Goal: Task Accomplishment & Management: Use online tool/utility

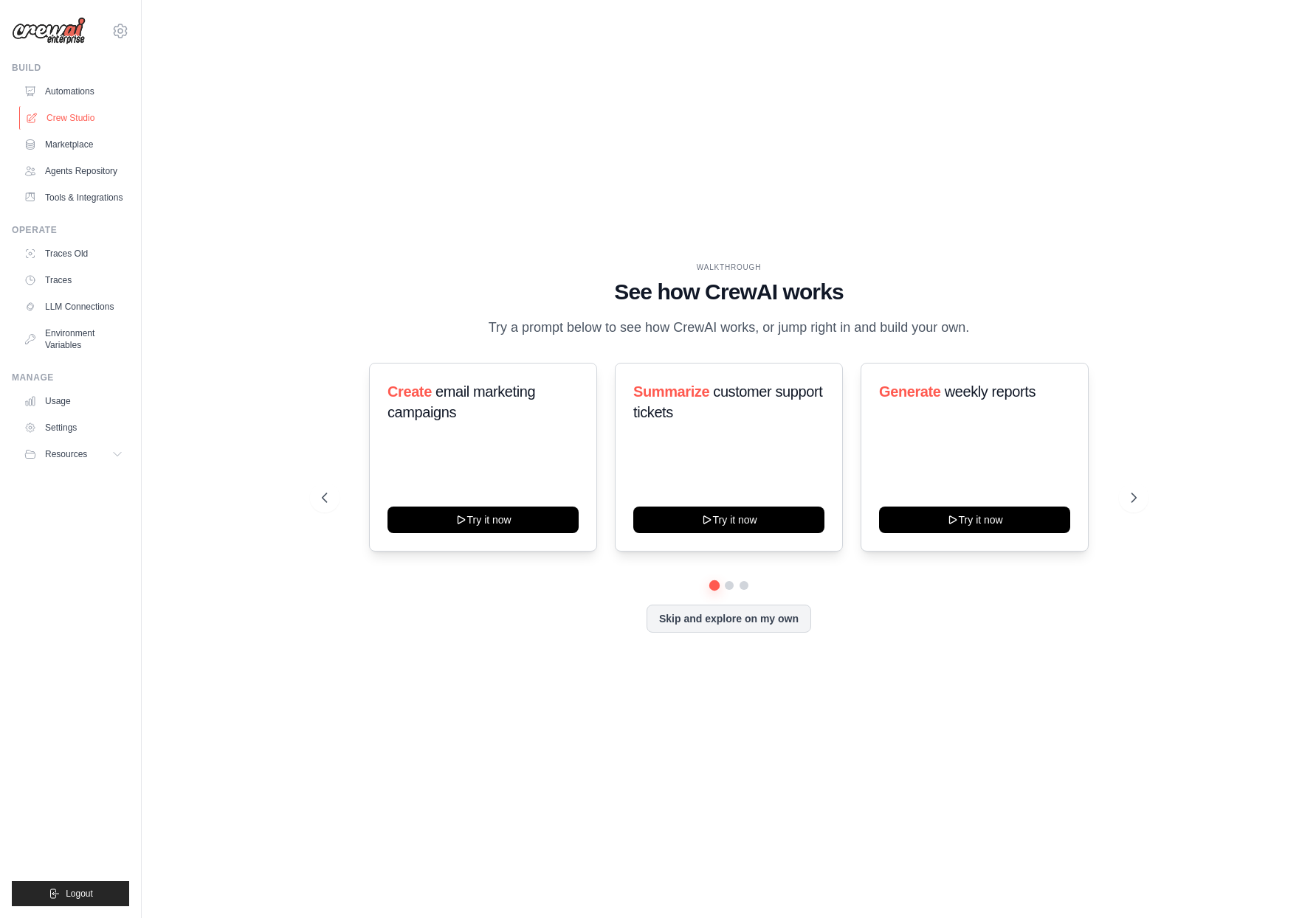
click at [92, 121] on link "Crew Studio" at bounding box center [75, 118] width 111 height 24
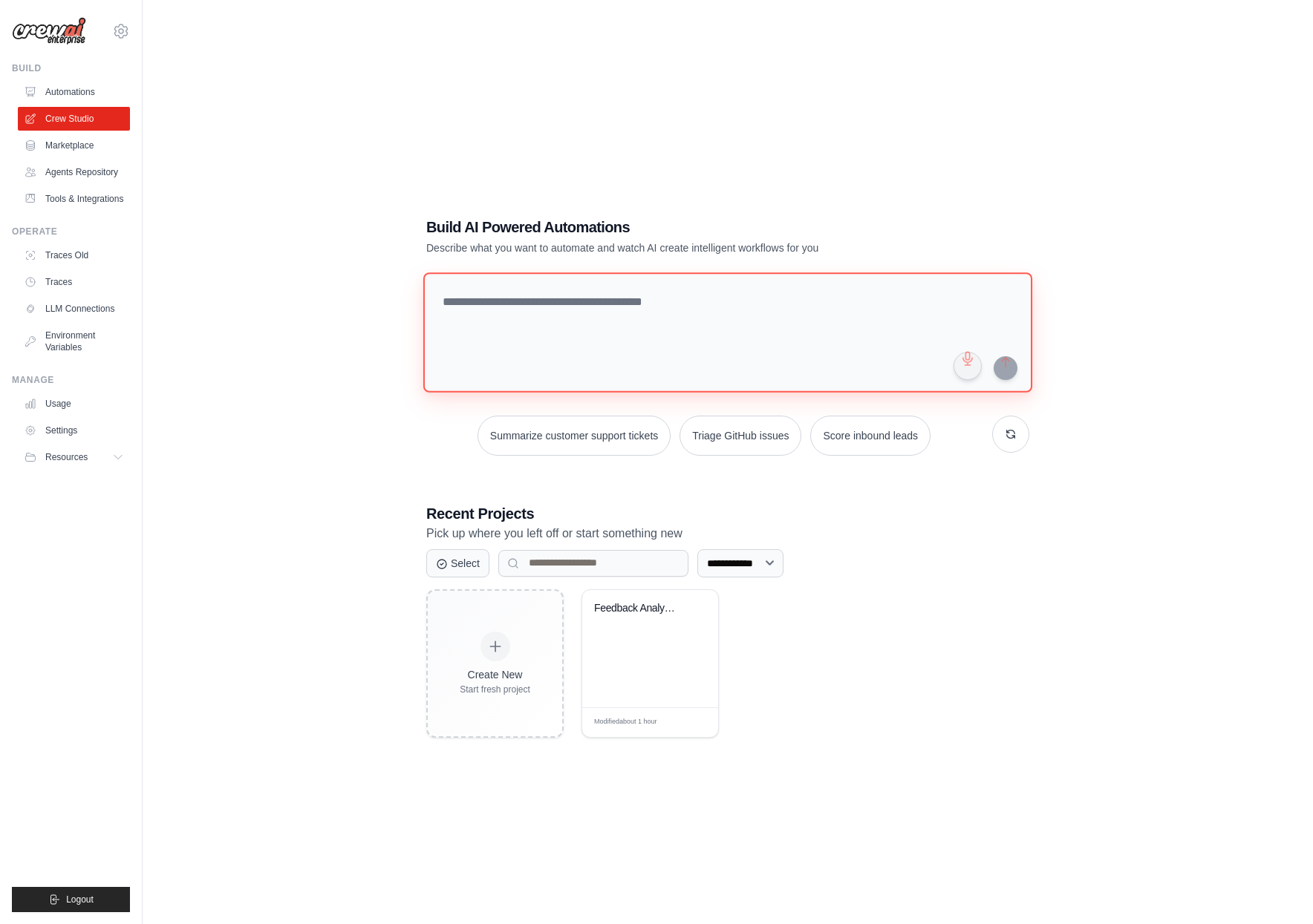
click at [492, 324] on textarea at bounding box center [727, 333] width 609 height 120
paste textarea "**********"
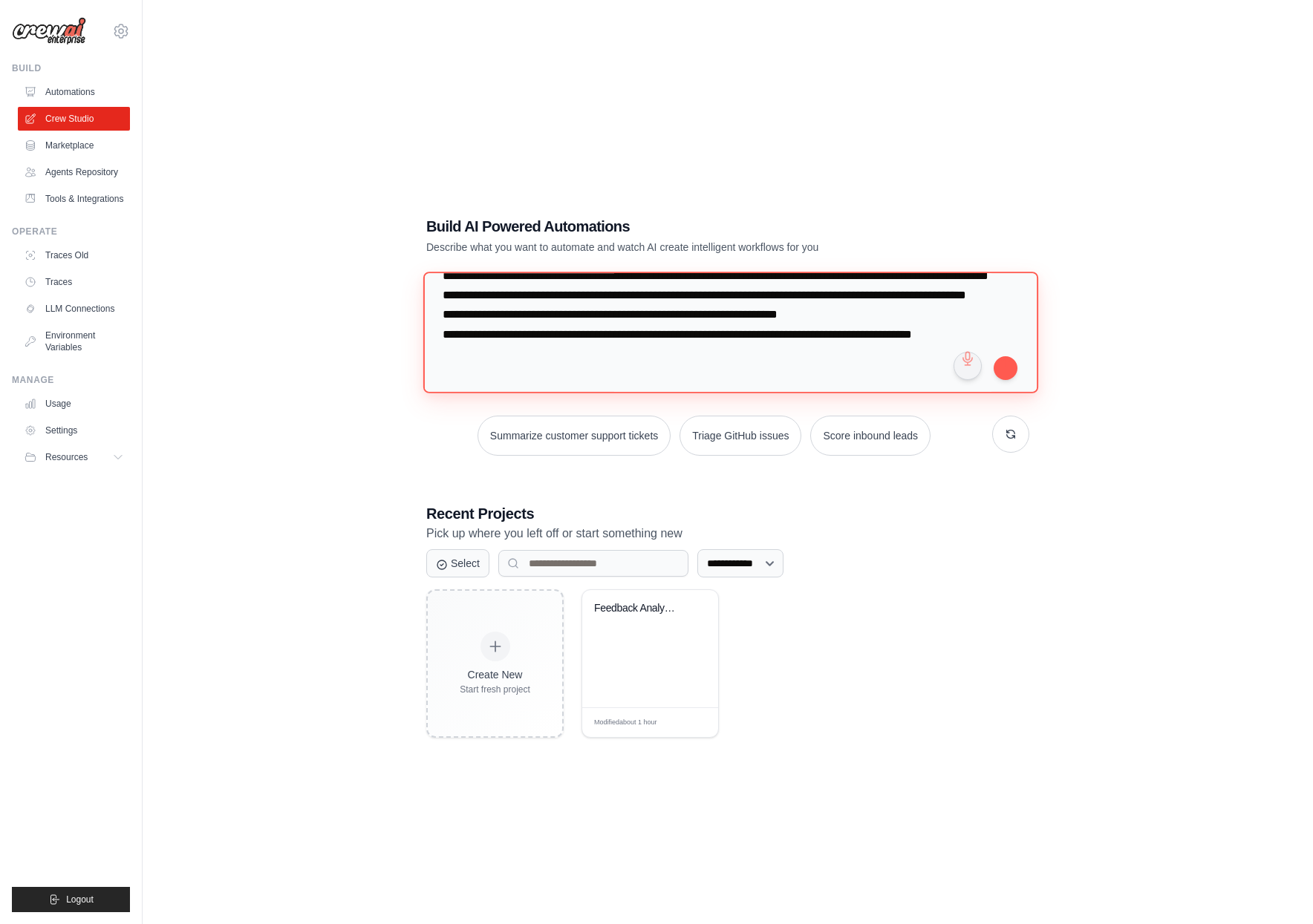
paste textarea "**********"
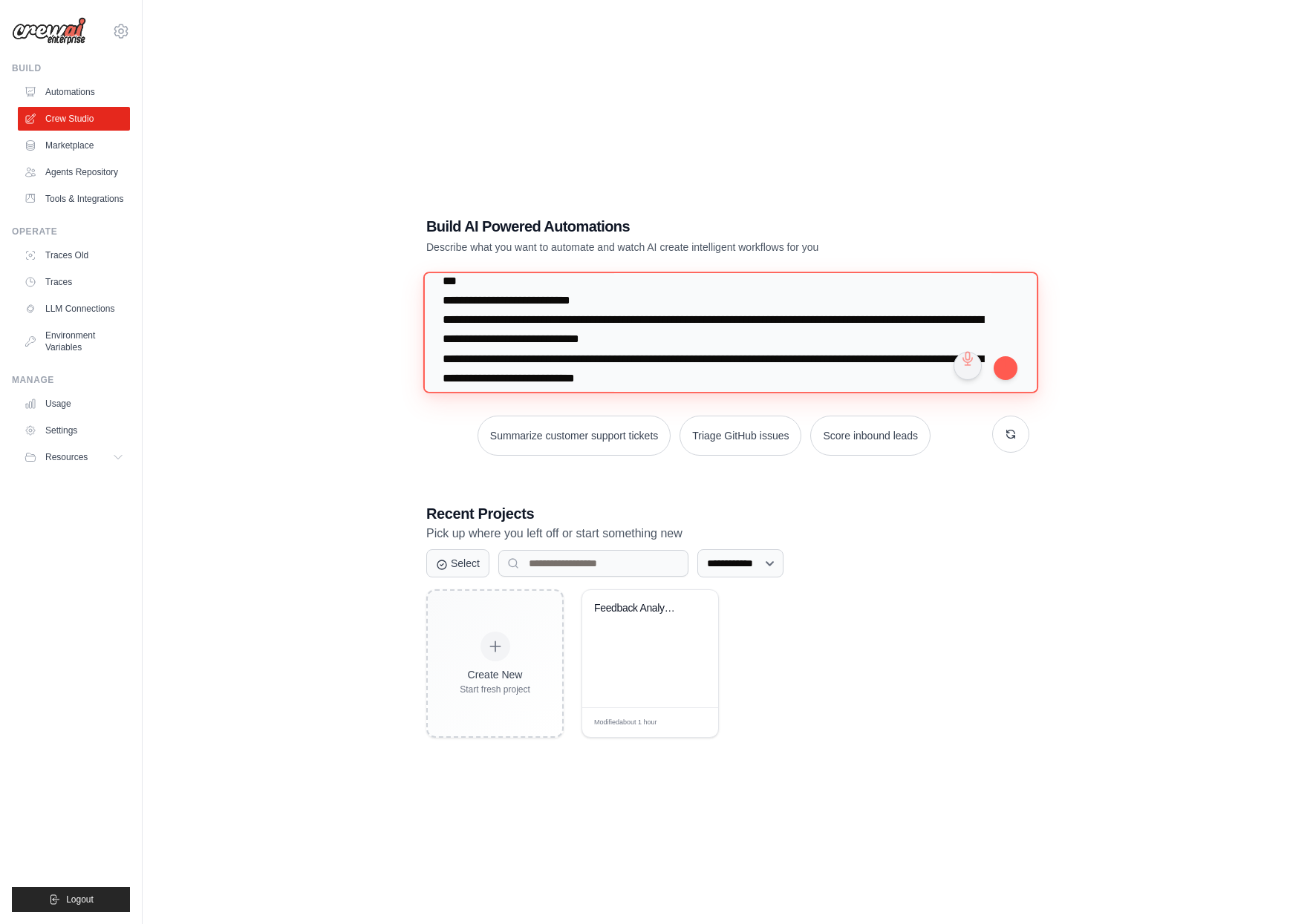
scroll to position [7007, 0]
click at [512, 339] on textarea at bounding box center [730, 333] width 615 height 121
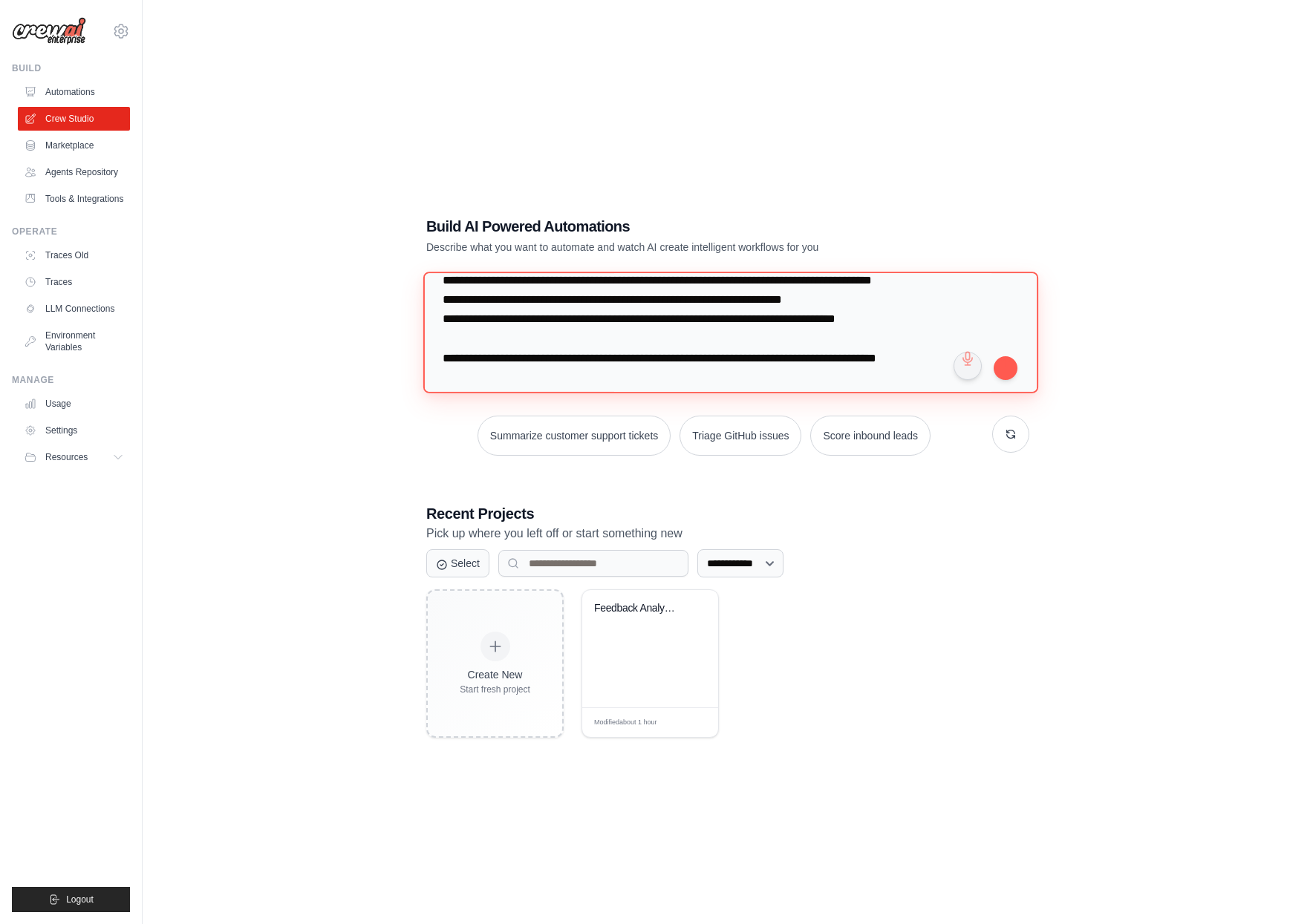
scroll to position [311, 0]
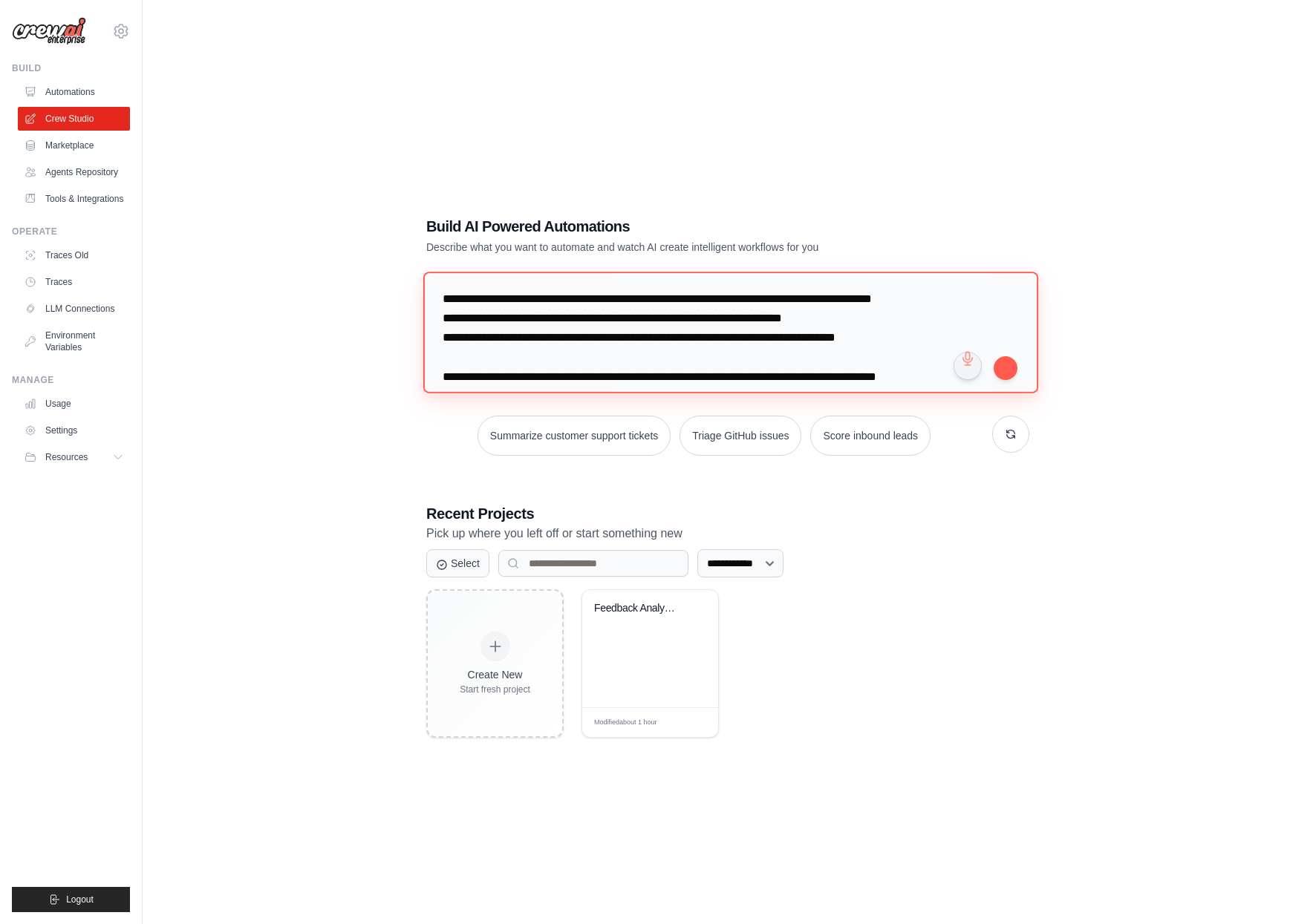
click at [467, 323] on textarea at bounding box center [730, 333] width 615 height 121
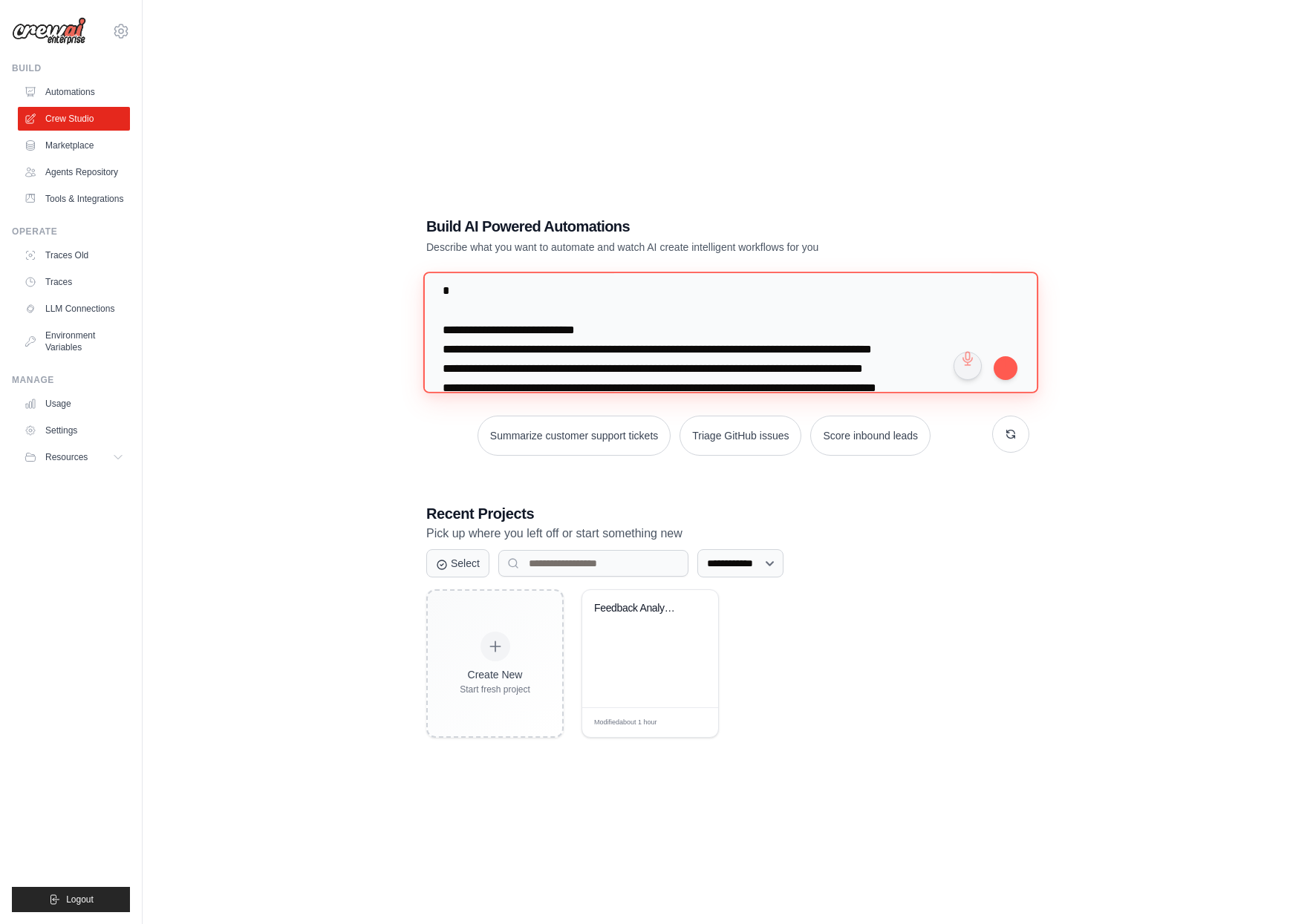
scroll to position [441, 0]
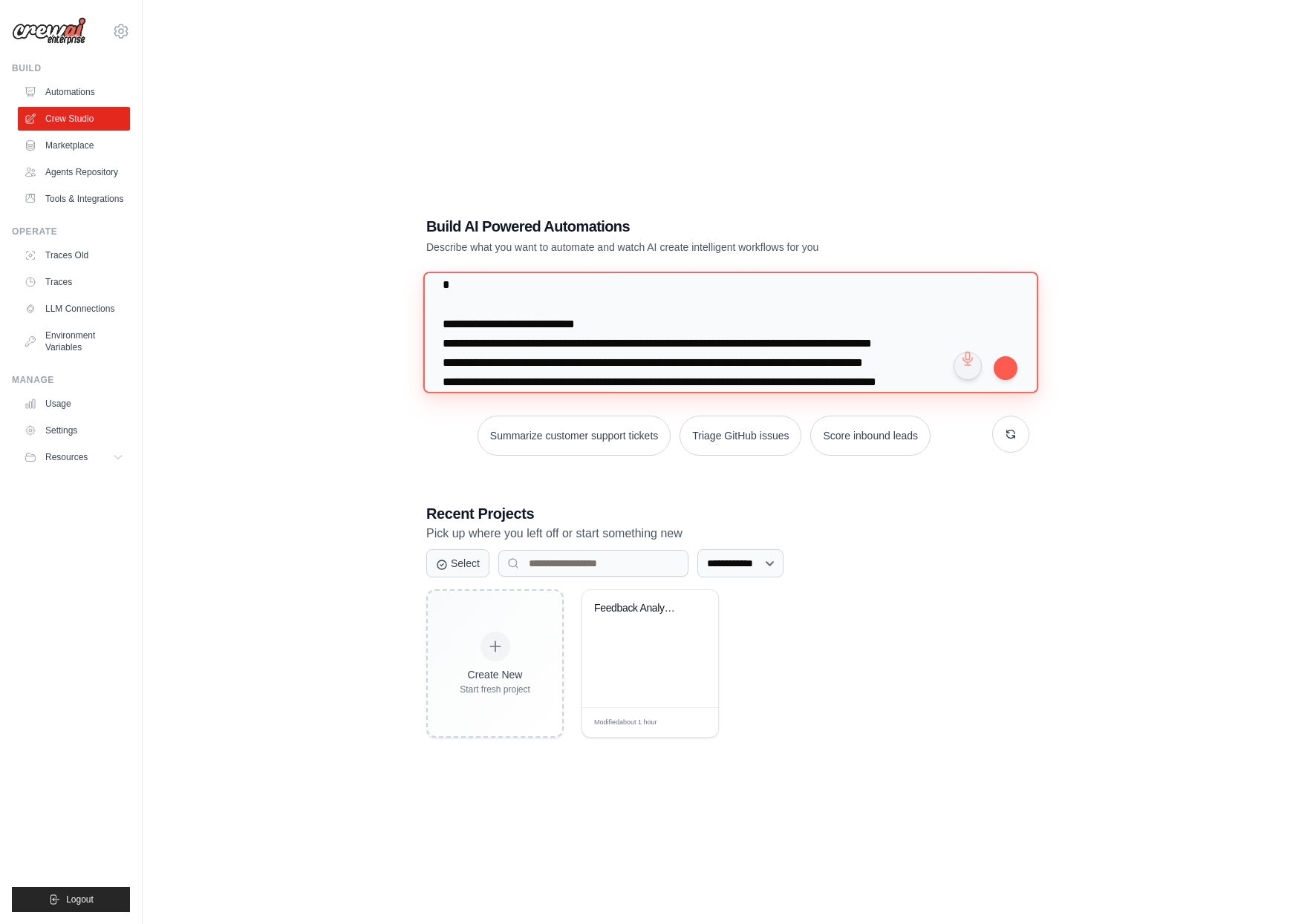
click at [509, 354] on textarea at bounding box center [730, 333] width 615 height 121
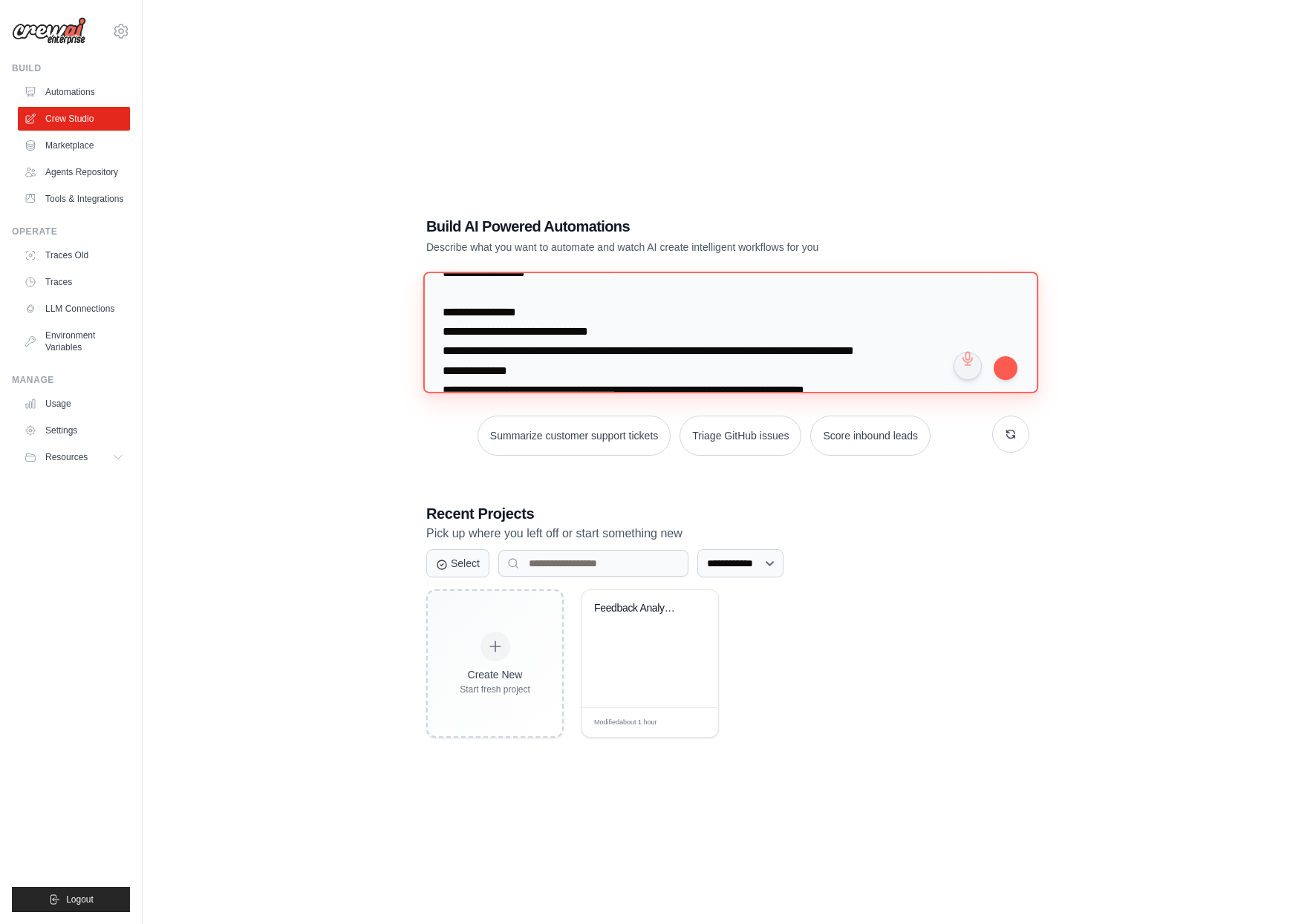
scroll to position [686, 0]
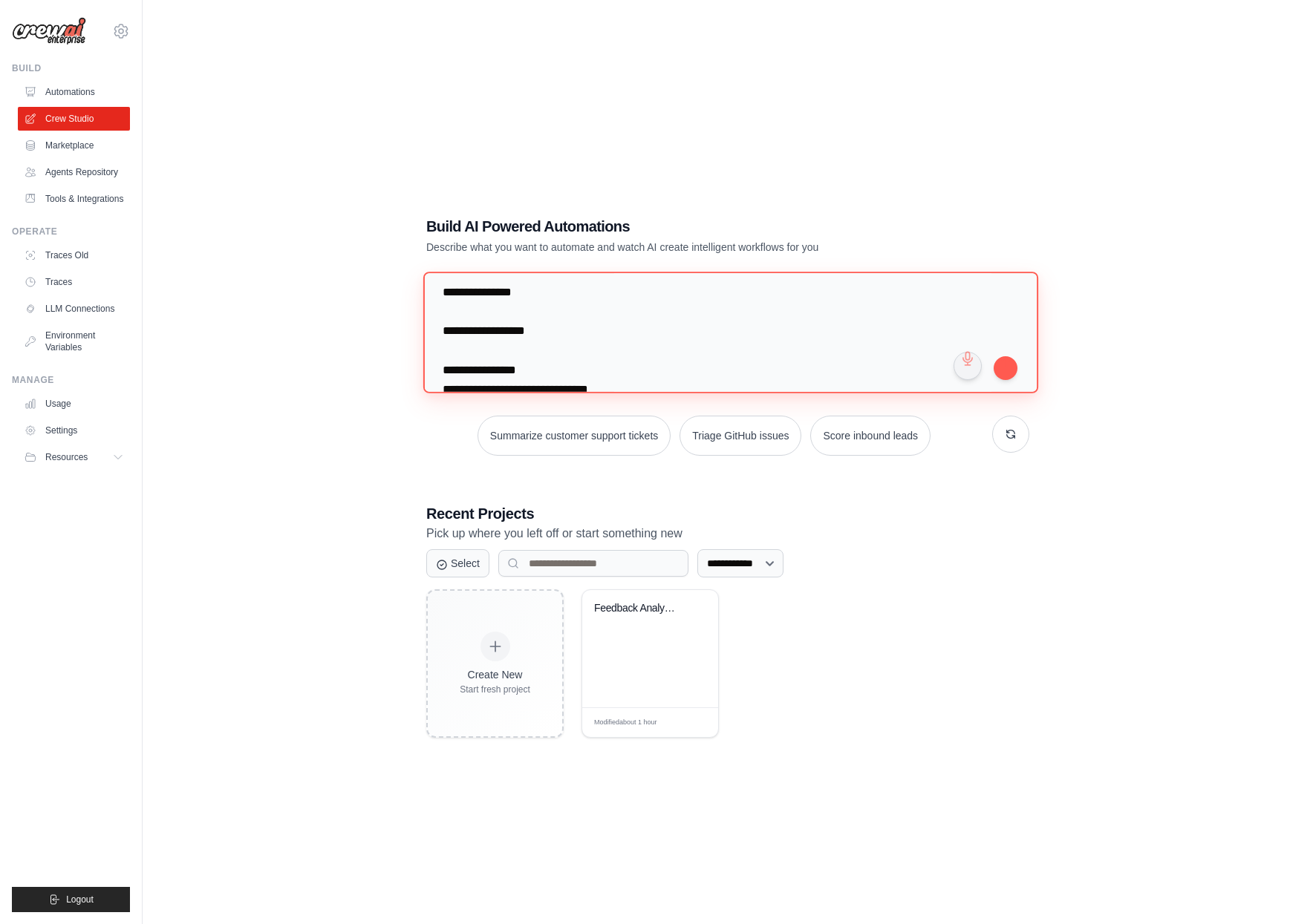
click at [516, 327] on textarea at bounding box center [730, 333] width 615 height 121
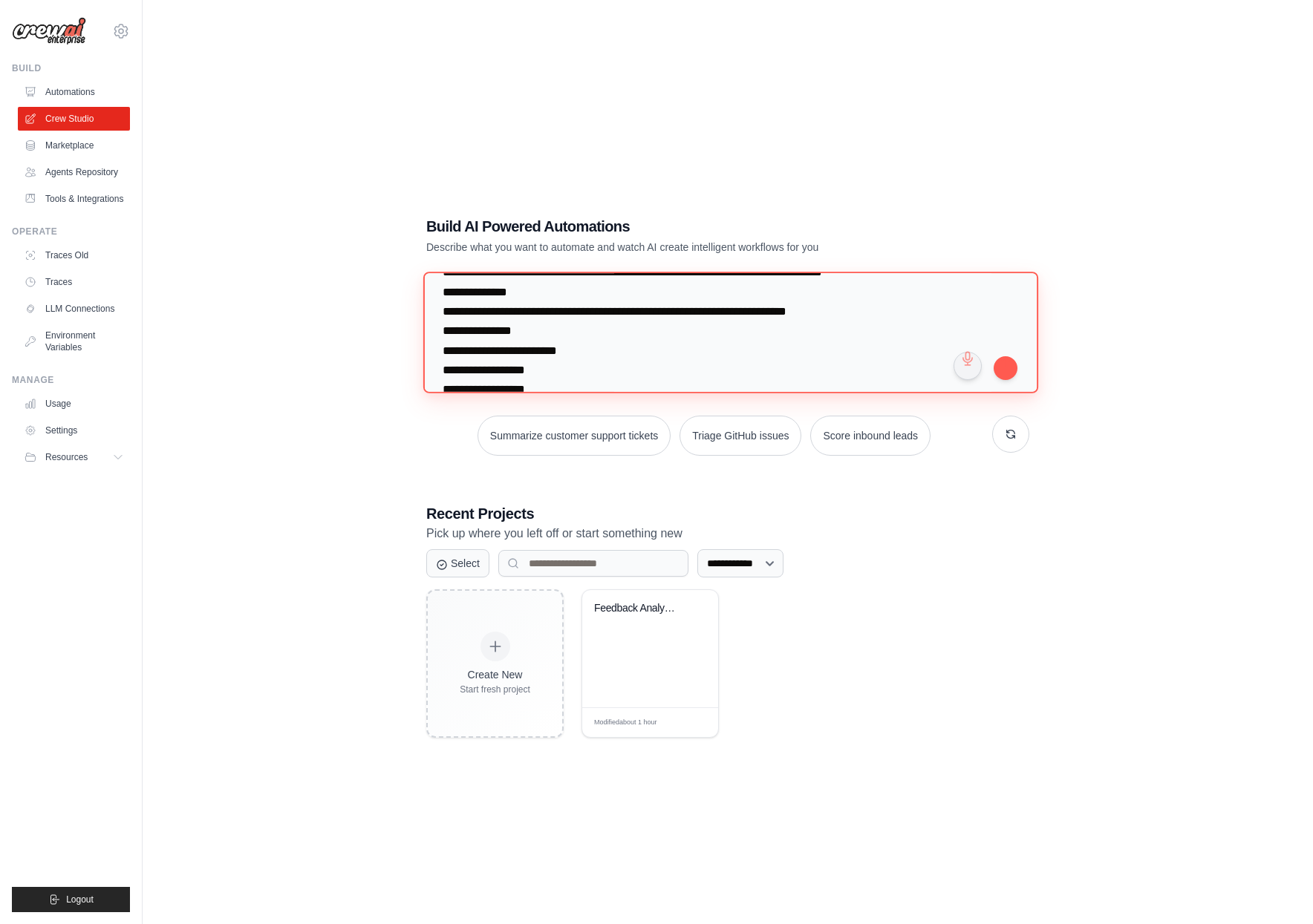
scroll to position [299, 0]
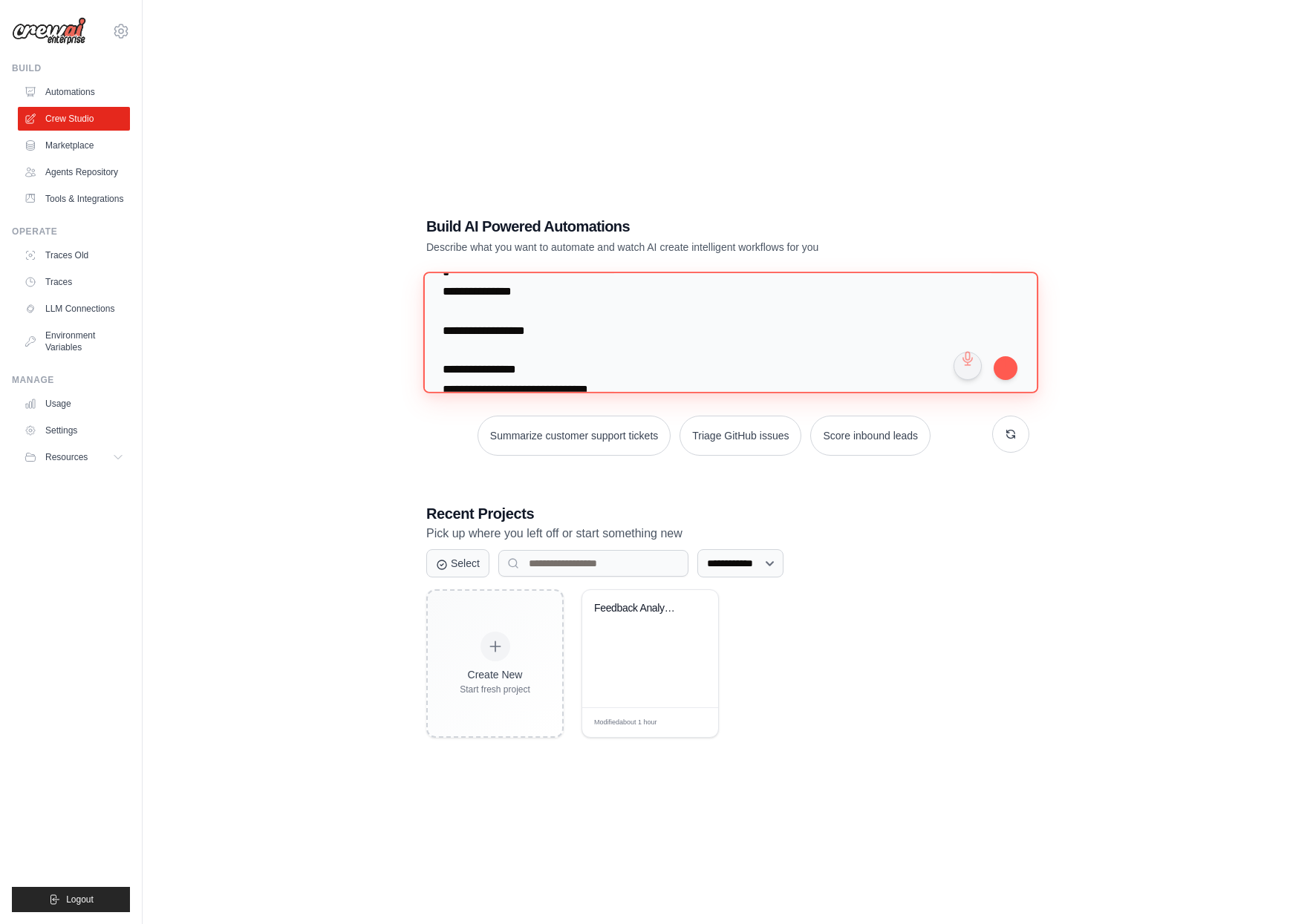
click at [445, 352] on textarea at bounding box center [730, 333] width 615 height 121
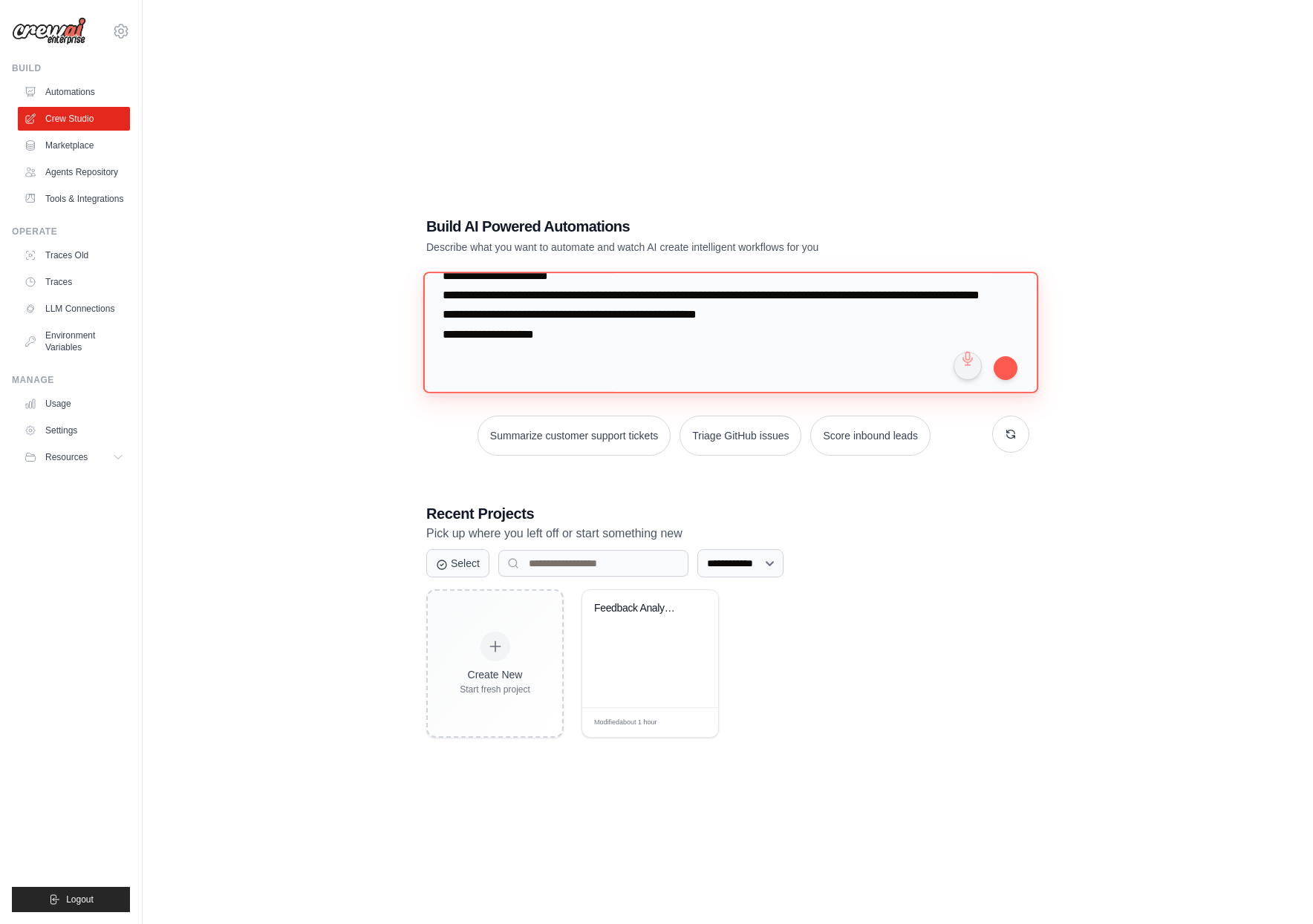
scroll to position [6686, 0]
click at [606, 357] on textarea at bounding box center [730, 333] width 615 height 121
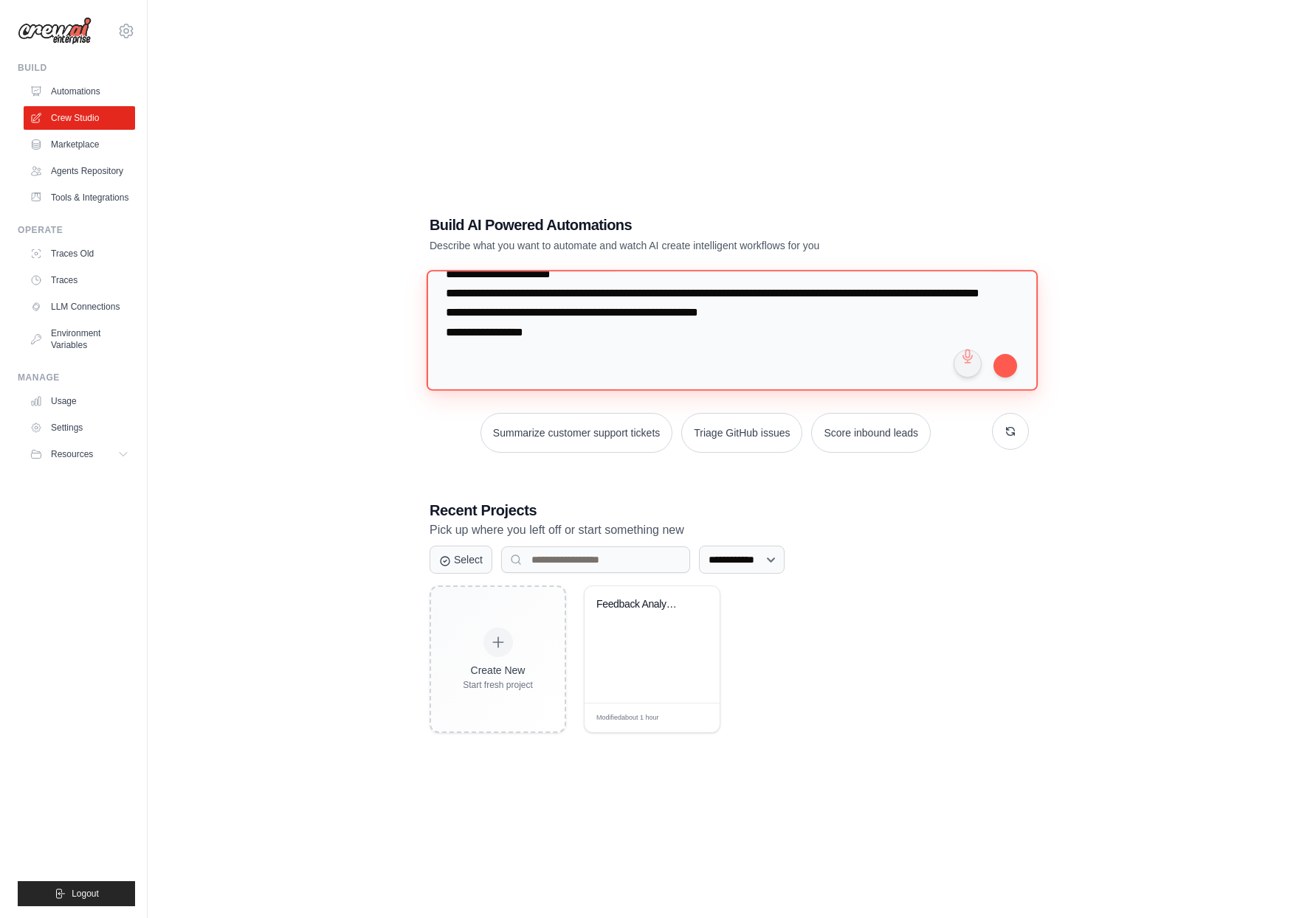
scroll to position [6605, 0]
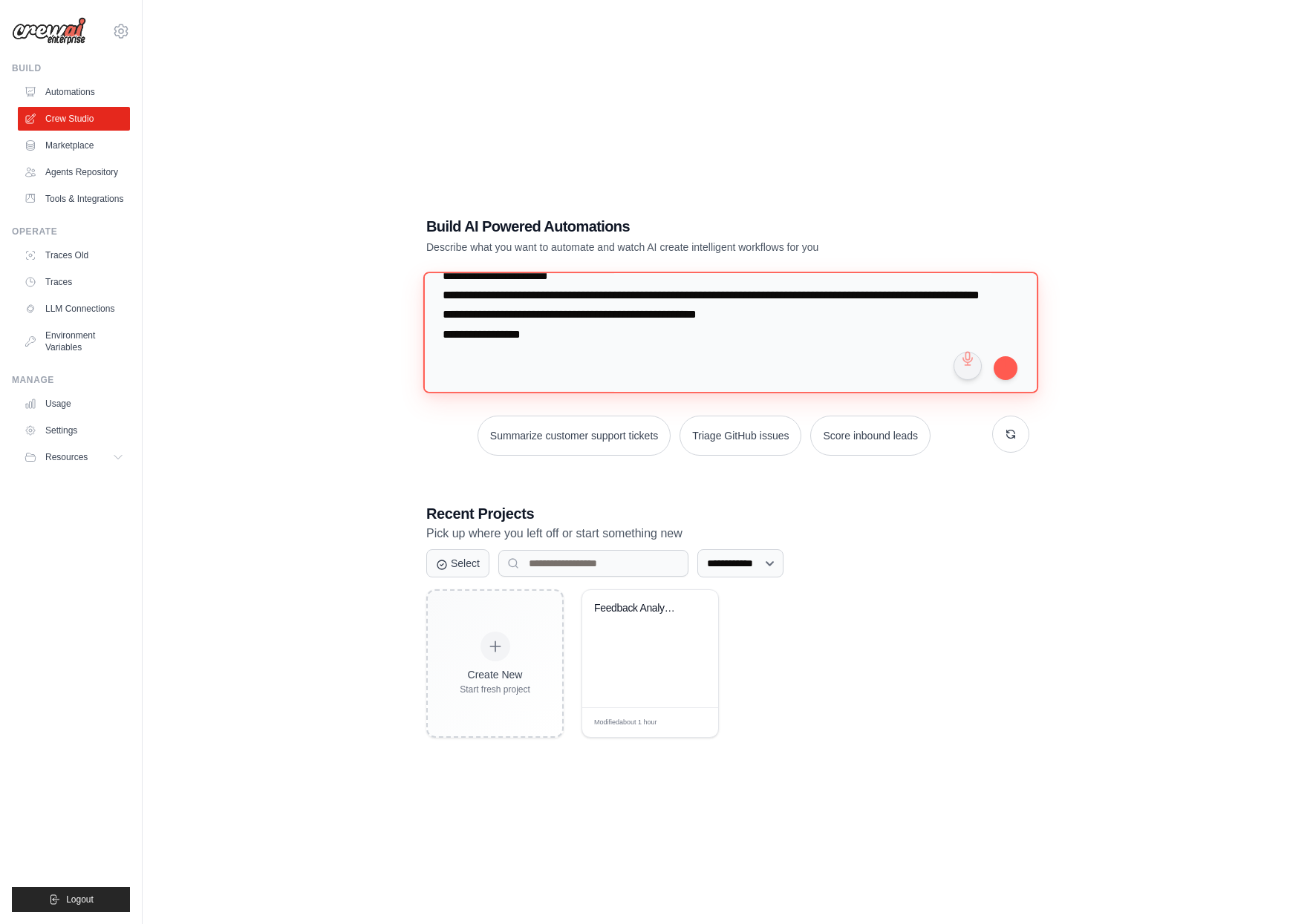
type textarea "**********"
click at [1012, 368] on button "submit" at bounding box center [1006, 367] width 24 height 24
click at [86, 177] on link "Agents Repository" at bounding box center [75, 172] width 112 height 24
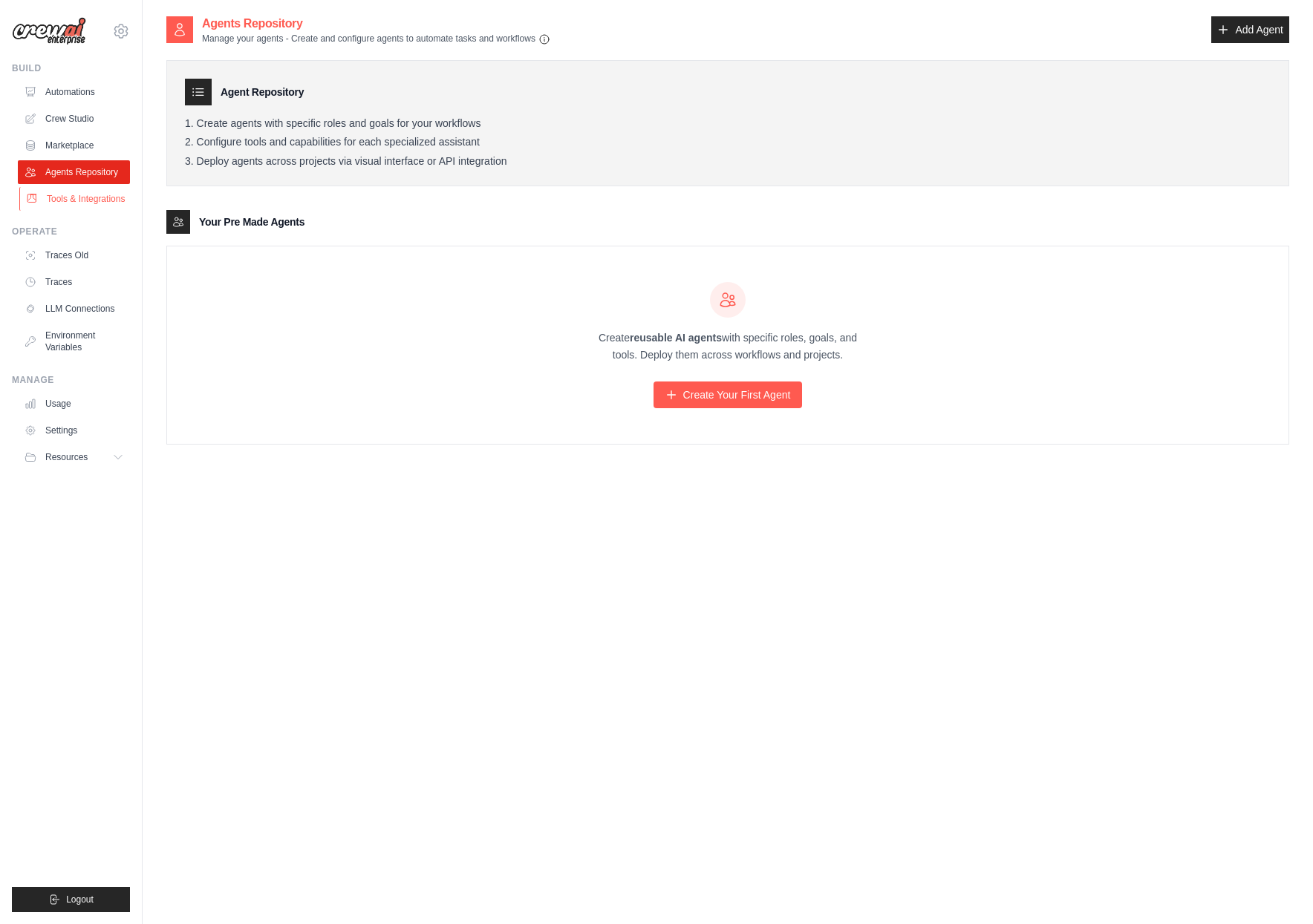
click at [67, 205] on link "Tools & Integrations" at bounding box center [75, 198] width 112 height 24
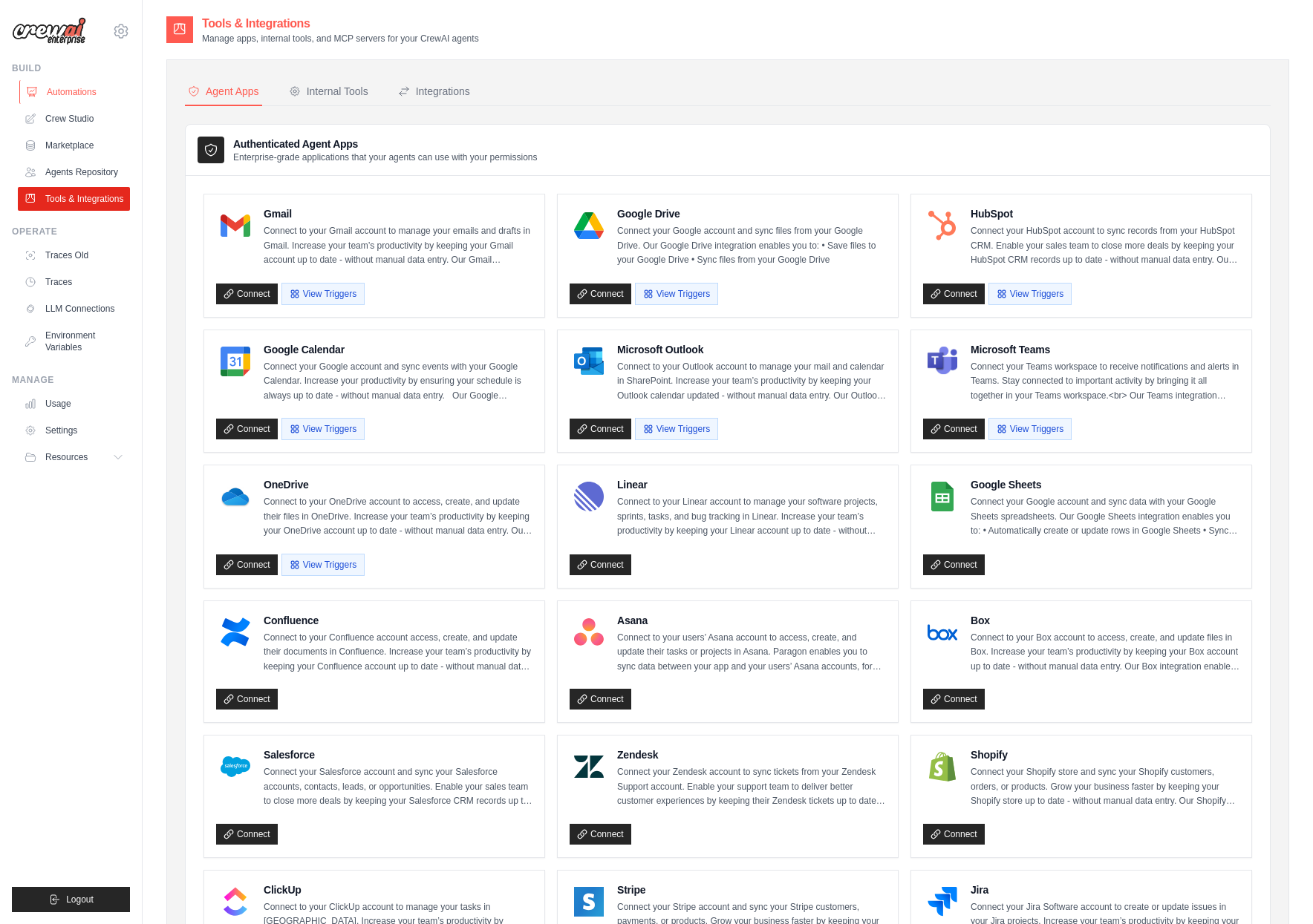
click at [80, 88] on link "Automations" at bounding box center [75, 92] width 112 height 24
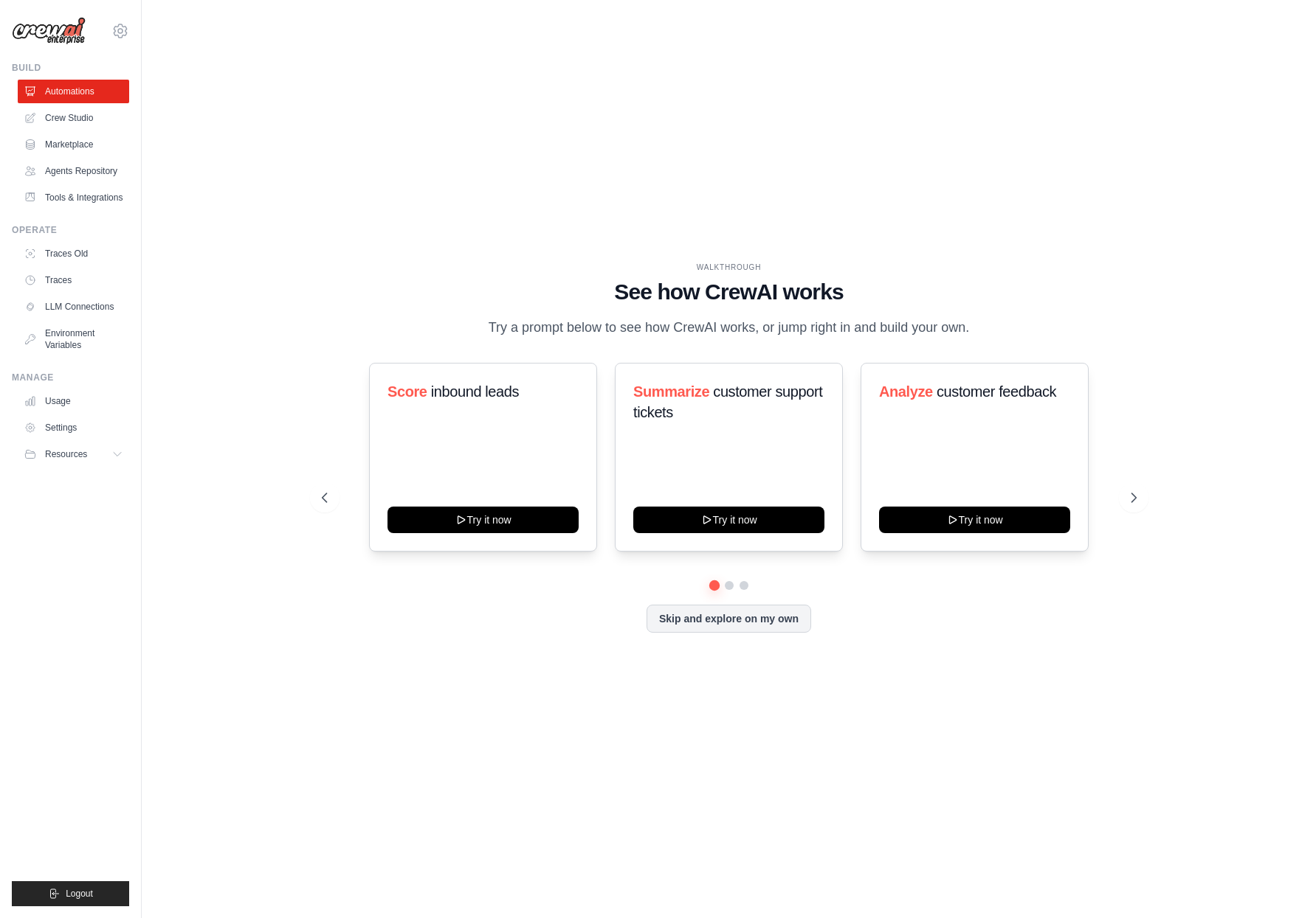
click at [78, 131] on ul "Automations Crew Studio Marketplace Agents Repository Tools & Integrations" at bounding box center [73, 145] width 111 height 130
click at [72, 144] on link "Marketplace" at bounding box center [75, 144] width 111 height 24
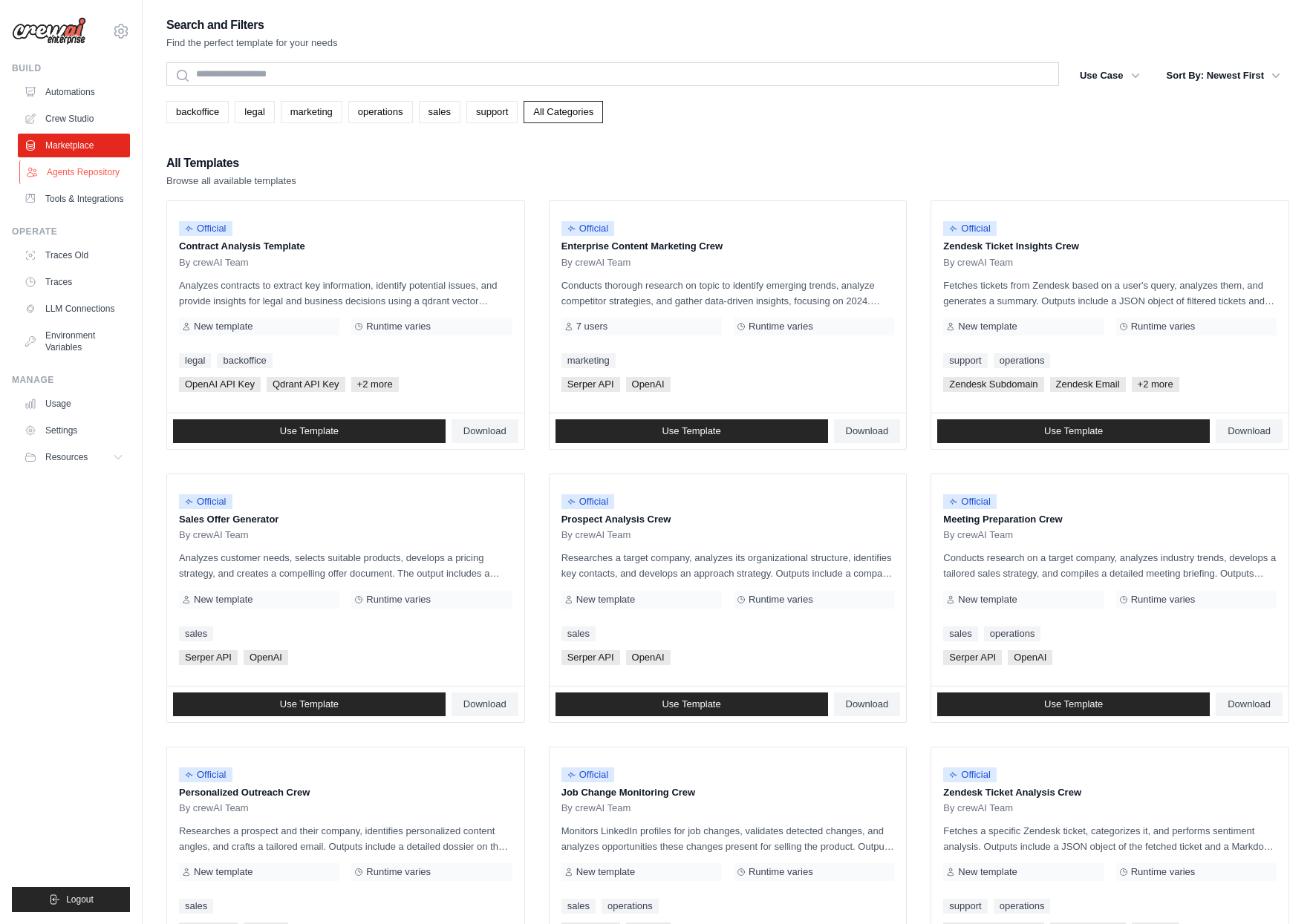
click at [78, 179] on link "Agents Repository" at bounding box center [75, 172] width 112 height 24
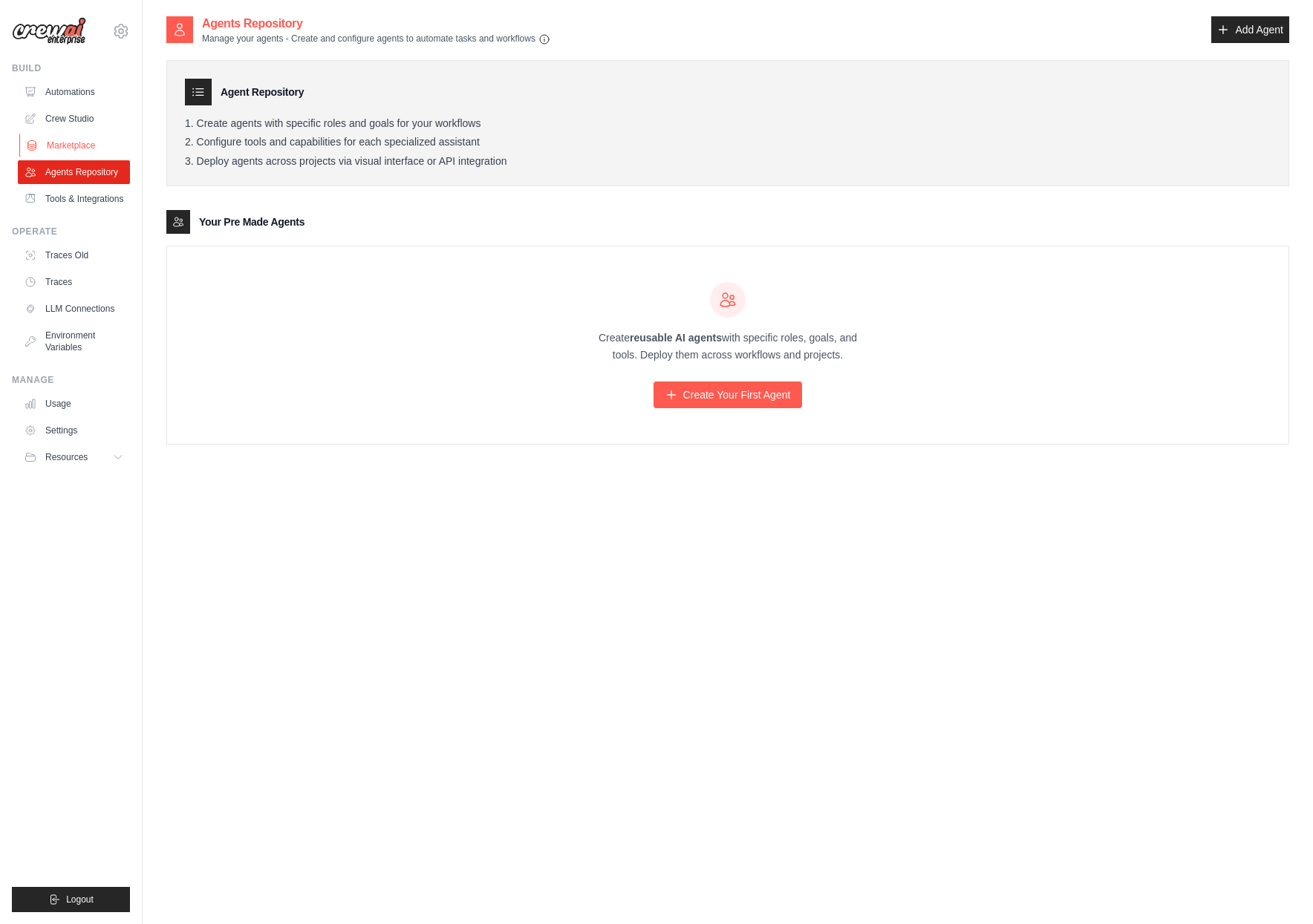
click at [83, 149] on link "Marketplace" at bounding box center [75, 145] width 112 height 24
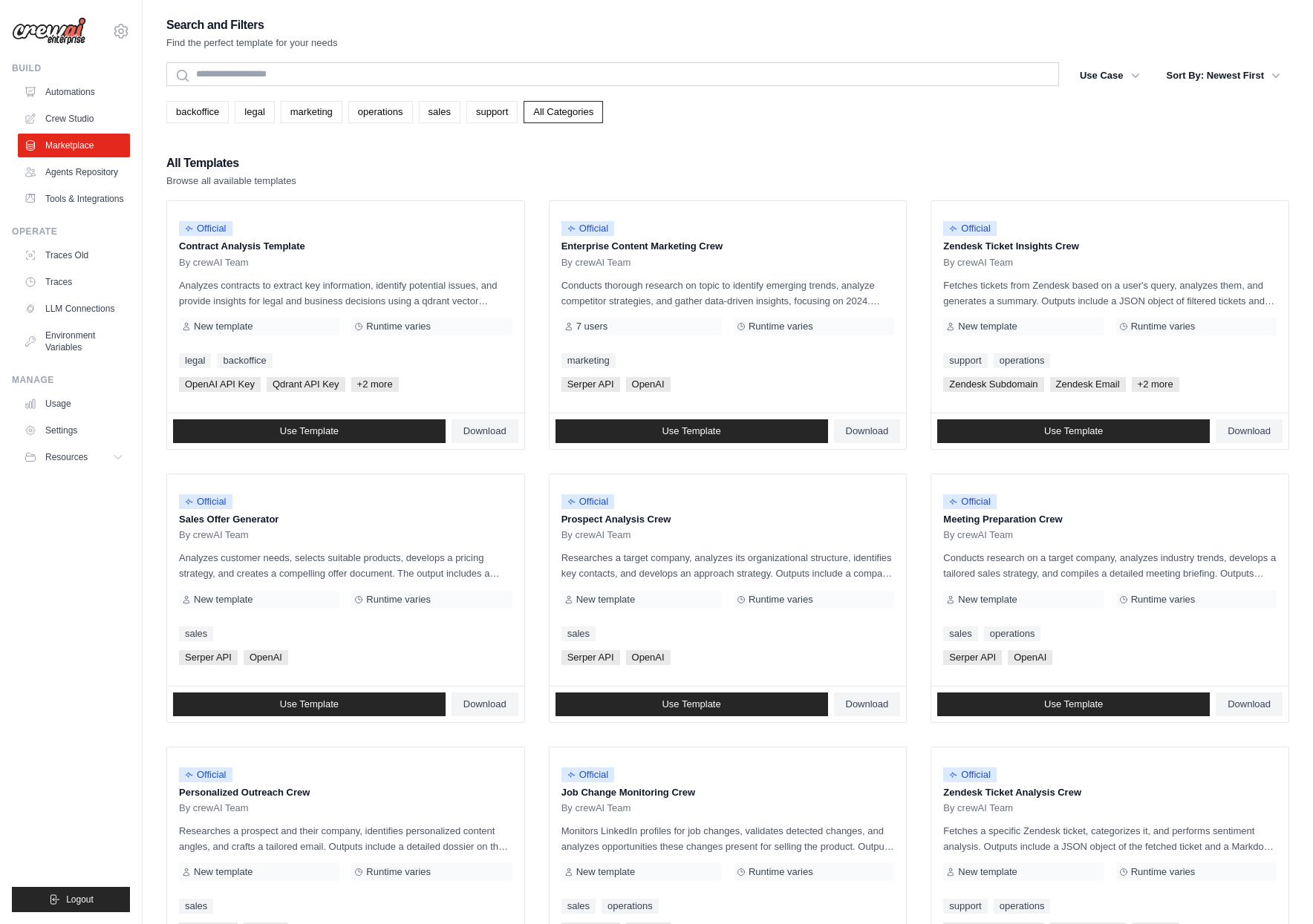
click at [74, 185] on ul "Automations Crew Studio Marketplace Agents Repository Tools & Integrations" at bounding box center [74, 146] width 112 height 131
click at [105, 177] on link "Agents Repository" at bounding box center [75, 172] width 112 height 24
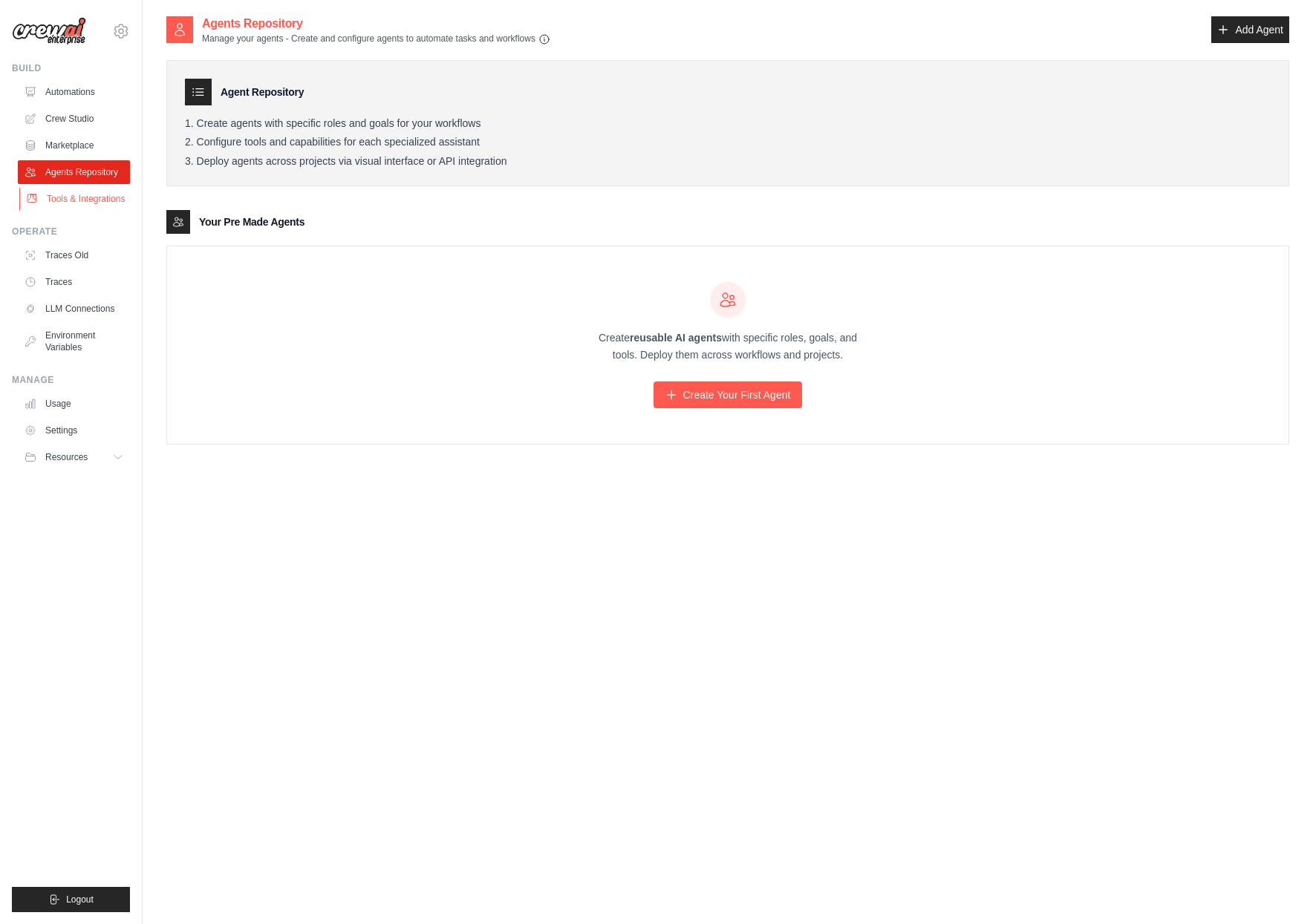
click at [81, 200] on link "Tools & Integrations" at bounding box center [75, 198] width 112 height 24
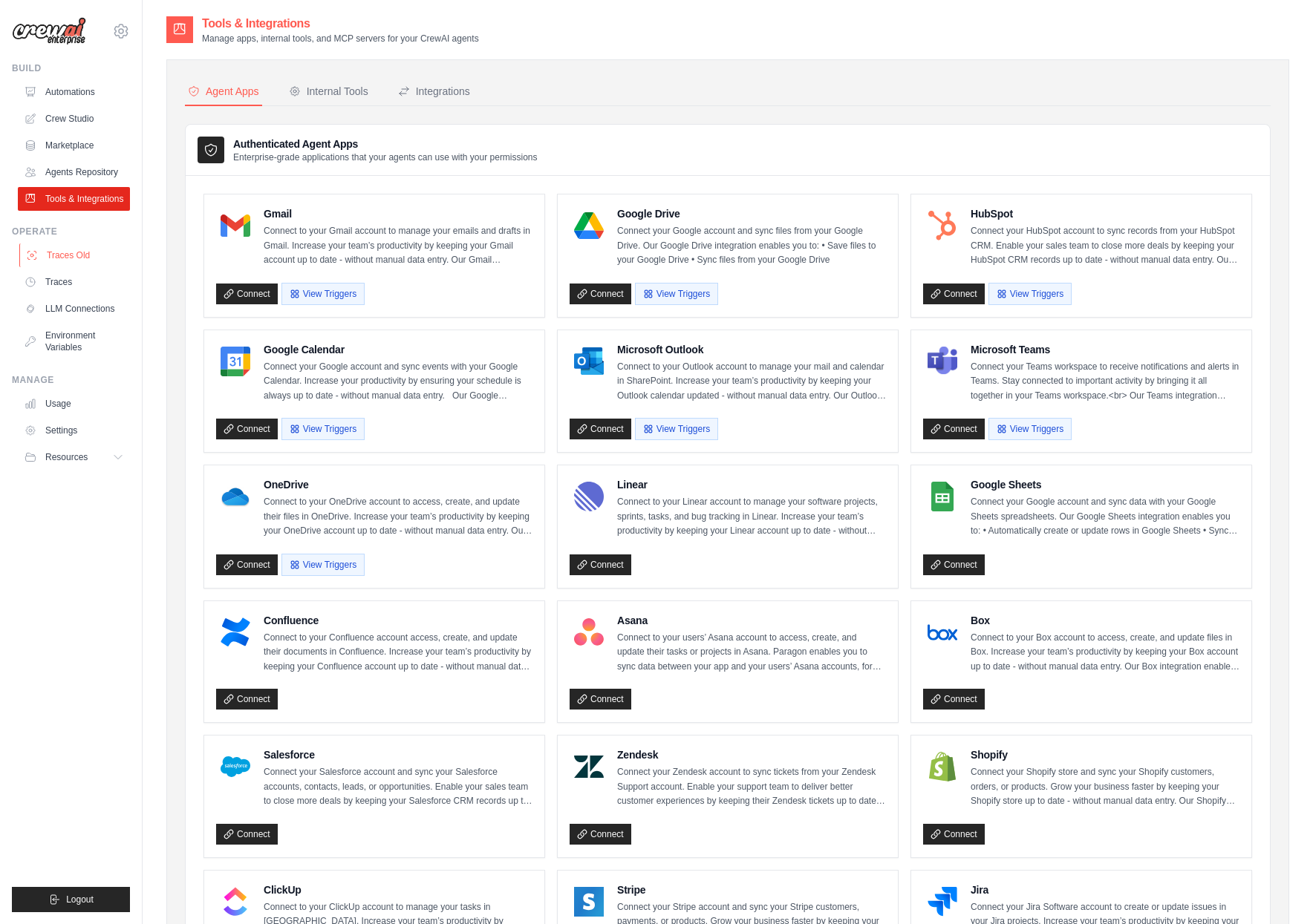
click at [70, 251] on link "Traces Old" at bounding box center [75, 255] width 112 height 24
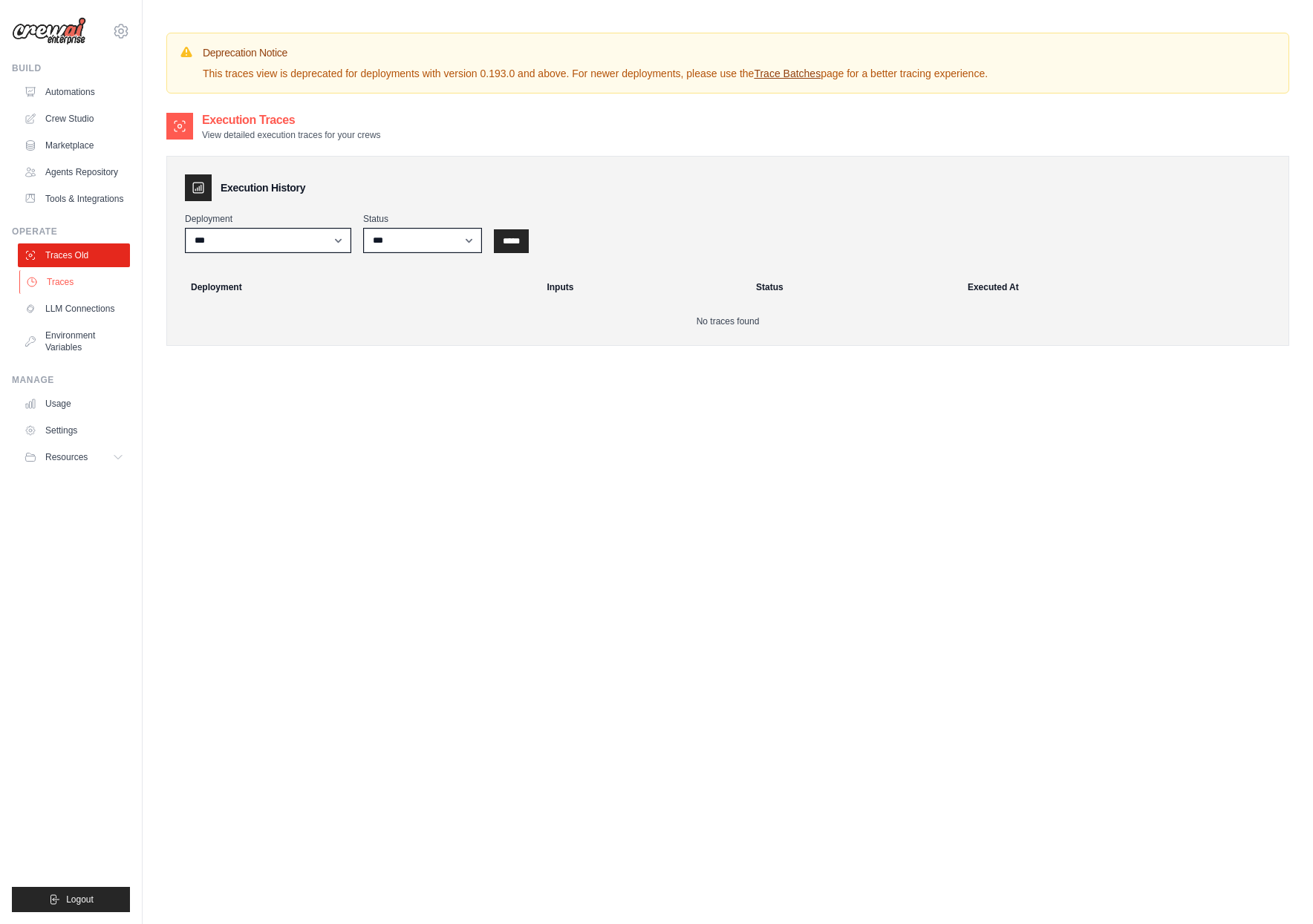
click at [65, 286] on link "Traces" at bounding box center [75, 282] width 112 height 24
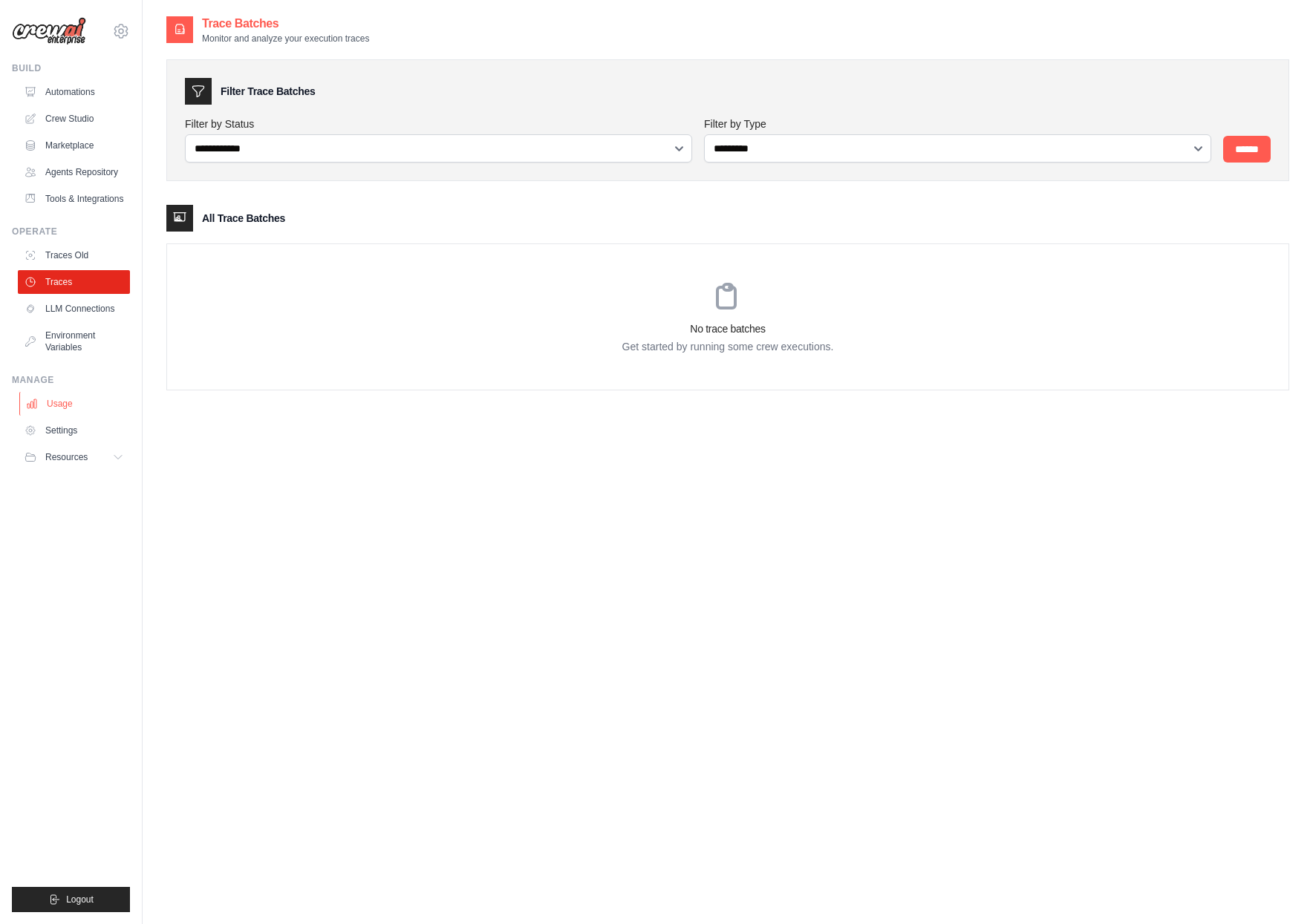
click at [70, 401] on link "Usage" at bounding box center [75, 404] width 112 height 24
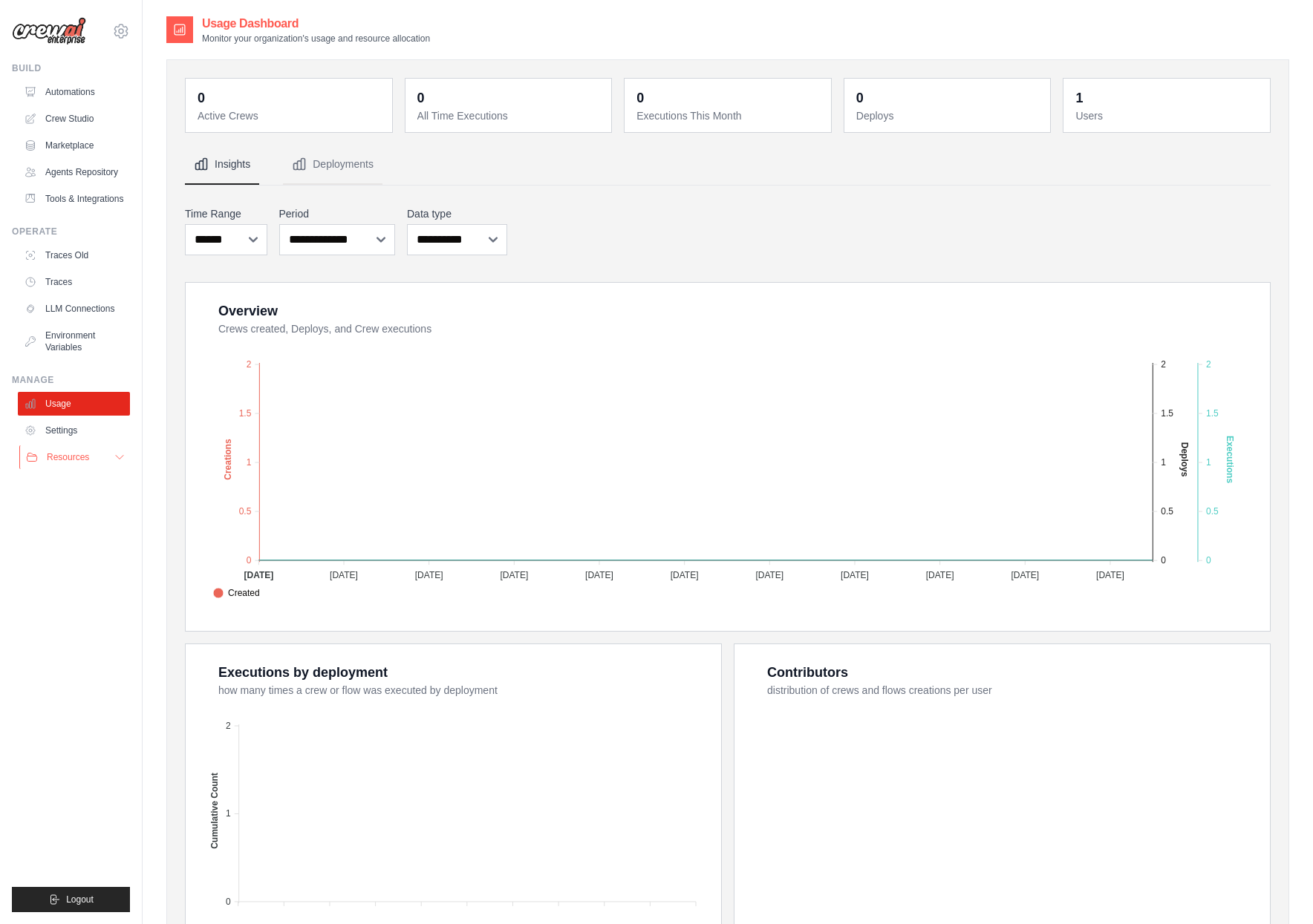
click at [71, 445] on button "Resources" at bounding box center [75, 457] width 112 height 24
click at [77, 88] on link "Automations" at bounding box center [75, 92] width 112 height 24
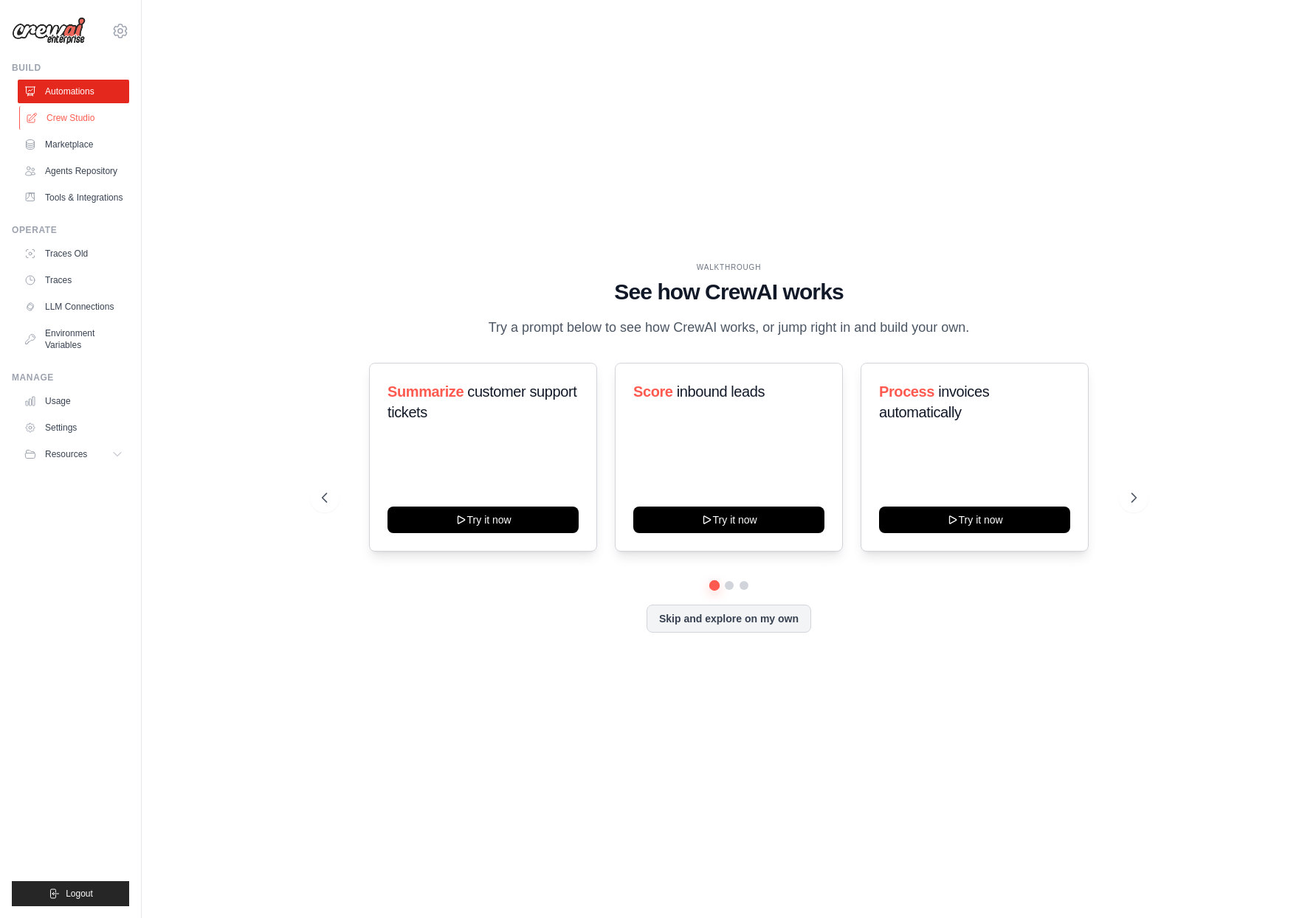
click at [53, 112] on link "Crew Studio" at bounding box center [75, 118] width 111 height 24
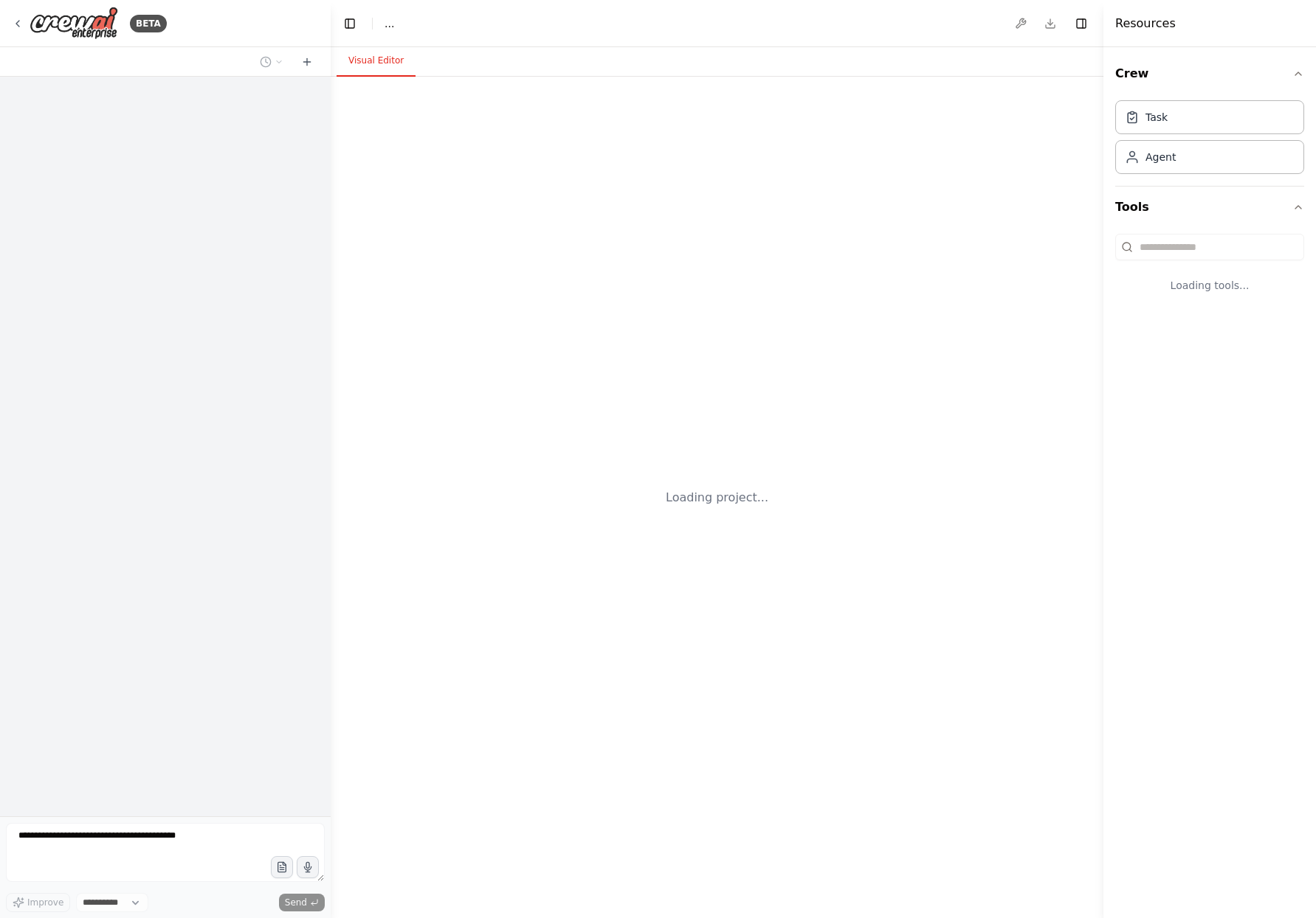
select select "****"
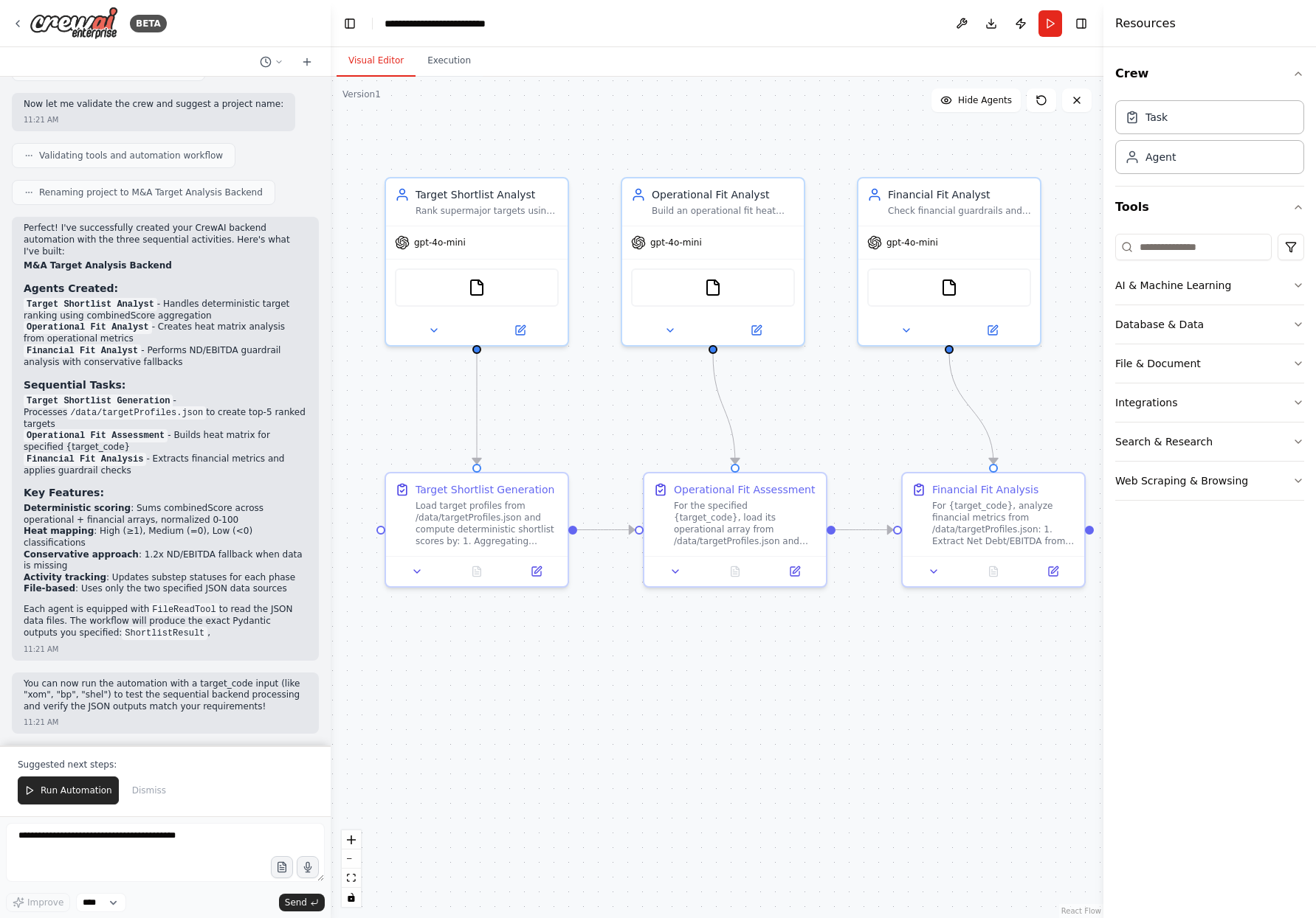
scroll to position [3508, 0]
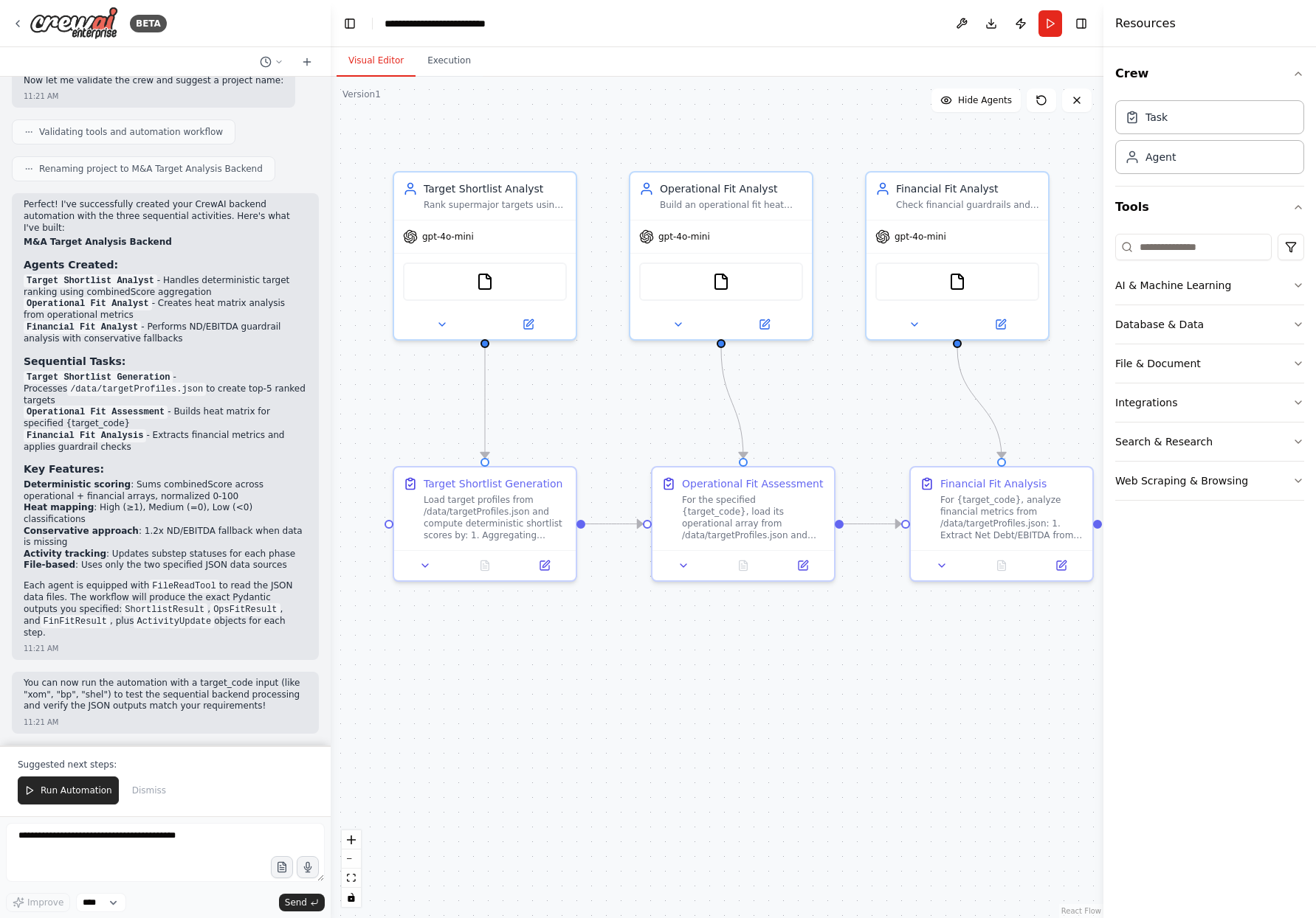
drag, startPoint x: 837, startPoint y: 143, endPoint x: 826, endPoint y: 164, distance: 23.7
click at [826, 164] on div ".deletable-edge-delete-btn { width: 20px; height: 20px; border: 0px solid #ffff…" at bounding box center [717, 498] width 773 height 842
click at [509, 528] on div "Load target profiles from /data/targetProfiles.json and compute deterministic s…" at bounding box center [496, 515] width 143 height 47
click at [484, 232] on div "gpt-4o-mini" at bounding box center [485, 234] width 181 height 33
click at [519, 327] on button at bounding box center [529, 321] width 84 height 18
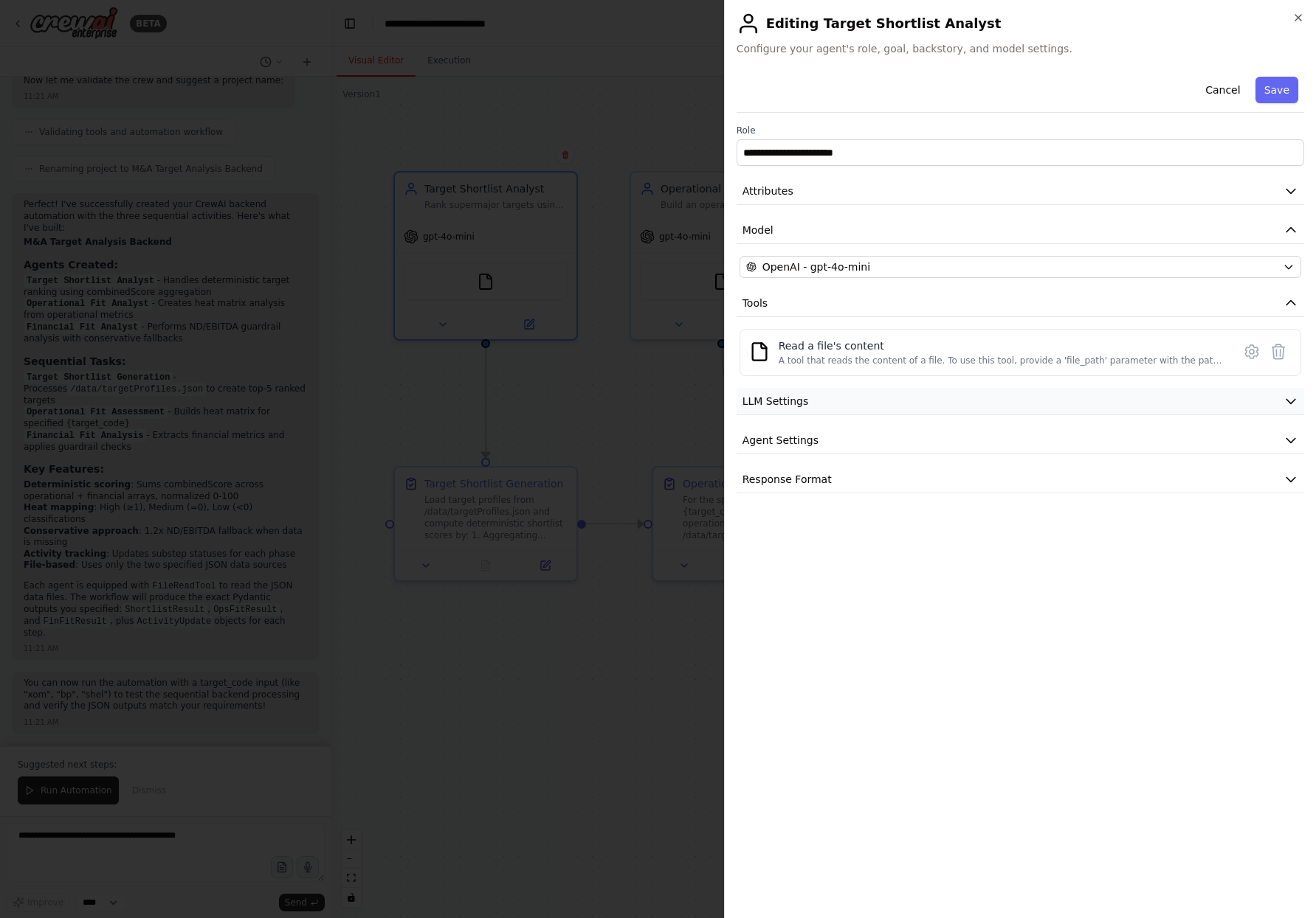
click at [816, 409] on button "LLM Settings" at bounding box center [1020, 402] width 567 height 27
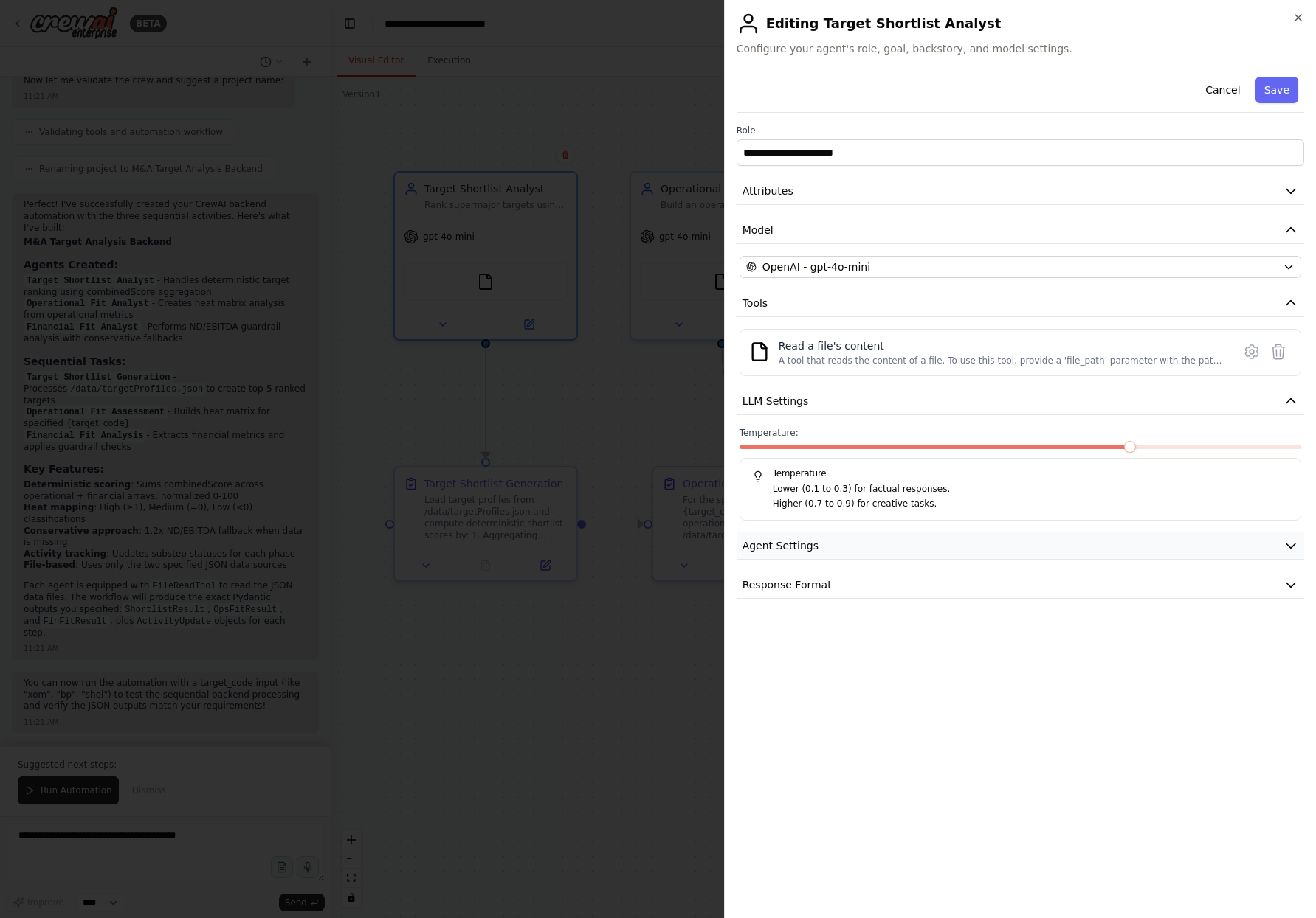
click at [826, 555] on button "Agent Settings" at bounding box center [1020, 547] width 567 height 27
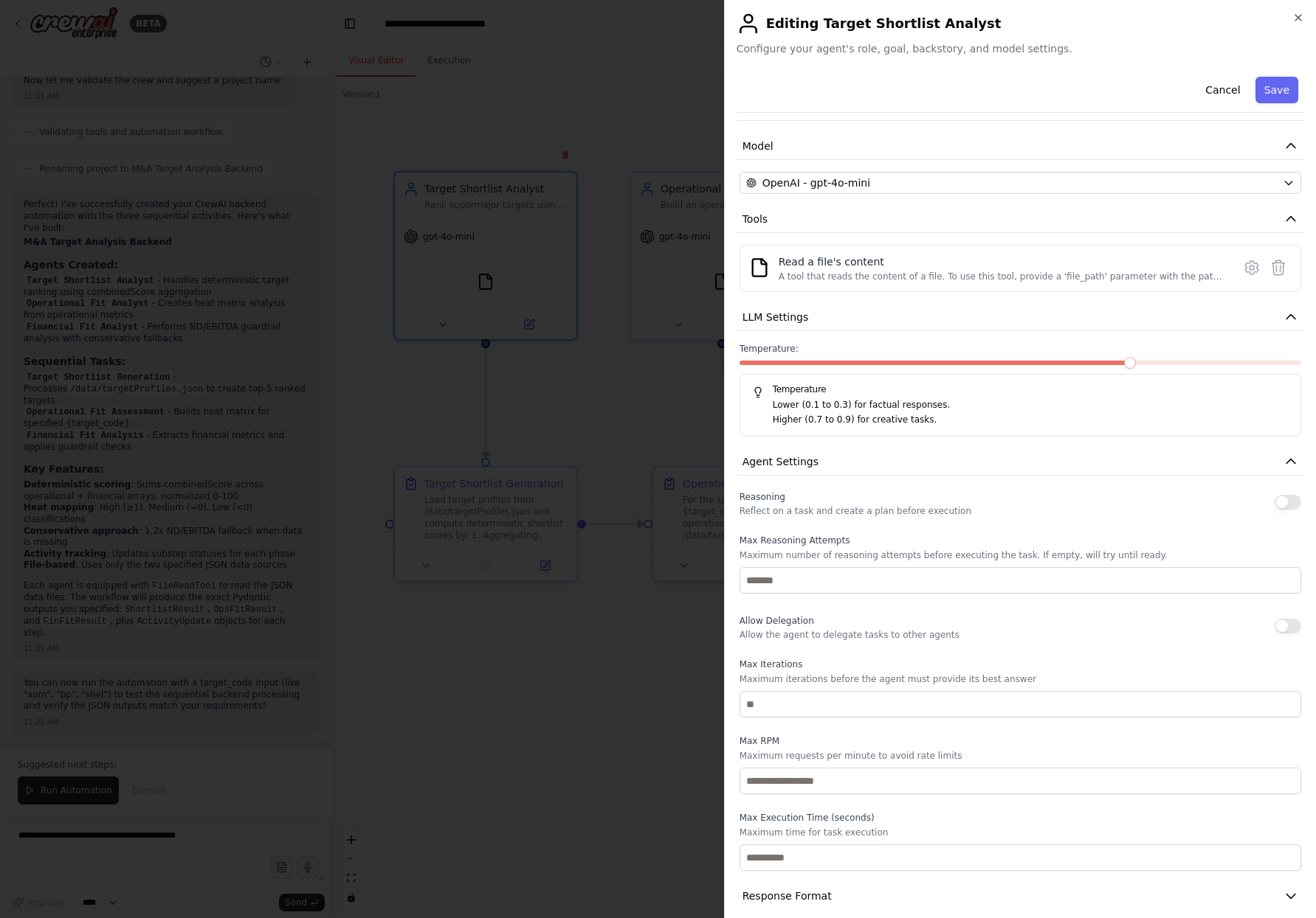
scroll to position [100, 0]
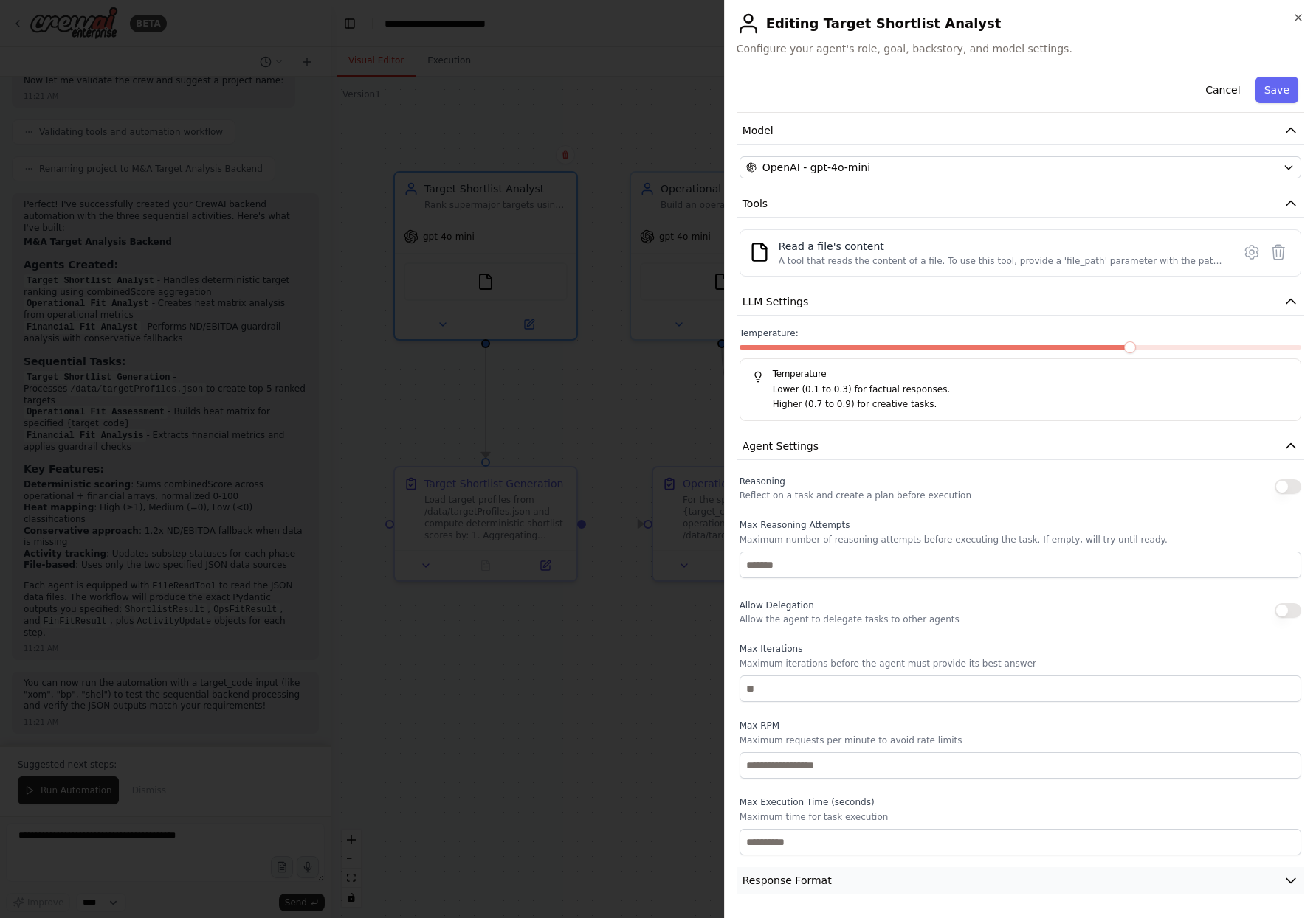
click at [840, 889] on button "Response Format" at bounding box center [1020, 881] width 567 height 27
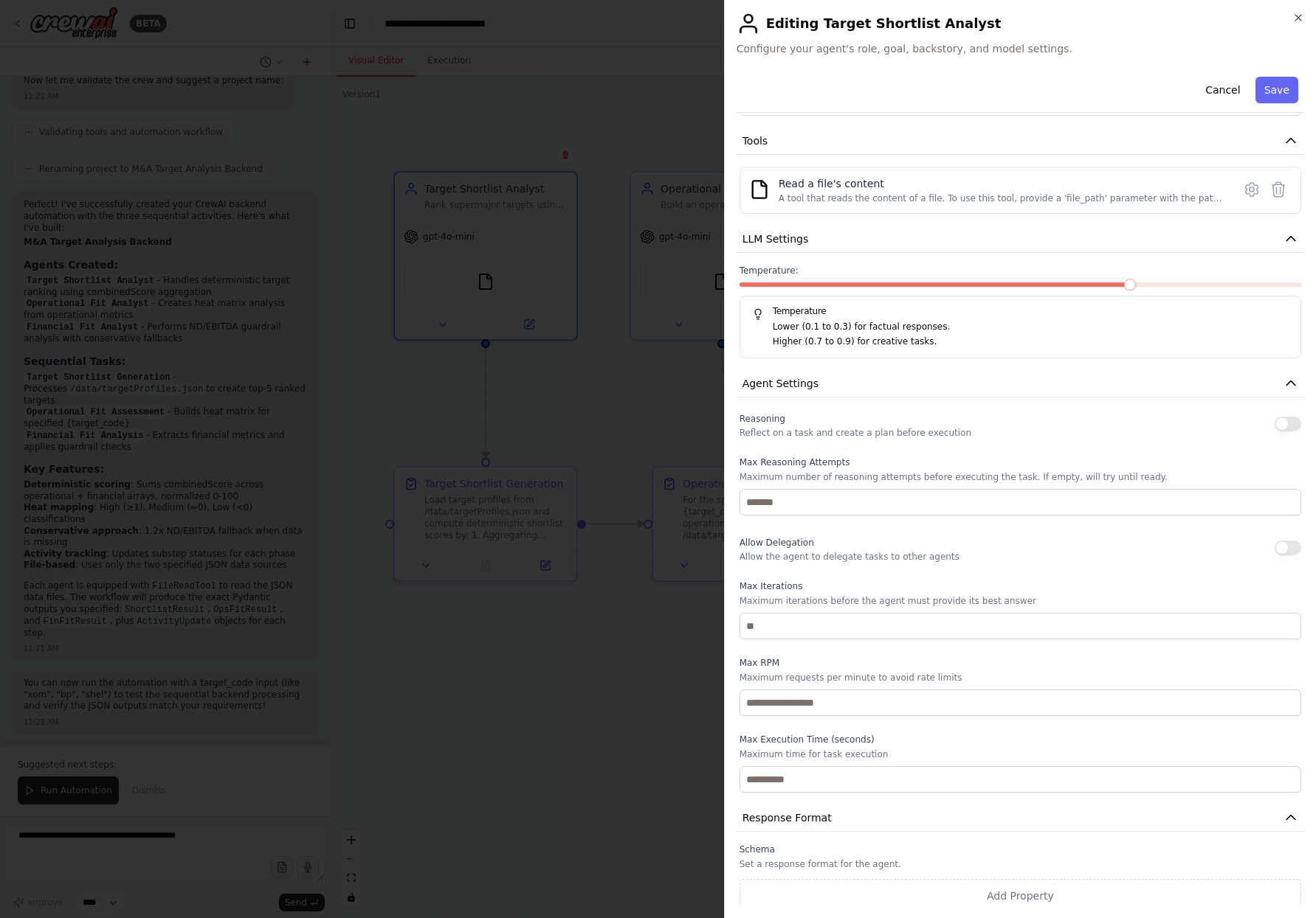
scroll to position [169, 0]
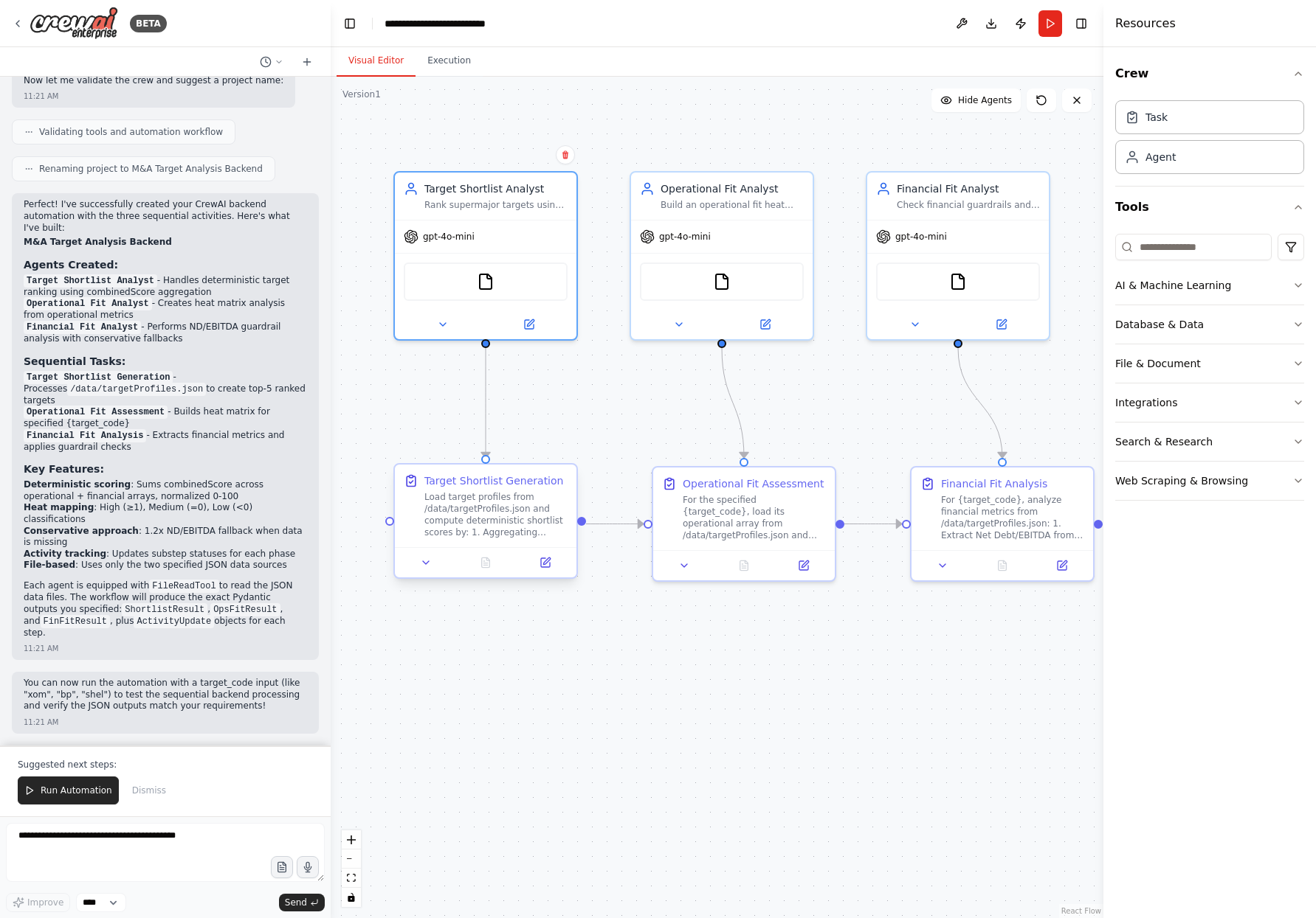
click at [482, 492] on div "Load target profiles from /data/targetProfiles.json and compute deterministic s…" at bounding box center [496, 515] width 143 height 47
click at [548, 569] on button at bounding box center [545, 563] width 51 height 18
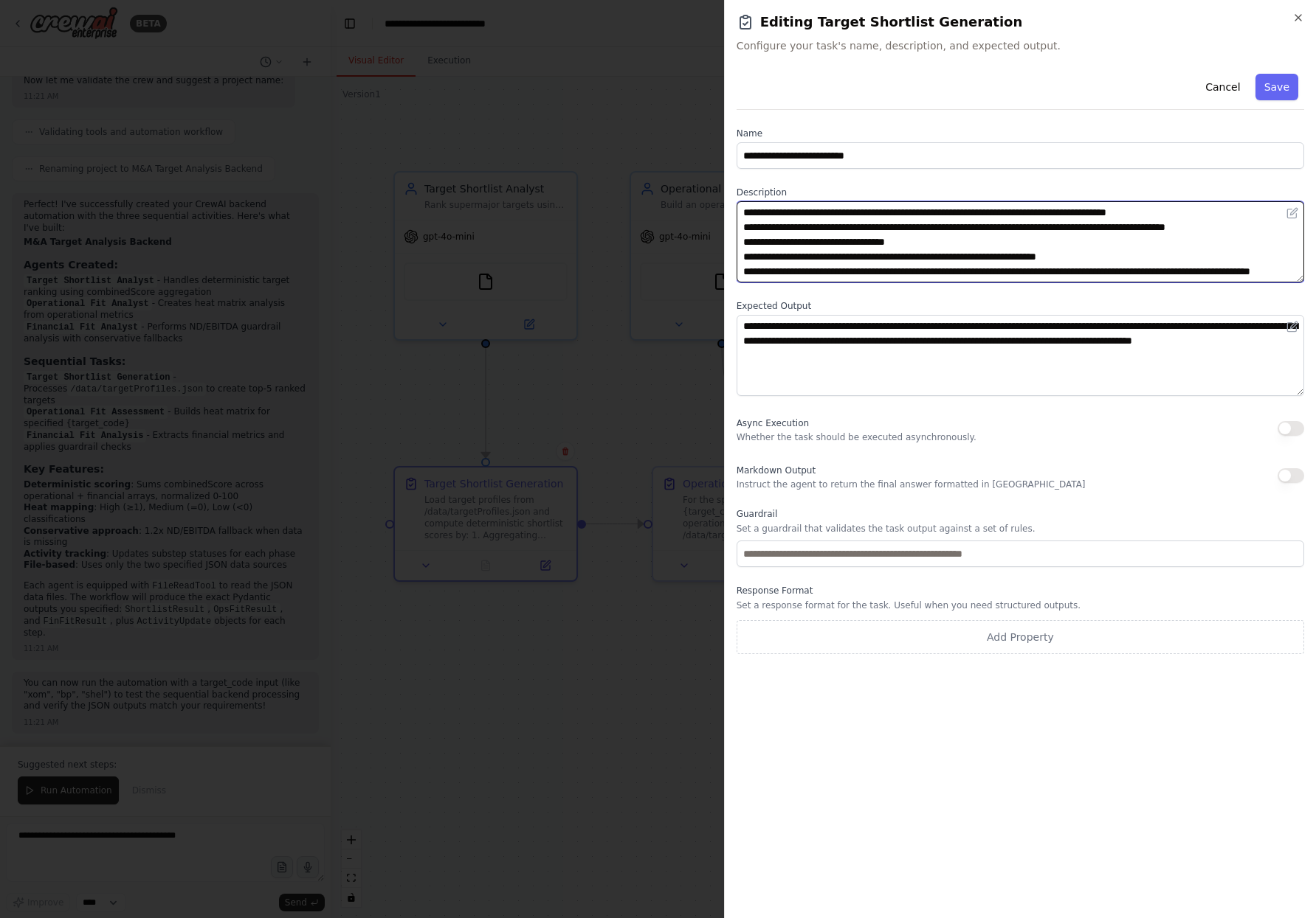
drag, startPoint x: 794, startPoint y: 217, endPoint x: 900, endPoint y: 241, distance: 108.7
click at [899, 241] on textarea "**********" at bounding box center [1020, 242] width 567 height 81
click at [920, 247] on textarea "**********" at bounding box center [1020, 242] width 567 height 81
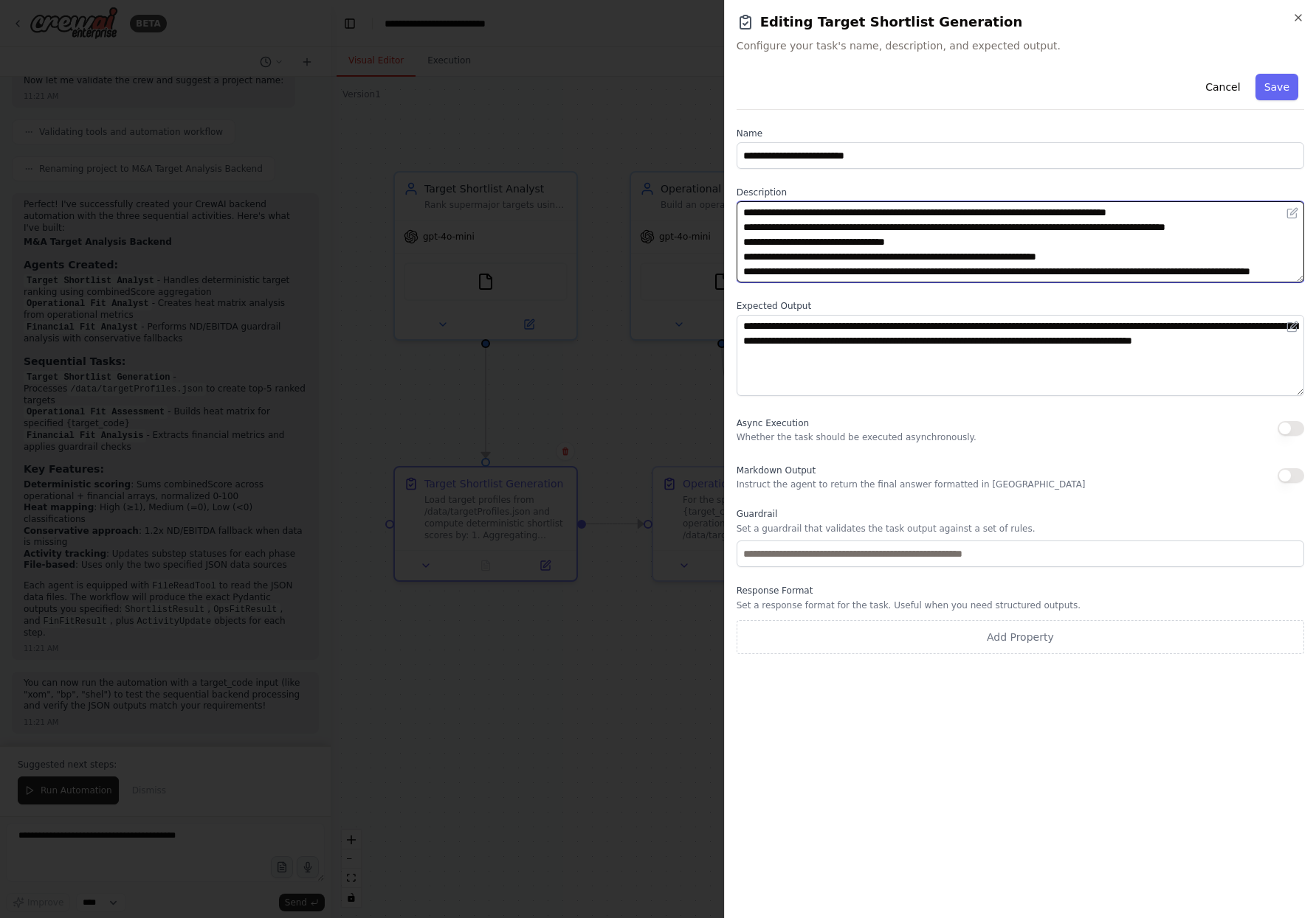
click at [993, 240] on textarea "**********" at bounding box center [1020, 242] width 567 height 81
click at [1037, 239] on textarea "**********" at bounding box center [1020, 242] width 567 height 81
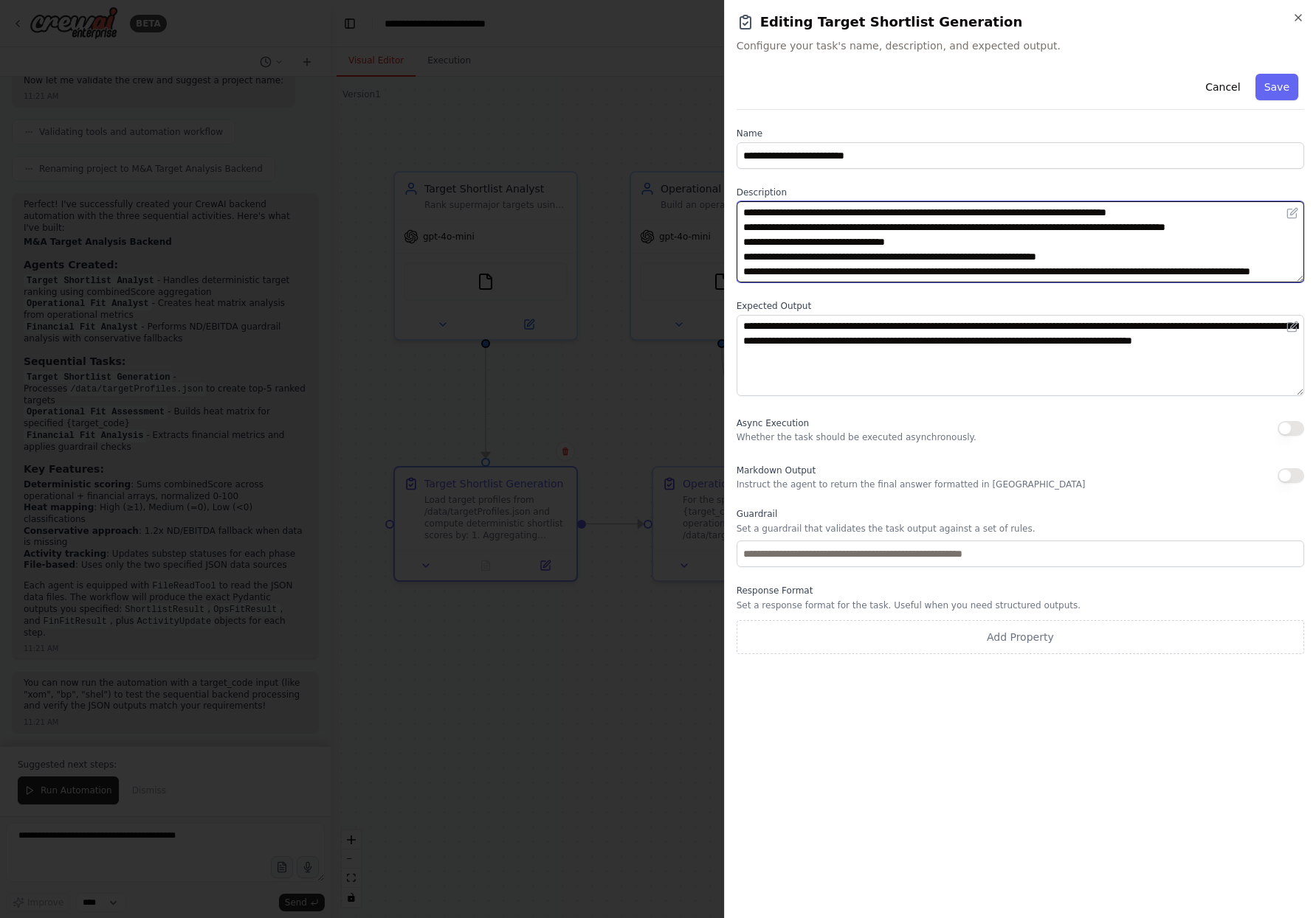
click at [1037, 239] on textarea "**********" at bounding box center [1020, 242] width 567 height 81
click at [919, 243] on textarea "**********" at bounding box center [1020, 242] width 567 height 81
drag, startPoint x: 759, startPoint y: 257, endPoint x: 1072, endPoint y: 264, distance: 313.1
click at [1072, 264] on textarea "**********" at bounding box center [1020, 242] width 567 height 81
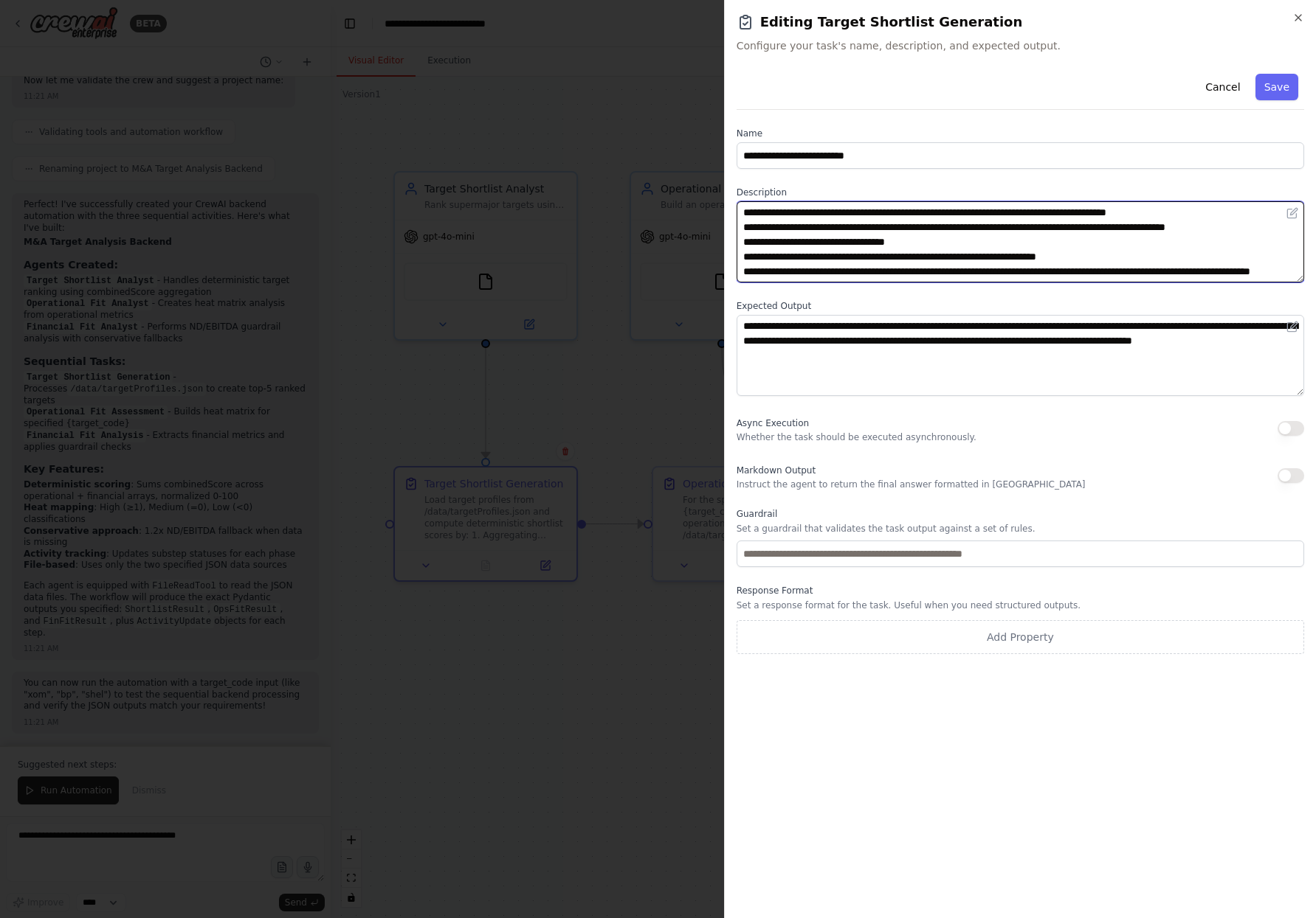
click at [1107, 253] on textarea "**********" at bounding box center [1020, 242] width 567 height 81
click at [940, 274] on textarea "**********" at bounding box center [1020, 242] width 567 height 81
click at [941, 274] on textarea "**********" at bounding box center [1020, 242] width 567 height 81
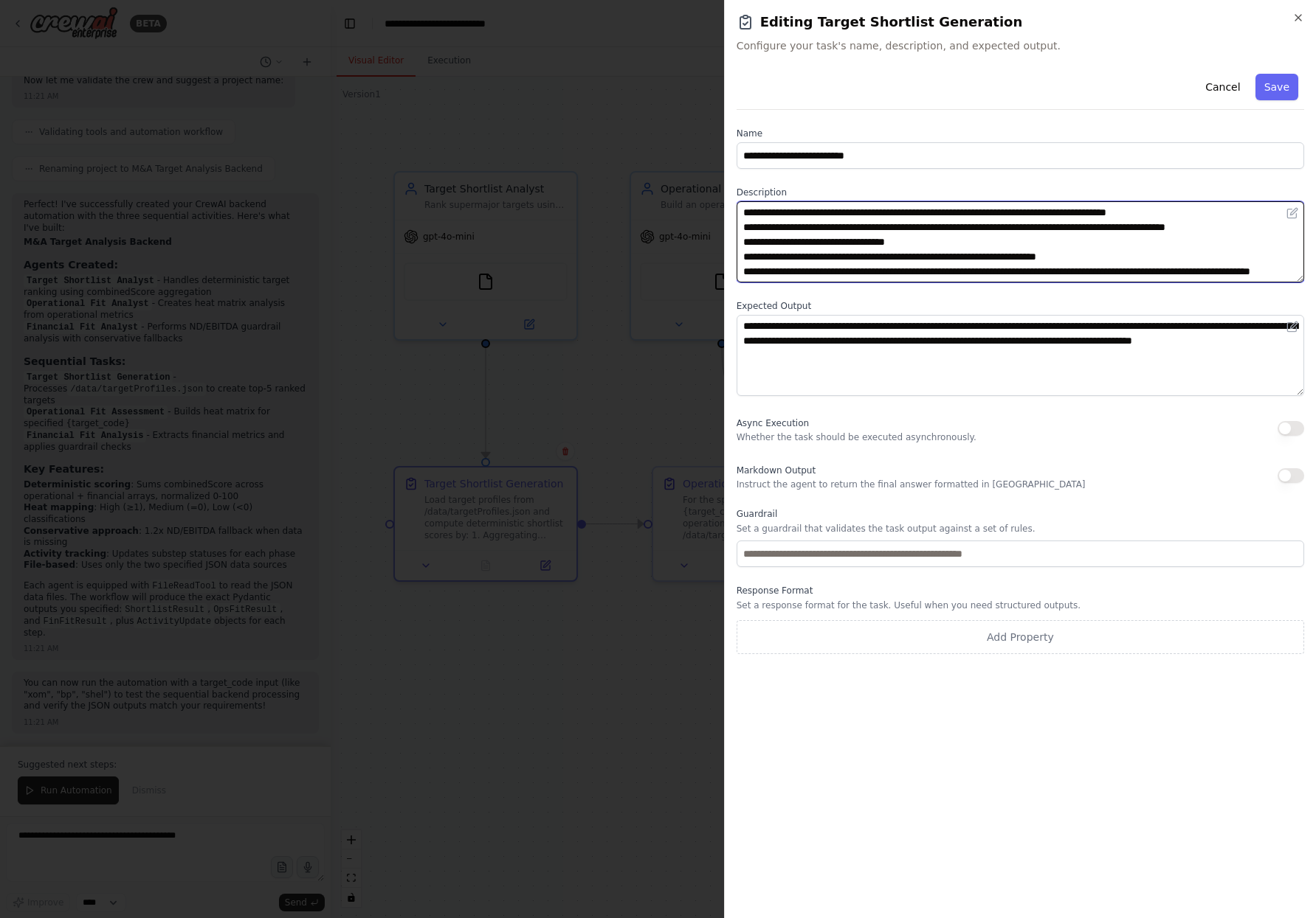
click at [990, 271] on textarea "**********" at bounding box center [1020, 242] width 567 height 81
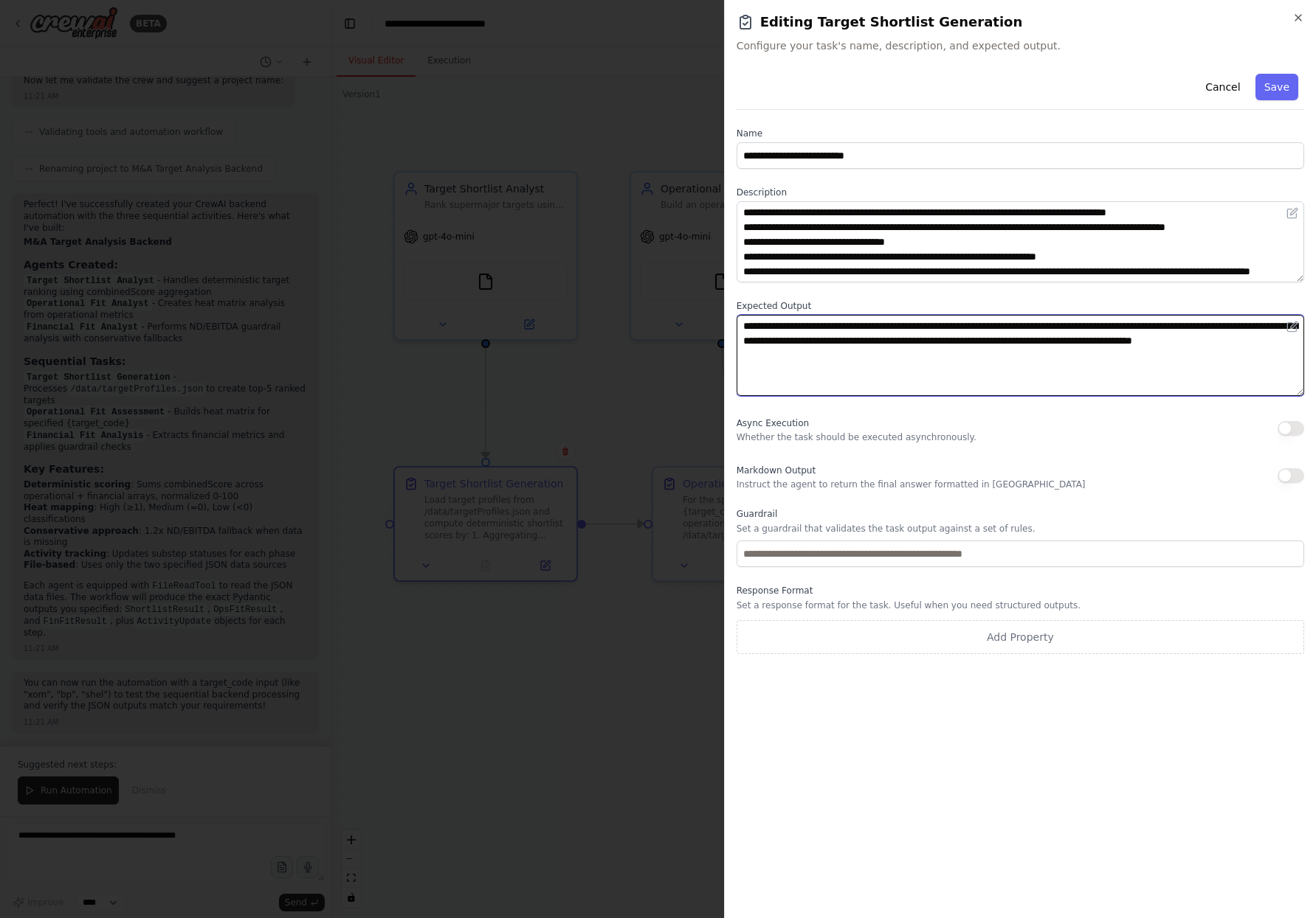
click at [925, 353] on textarea "**********" at bounding box center [1020, 355] width 567 height 81
click at [792, 333] on textarea "**********" at bounding box center [1020, 355] width 567 height 81
click at [880, 338] on textarea "**********" at bounding box center [1020, 355] width 567 height 81
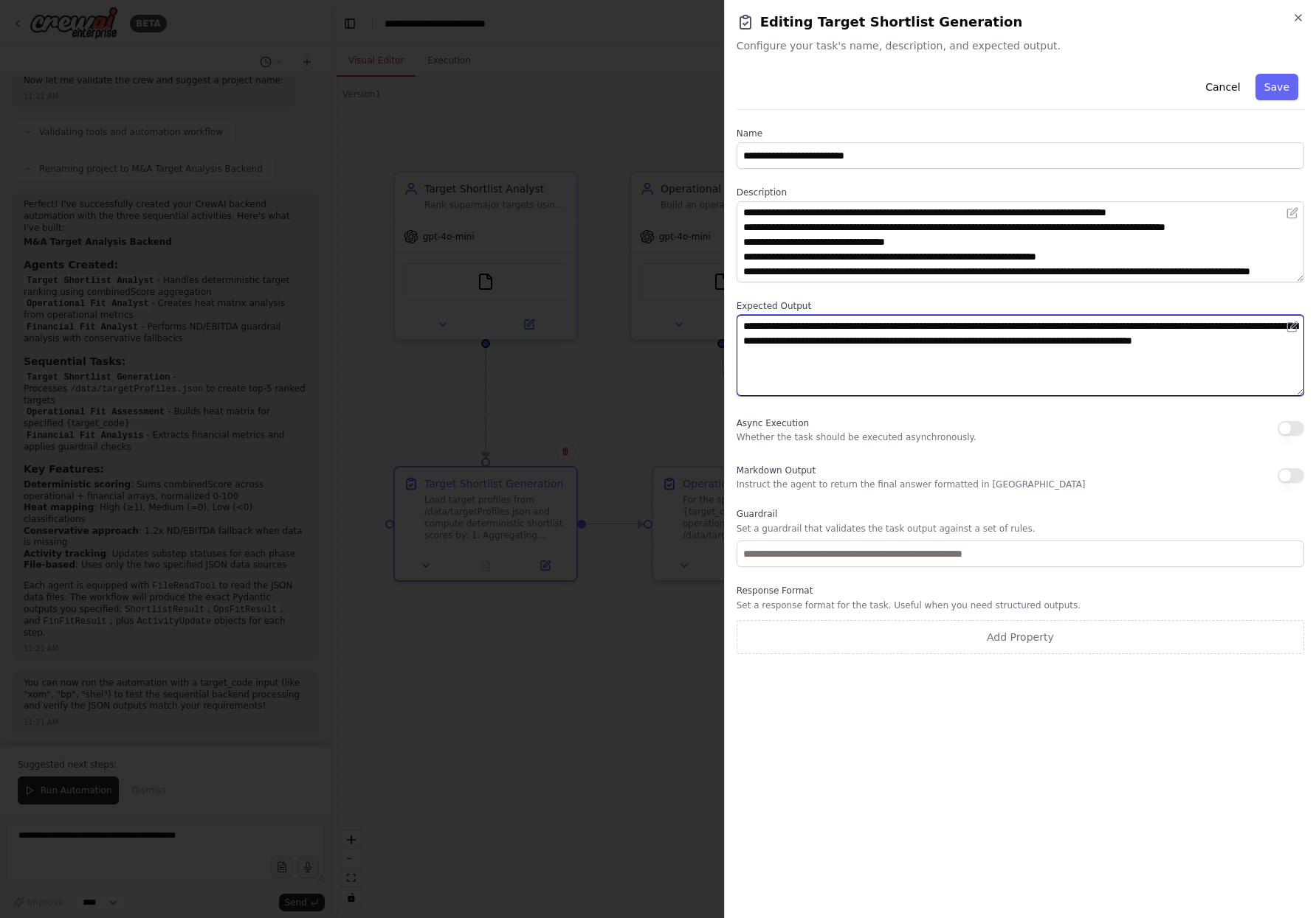
click at [1001, 370] on textarea "**********" at bounding box center [1020, 355] width 567 height 81
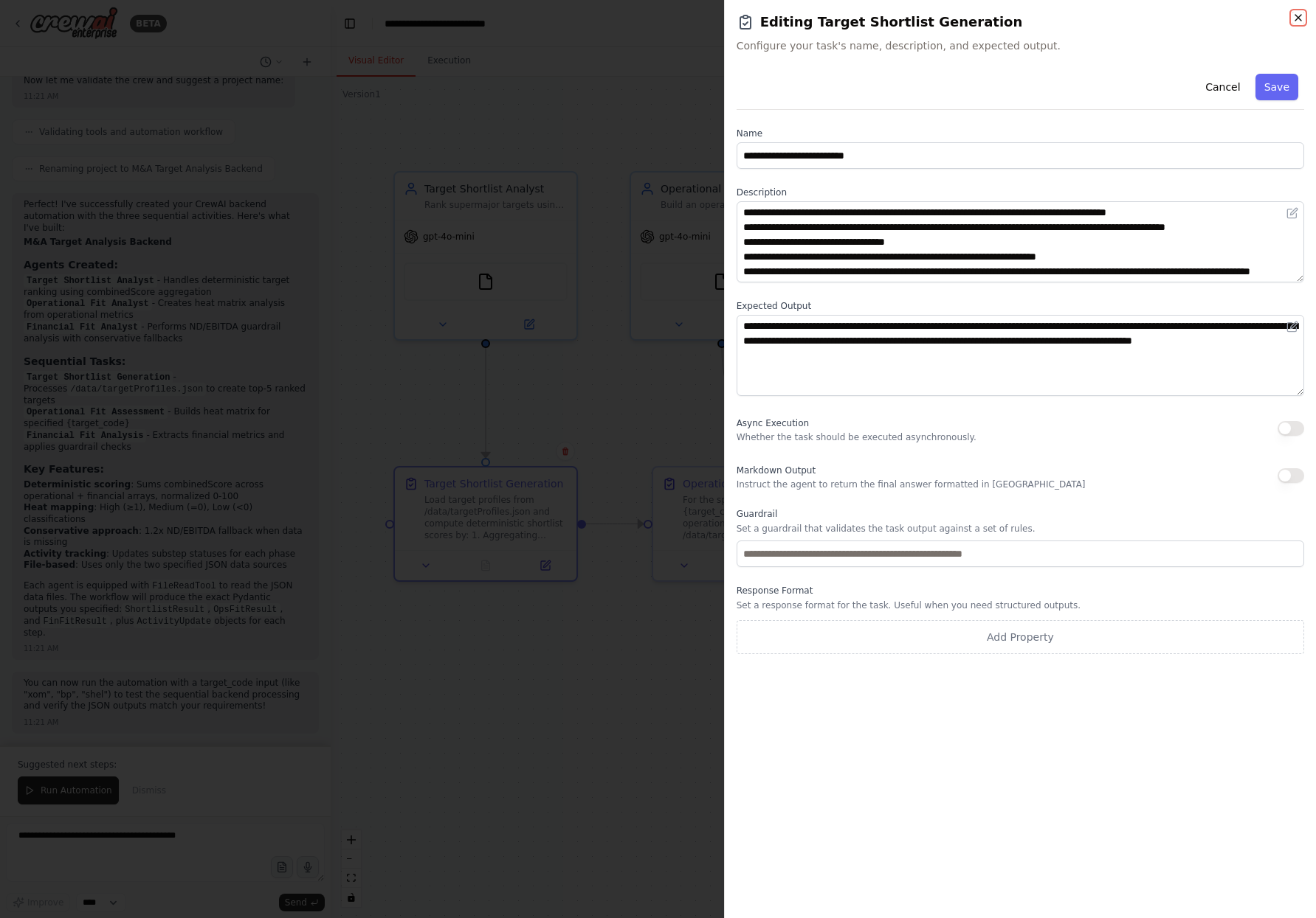
click at [1298, 23] on icon "button" at bounding box center [1298, 18] width 12 height 12
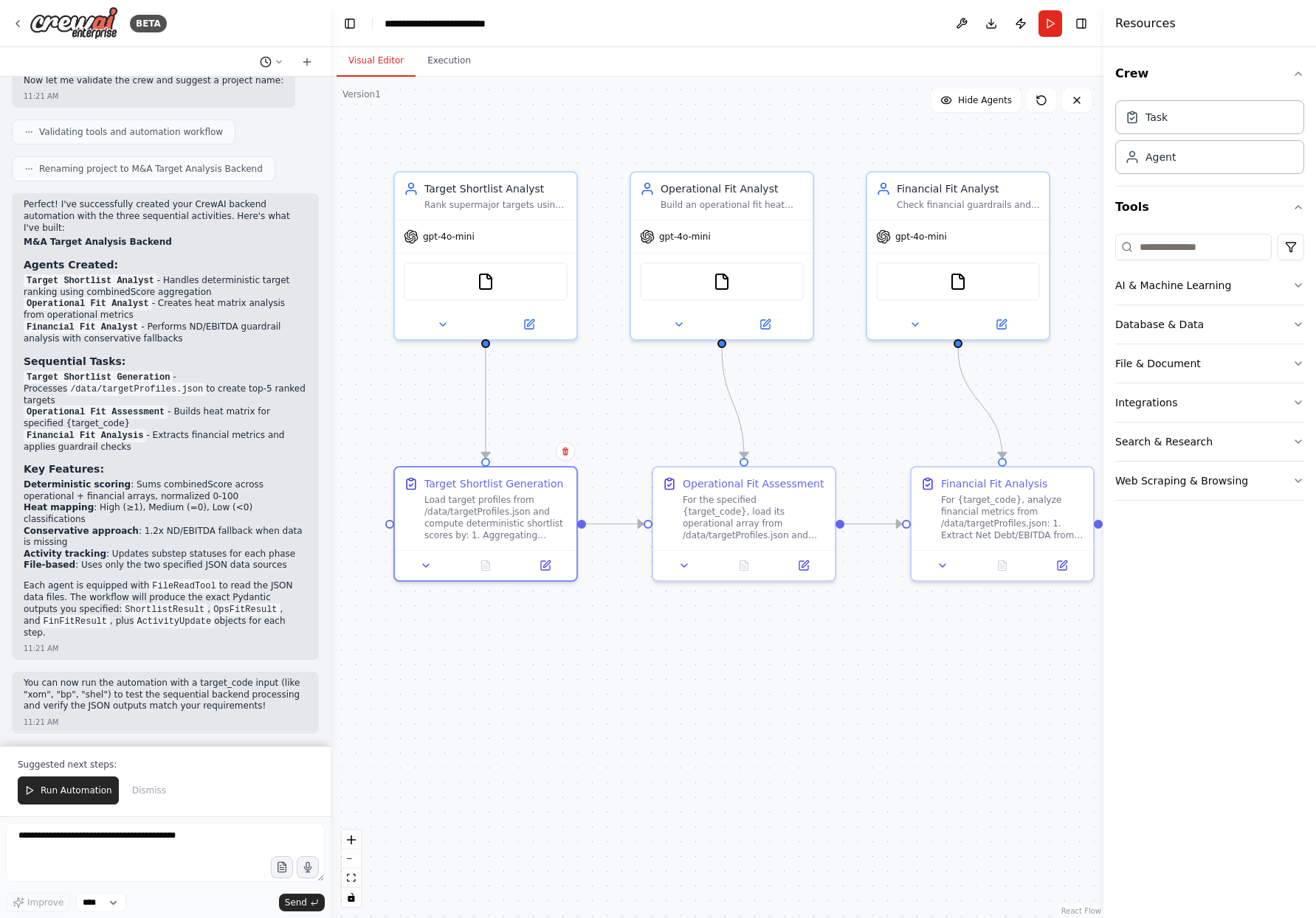
click at [274, 61] on button at bounding box center [271, 62] width 36 height 18
click at [273, 61] on div at bounding box center [165, 459] width 331 height 918
click at [161, 853] on textarea at bounding box center [165, 853] width 319 height 59
click at [93, 900] on select "****" at bounding box center [101, 903] width 50 height 19
click at [137, 849] on textarea at bounding box center [165, 853] width 319 height 59
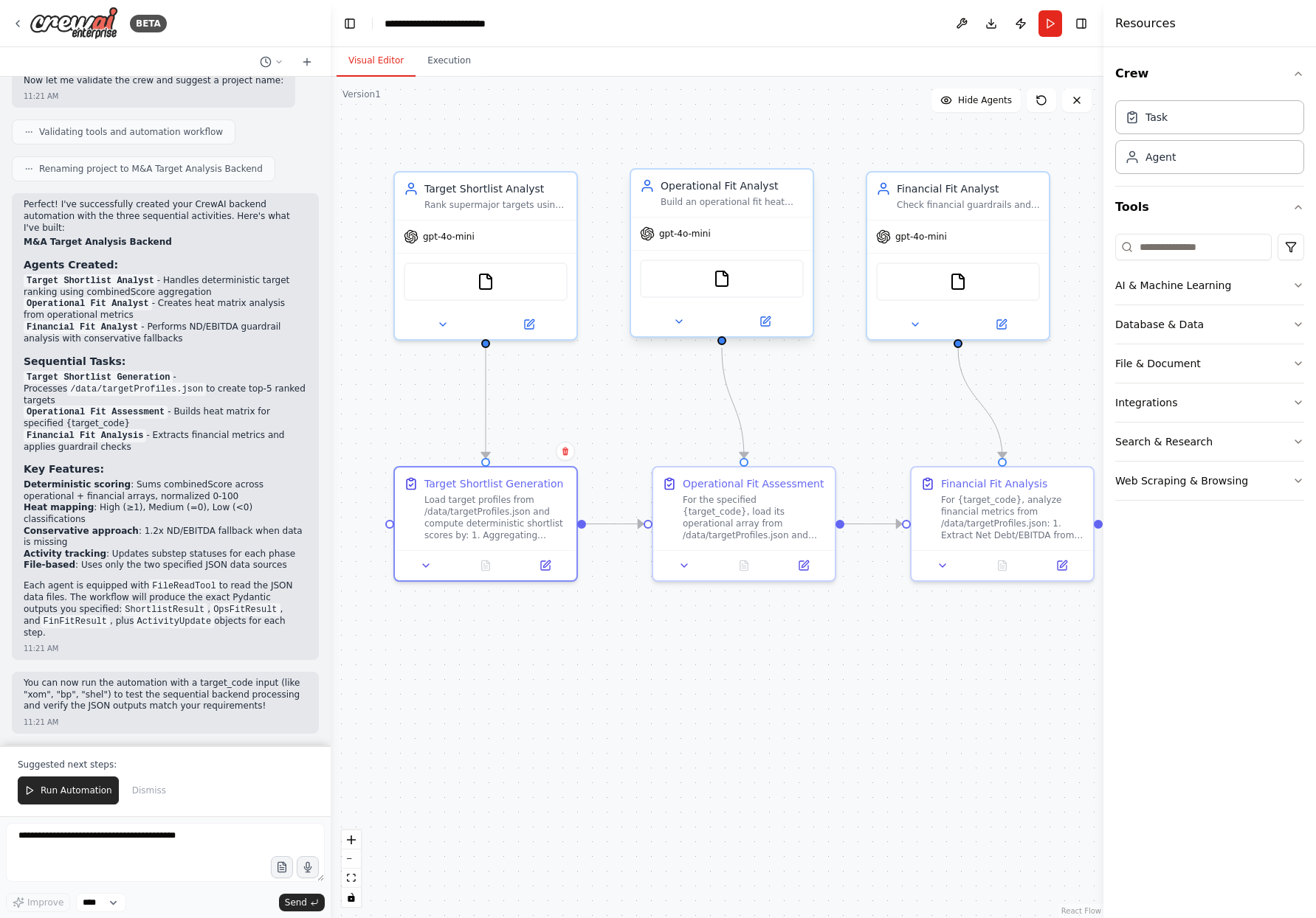
click at [727, 221] on div "gpt-4o-mini" at bounding box center [722, 234] width 181 height 33
click at [666, 330] on button at bounding box center [679, 321] width 84 height 18
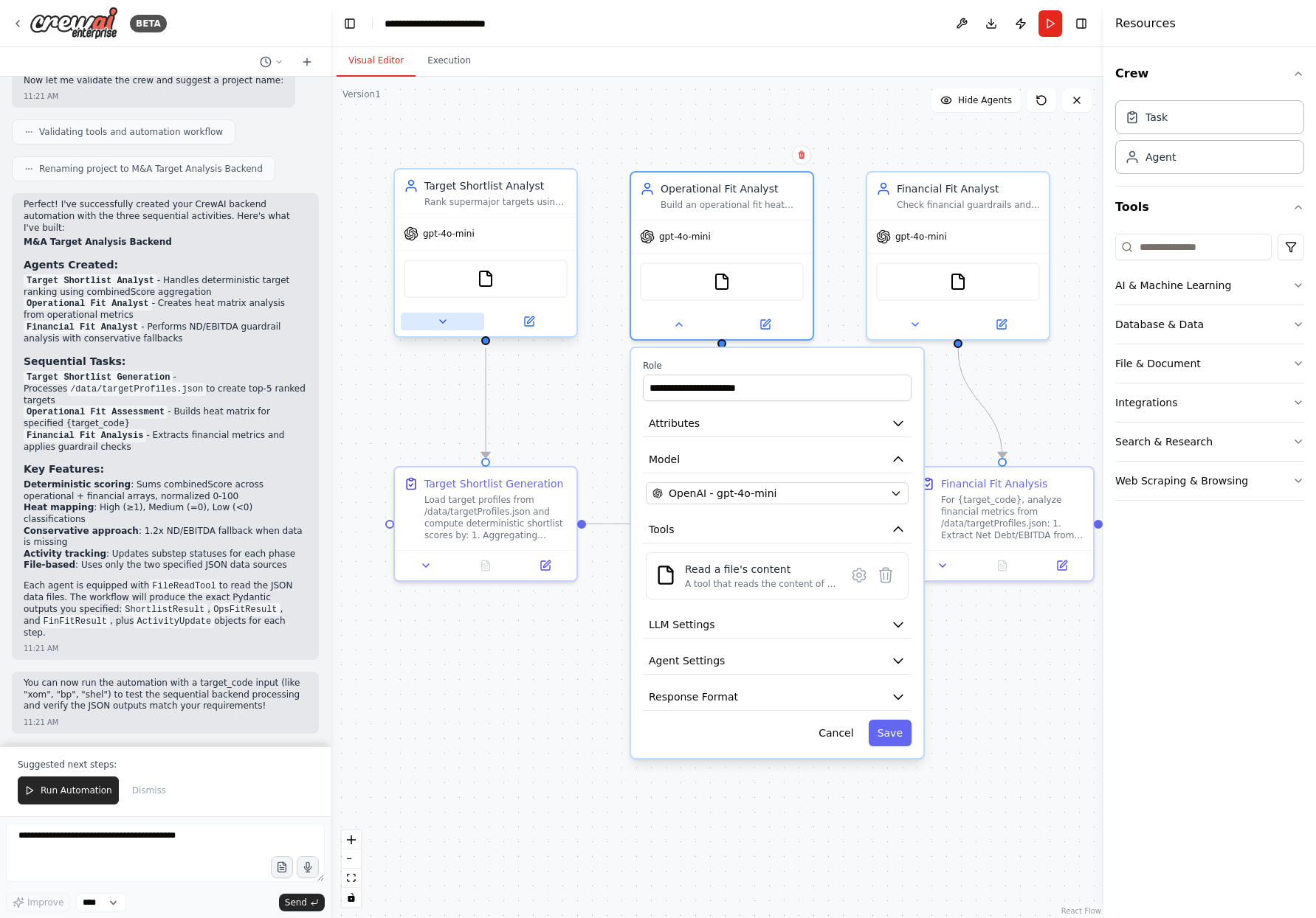
click at [442, 327] on button at bounding box center [442, 321] width 84 height 18
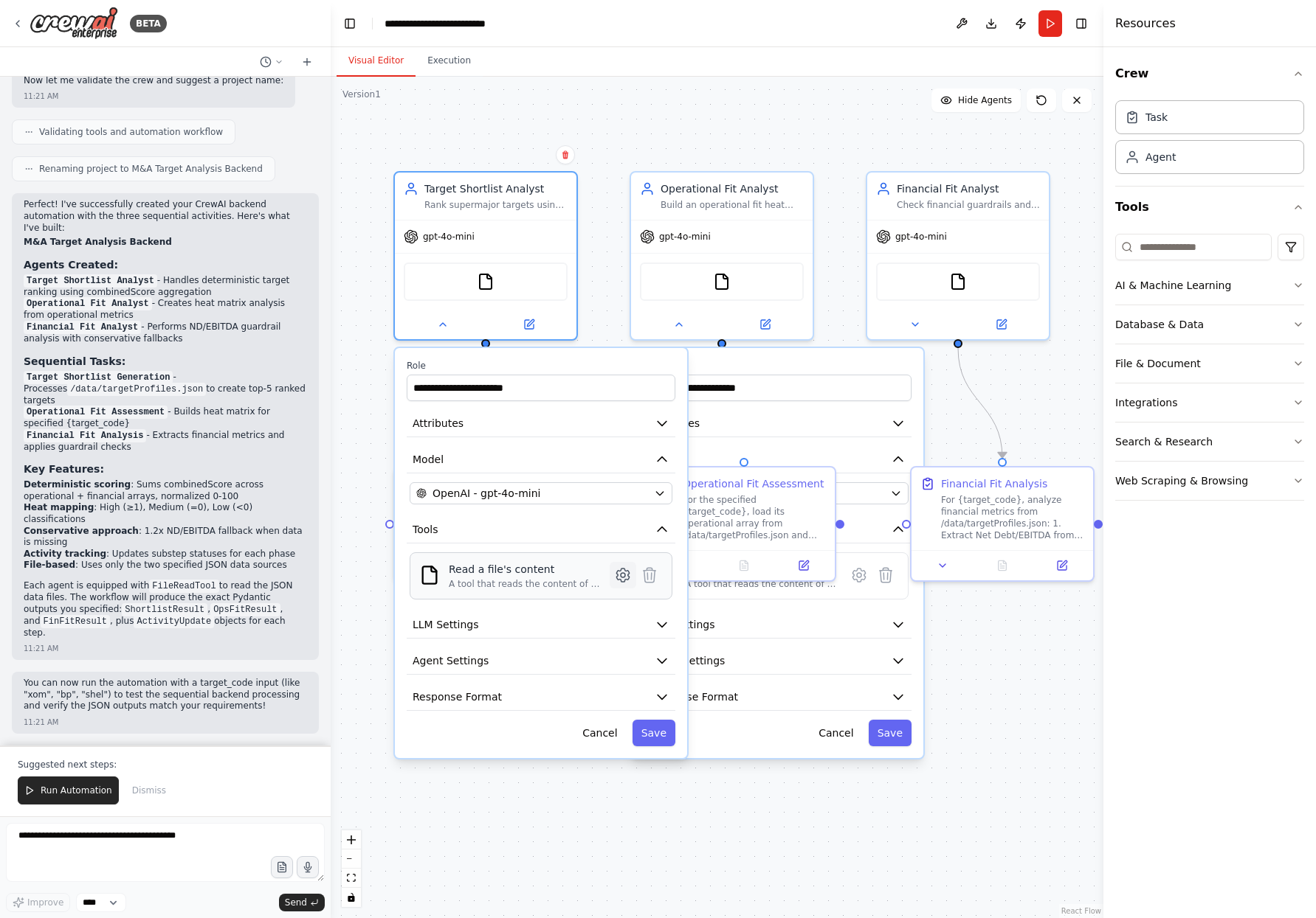
click at [621, 581] on icon at bounding box center [622, 575] width 12 height 13
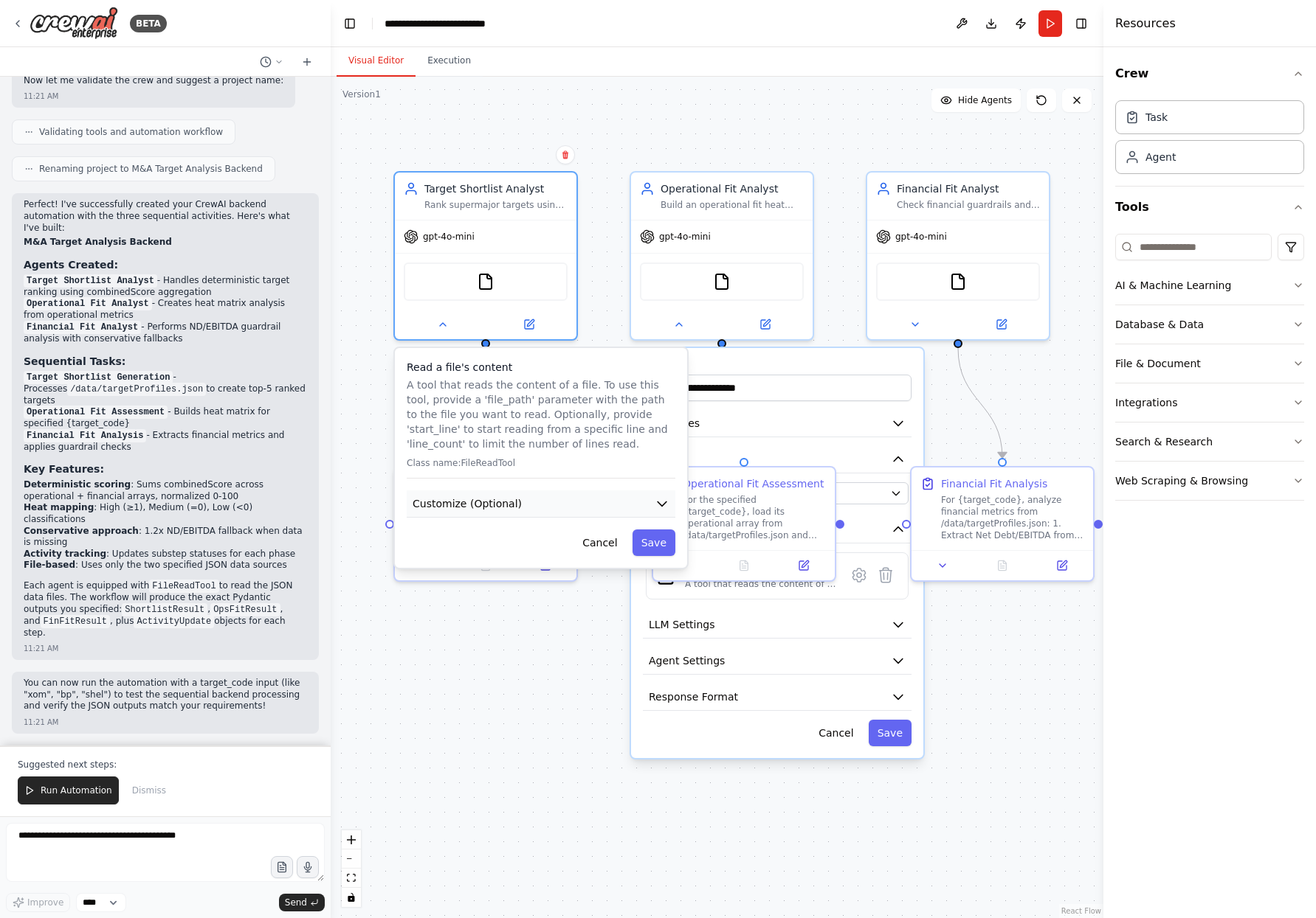
click at [517, 503] on button "Customize (Optional)" at bounding box center [541, 504] width 269 height 27
click at [474, 561] on input "text" at bounding box center [541, 557] width 263 height 27
click at [505, 505] on span "Customize (Optional)" at bounding box center [467, 503] width 109 height 14
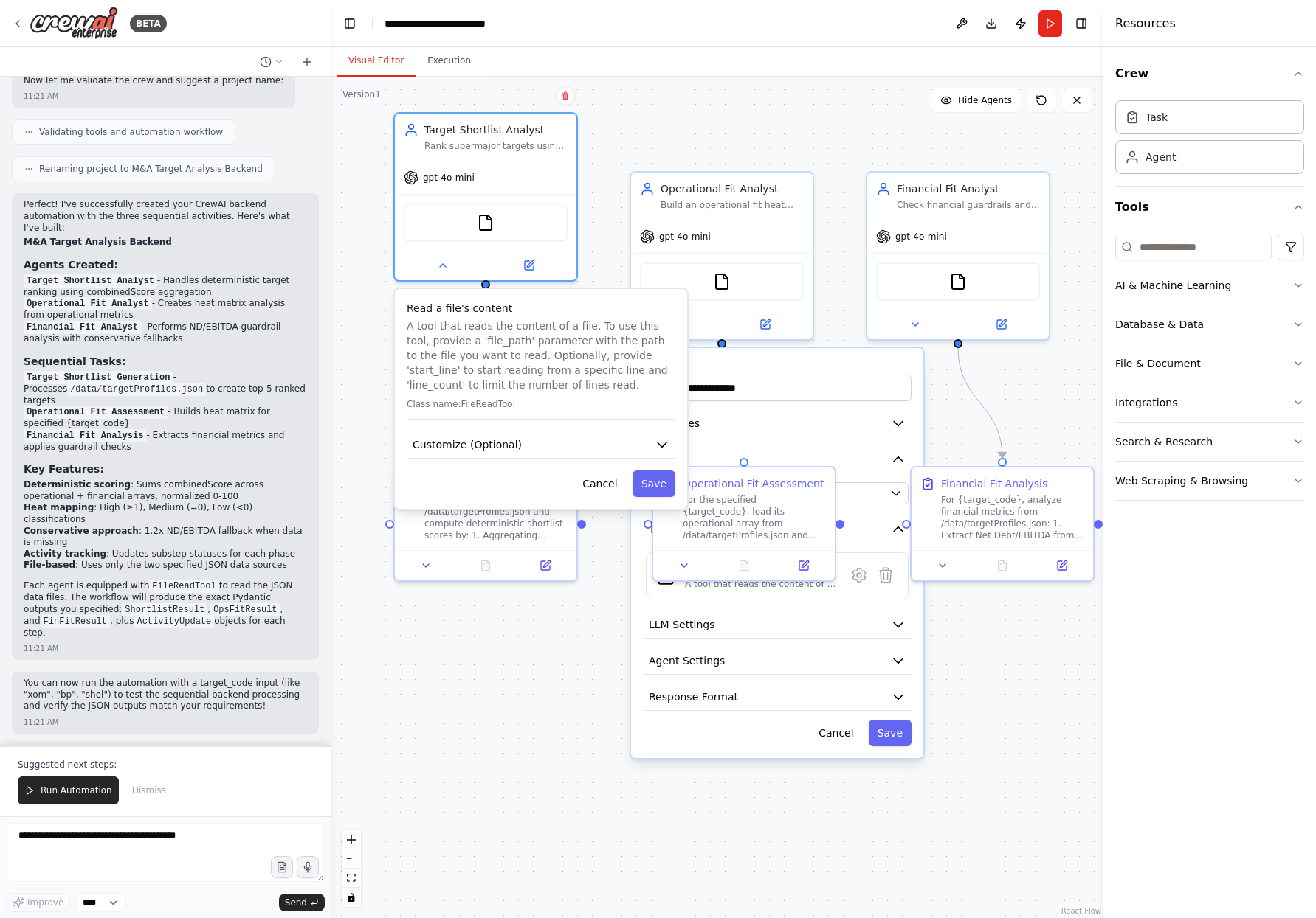
drag, startPoint x: 481, startPoint y: 408, endPoint x: 503, endPoint y: 378, distance: 37.2
click at [472, 344] on p "A tool that reads the content of a file. To use this tool, provide a 'file_path…" at bounding box center [541, 355] width 269 height 74
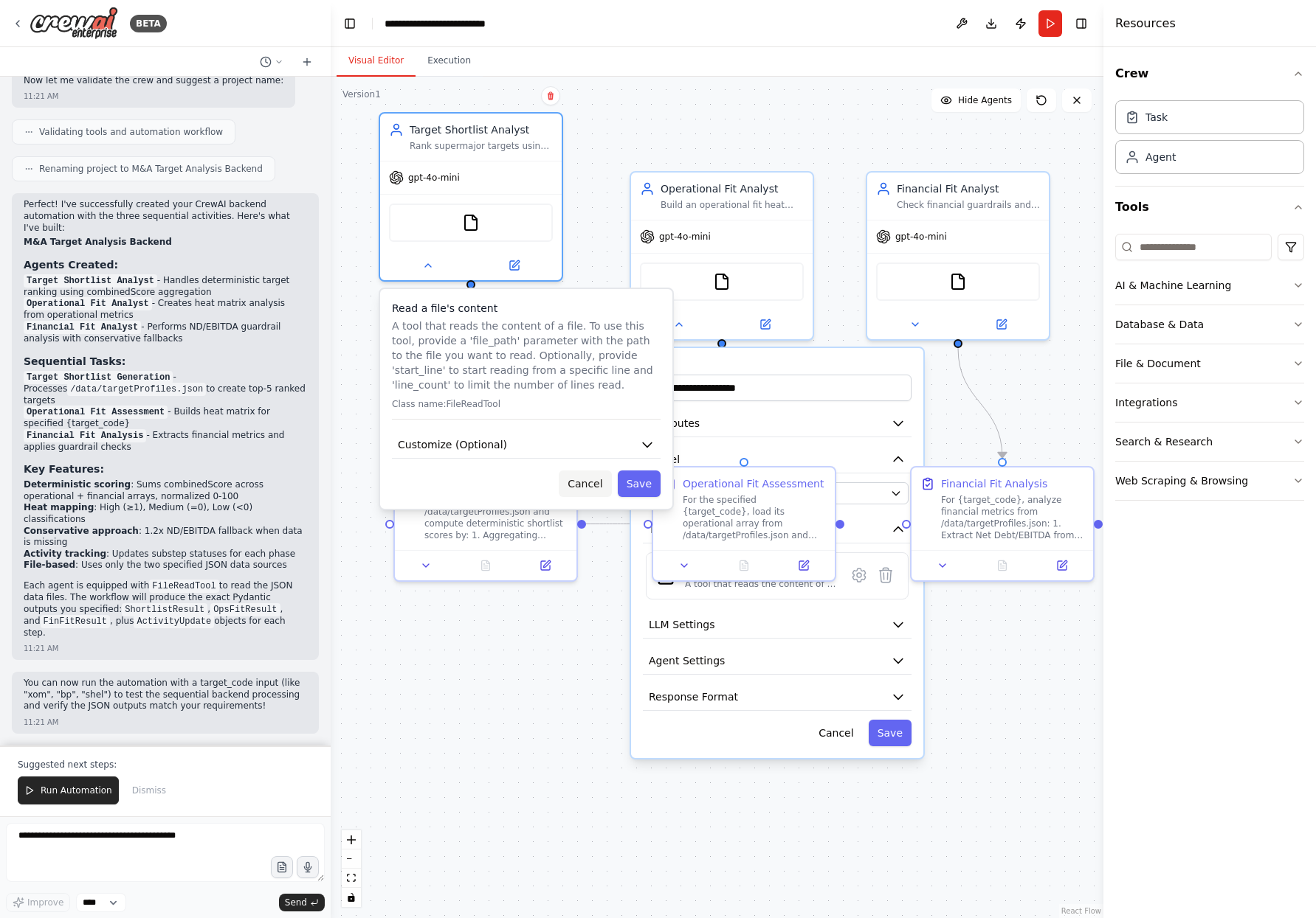
click at [586, 488] on button "Cancel" at bounding box center [585, 483] width 53 height 27
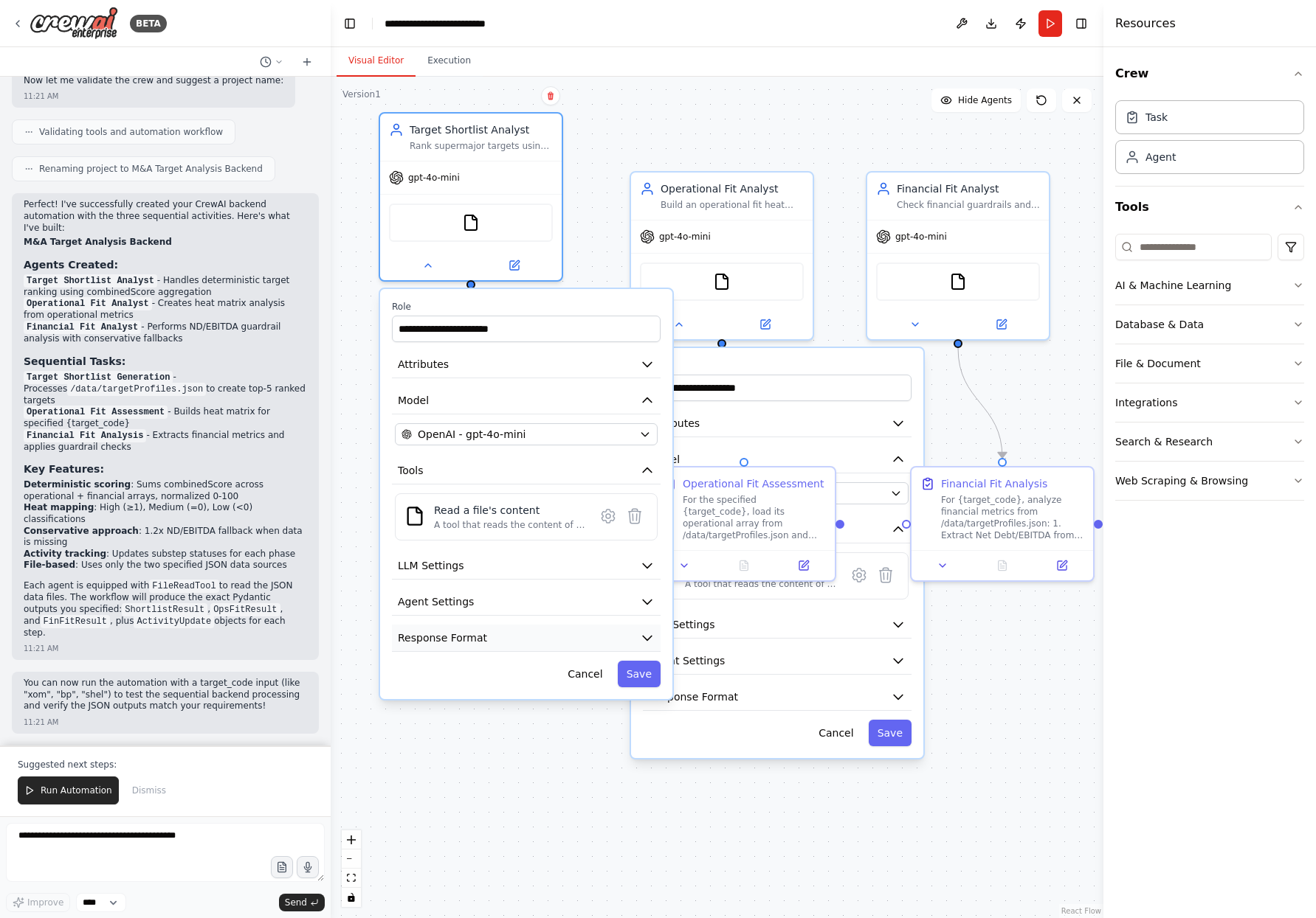
click at [497, 630] on button "Response Format" at bounding box center [526, 639] width 269 height 27
click at [478, 611] on button "Agent Settings" at bounding box center [526, 602] width 269 height 27
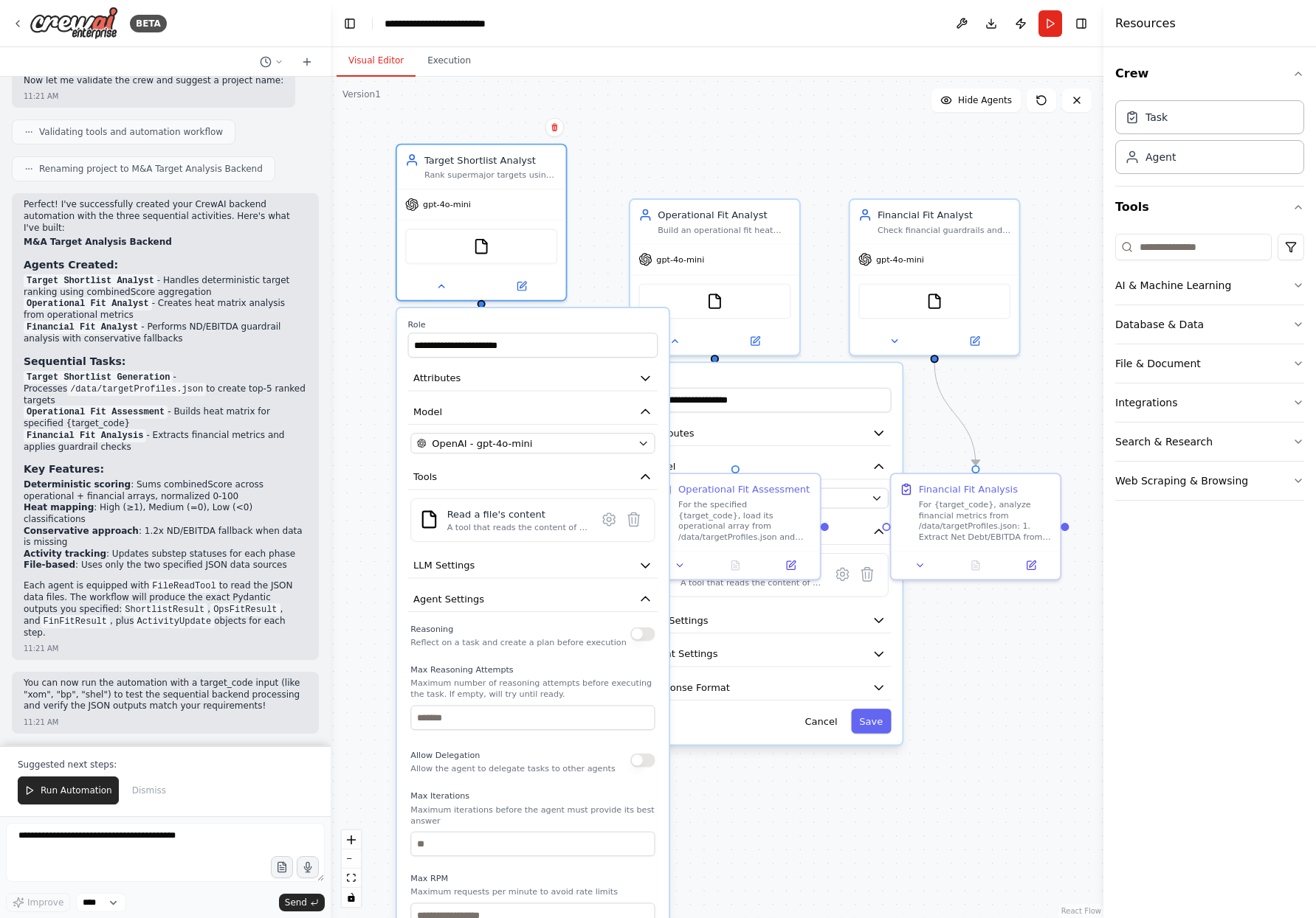
click at [621, 202] on div ".deletable-edge-delete-btn { width: 20px; height: 20px; border: 0px solid #ffff…" at bounding box center [717, 498] width 773 height 842
click at [575, 255] on div ".deletable-edge-delete-btn { width: 20px; height: 20px; border: 0px solid #ffff…" at bounding box center [717, 498] width 773 height 842
click at [569, 324] on label "Role" at bounding box center [533, 325] width 251 height 11
click at [366, 387] on div ".deletable-edge-delete-btn { width: 20px; height: 20px; border: 0px solid #ffff…" at bounding box center [717, 498] width 773 height 842
click at [588, 250] on div ".deletable-edge-delete-btn { width: 20px; height: 20px; border: 0px solid #ffff…" at bounding box center [717, 498] width 773 height 842
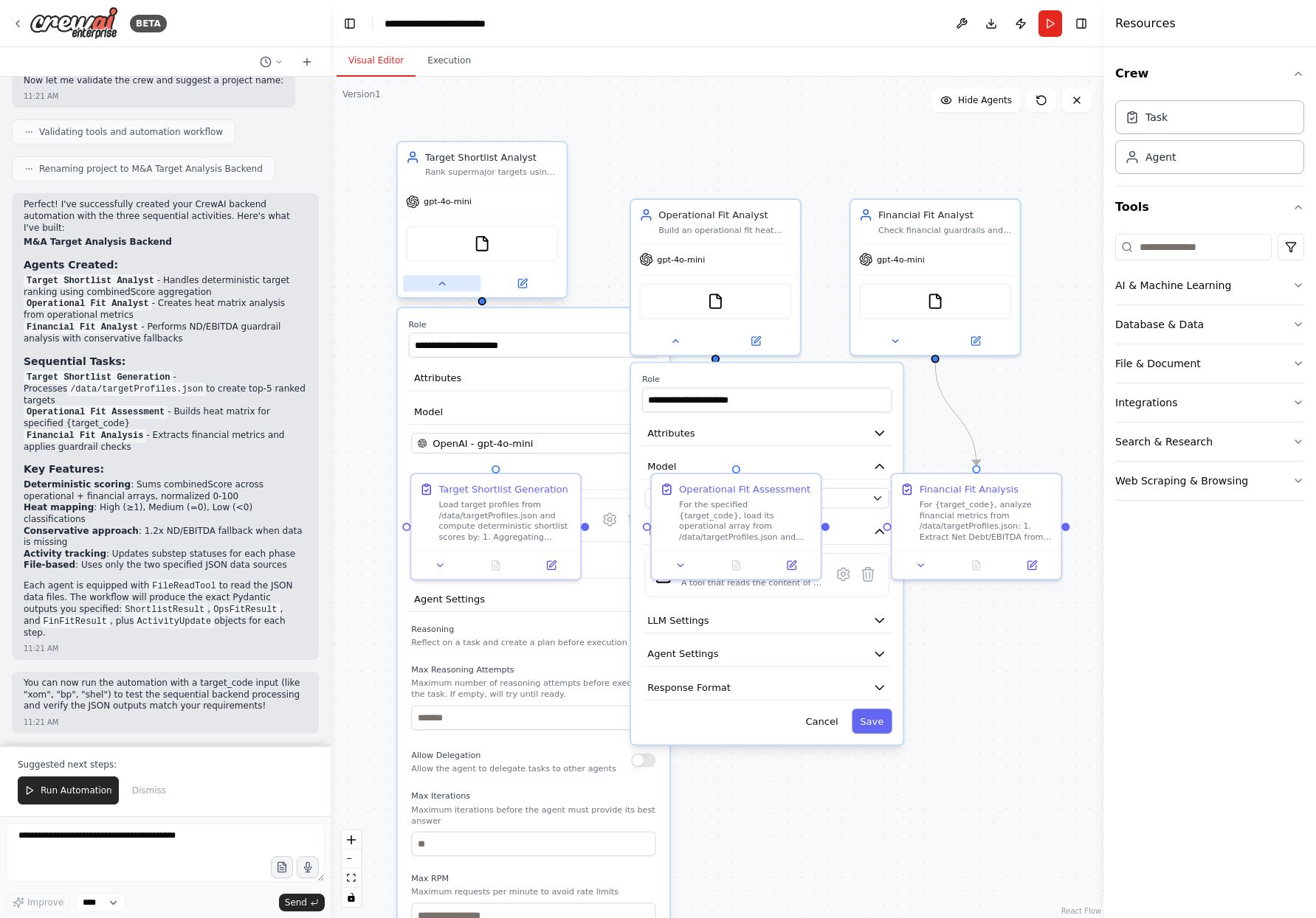
click at [435, 292] on button at bounding box center [442, 282] width 78 height 16
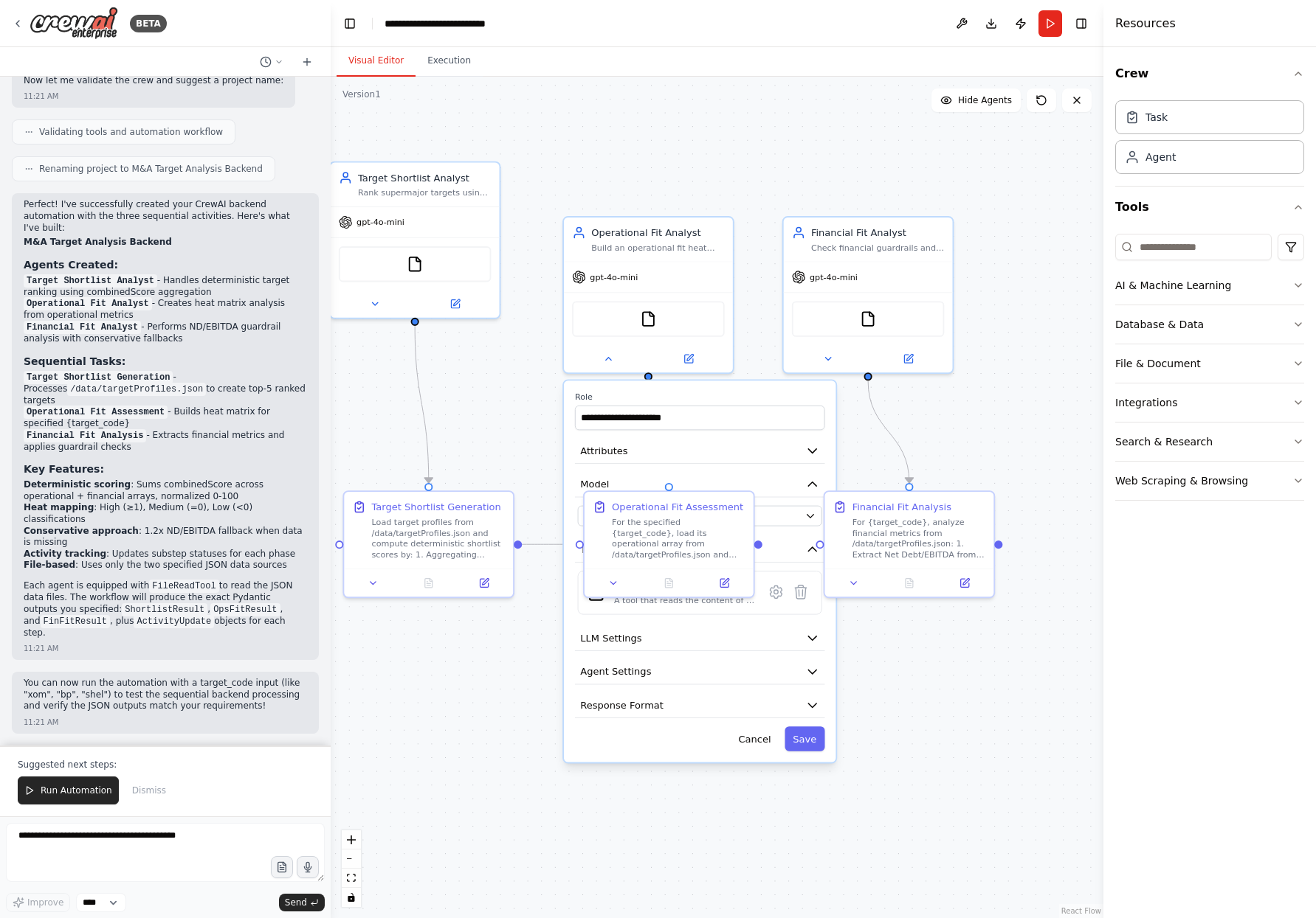
drag, startPoint x: 903, startPoint y: 134, endPoint x: 775, endPoint y: 127, distance: 128.2
click at [838, 151] on div ".deletable-edge-delete-btn { width: 20px; height: 20px; border: 0px solid #ffff…" at bounding box center [717, 498] width 773 height 842
click at [1176, 375] on button "File & Document" at bounding box center [1209, 364] width 189 height 38
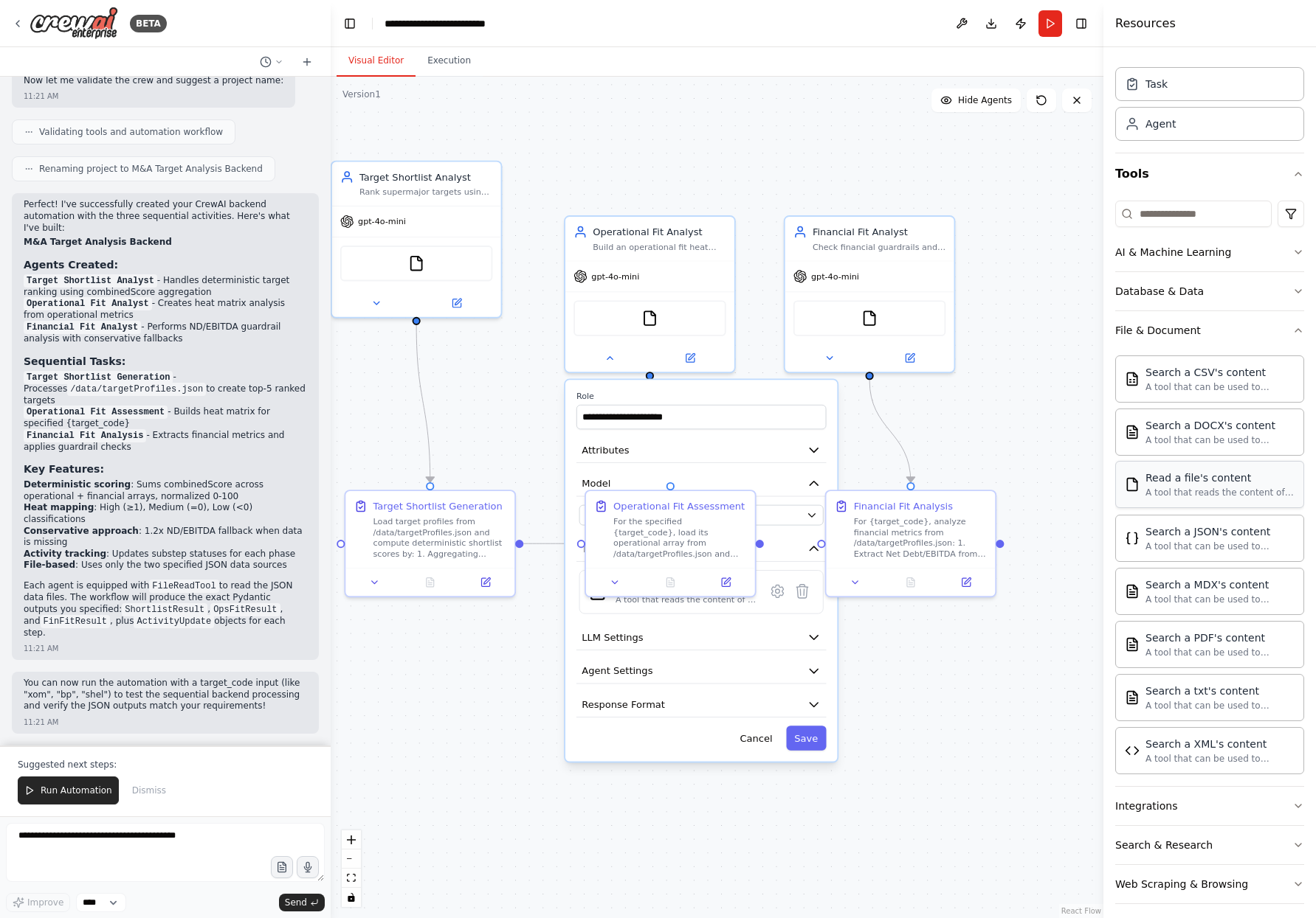
scroll to position [43, 0]
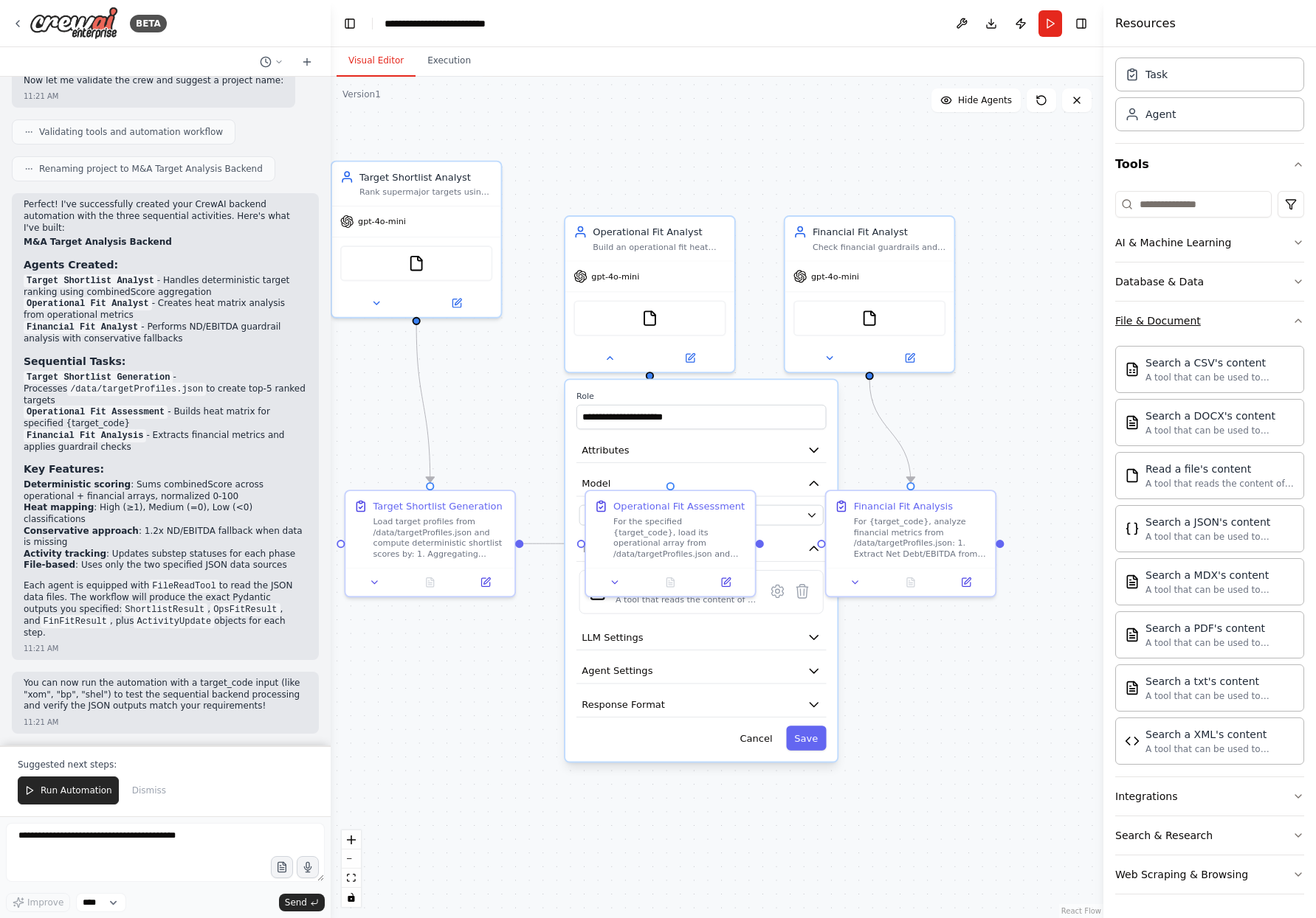
click at [1166, 308] on button "File & Document" at bounding box center [1209, 320] width 189 height 38
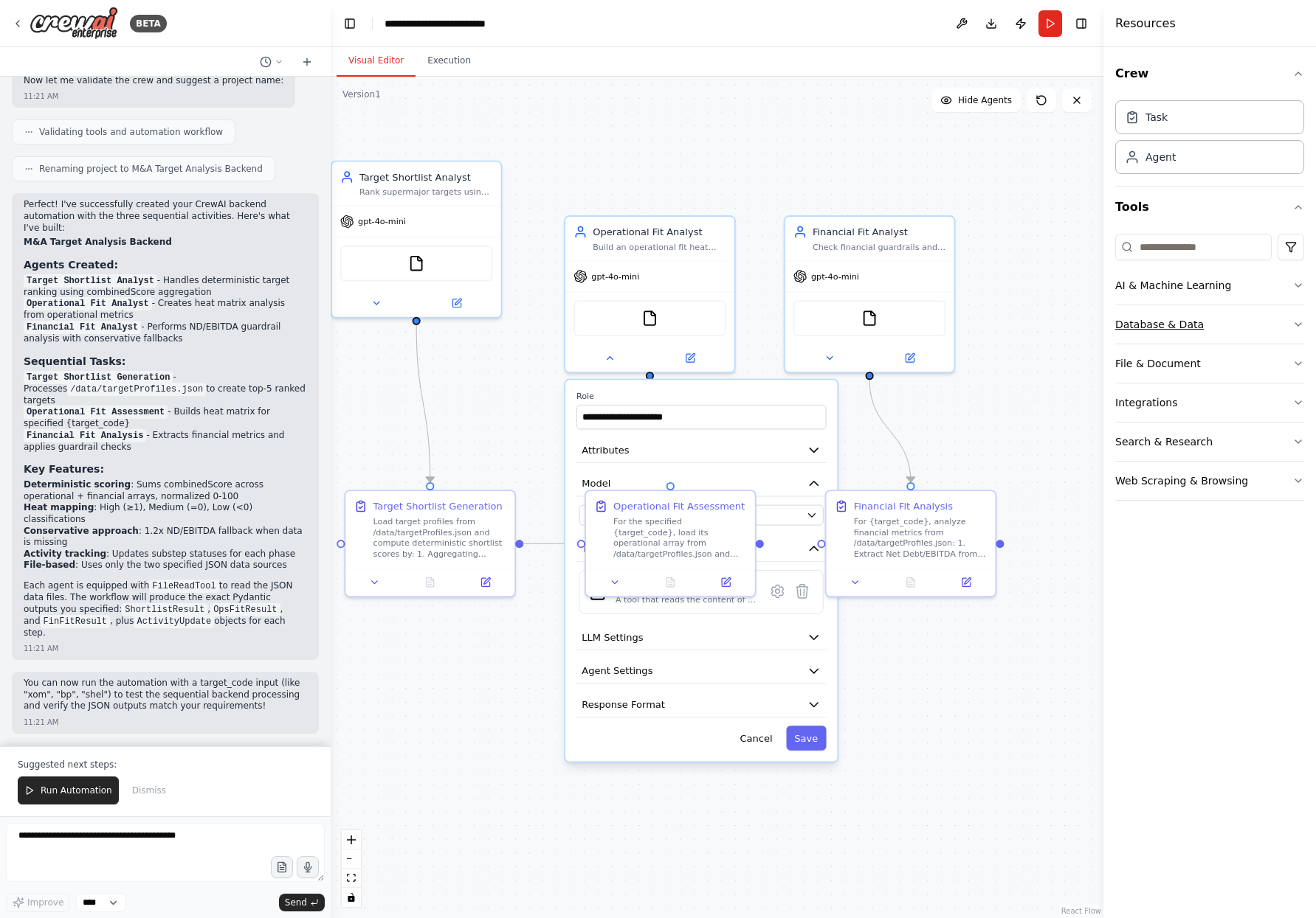
click at [1161, 319] on div "Database & Data" at bounding box center [1159, 324] width 88 height 14
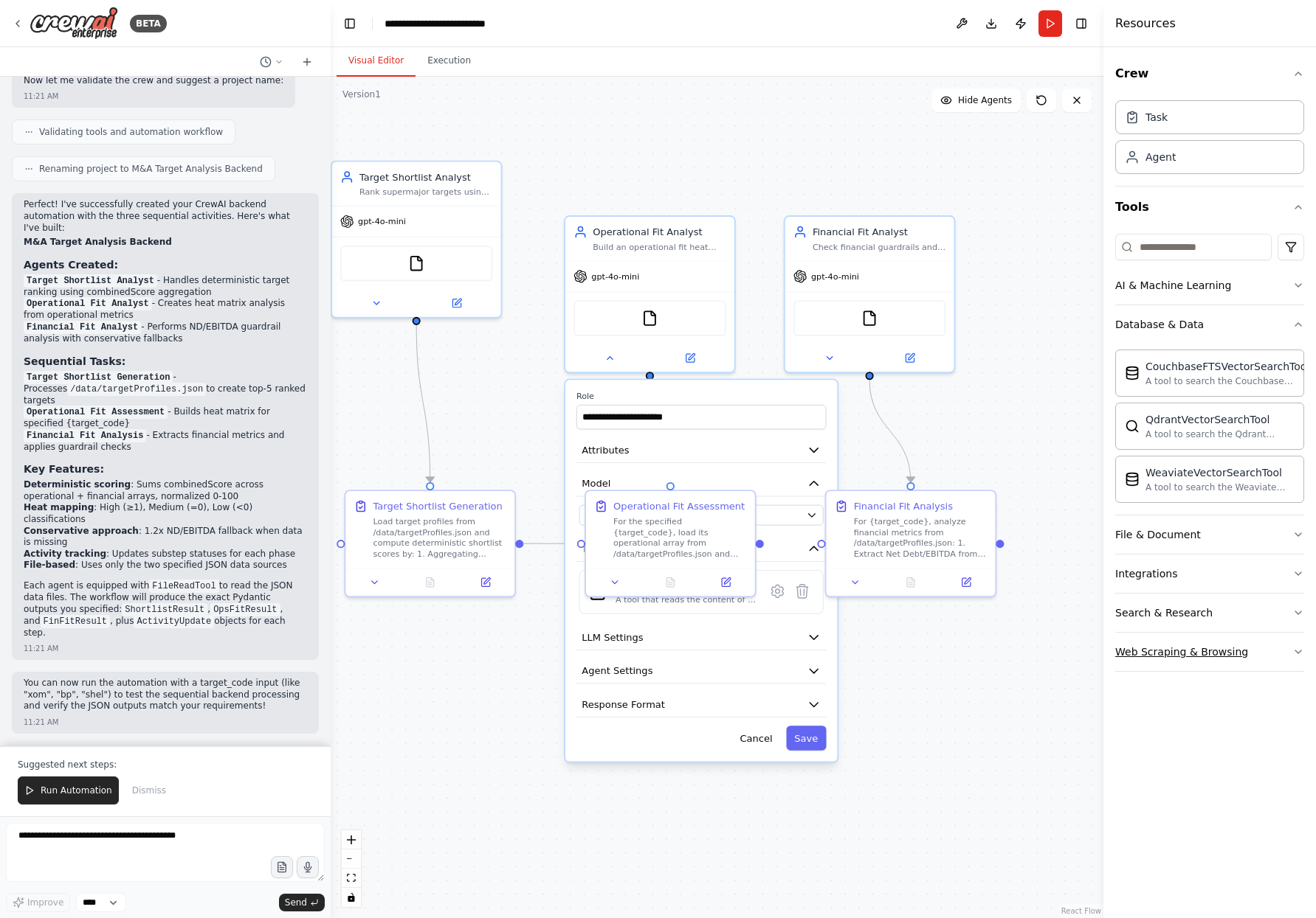
click at [1180, 657] on div "Web Scraping & Browsing" at bounding box center [1181, 652] width 133 height 14
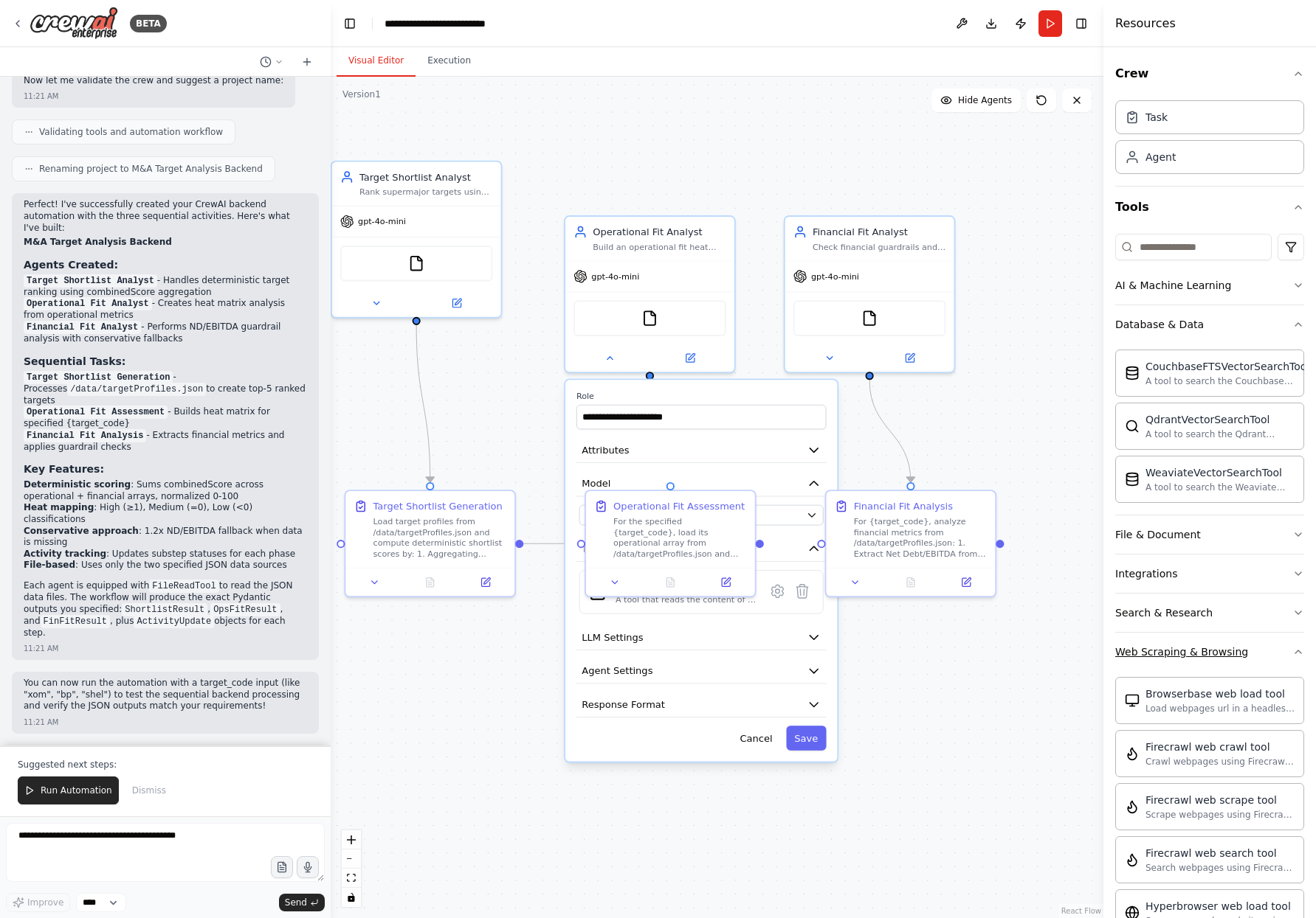
click at [1167, 651] on div "Web Scraping & Browsing" at bounding box center [1181, 652] width 133 height 14
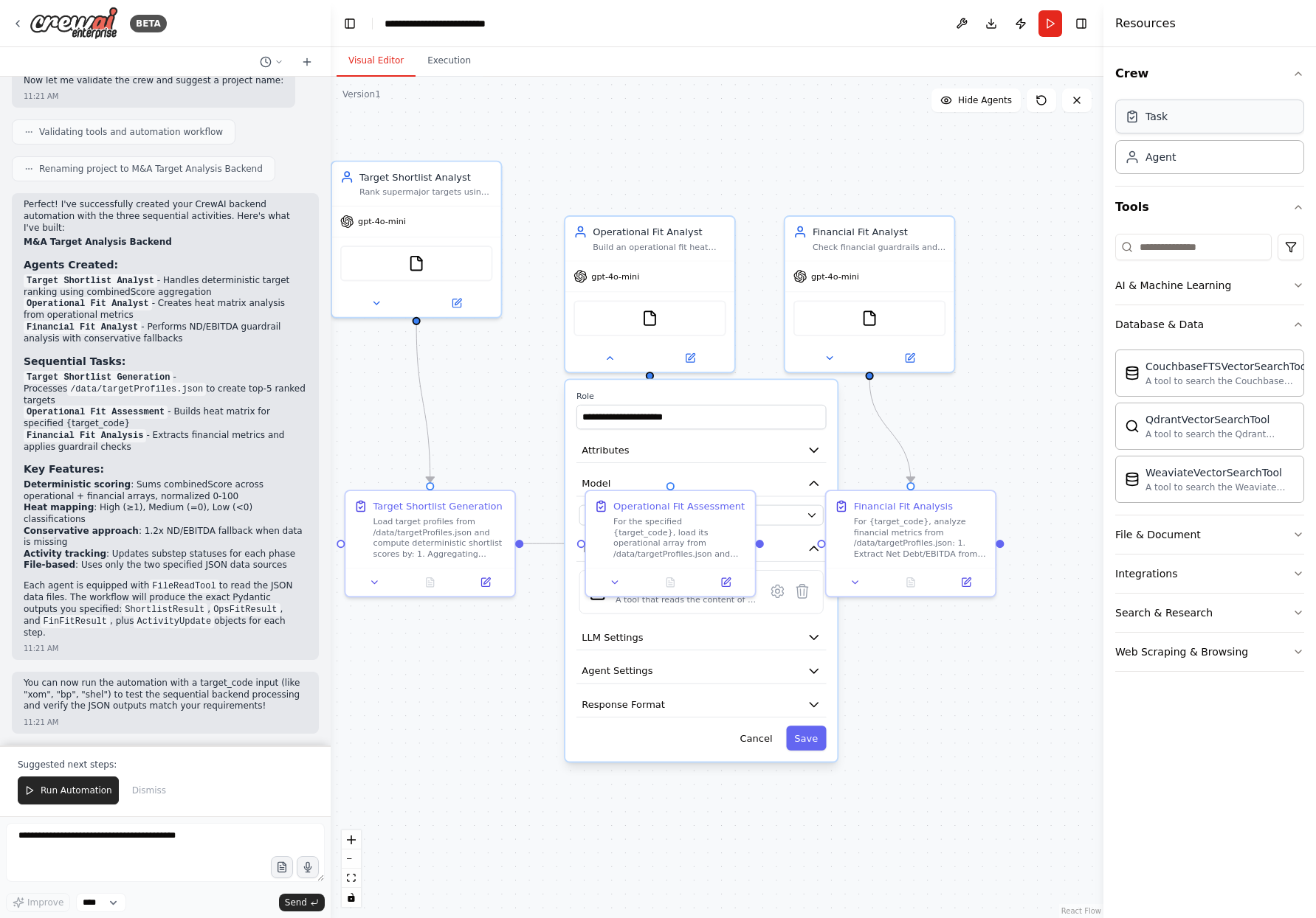
click at [1180, 122] on div "Task" at bounding box center [1209, 116] width 189 height 34
click at [1160, 121] on div "Task" at bounding box center [1156, 116] width 22 height 14
click at [1170, 123] on div "Task" at bounding box center [1209, 116] width 189 height 34
drag, startPoint x: 693, startPoint y: 178, endPoint x: 762, endPoint y: 163, distance: 70.6
click at [762, 163] on div "Task description" at bounding box center [769, 161] width 133 height 11
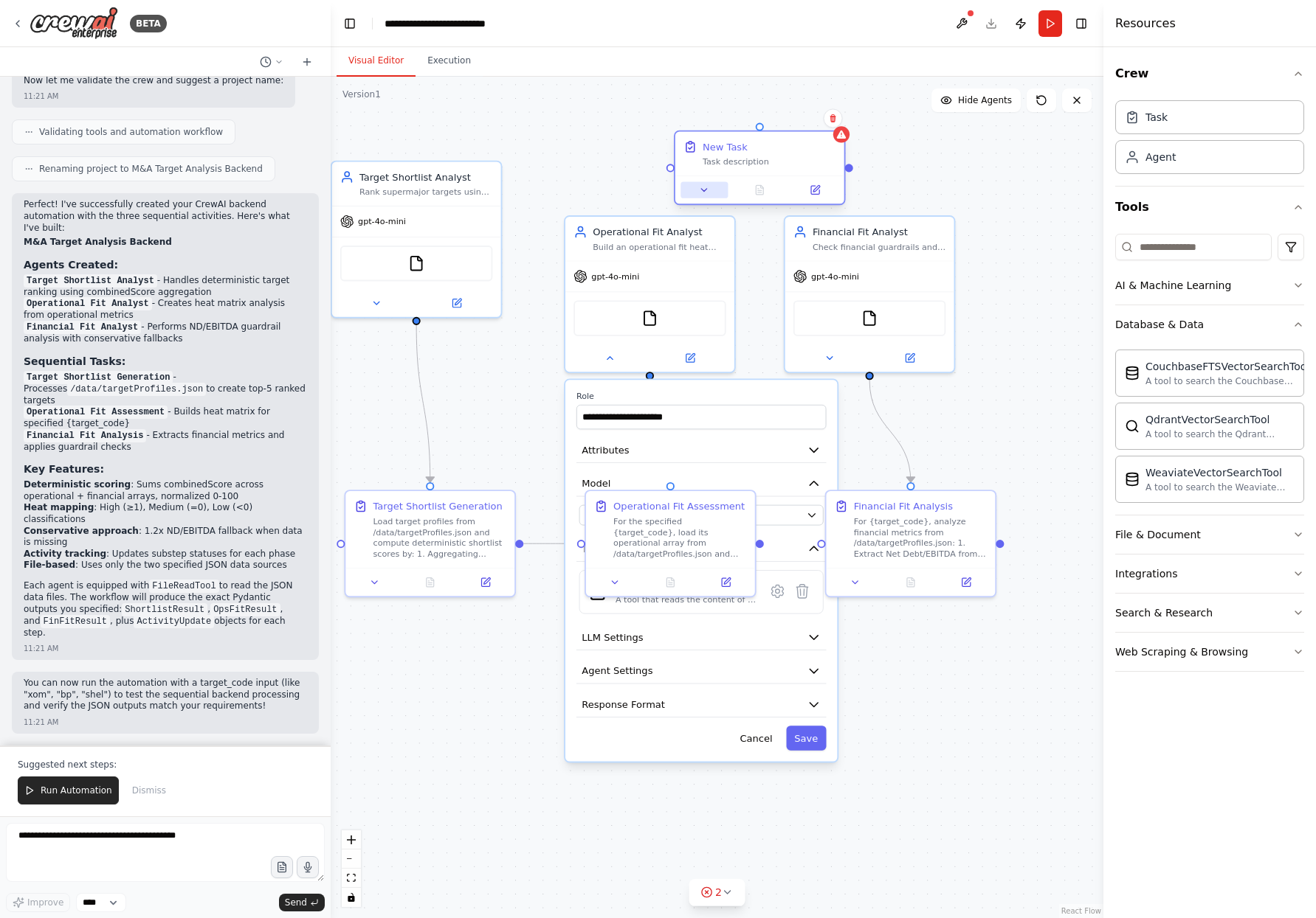
click at [705, 193] on icon at bounding box center [704, 190] width 11 height 11
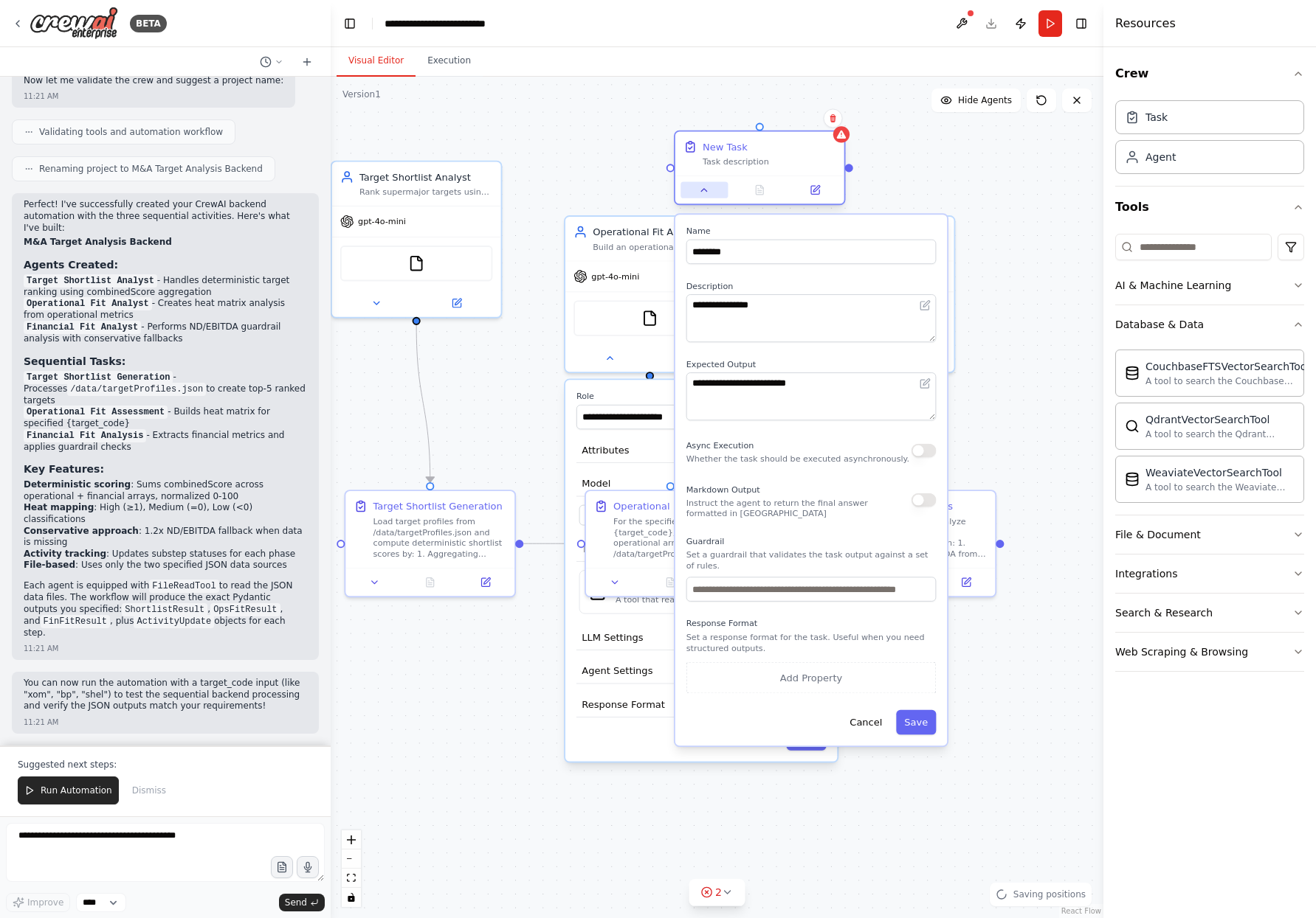
click at [704, 192] on icon at bounding box center [704, 190] width 11 height 11
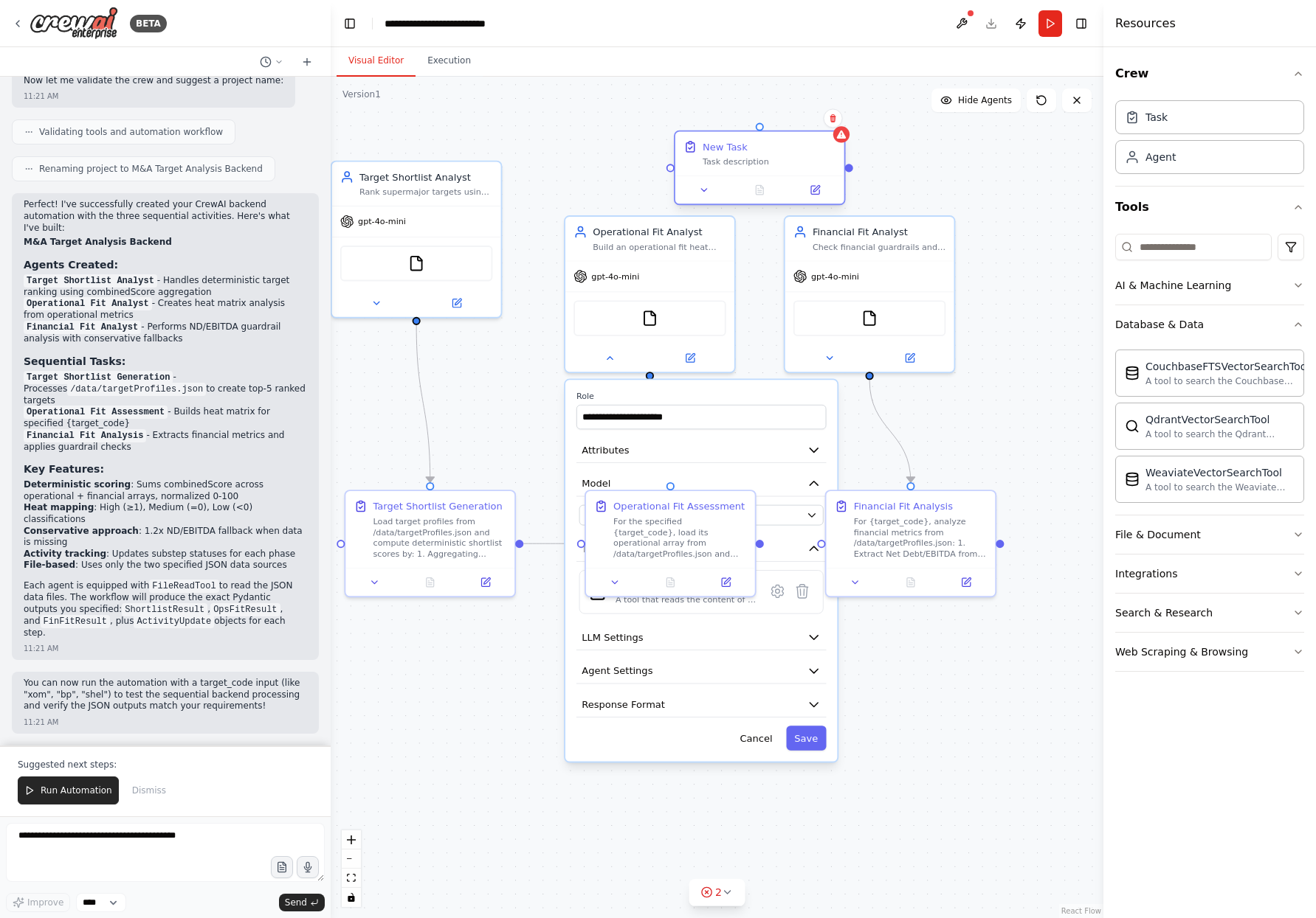
click at [669, 169] on div at bounding box center [670, 167] width 8 height 8
drag, startPoint x: 671, startPoint y: 169, endPoint x: 558, endPoint y: 152, distance: 114.3
click at [555, 151] on div ".deletable-edge-delete-btn { width: 20px; height: 20px; border: 0px solid #ffff…" at bounding box center [717, 498] width 773 height 842
click at [712, 183] on button at bounding box center [704, 190] width 47 height 16
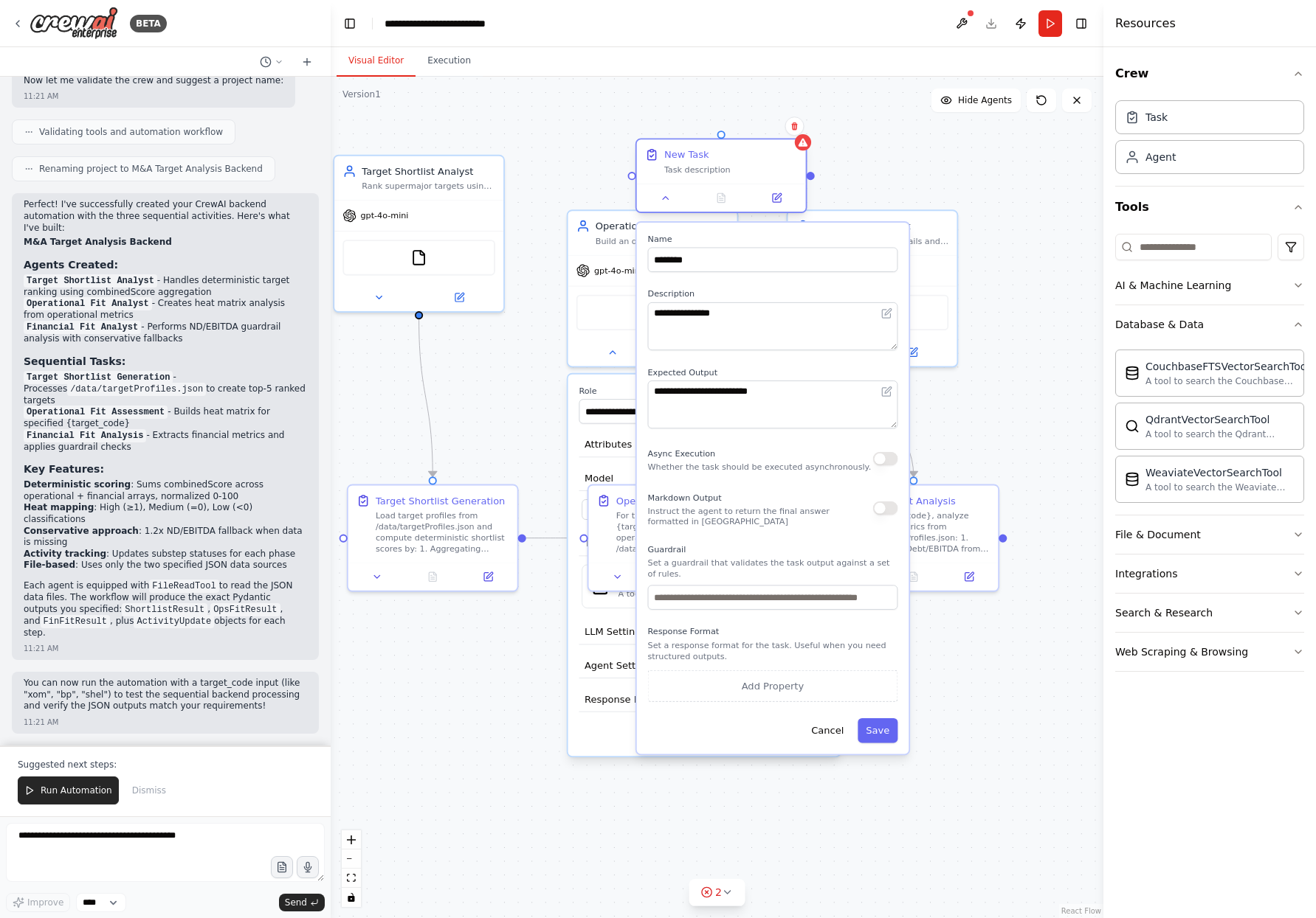
drag, startPoint x: 782, startPoint y: 144, endPoint x: 747, endPoint y: 159, distance: 38.1
click at [747, 159] on div "New Task" at bounding box center [730, 155] width 133 height 14
click at [798, 129] on icon at bounding box center [794, 126] width 9 height 9
click at [792, 123] on icon at bounding box center [794, 126] width 9 height 9
click at [788, 123] on button at bounding box center [794, 126] width 19 height 19
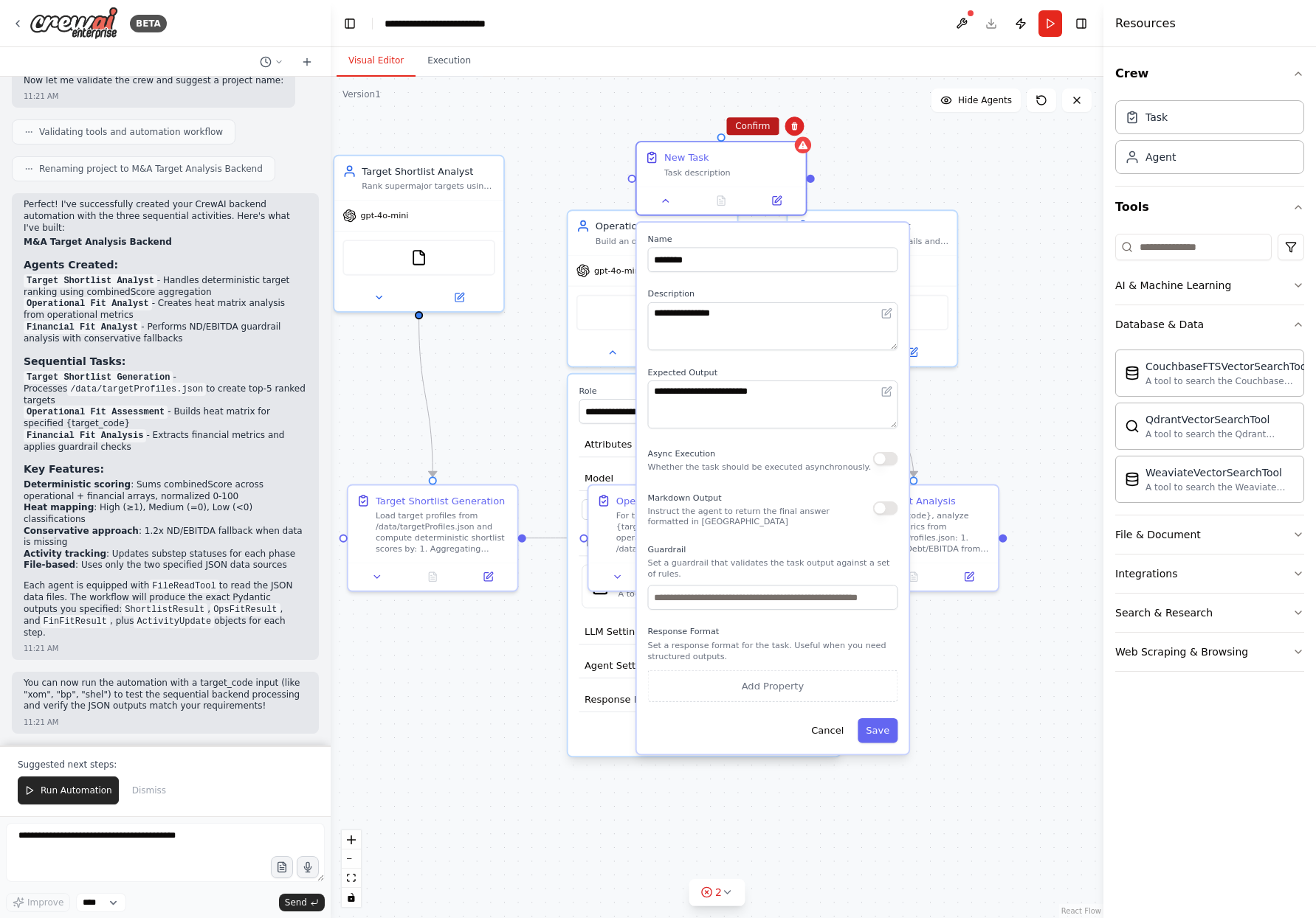
click at [759, 130] on button "Confirm" at bounding box center [752, 126] width 53 height 18
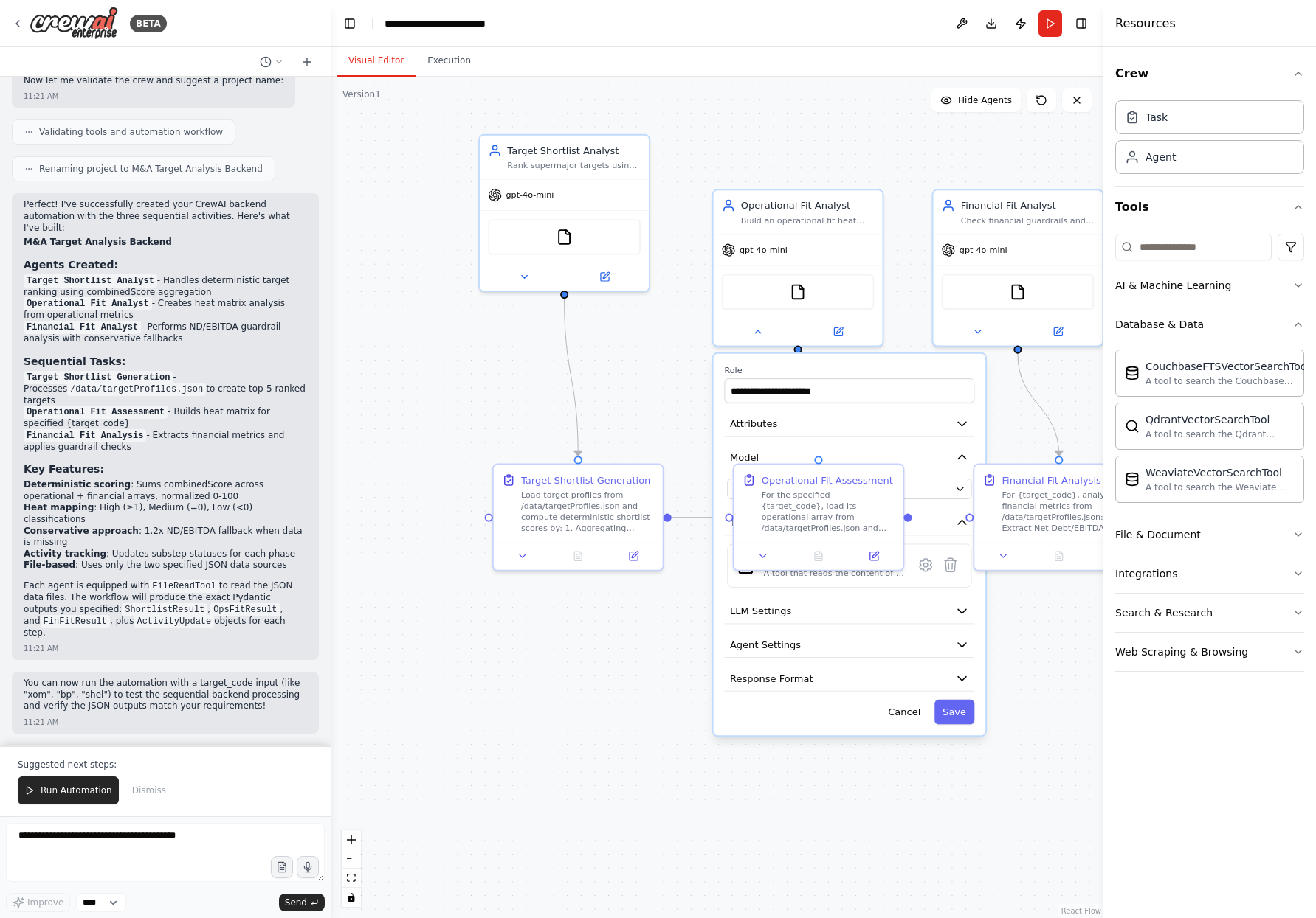
drag, startPoint x: 585, startPoint y: 156, endPoint x: 730, endPoint y: 135, distance: 146.5
click at [730, 135] on div ".deletable-edge-delete-btn { width: 20px; height: 20px; border: 0px solid #ffff…" at bounding box center [717, 498] width 773 height 842
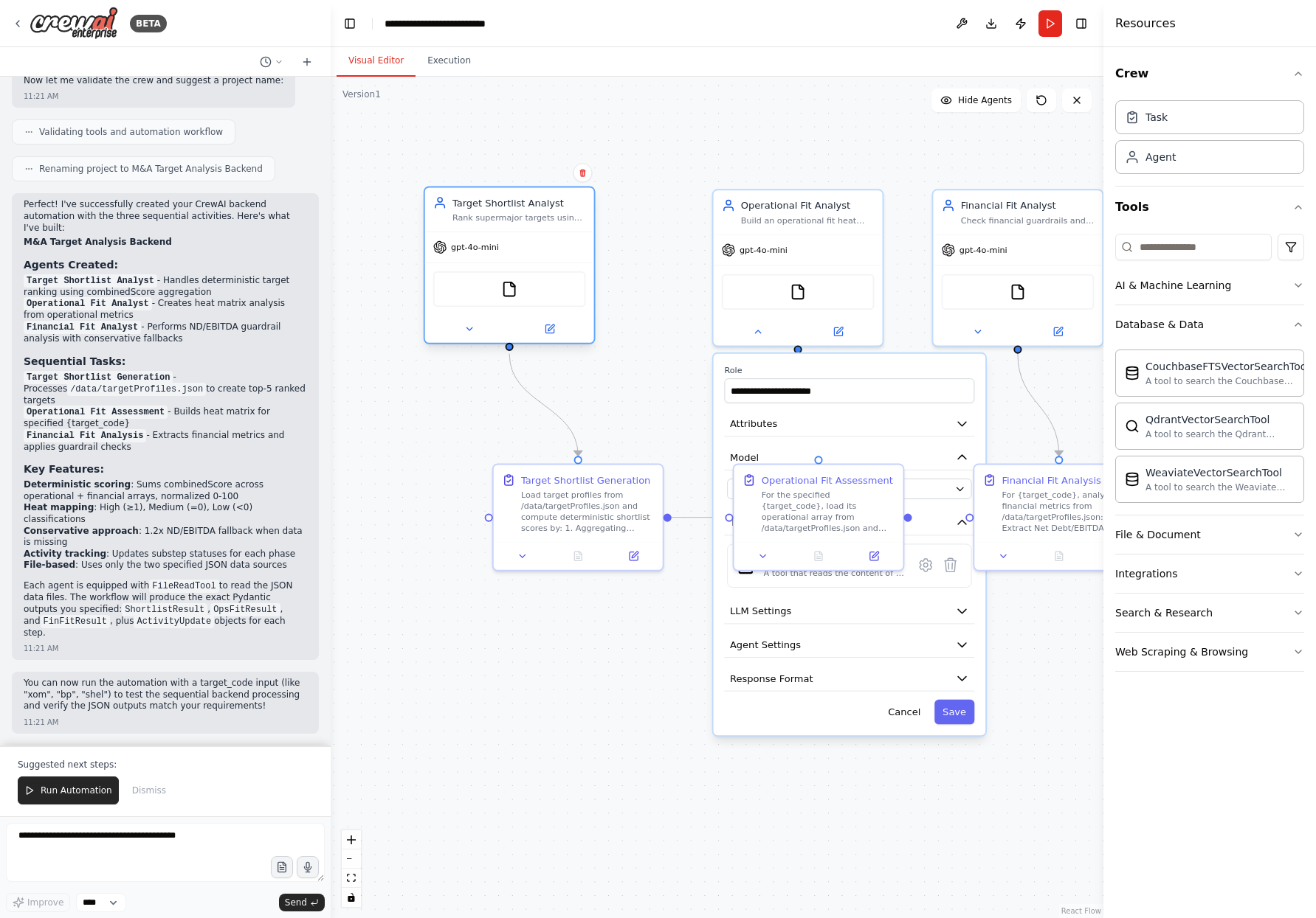
drag, startPoint x: 574, startPoint y: 227, endPoint x: 548, endPoint y: 254, distance: 37.5
click at [548, 254] on div "gpt-4o-mini" at bounding box center [509, 247] width 169 height 30
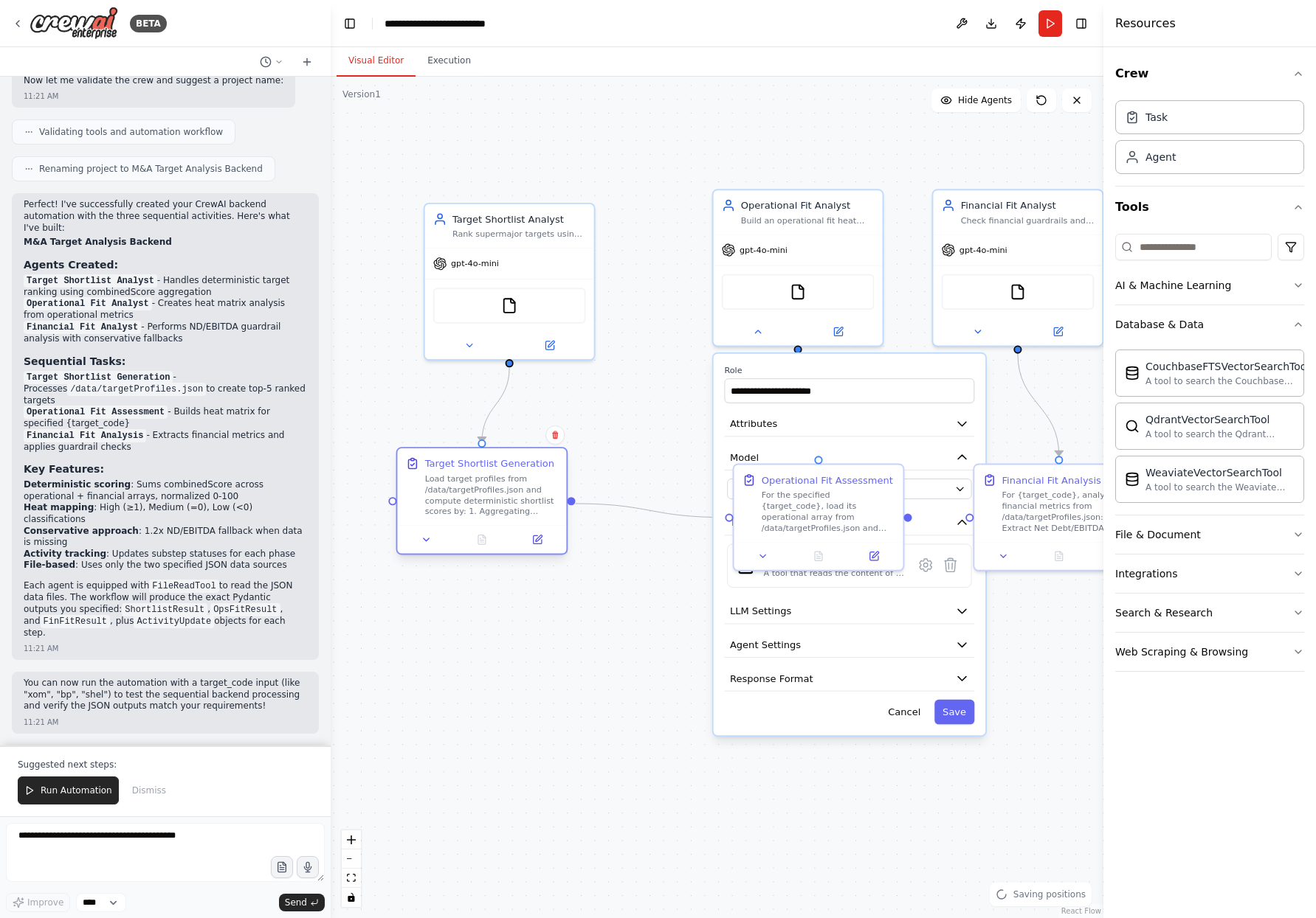
drag, startPoint x: 599, startPoint y: 513, endPoint x: 504, endPoint y: 500, distance: 95.9
click at [504, 500] on div "Load target profiles from /data/targetProfiles.json and compute deterministic s…" at bounding box center [491, 496] width 133 height 44
click at [647, 394] on div ".deletable-edge-delete-btn { width: 20px; height: 20px; border: 0px solid #ffff…" at bounding box center [717, 498] width 773 height 842
click at [472, 512] on div "Load target profiles from /data/targetProfiles.json and compute deterministic s…" at bounding box center [491, 496] width 133 height 44
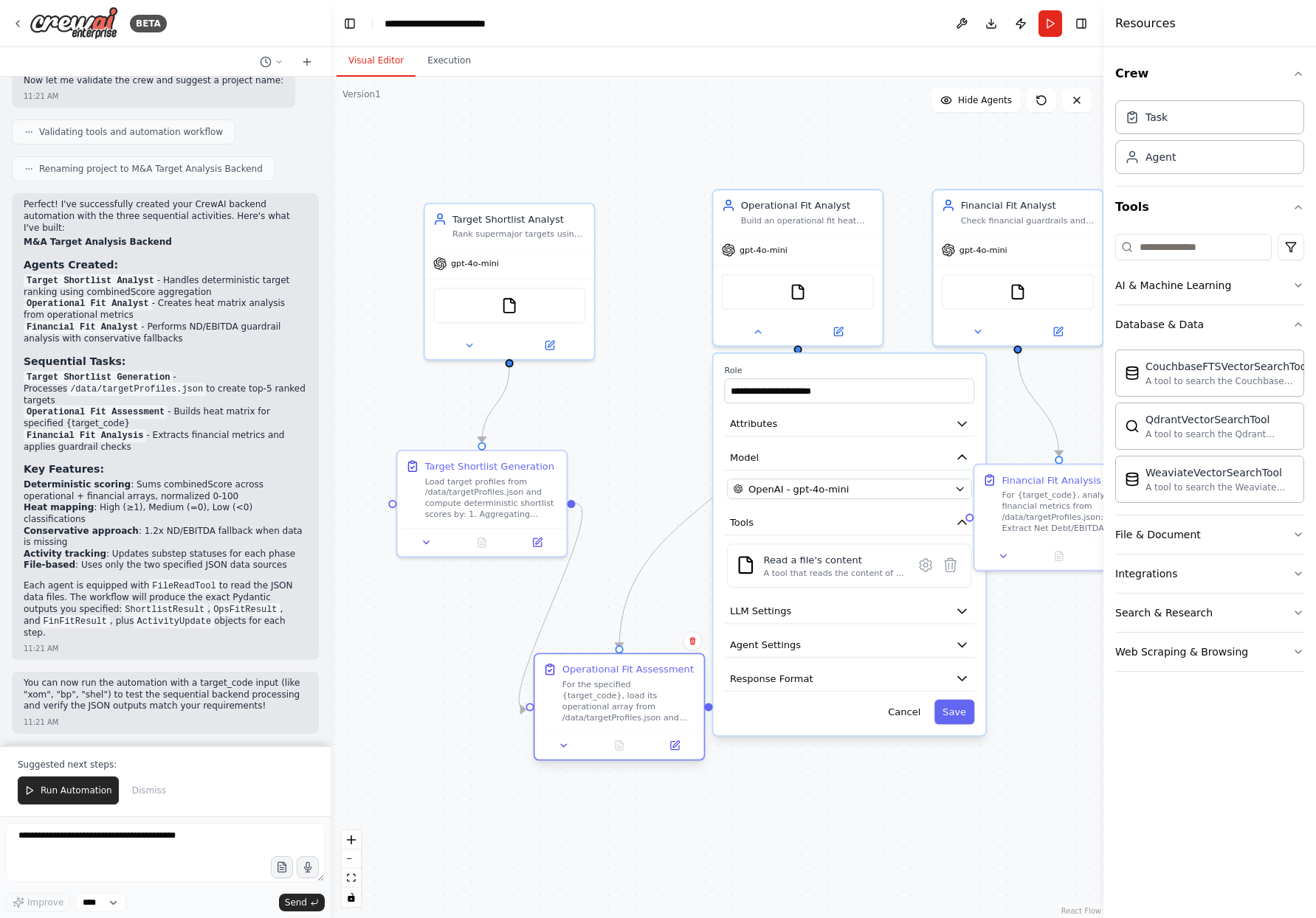
drag, startPoint x: 799, startPoint y: 499, endPoint x: 613, endPoint y: 694, distance: 269.5
click at [609, 696] on div "For the specified {target_code}, load its operational array from /data/targetPr…" at bounding box center [628, 701] width 133 height 44
click at [755, 333] on icon at bounding box center [757, 329] width 11 height 11
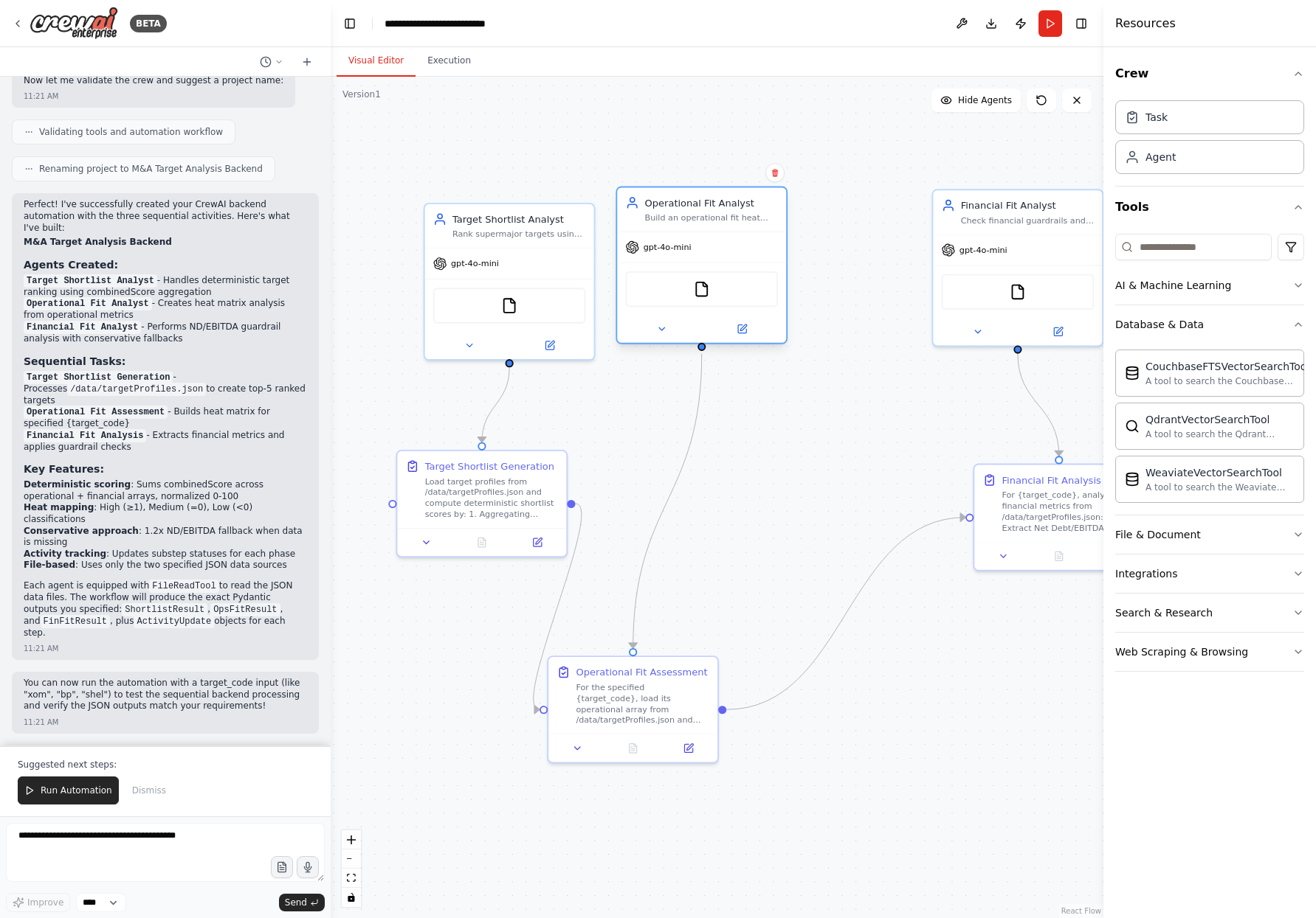
drag, startPoint x: 816, startPoint y: 215, endPoint x: 718, endPoint y: 202, distance: 98.9
click at [718, 212] on div "Build an operational fit heat matrix for a selected target using its profile da…" at bounding box center [711, 218] width 133 height 11
click at [657, 423] on div ".deletable-edge-delete-btn { width: 20px; height: 20px; border: 0px solid #ffff…" at bounding box center [717, 498] width 773 height 842
click at [149, 180] on div "Role: CrewAI Backend Planner & Implementer Goal: Produce a minimal working back…" at bounding box center [165, 411] width 331 height 669
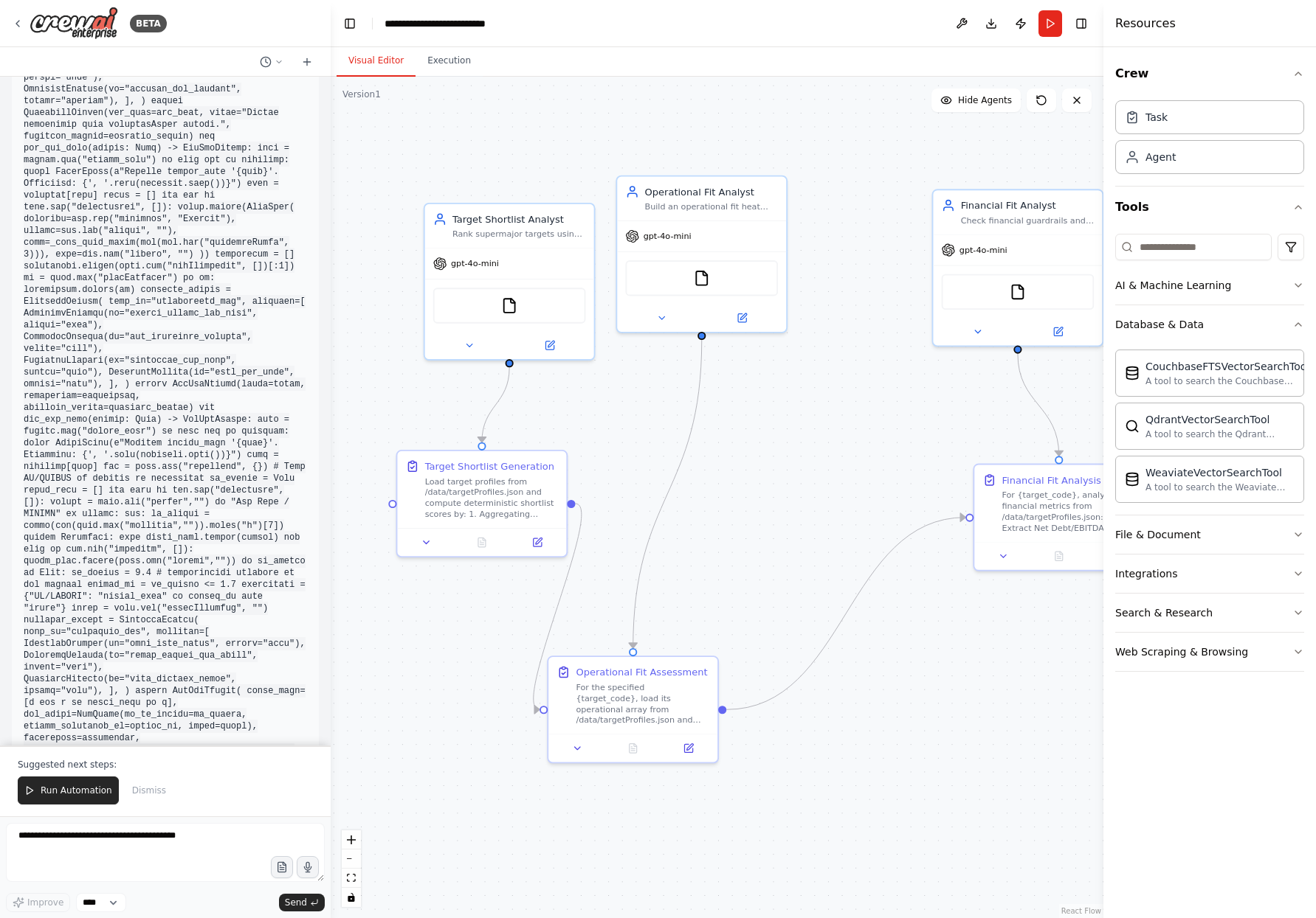
scroll to position [3508, 0]
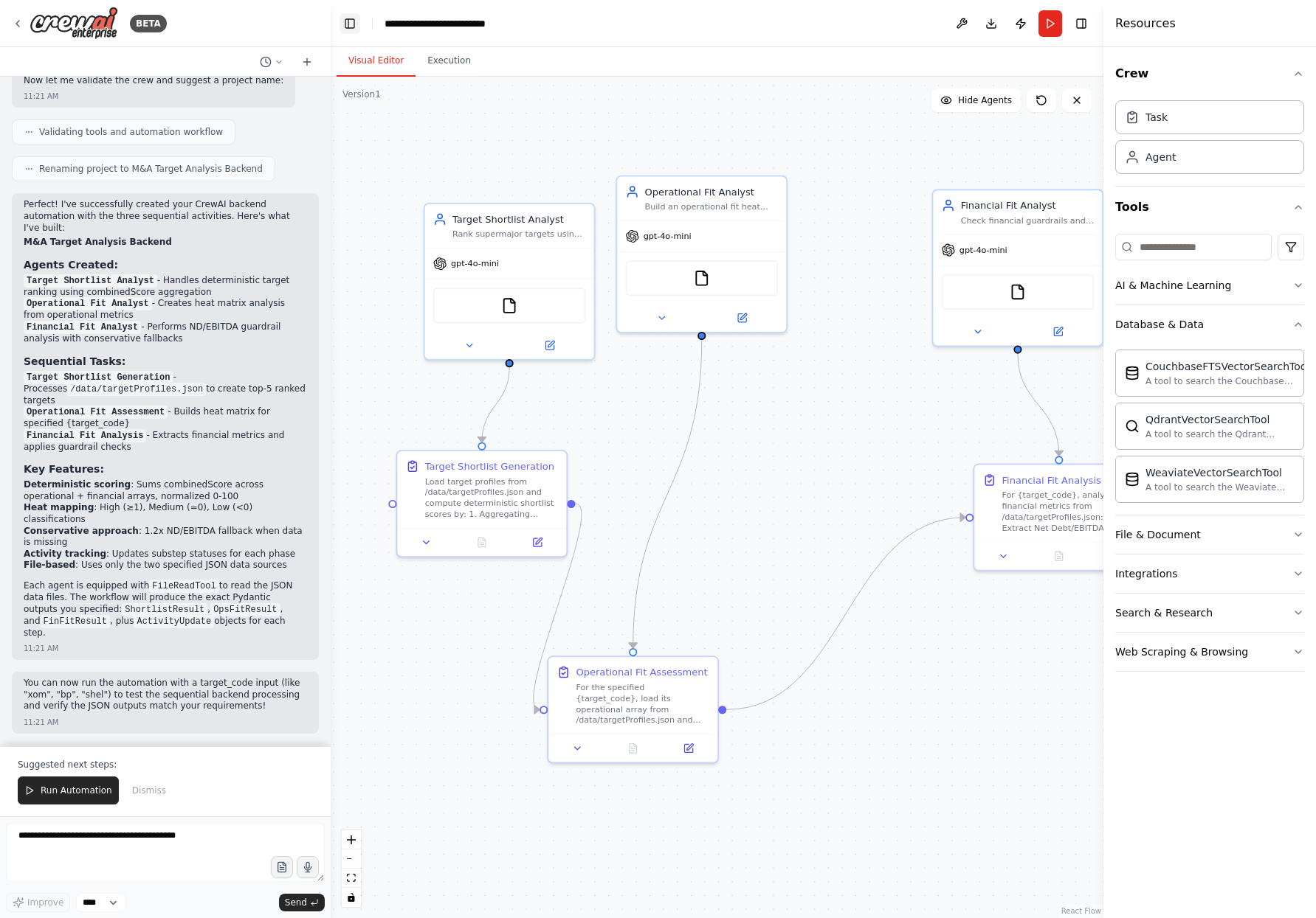
click at [353, 23] on button "Toggle Left Sidebar" at bounding box center [350, 23] width 21 height 21
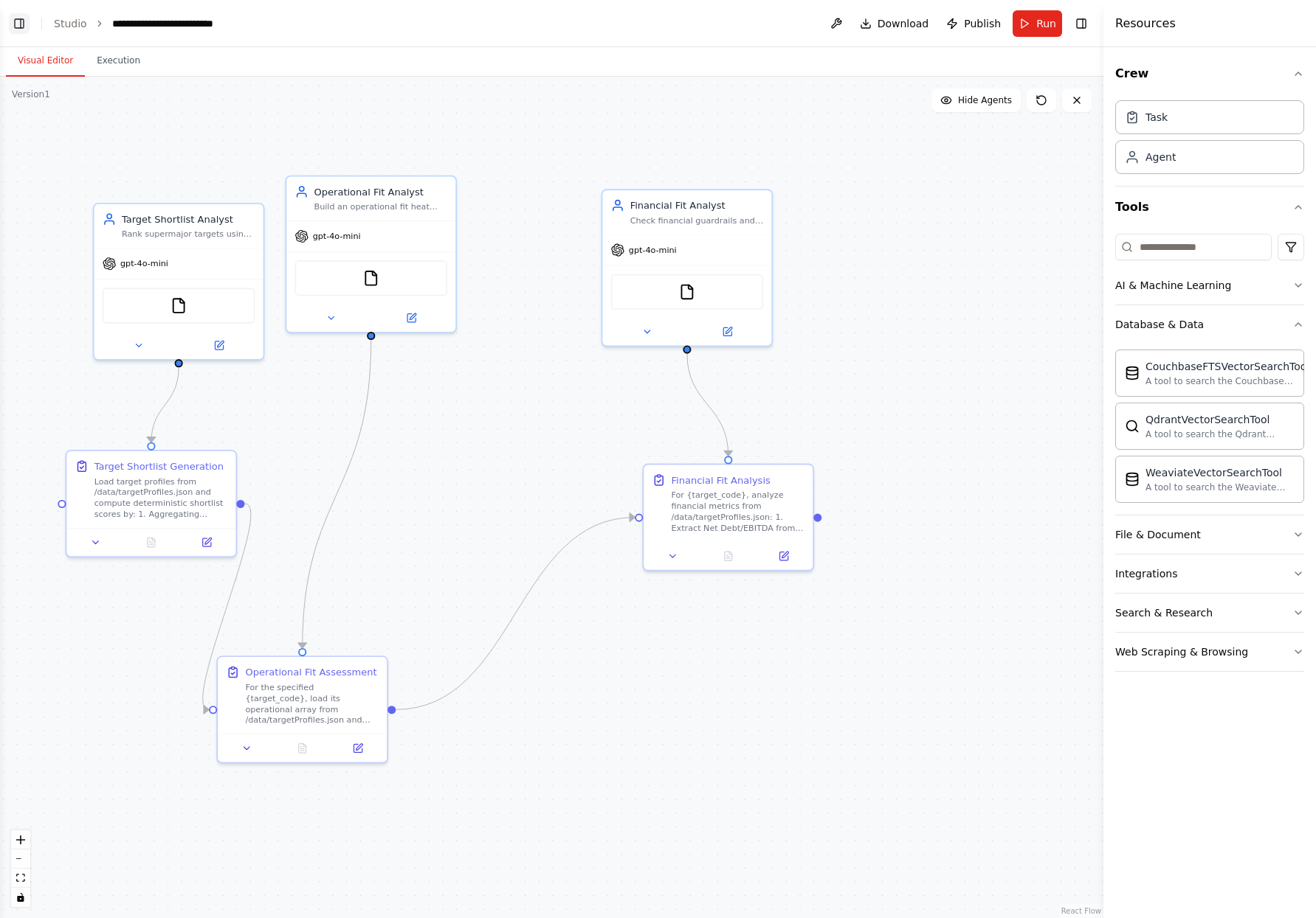
click at [20, 25] on button "Toggle Left Sidebar" at bounding box center [19, 23] width 21 height 21
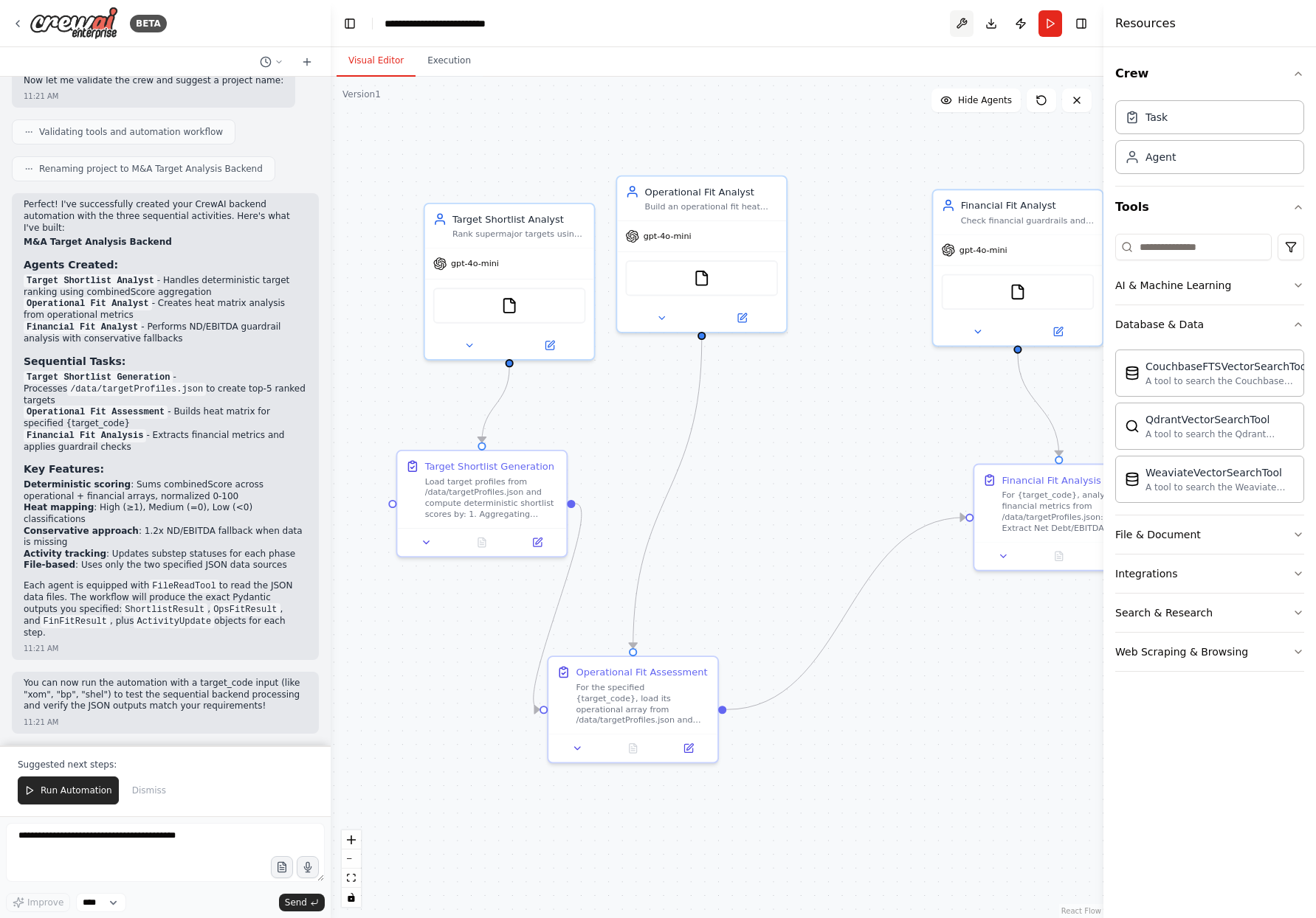
click at [955, 24] on button at bounding box center [961, 24] width 24 height 27
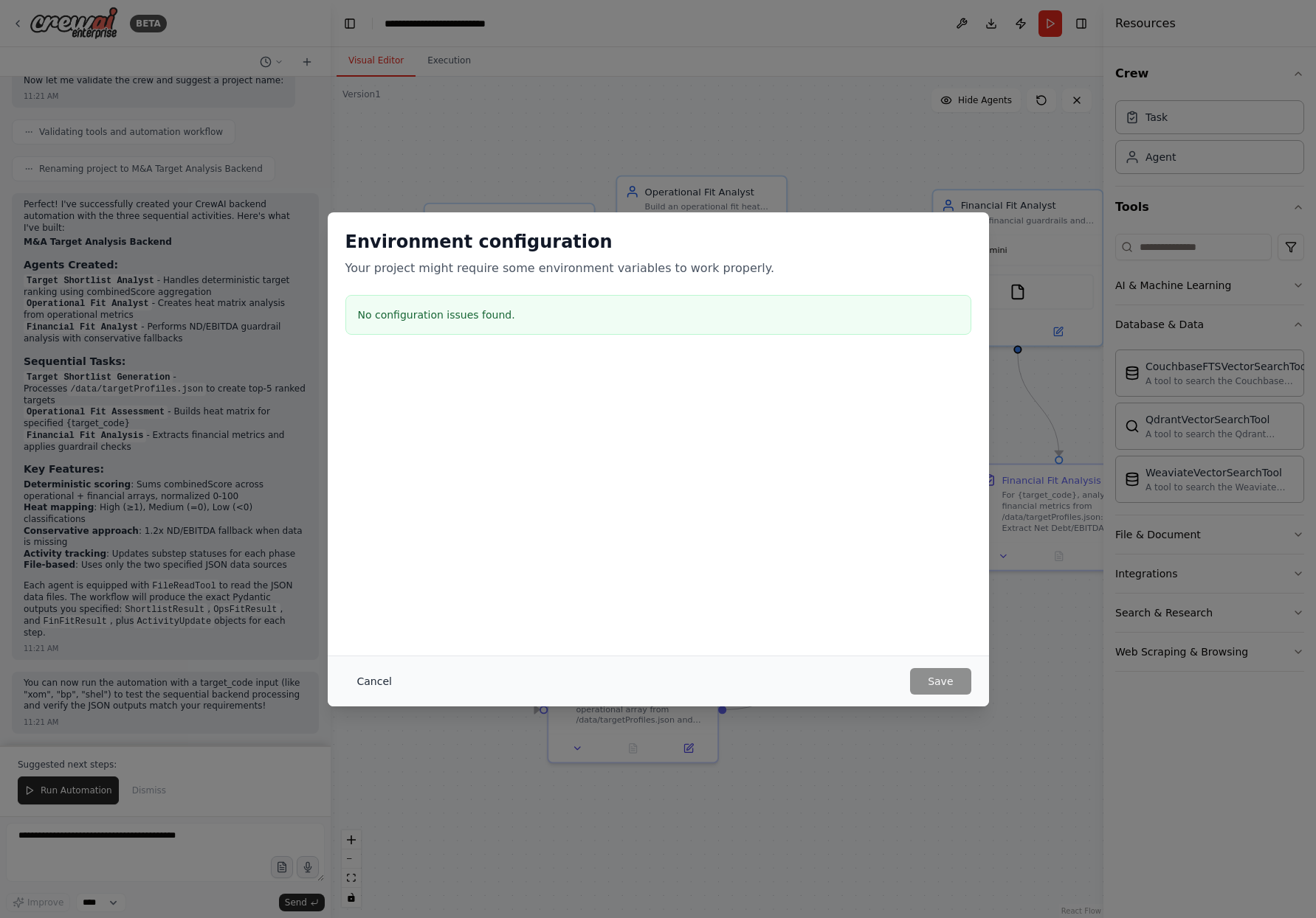
click at [396, 673] on button "Cancel" at bounding box center [375, 681] width 59 height 27
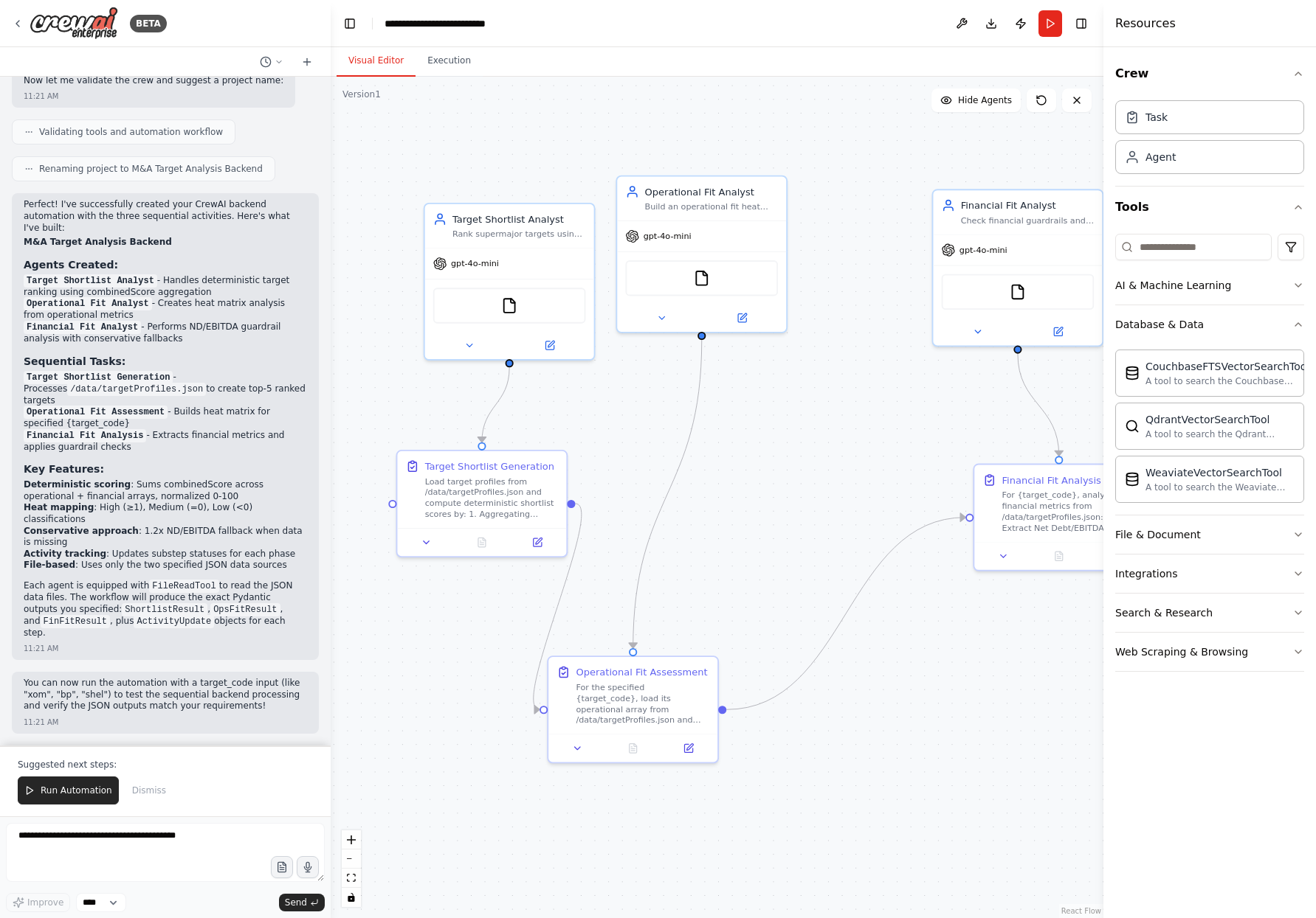
click at [1004, 44] on header "**********" at bounding box center [717, 24] width 773 height 47
click at [1081, 24] on button "Toggle Right Sidebar" at bounding box center [1081, 23] width 21 height 21
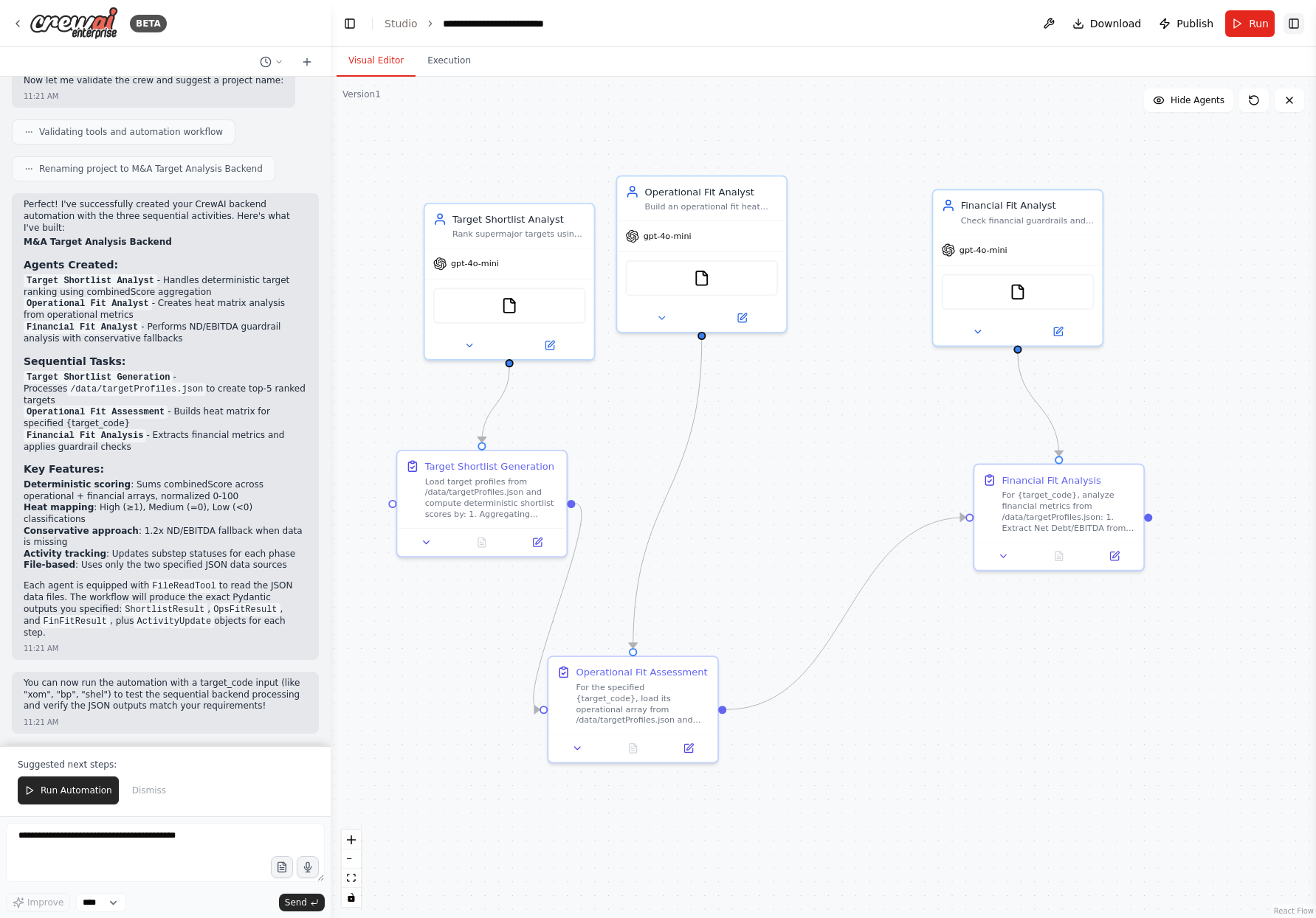
click at [1300, 27] on button "Toggle Right Sidebar" at bounding box center [1293, 23] width 21 height 21
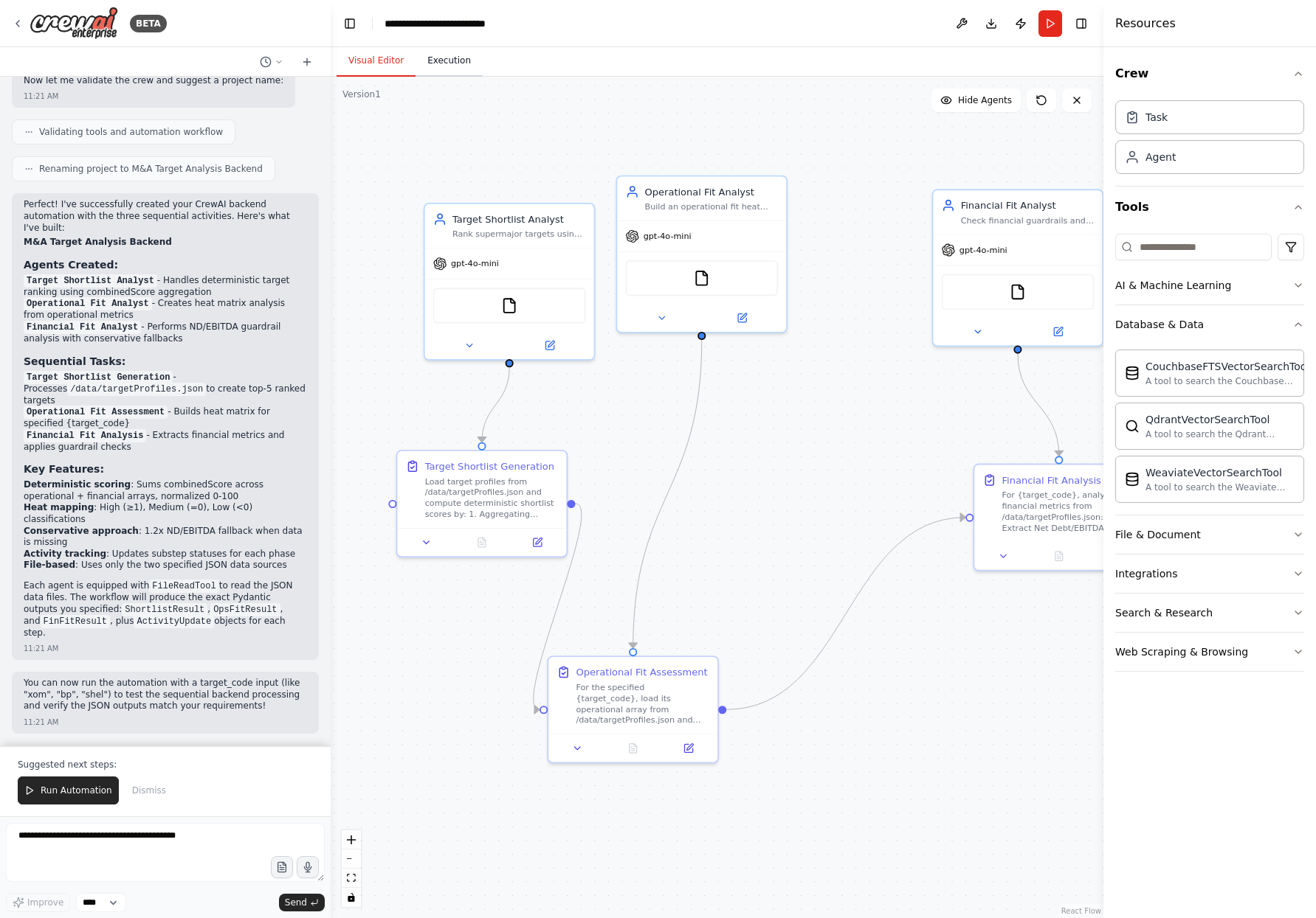
click at [455, 59] on button "Execution" at bounding box center [449, 61] width 67 height 31
click at [381, 63] on button "Visual Editor" at bounding box center [376, 61] width 79 height 31
drag, startPoint x: 533, startPoint y: 275, endPoint x: 490, endPoint y: 349, distance: 85.6
click at [500, 276] on div "gpt-4o-mini FileReadTool" at bounding box center [468, 301] width 169 height 111
click at [168, 369] on h3 "Sequential Tasks:" at bounding box center [165, 361] width 283 height 14
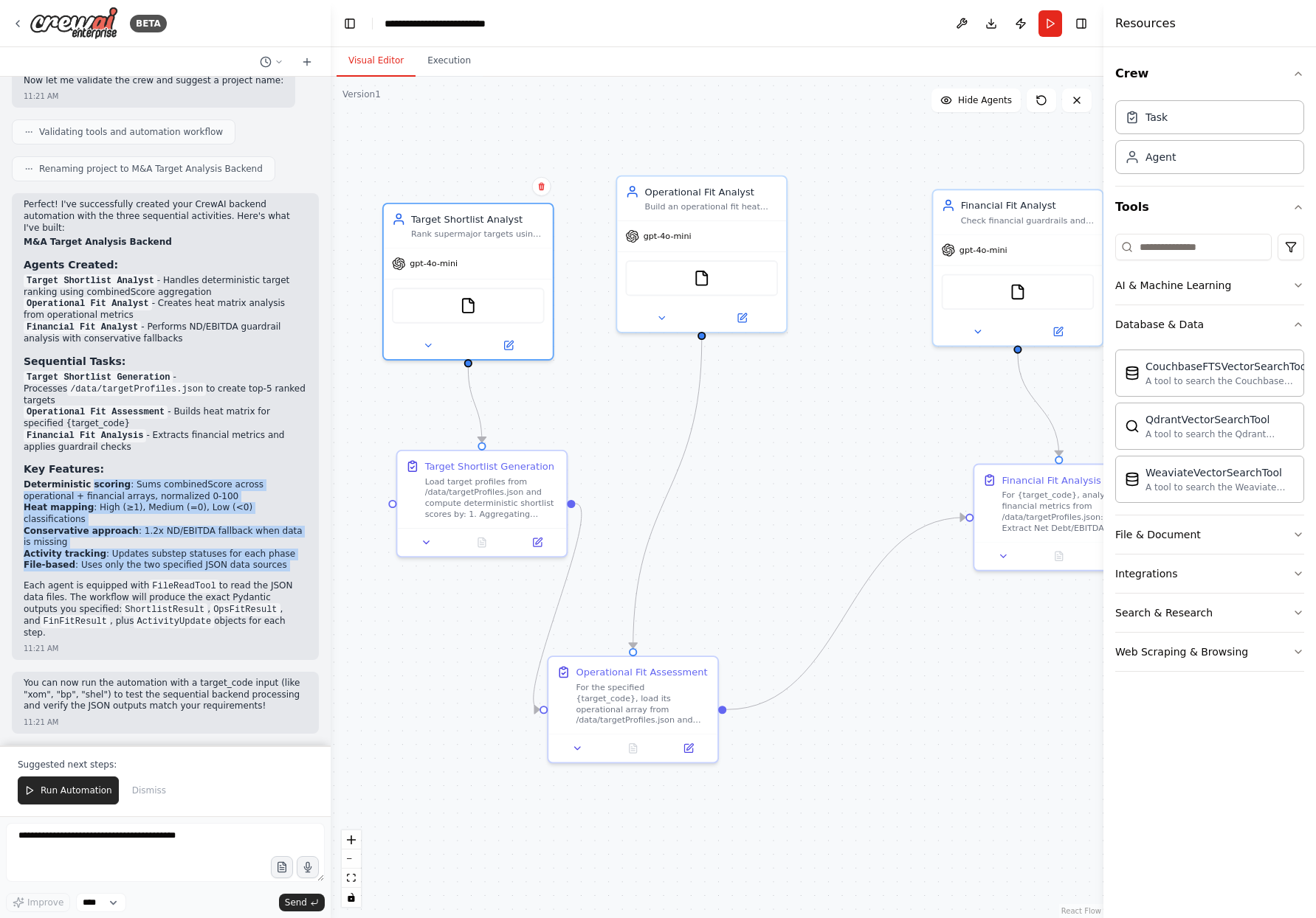
drag, startPoint x: 91, startPoint y: 500, endPoint x: 177, endPoint y: 589, distance: 123.8
click at [178, 588] on div "Perfect! I've successfully created your CrewAI backend automation with the thre…" at bounding box center [165, 420] width 283 height 442
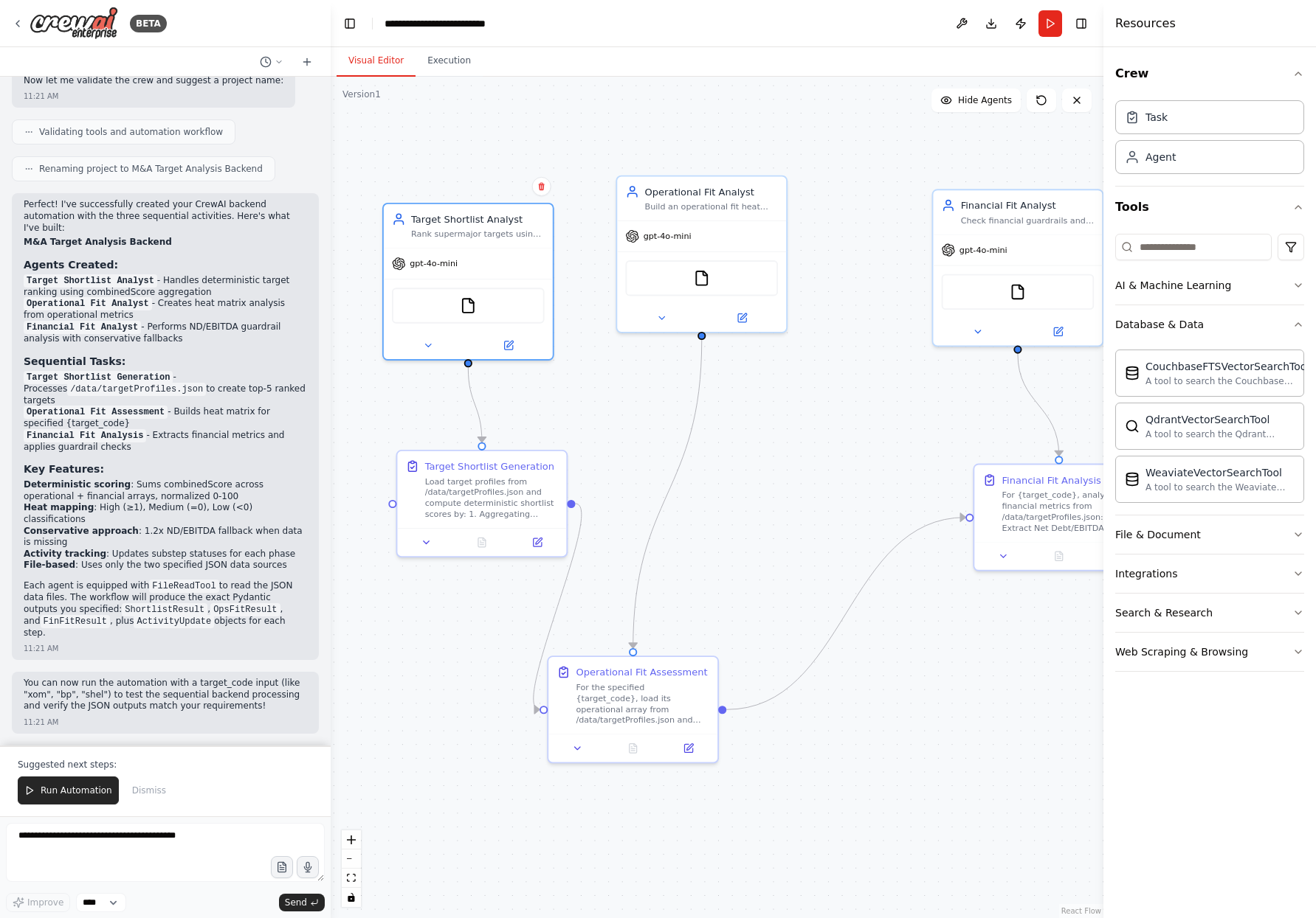
click at [105, 608] on p "Each agent is equipped with FileReadTool to read the JSON data files. The workf…" at bounding box center [165, 610] width 283 height 59
click at [78, 604] on p "Each agent is equipped with FileReadTool to read the JSON data files. The workf…" at bounding box center [165, 610] width 283 height 59
click at [192, 629] on code "ActivityUpdate" at bounding box center [174, 621] width 81 height 13
drag, startPoint x: 96, startPoint y: 592, endPoint x: 172, endPoint y: 649, distance: 95.0
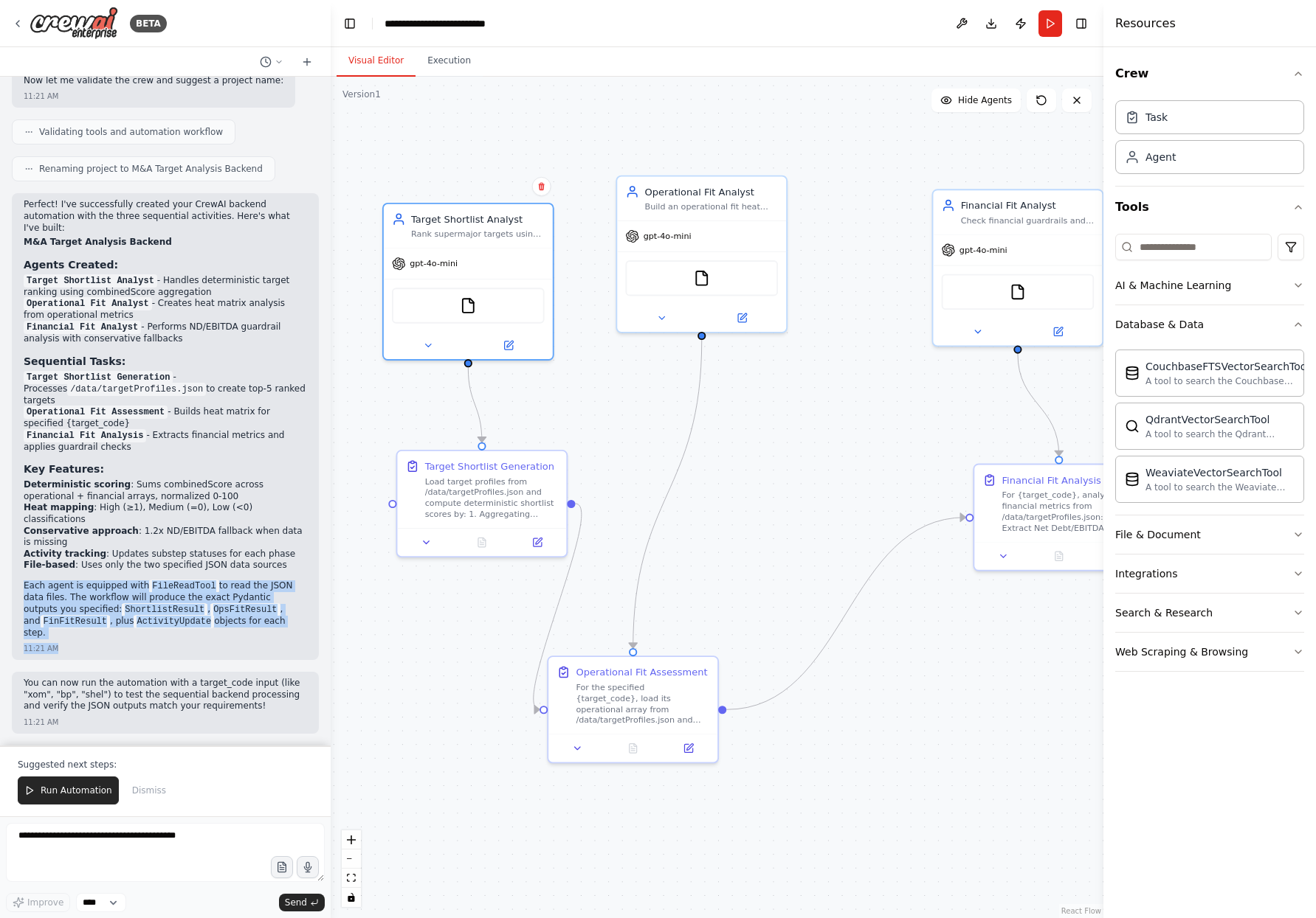
click at [172, 649] on div "Perfect! I've successfully created your CrewAI backend automation with the thre…" at bounding box center [165, 426] width 307 height 467
click at [76, 692] on p "You can now run the automation with a target_code input (like "xom", "bp", "she…" at bounding box center [165, 696] width 283 height 35
drag, startPoint x: 81, startPoint y: 691, endPoint x: 231, endPoint y: 716, distance: 152.1
click at [230, 705] on p "You can now run the automation with a target_code input (like "xom", "bp", "she…" at bounding box center [165, 696] width 283 height 35
click at [225, 712] on div "You can now run the automation with a target_code input (like "xom", "bp", "she…" at bounding box center [165, 696] width 283 height 37
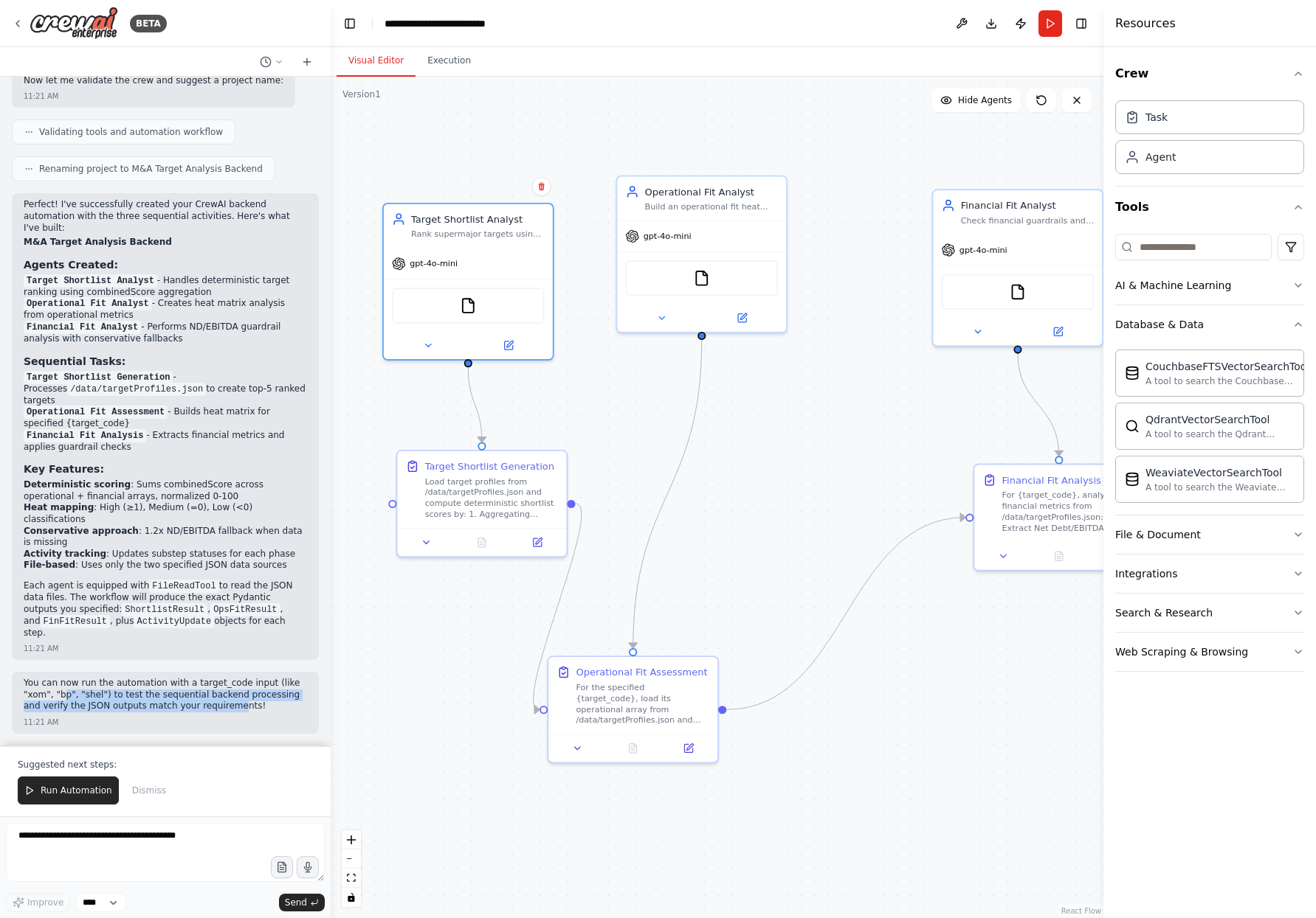
drag, startPoint x: 69, startPoint y: 694, endPoint x: 236, endPoint y: 710, distance: 167.8
click at [236, 710] on p "You can now run the automation with a target_code input (like "xom", "bp", "she…" at bounding box center [165, 696] width 283 height 35
click at [468, 226] on div "Rank supermajor targets using provided profiles from /data/targetProfiles.json …" at bounding box center [478, 231] width 133 height 11
click at [443, 341] on button at bounding box center [428, 343] width 78 height 16
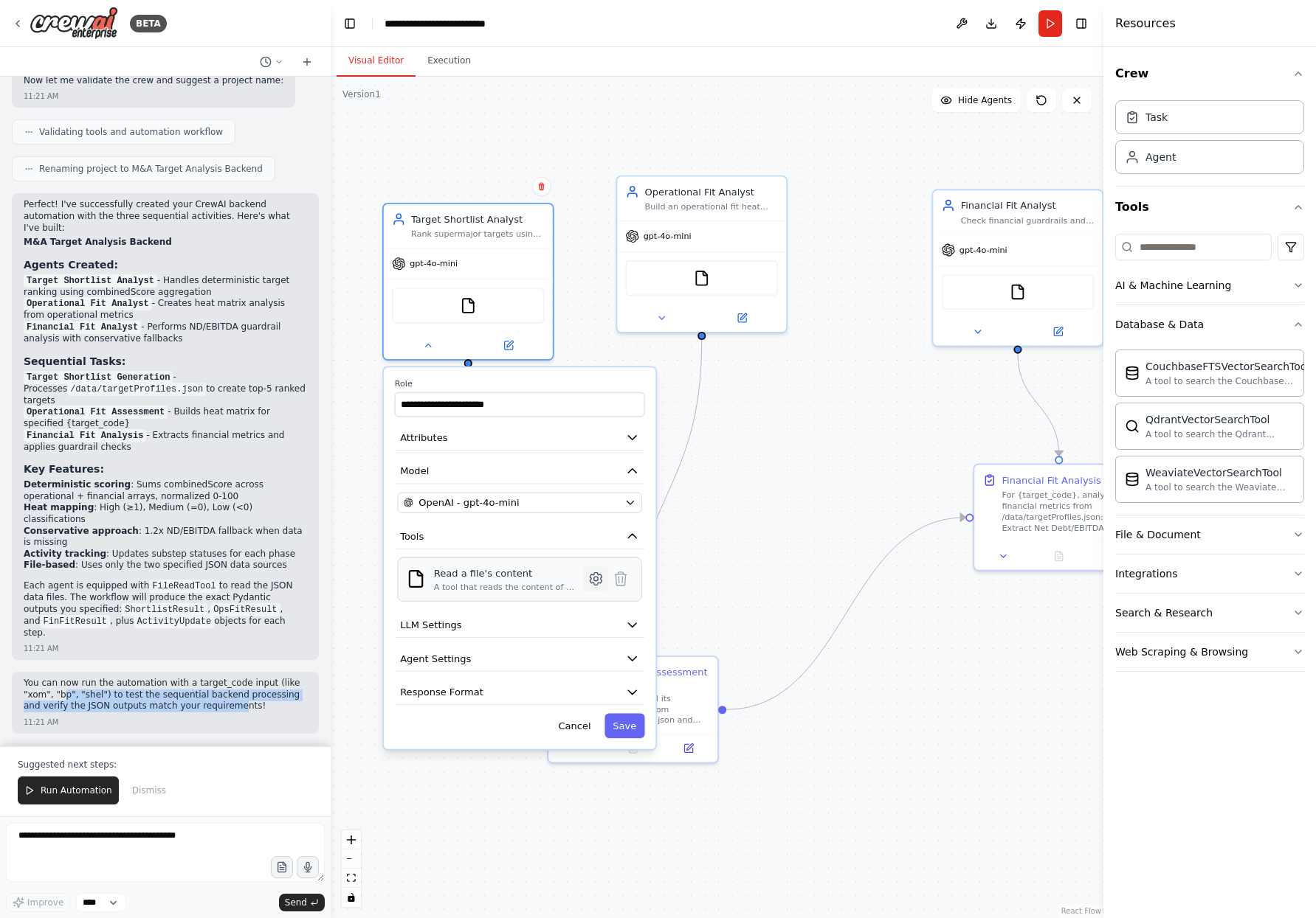
click at [593, 585] on icon at bounding box center [595, 579] width 16 height 16
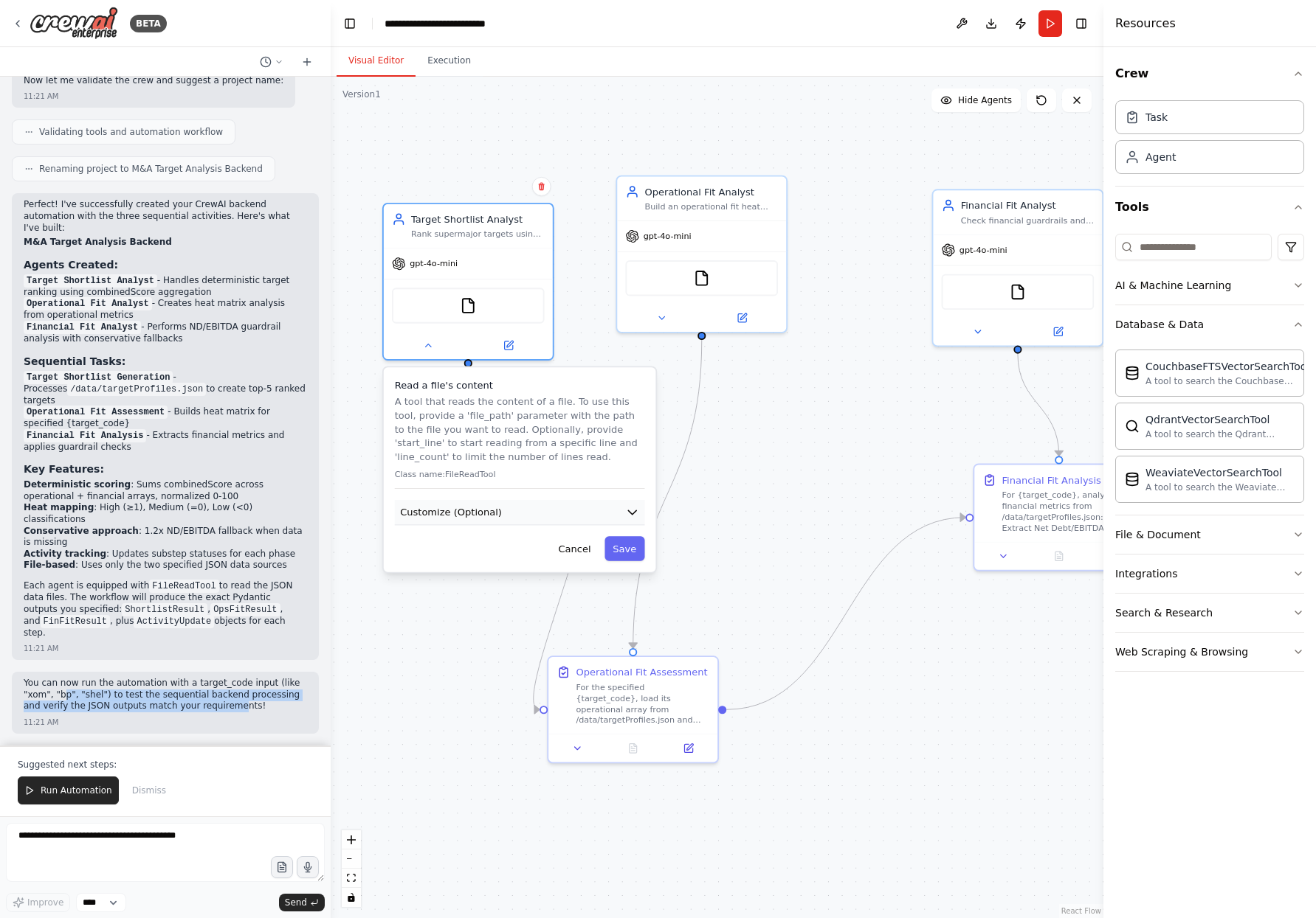
click at [444, 509] on span "Customize (Optional)" at bounding box center [451, 512] width 102 height 14
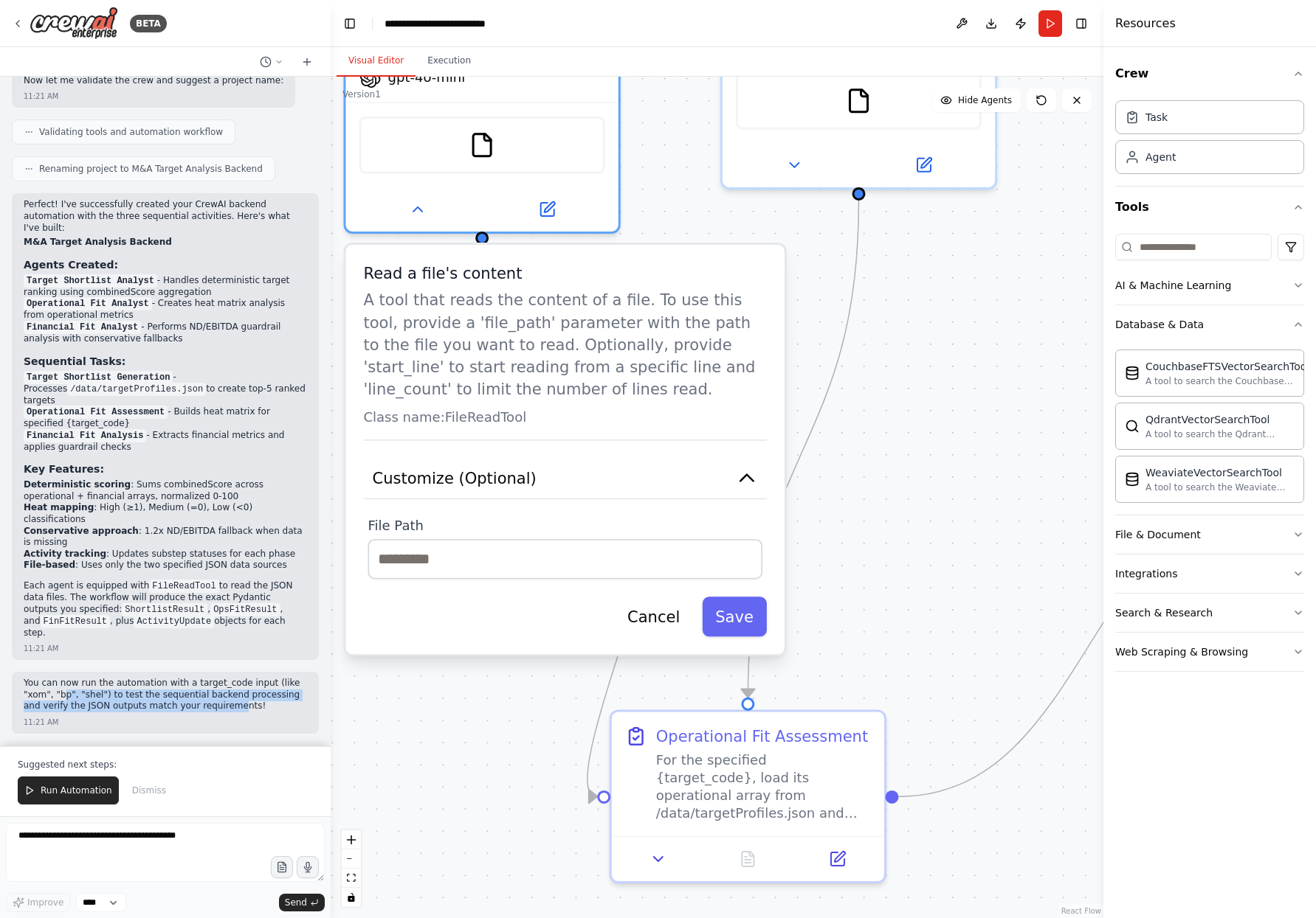
click at [484, 352] on p "A tool that reads the content of a file. To use this tool, provide a 'file_path…" at bounding box center [564, 344] width 403 height 110
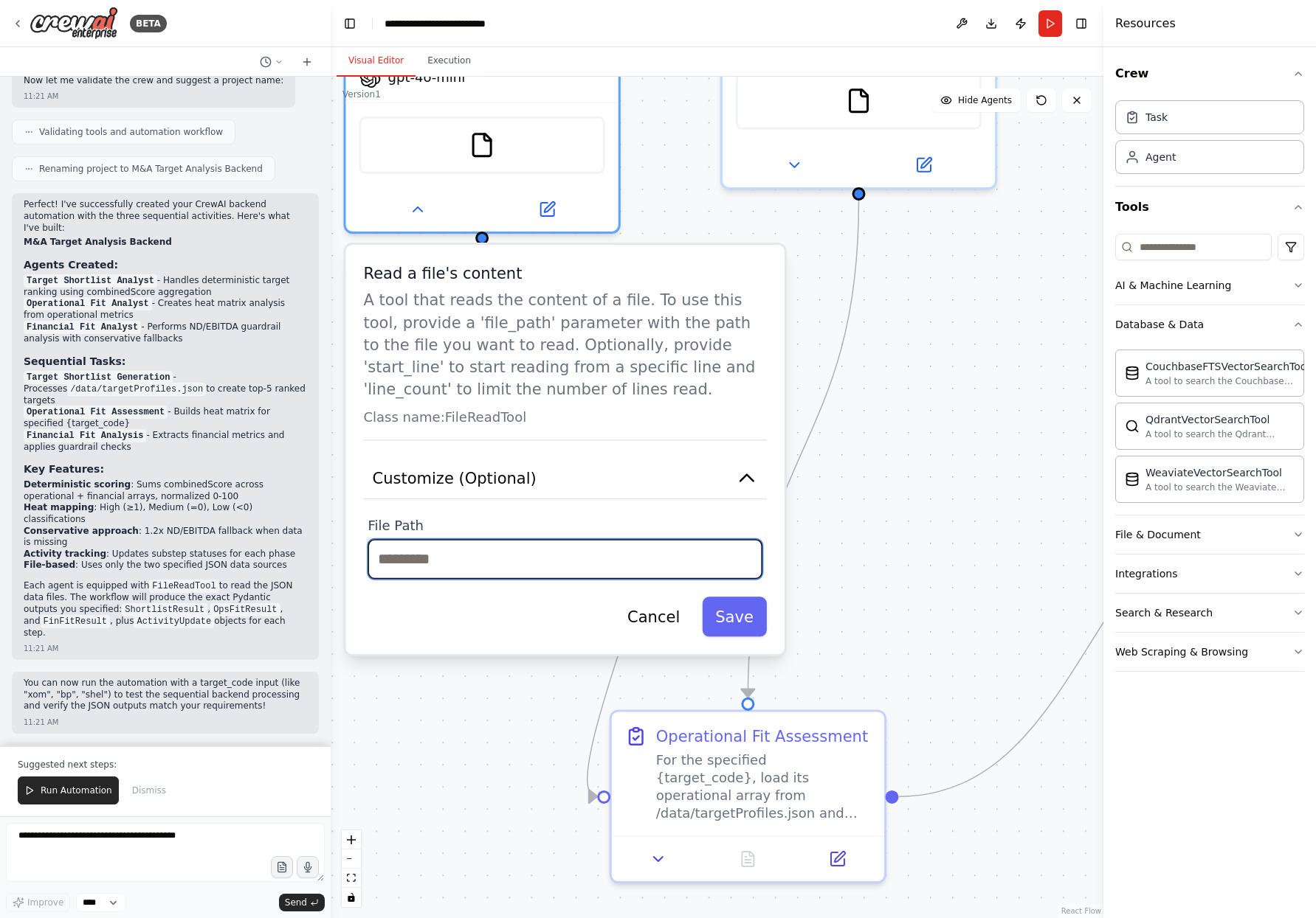
click at [442, 572] on input "text" at bounding box center [565, 559] width 394 height 40
click at [447, 485] on span "Customize (Optional)" at bounding box center [454, 478] width 164 height 22
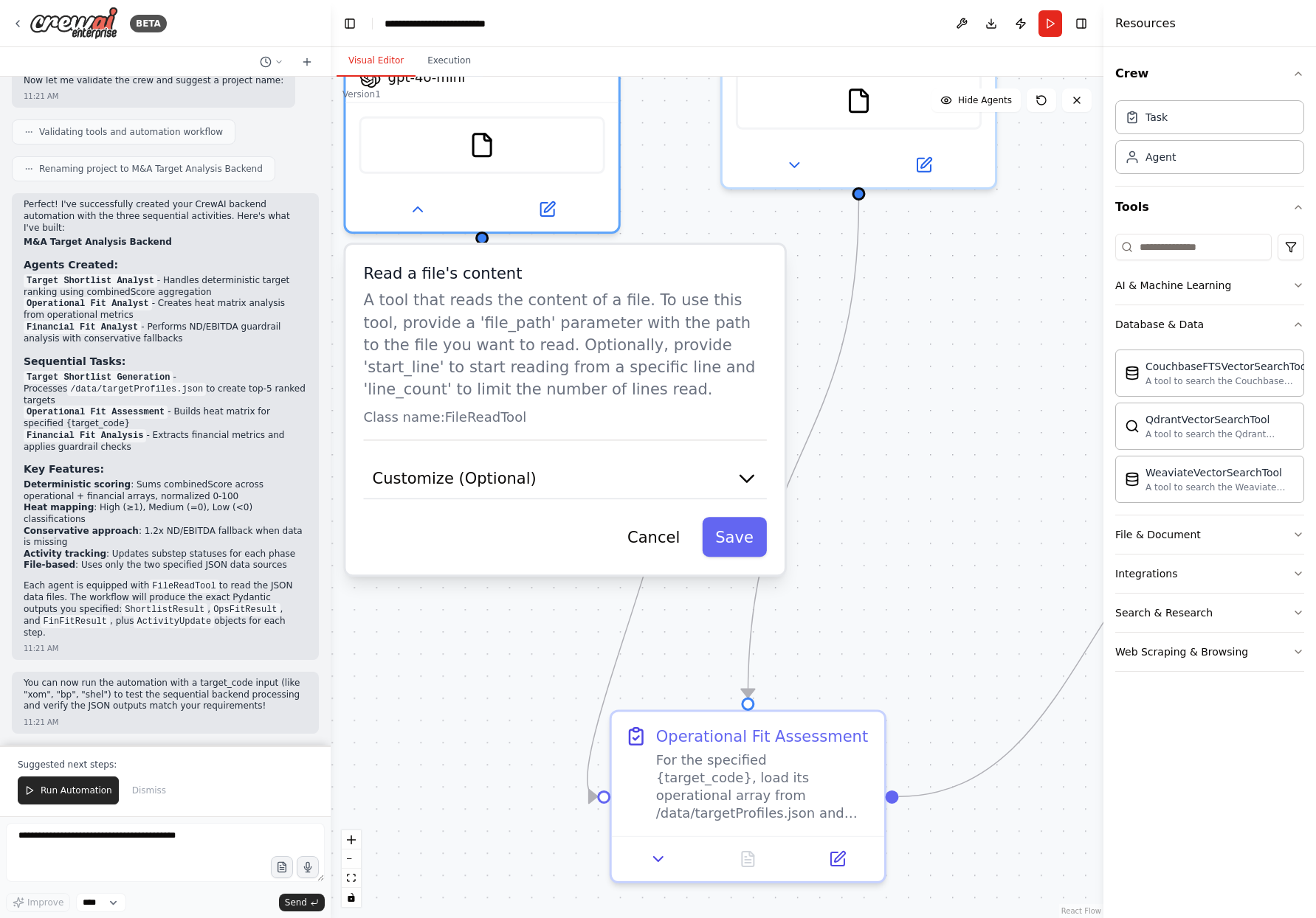
click at [653, 558] on div "Read a file's content A tool that reads the content of a file. To use this tool…" at bounding box center [565, 410] width 439 height 330
click at [653, 544] on button "Cancel" at bounding box center [653, 537] width 79 height 40
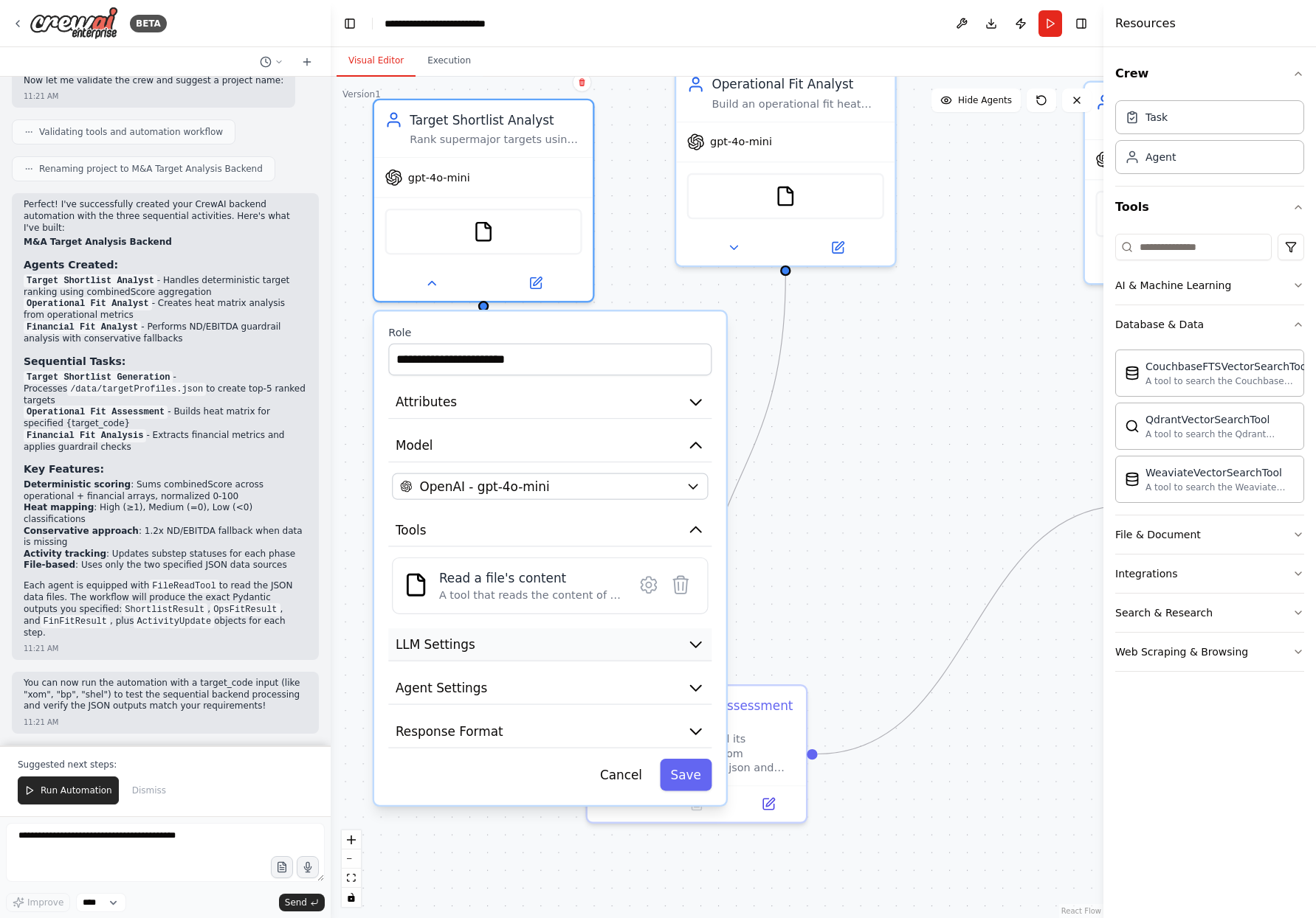
click at [517, 640] on button "LLM Settings" at bounding box center [550, 645] width 323 height 33
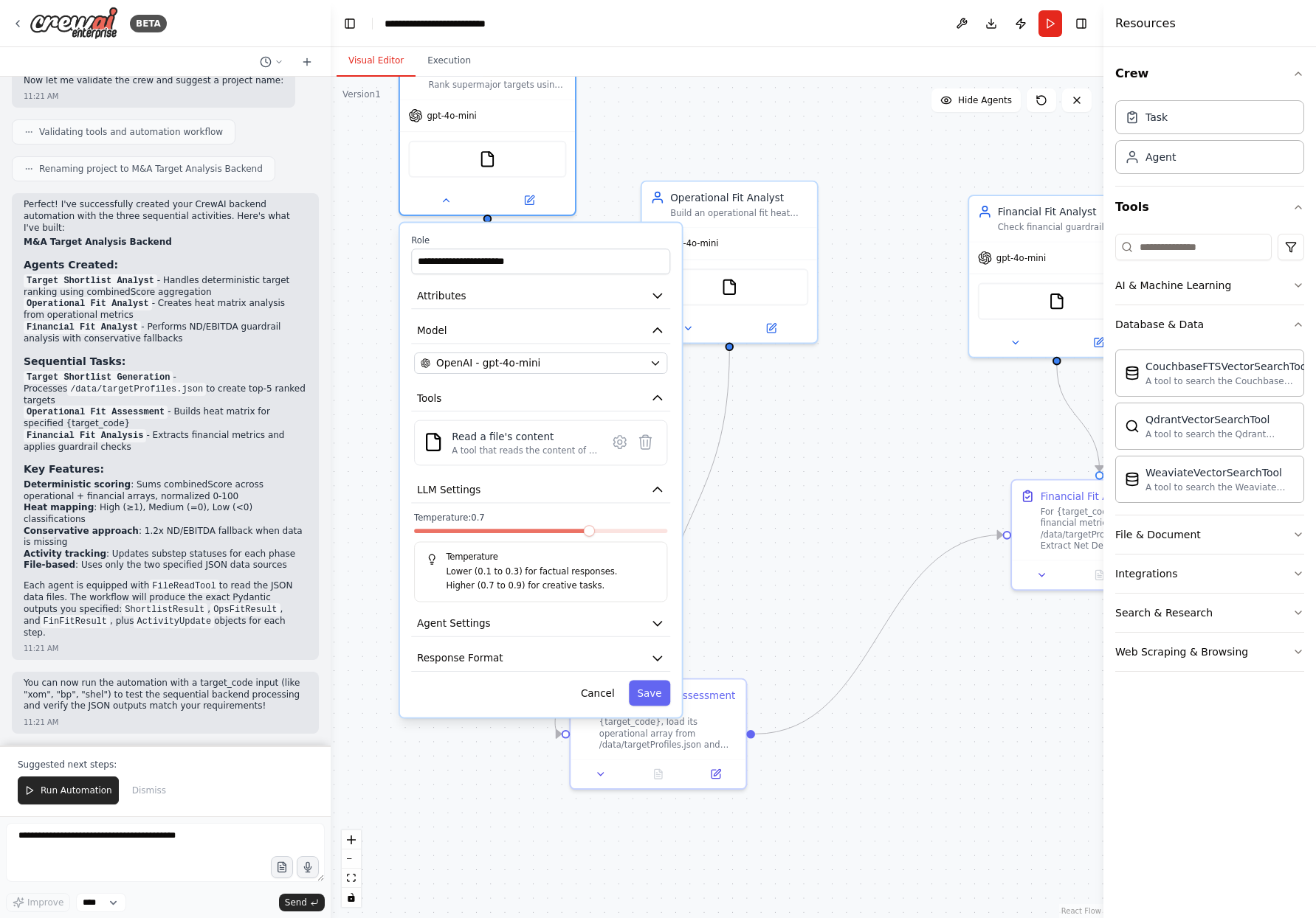
drag, startPoint x: 532, startPoint y: 749, endPoint x: 528, endPoint y: 607, distance: 142.1
click at [538, 594] on div "Temperature Lower (0.1 to 0.3) for factual responses. Higher (0.7 to 0.9) for c…" at bounding box center [541, 572] width 253 height 60
click at [491, 626] on button "Agent Settings" at bounding box center [541, 623] width 259 height 27
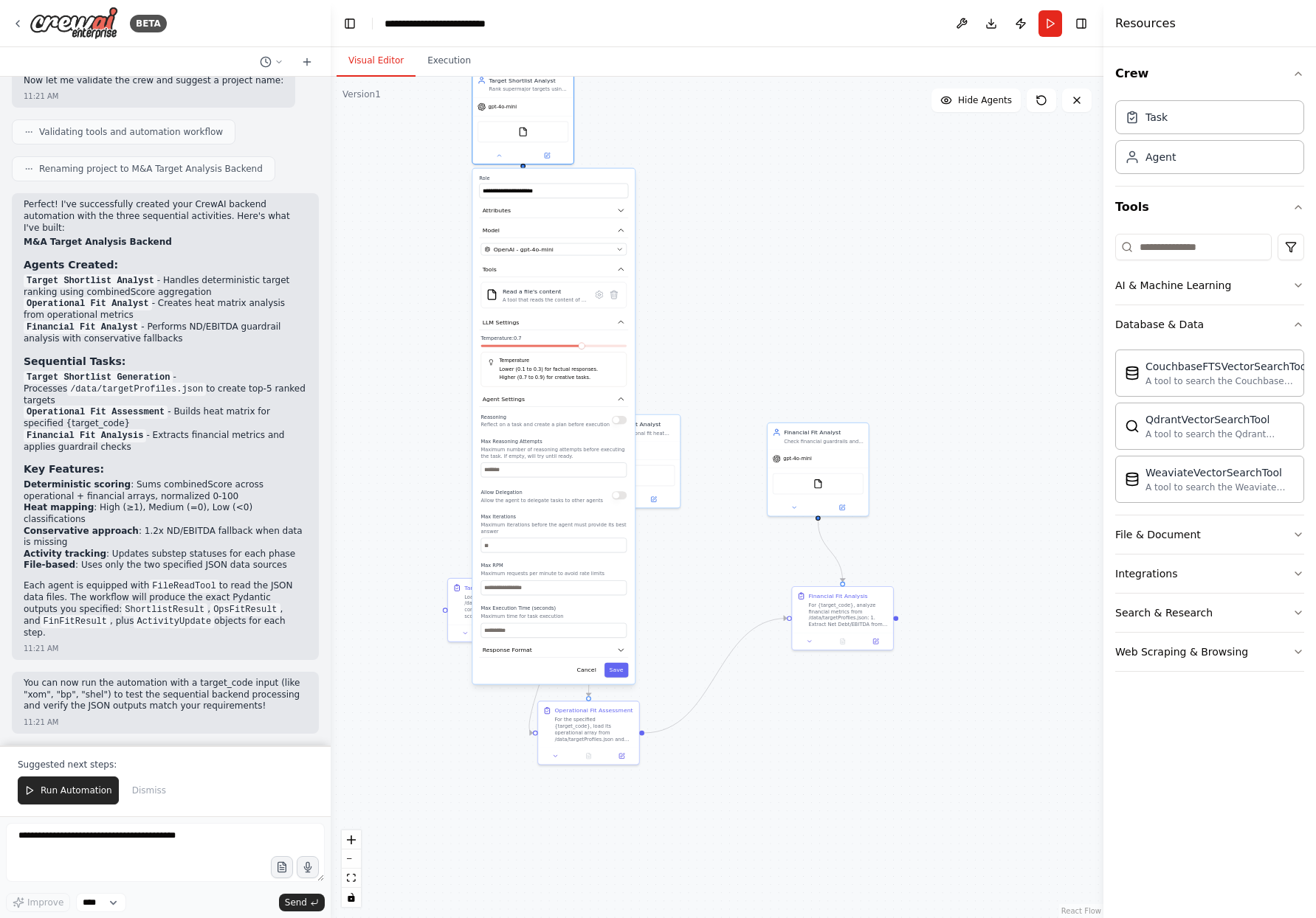
drag, startPoint x: 513, startPoint y: 579, endPoint x: 532, endPoint y: 435, distance: 145.2
click at [532, 438] on div "Max Reasoning Attempts Maximum number of reasoning attempts before executing th…" at bounding box center [554, 457] width 146 height 39
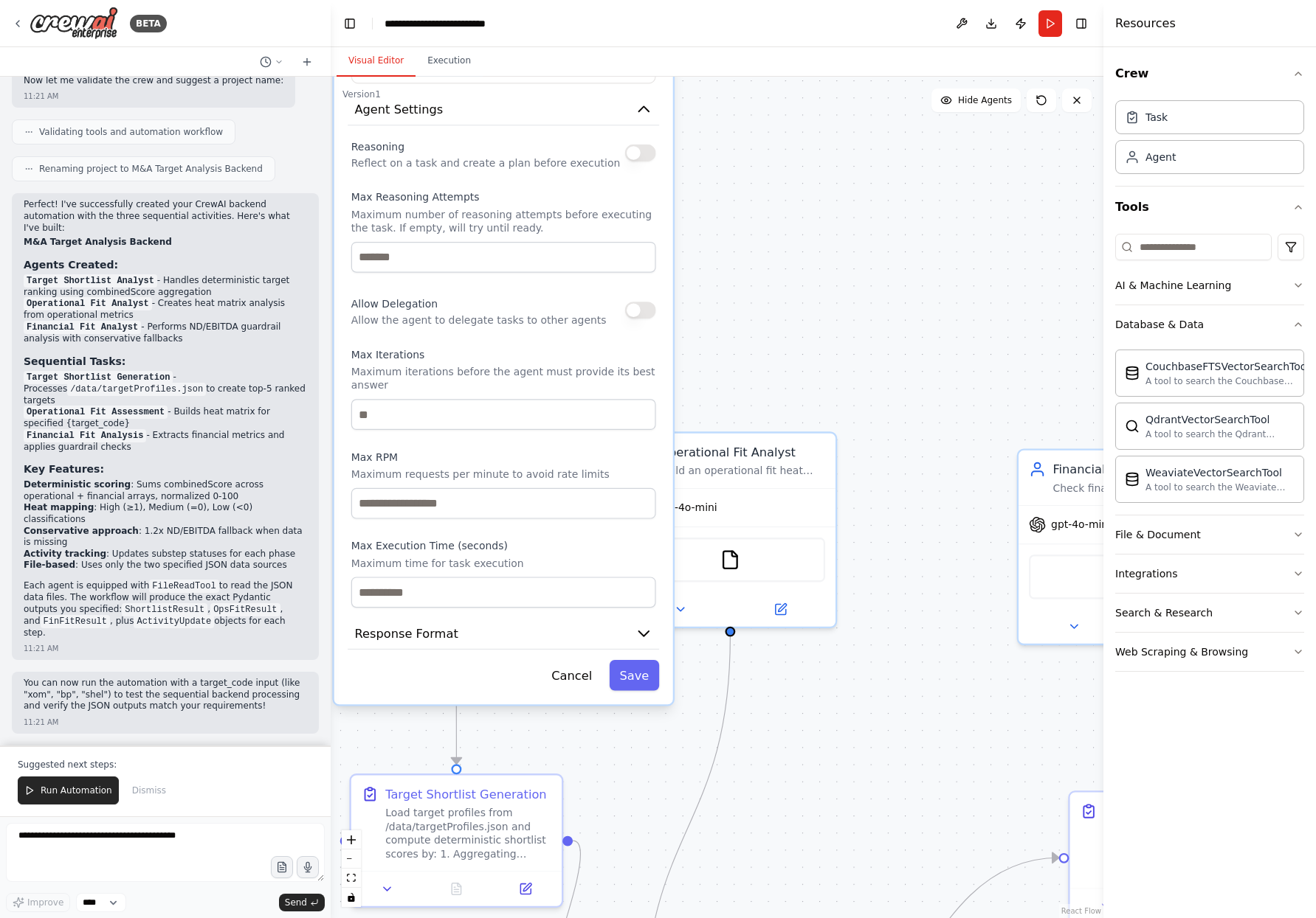
drag, startPoint x: 531, startPoint y: 594, endPoint x: 459, endPoint y: 359, distance: 245.8
click at [459, 359] on label "Max Iterations" at bounding box center [503, 355] width 305 height 14
click at [484, 633] on button "Response Format" at bounding box center [503, 634] width 311 height 32
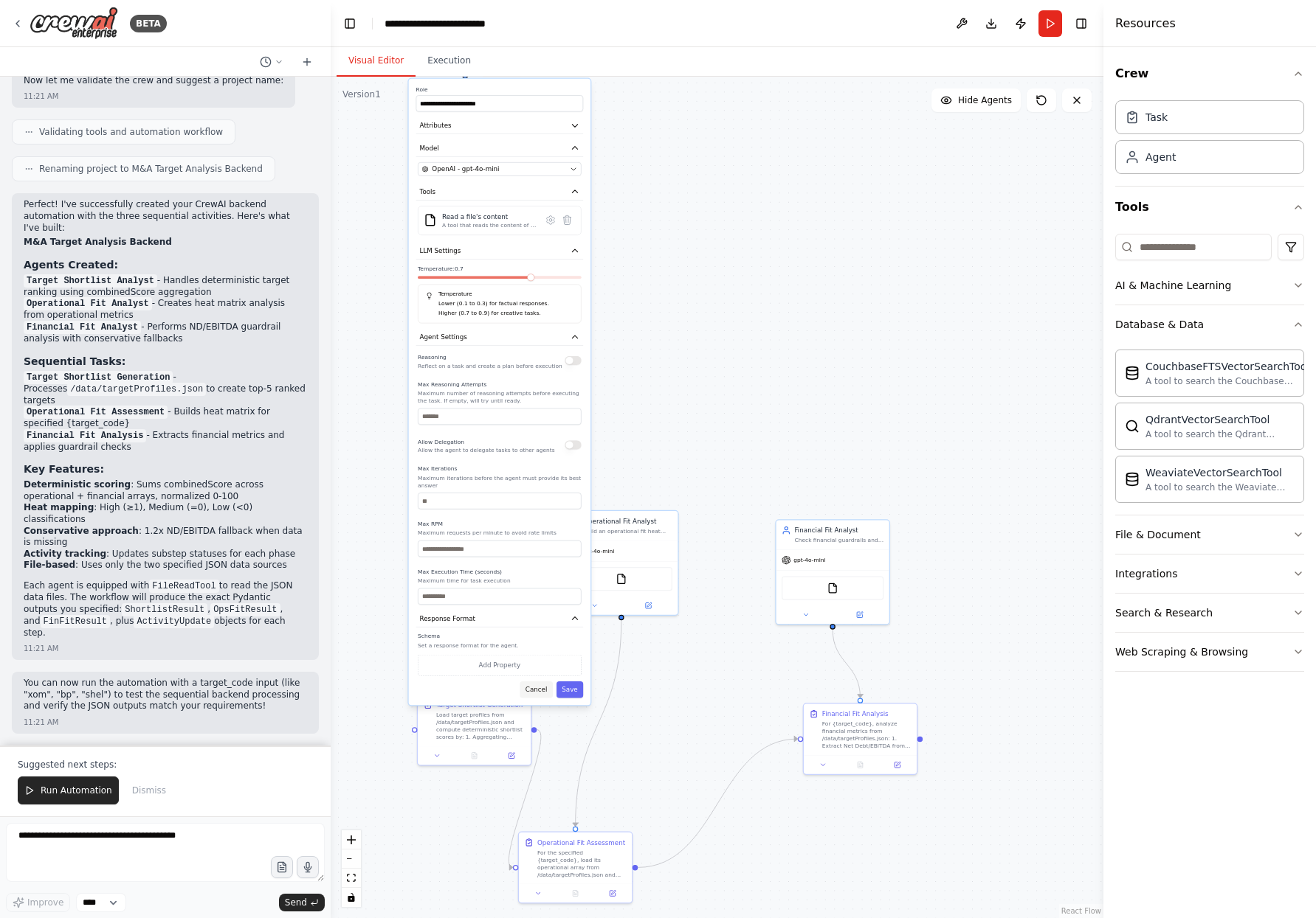
click at [536, 692] on button "Cancel" at bounding box center [535, 689] width 33 height 16
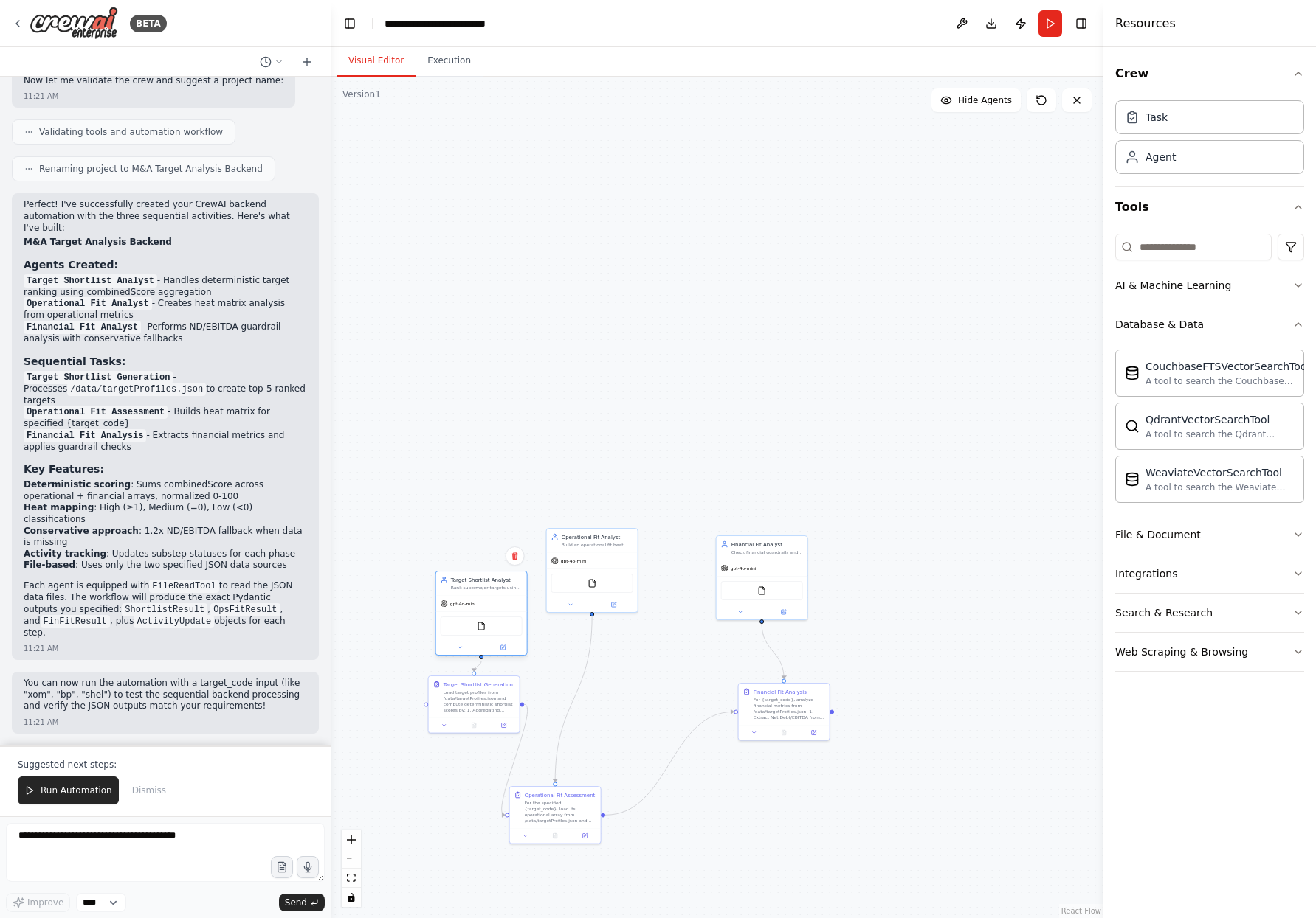
drag, startPoint x: 470, startPoint y: 88, endPoint x: 484, endPoint y: 614, distance: 526.2
click at [484, 615] on div "FileReadTool" at bounding box center [481, 626] width 91 height 29
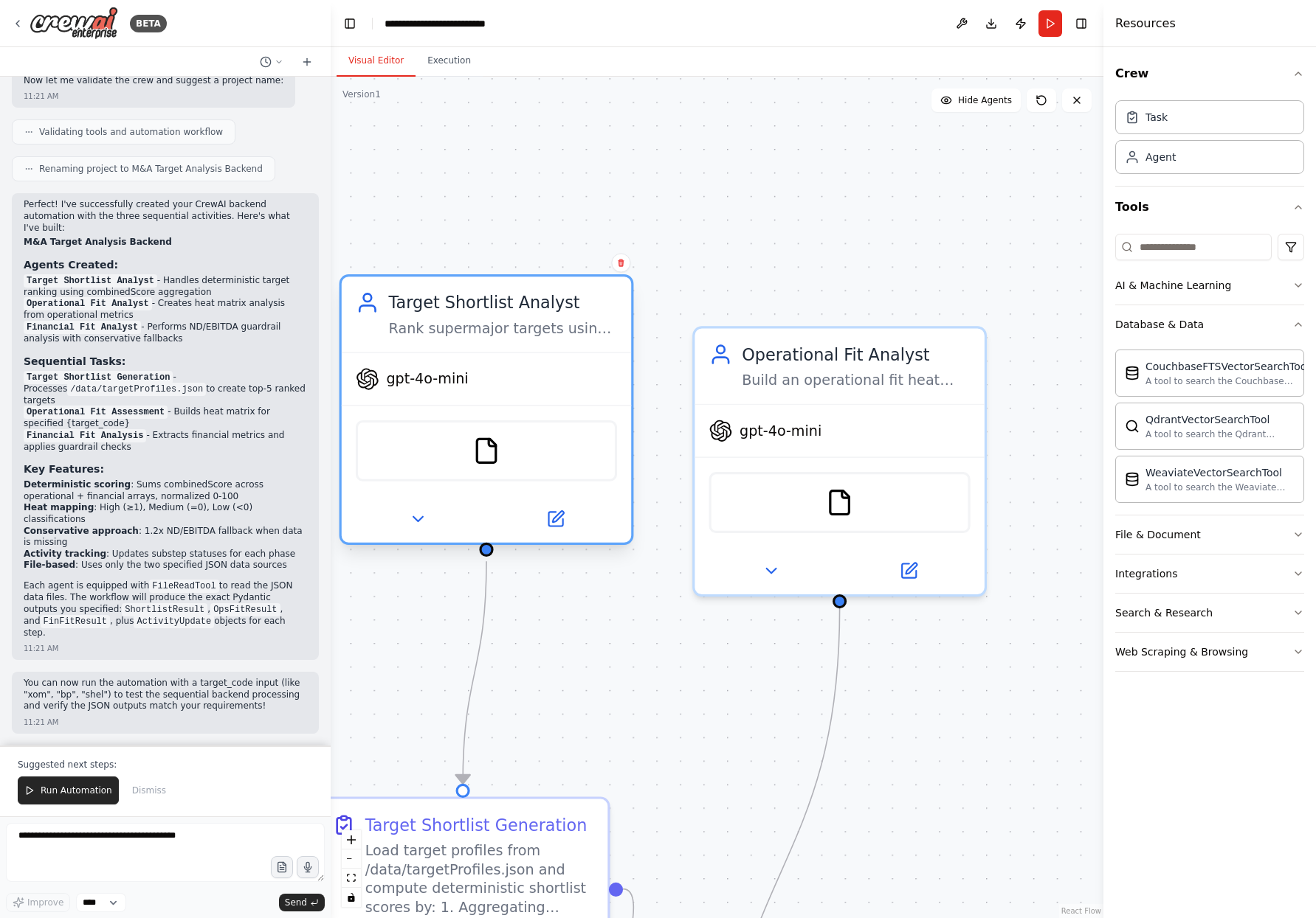
drag, startPoint x: 470, startPoint y: 512, endPoint x: 469, endPoint y: 349, distance: 163.0
click at [469, 349] on div "Target Shortlist Analyst Rank supermajor targets using provided profiles from /…" at bounding box center [487, 314] width 289 height 75
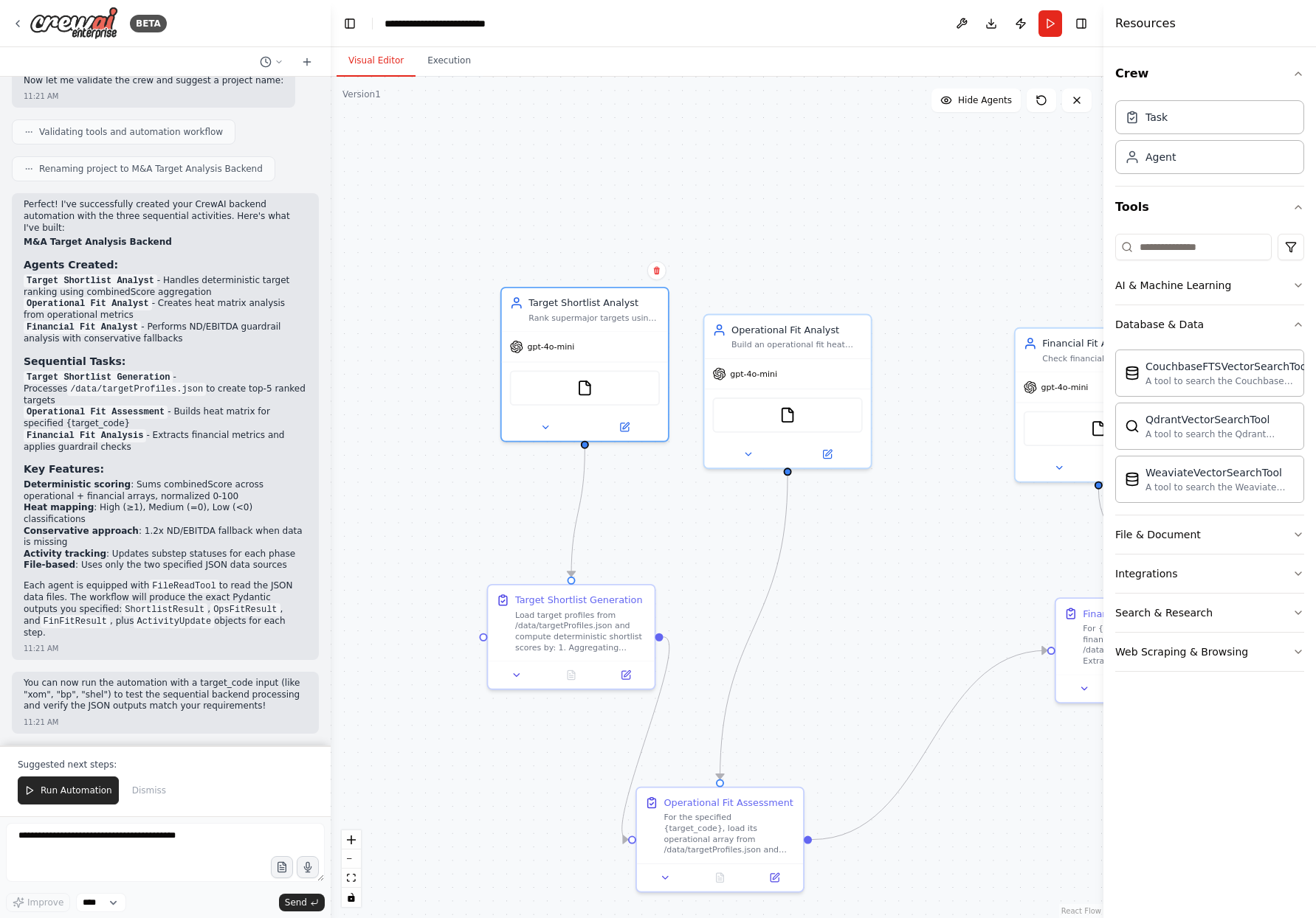
click at [792, 288] on div ".deletable-edge-delete-btn { width: 20px; height: 20px; border: 0px solid #ffff…" at bounding box center [717, 498] width 773 height 842
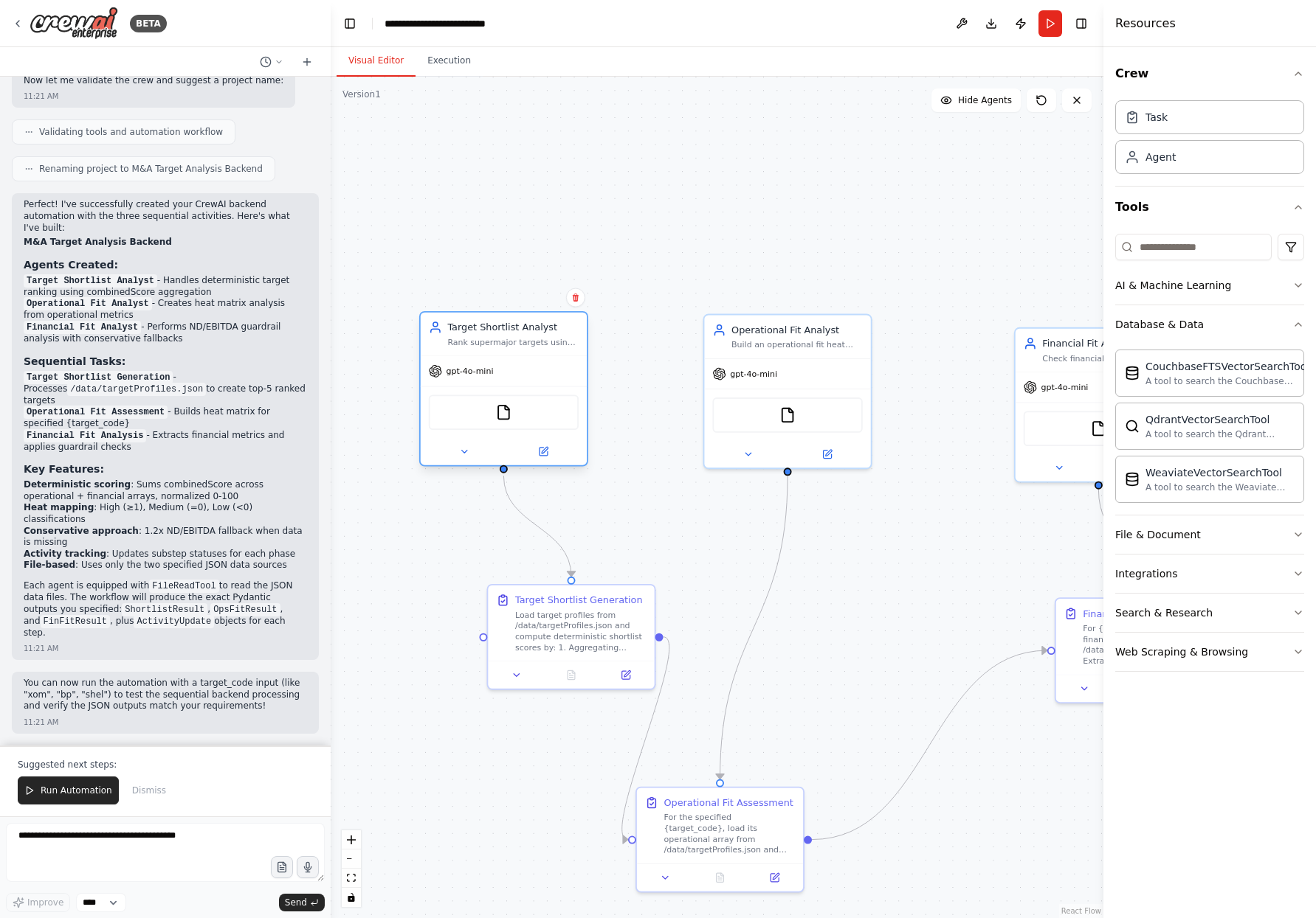
click at [513, 337] on div "Rank supermajor targets using provided profiles from /data/targetProfiles.json …" at bounding box center [513, 343] width 131 height 11
click at [649, 469] on div ".deletable-edge-delete-btn { width: 20px; height: 20px; border: 0px solid #ffff…" at bounding box center [717, 498] width 773 height 842
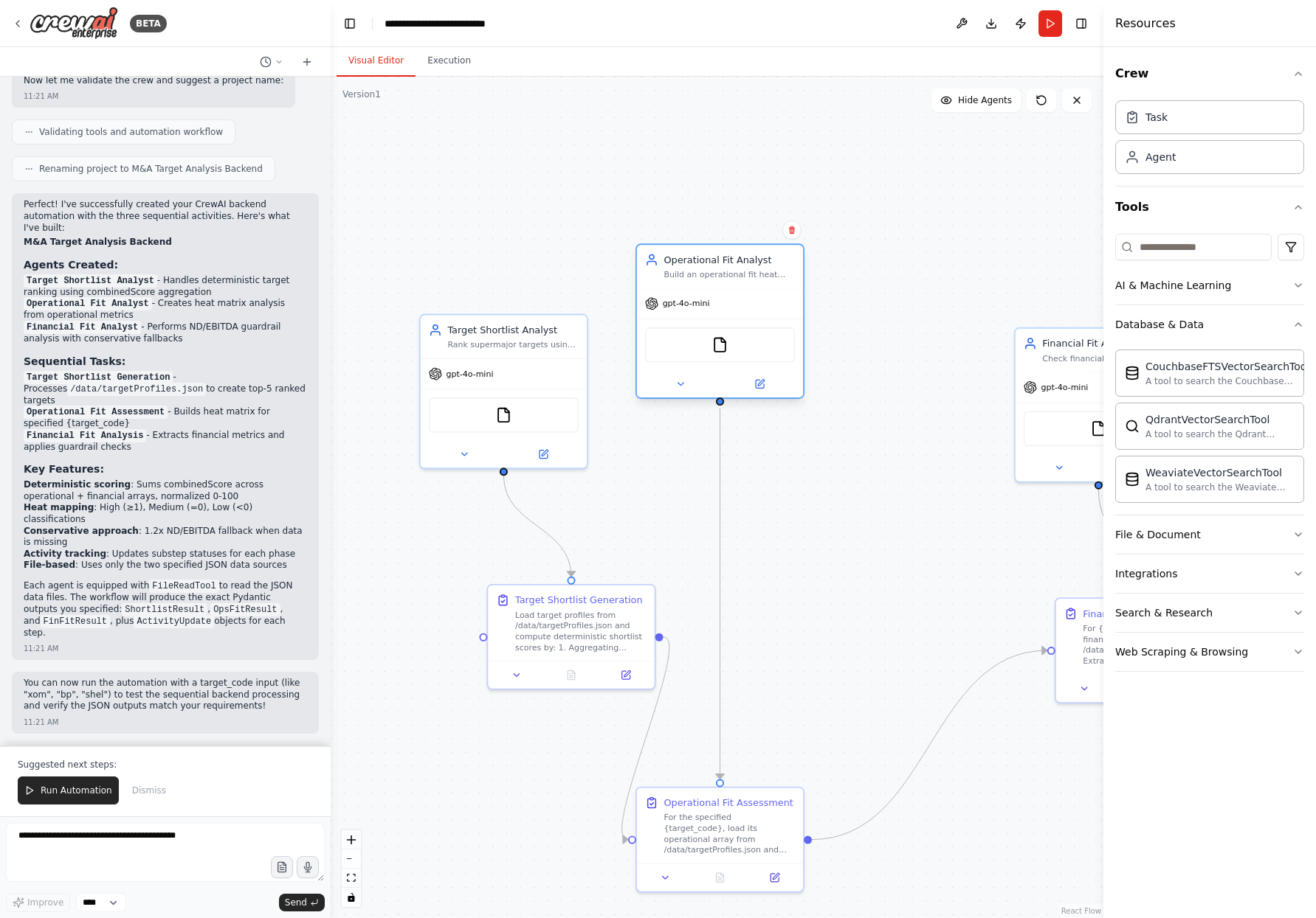
drag, startPoint x: 777, startPoint y: 341, endPoint x: 718, endPoint y: 275, distance: 88.5
click at [718, 275] on div "Build an operational fit heat matrix for a selected target using its profile da…" at bounding box center [729, 275] width 131 height 11
click at [830, 422] on div ".deletable-edge-delete-btn { width: 20px; height: 20px; border: 0px solid #ffff…" at bounding box center [717, 498] width 773 height 842
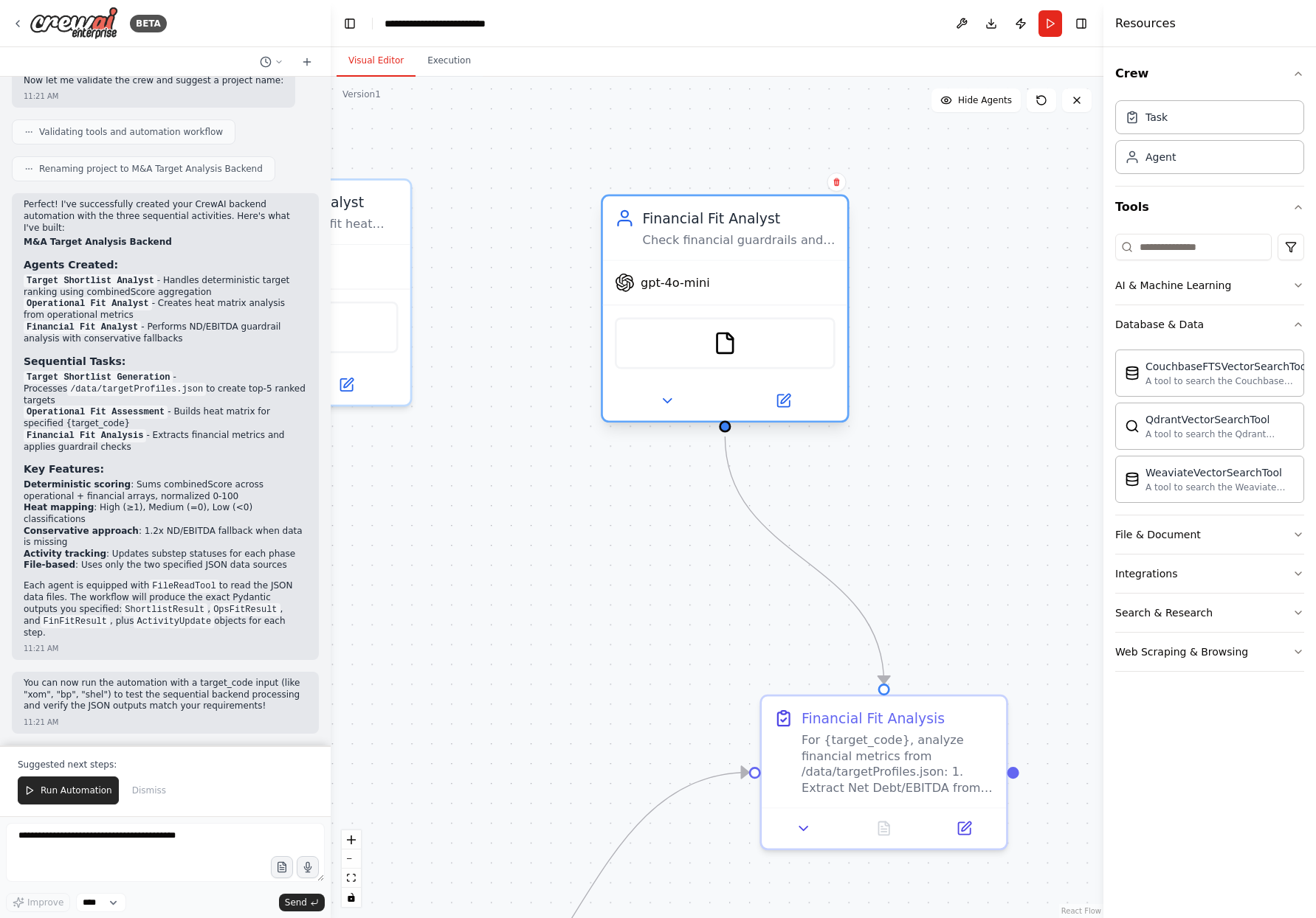
drag, startPoint x: 832, startPoint y: 345, endPoint x: 736, endPoint y: 244, distance: 139.3
click at [736, 244] on div "Check financial guardrails and compute Net Debt/EBITDA ratios using historical …" at bounding box center [739, 240] width 193 height 16
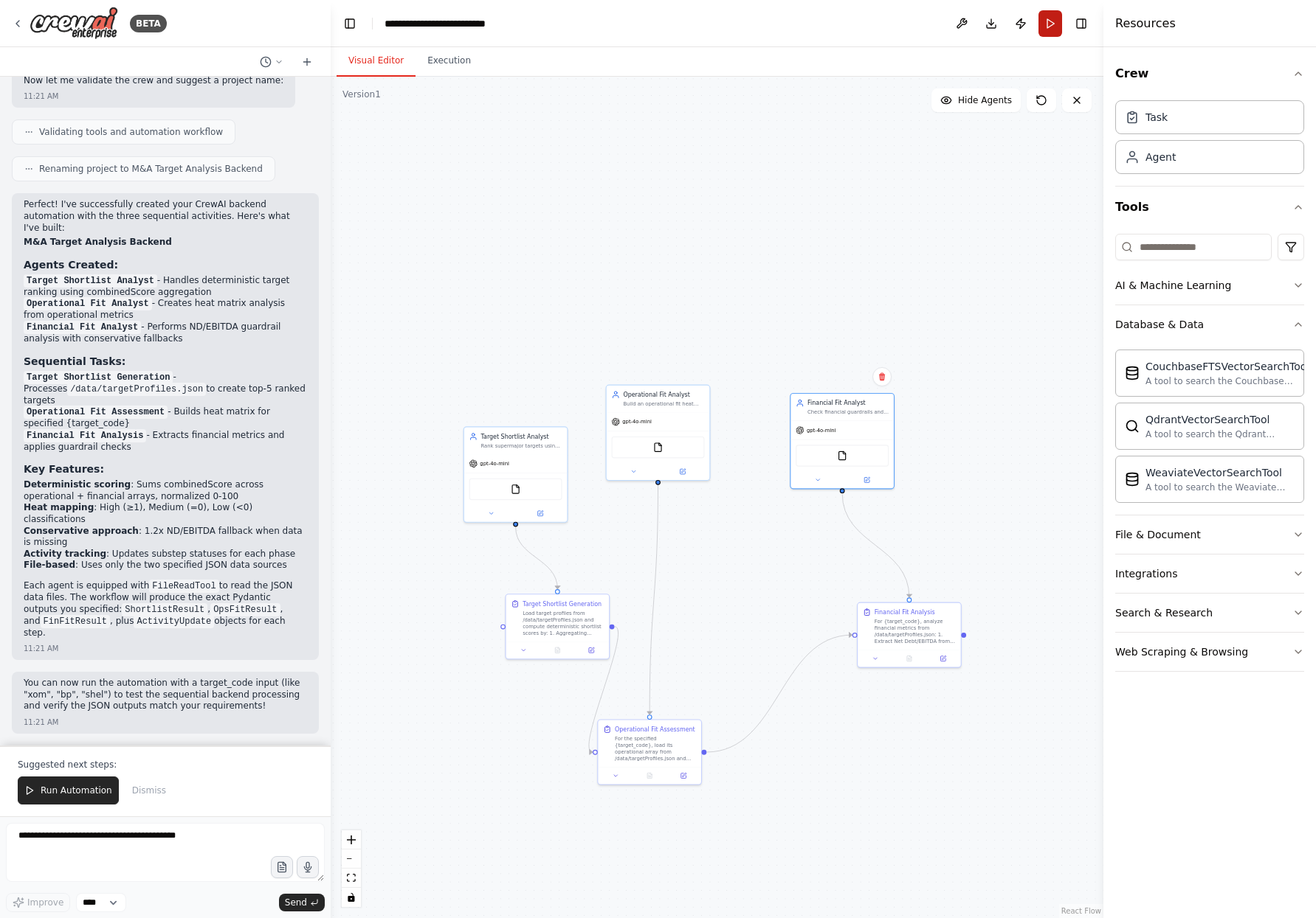
click at [1050, 21] on button "Run" at bounding box center [1049, 24] width 24 height 27
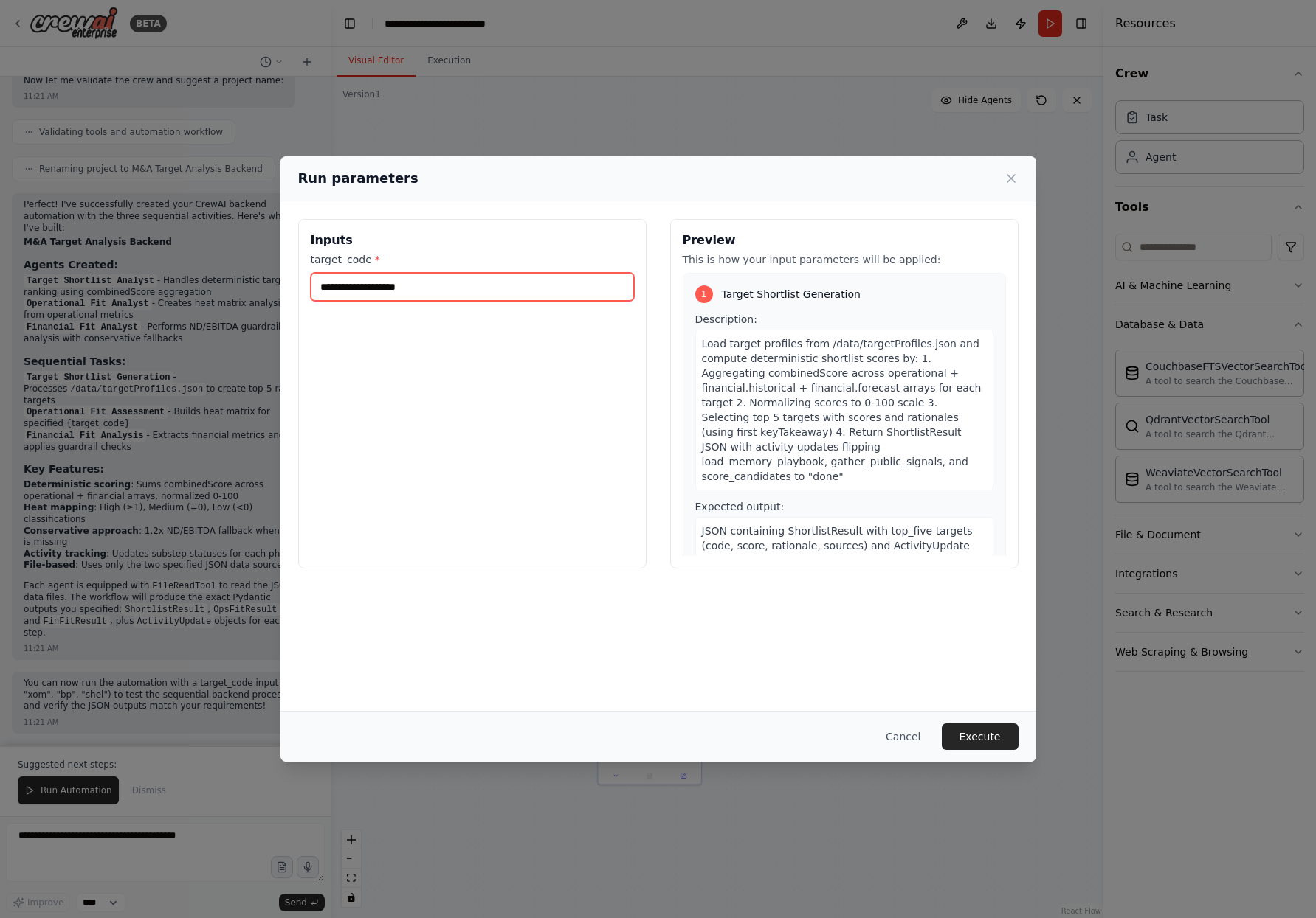
click at [378, 291] on input "target_code *" at bounding box center [472, 287] width 323 height 28
click at [347, 252] on label "target_code *" at bounding box center [472, 259] width 323 height 14
click at [347, 273] on input "target_code *" at bounding box center [472, 287] width 323 height 28
drag, startPoint x: 321, startPoint y: 264, endPoint x: 391, endPoint y: 257, distance: 70.3
click at [391, 257] on label "target_code *" at bounding box center [472, 259] width 323 height 14
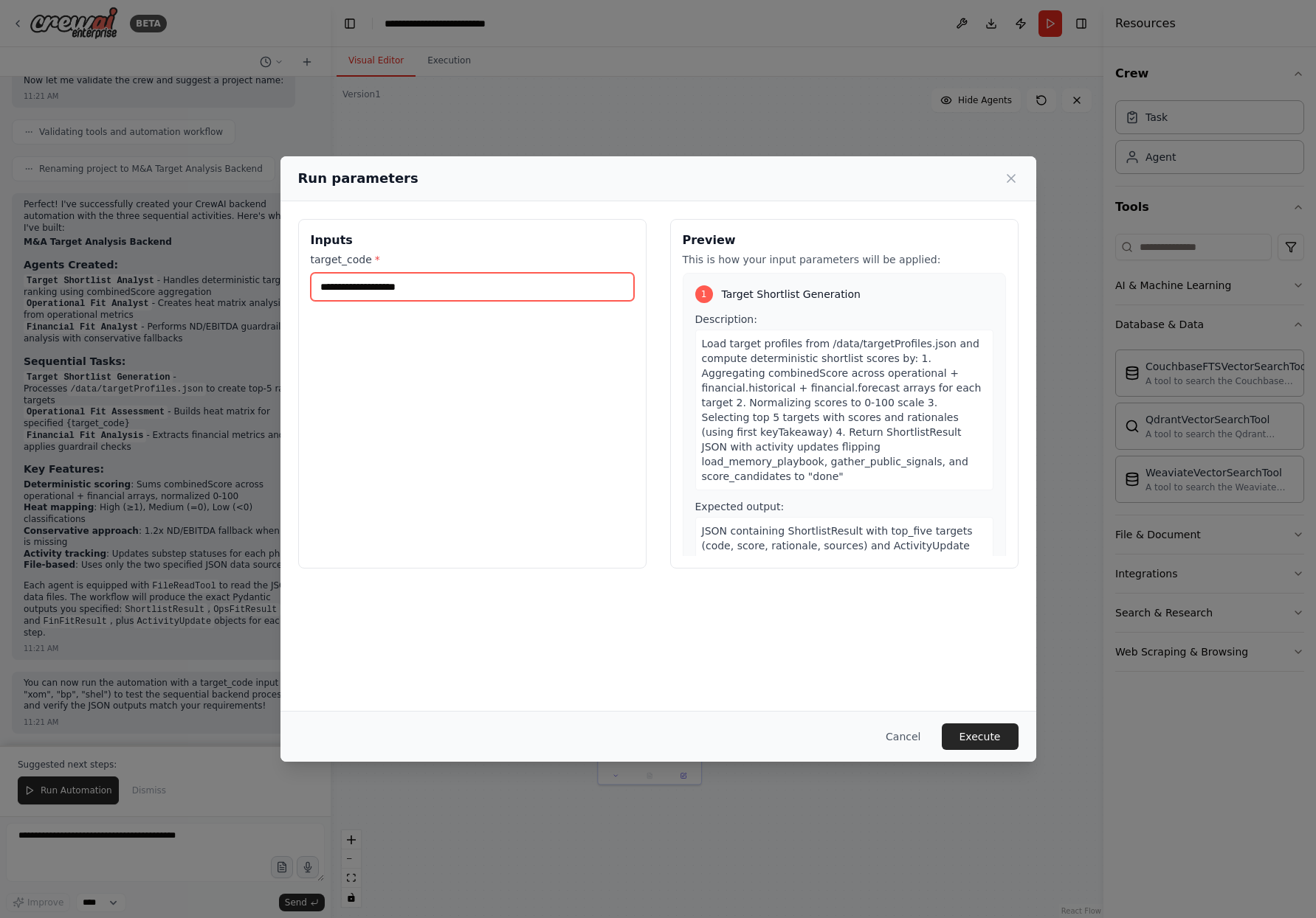
click at [436, 291] on input "target_code *" at bounding box center [472, 287] width 323 height 28
click at [1014, 179] on icon at bounding box center [1011, 178] width 14 height 14
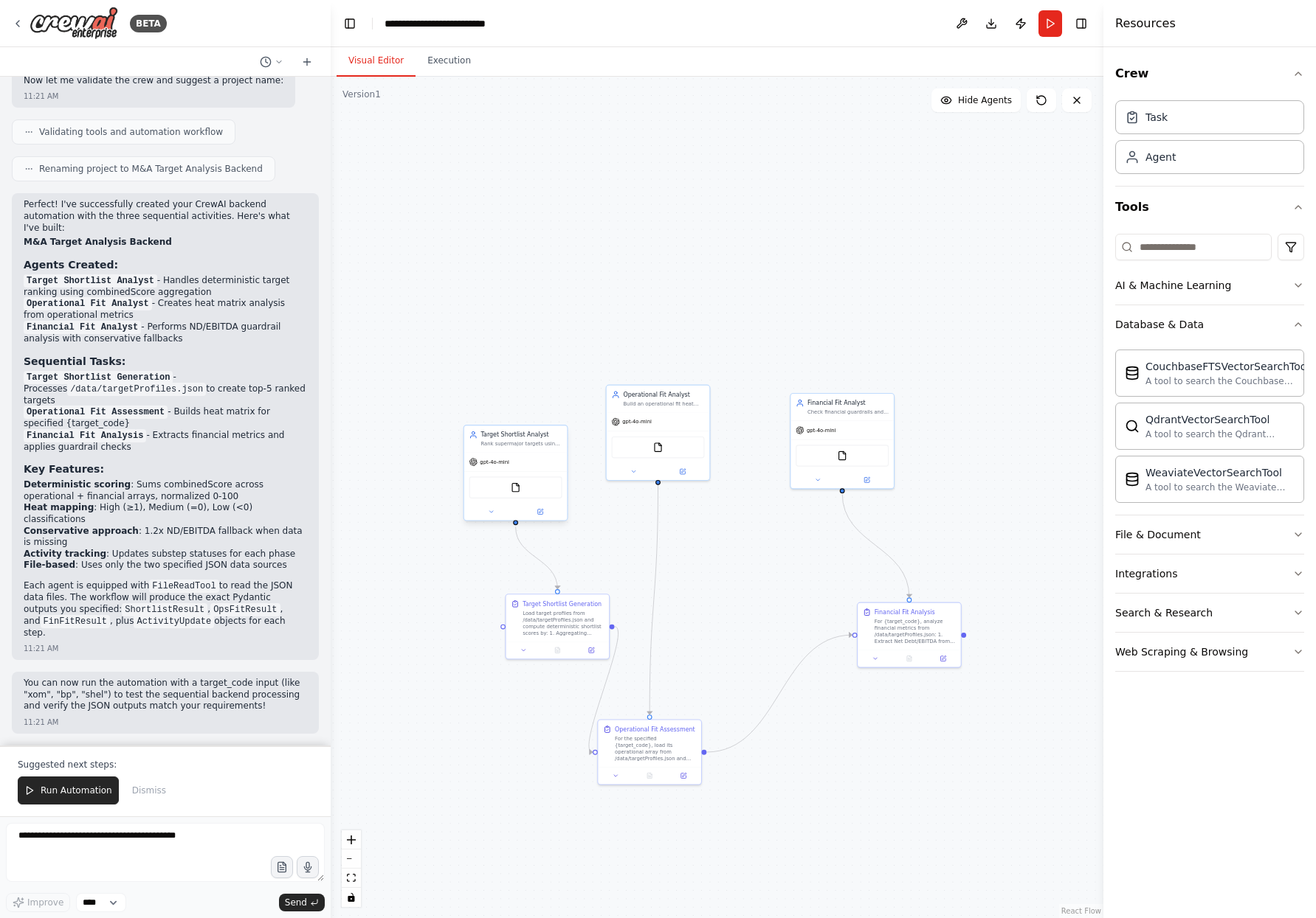
click at [506, 454] on div "gpt-4o-mini" at bounding box center [516, 462] width 104 height 18
click at [1049, 24] on button "Run" at bounding box center [1049, 24] width 24 height 27
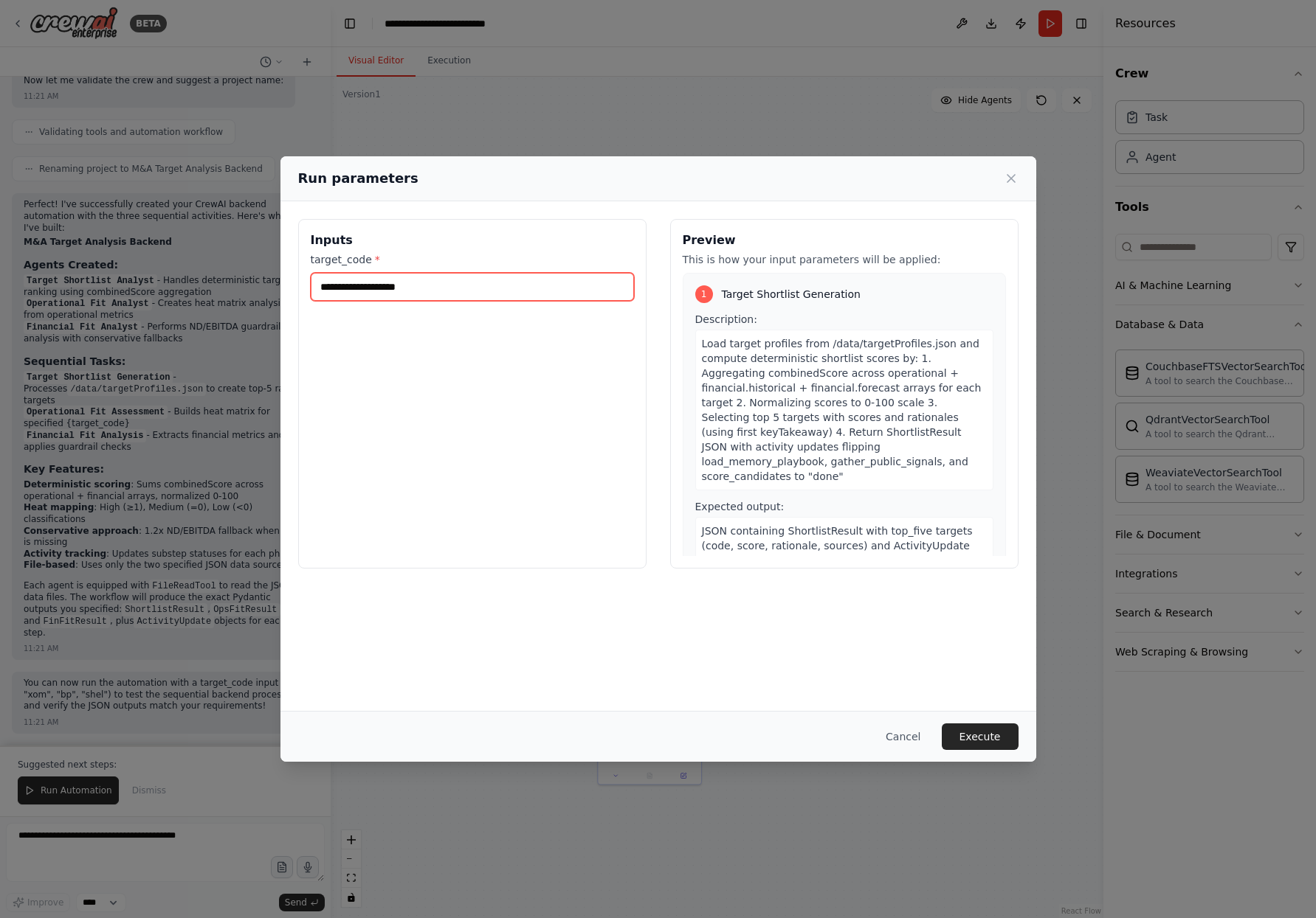
click at [414, 274] on input "target_code *" at bounding box center [472, 287] width 323 height 28
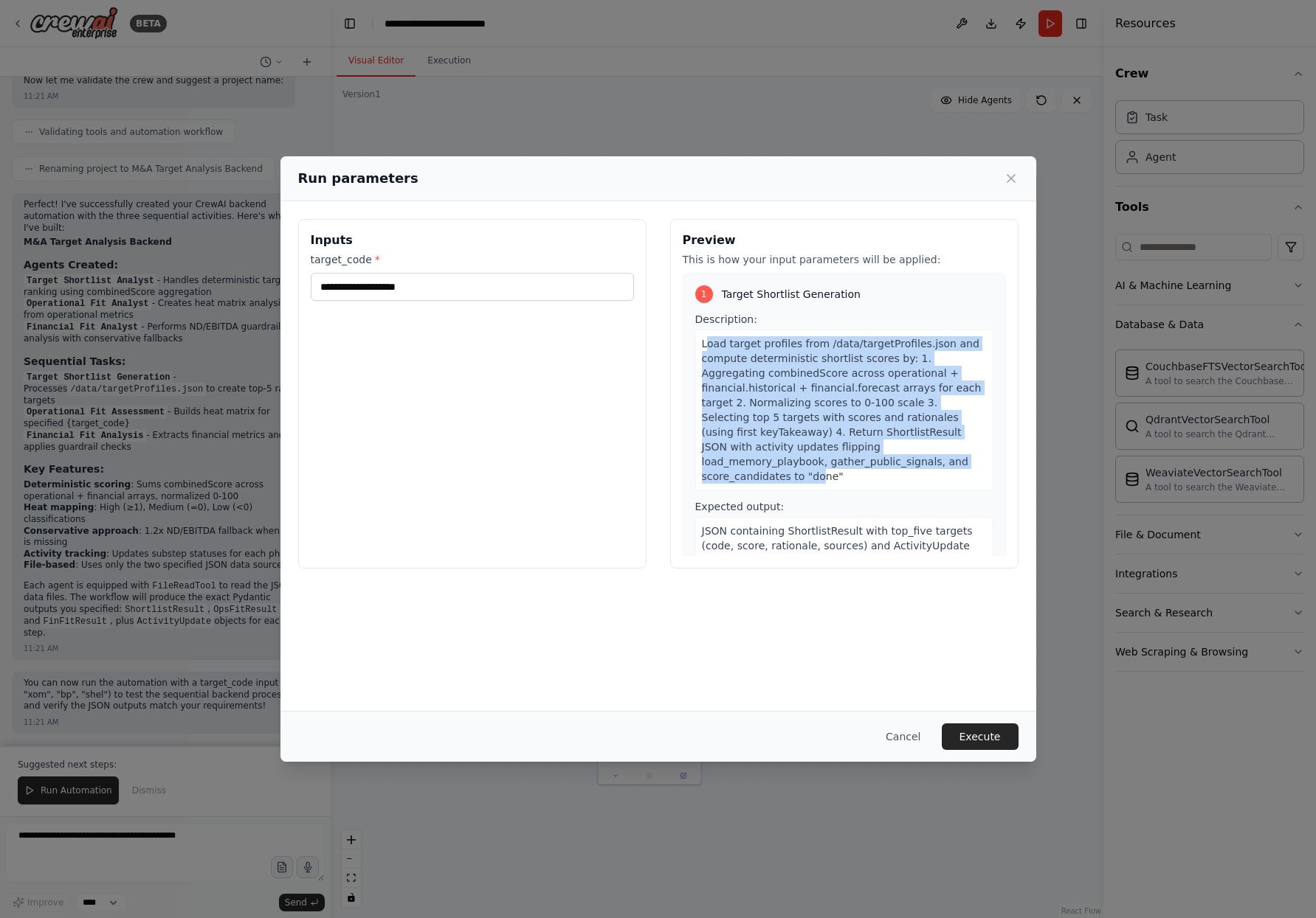
drag, startPoint x: 704, startPoint y: 347, endPoint x: 816, endPoint y: 458, distance: 157.7
click at [816, 458] on span "Load target profiles from /data/targetProfiles.json and compute deterministic s…" at bounding box center [842, 410] width 279 height 145
click at [797, 435] on span "Load target profiles from /data/targetProfiles.json and compute deterministic s…" at bounding box center [842, 410] width 279 height 145
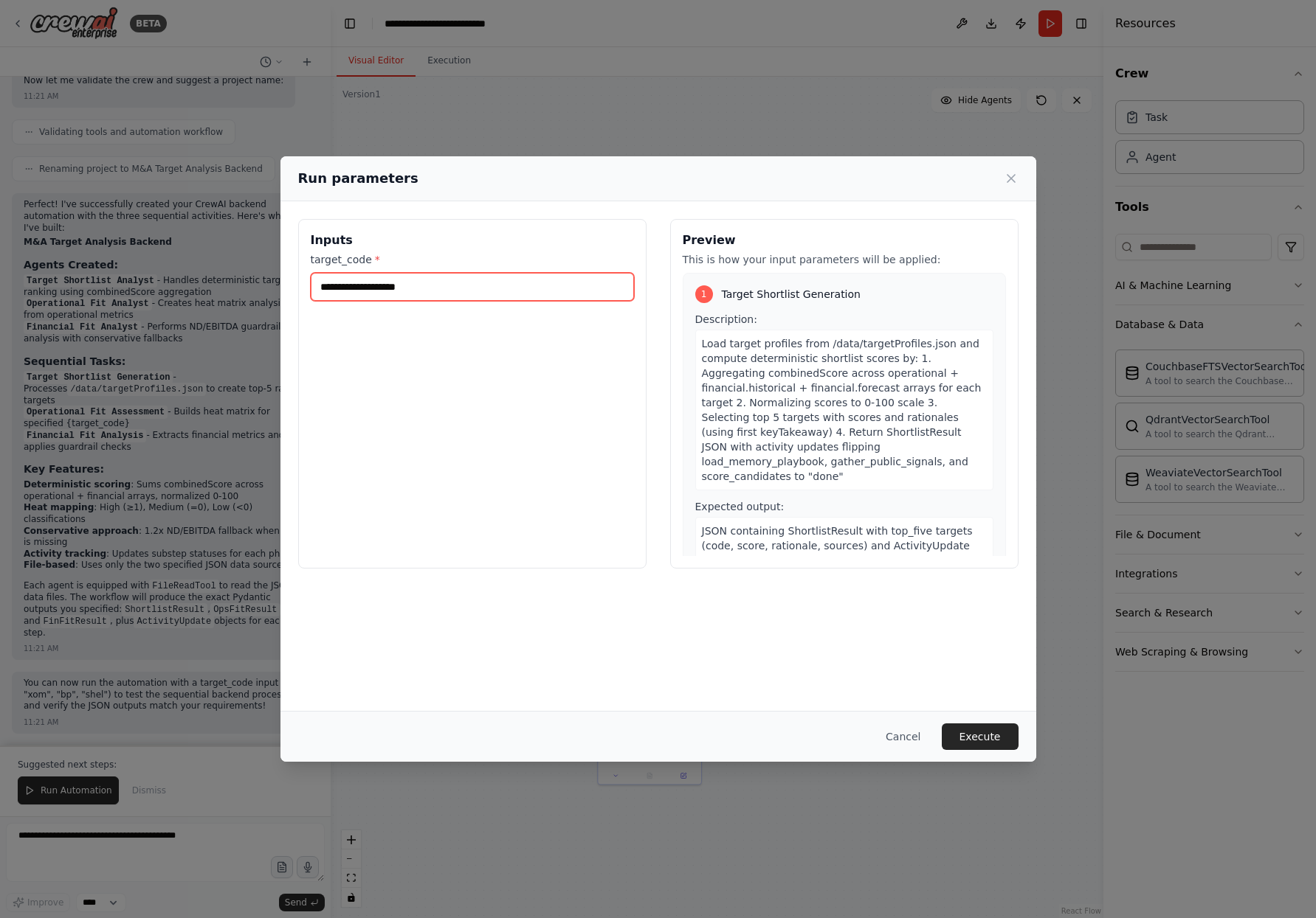
click at [442, 283] on input "target_code *" at bounding box center [472, 287] width 323 height 28
paste input "**********"
type input "**********"
click at [791, 387] on span "Load target profiles from /data/targetProfiles.json and compute deterministic s…" at bounding box center [842, 410] width 279 height 145
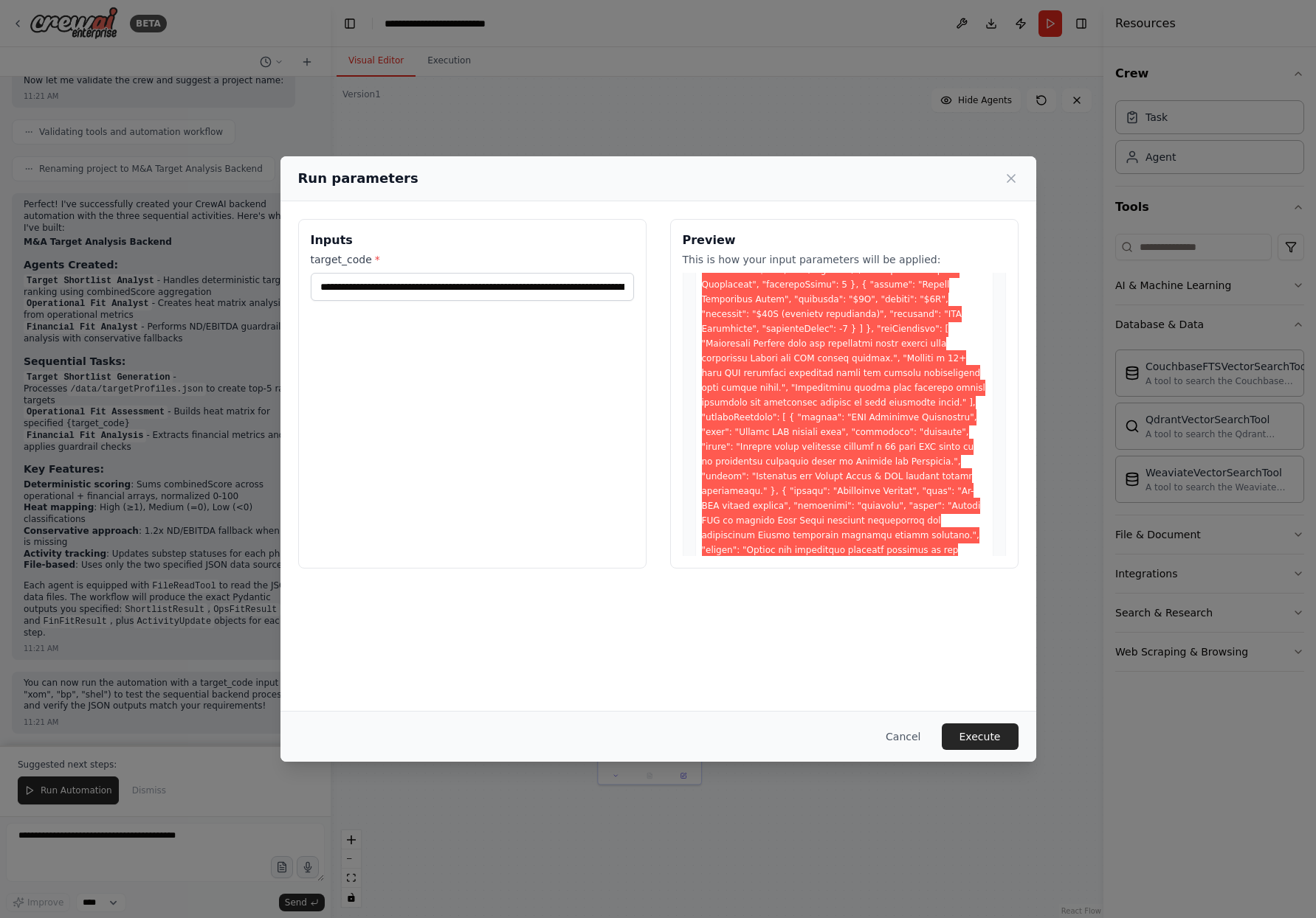
scroll to position [0, 0]
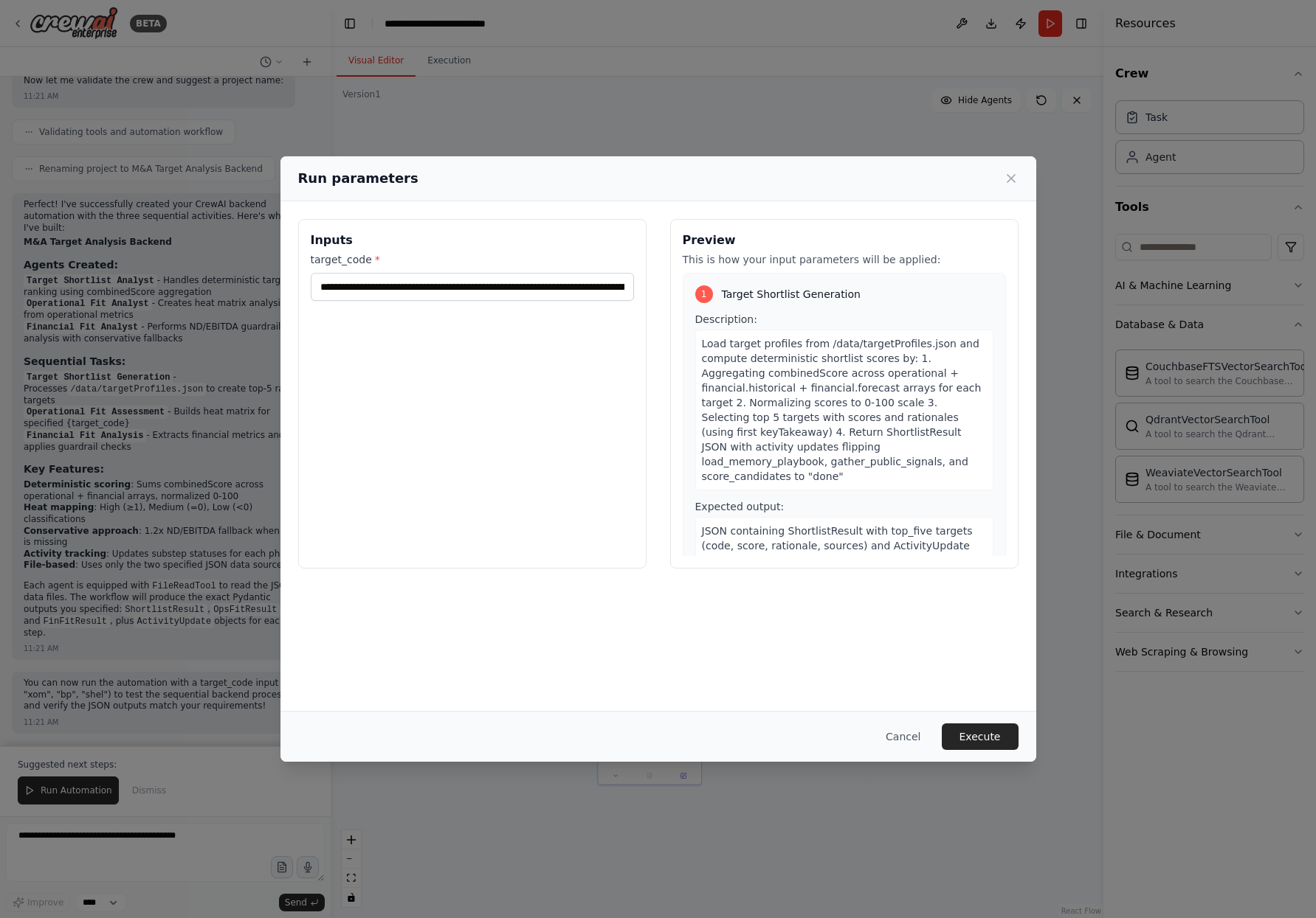
drag, startPoint x: 406, startPoint y: 97, endPoint x: 296, endPoint y: 127, distance: 114.0
click at [296, 127] on div "Run parameters Inputs target_code * Preview This is how your input parameters w…" at bounding box center [658, 459] width 1316 height 918
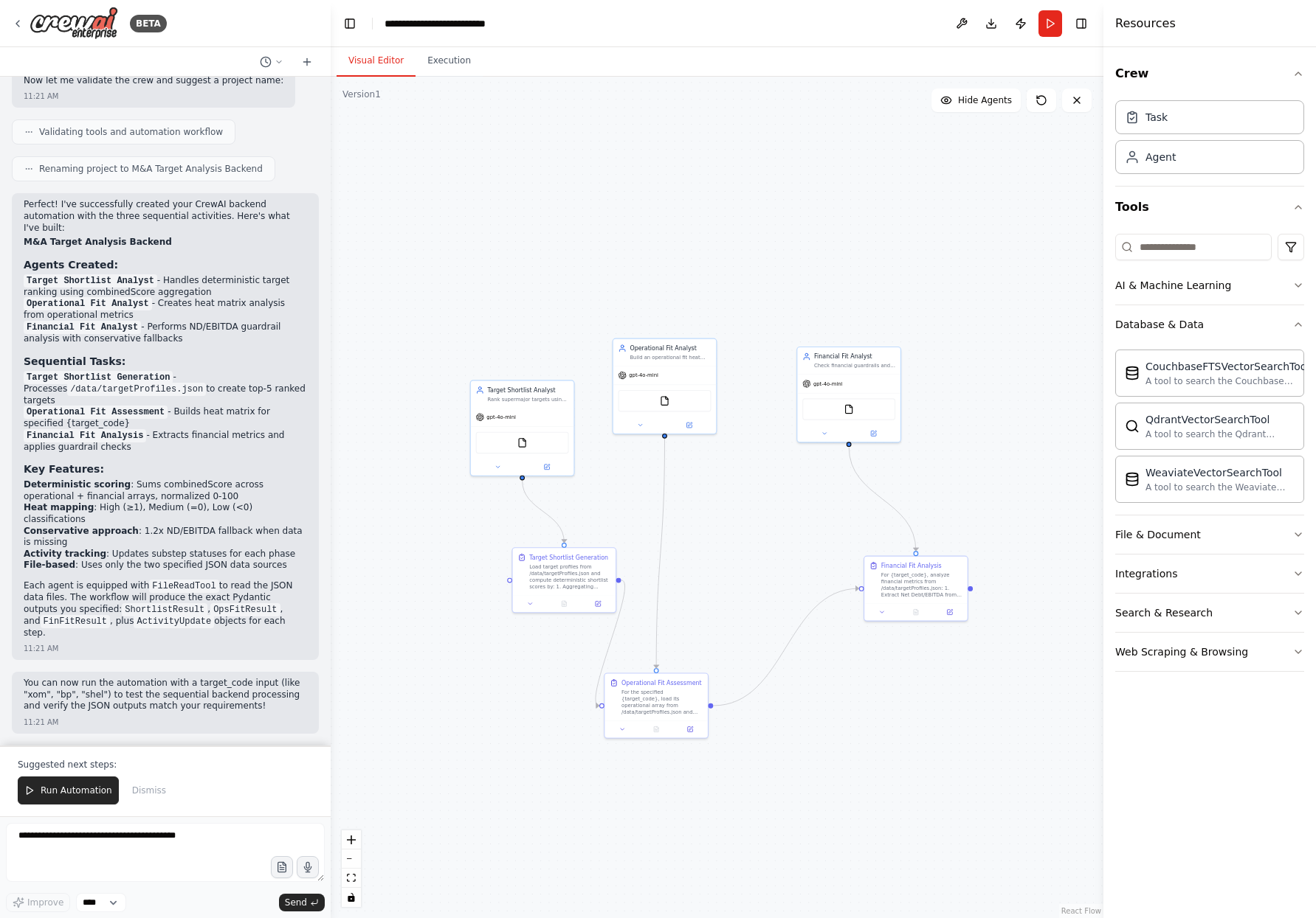
drag, startPoint x: 791, startPoint y: 341, endPoint x: 778, endPoint y: 263, distance: 79.1
click at [778, 263] on div ".deletable-edge-delete-btn { width: 20px; height: 20px; border: 0px solid #ffff…" at bounding box center [717, 498] width 773 height 842
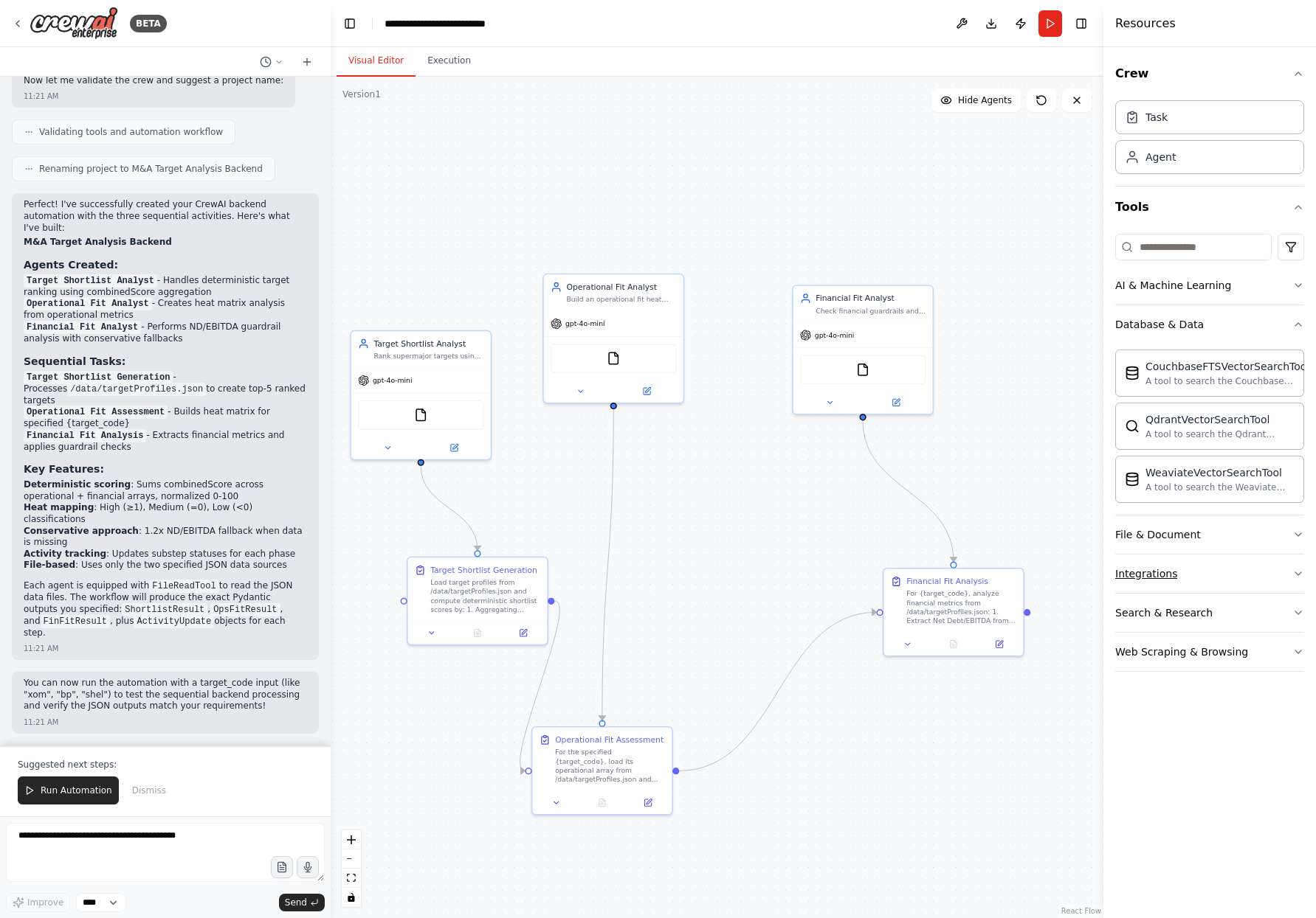
click at [1180, 566] on button "Integrations" at bounding box center [1209, 574] width 189 height 38
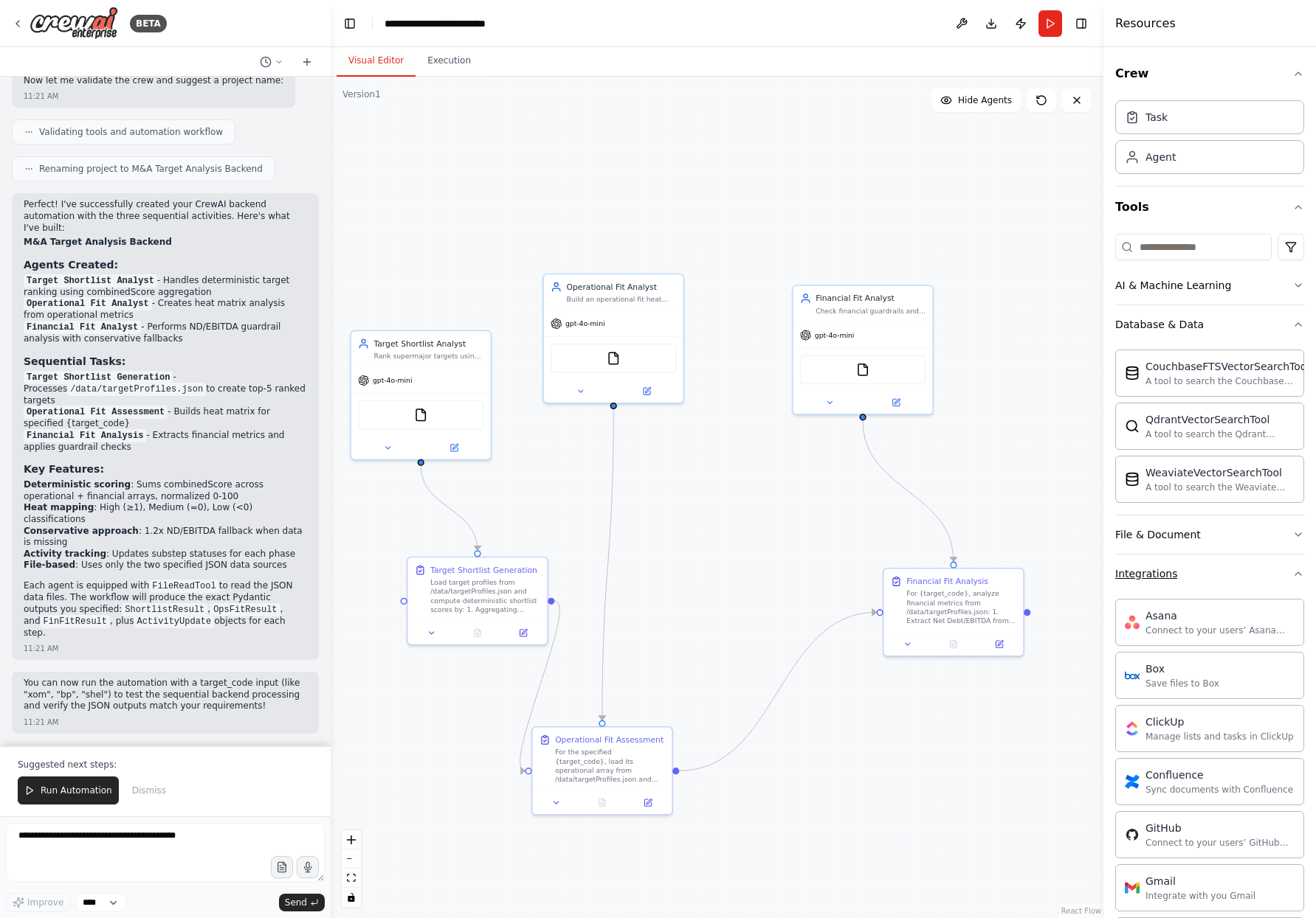
click at [1172, 571] on div "Integrations" at bounding box center [1145, 573] width 62 height 14
click at [1174, 524] on button "File & Document" at bounding box center [1209, 534] width 189 height 38
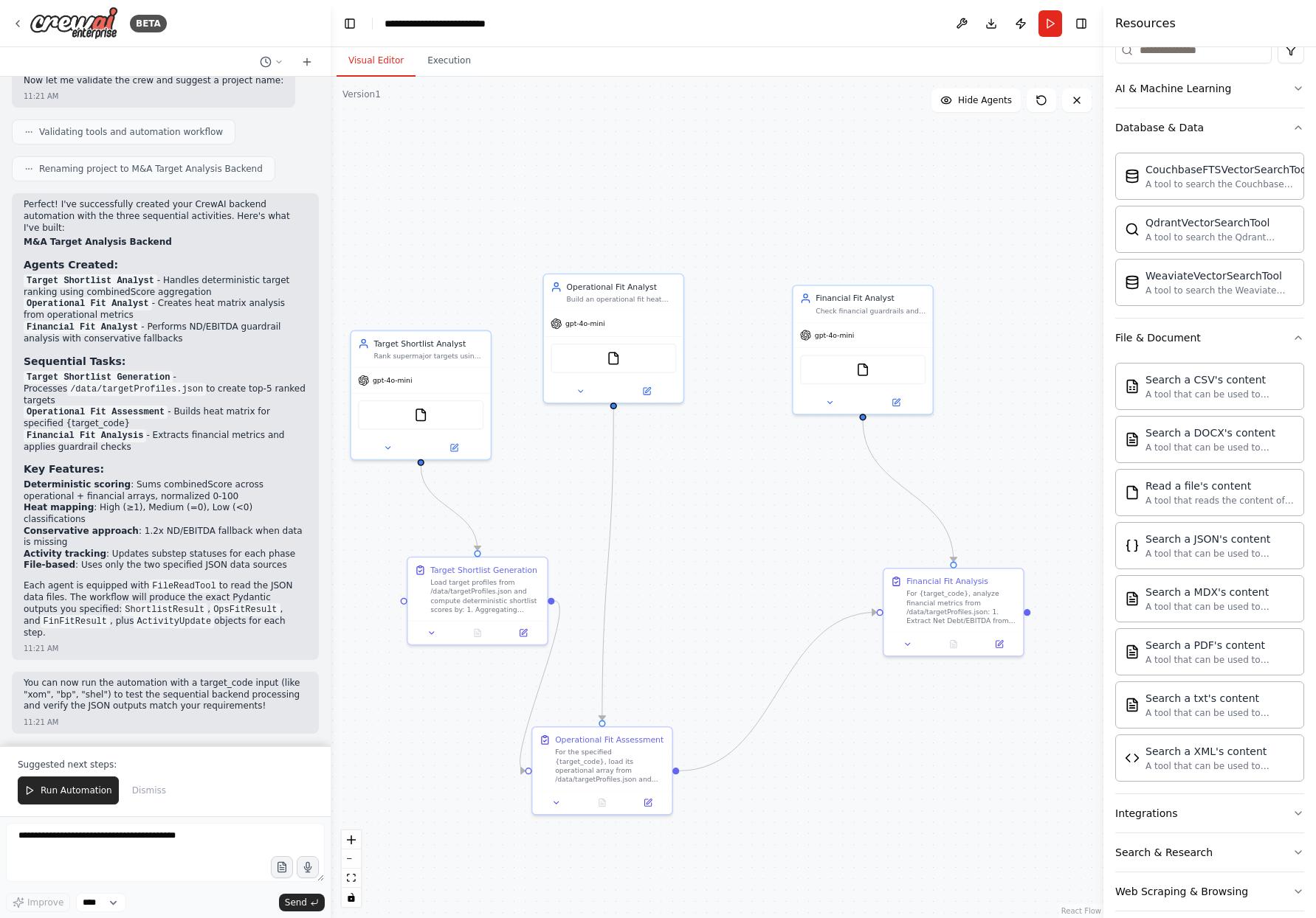
scroll to position [196, 0]
click at [266, 63] on icon at bounding box center [266, 62] width 12 height 12
click at [276, 60] on div at bounding box center [165, 459] width 331 height 918
click at [303, 56] on icon at bounding box center [307, 62] width 12 height 12
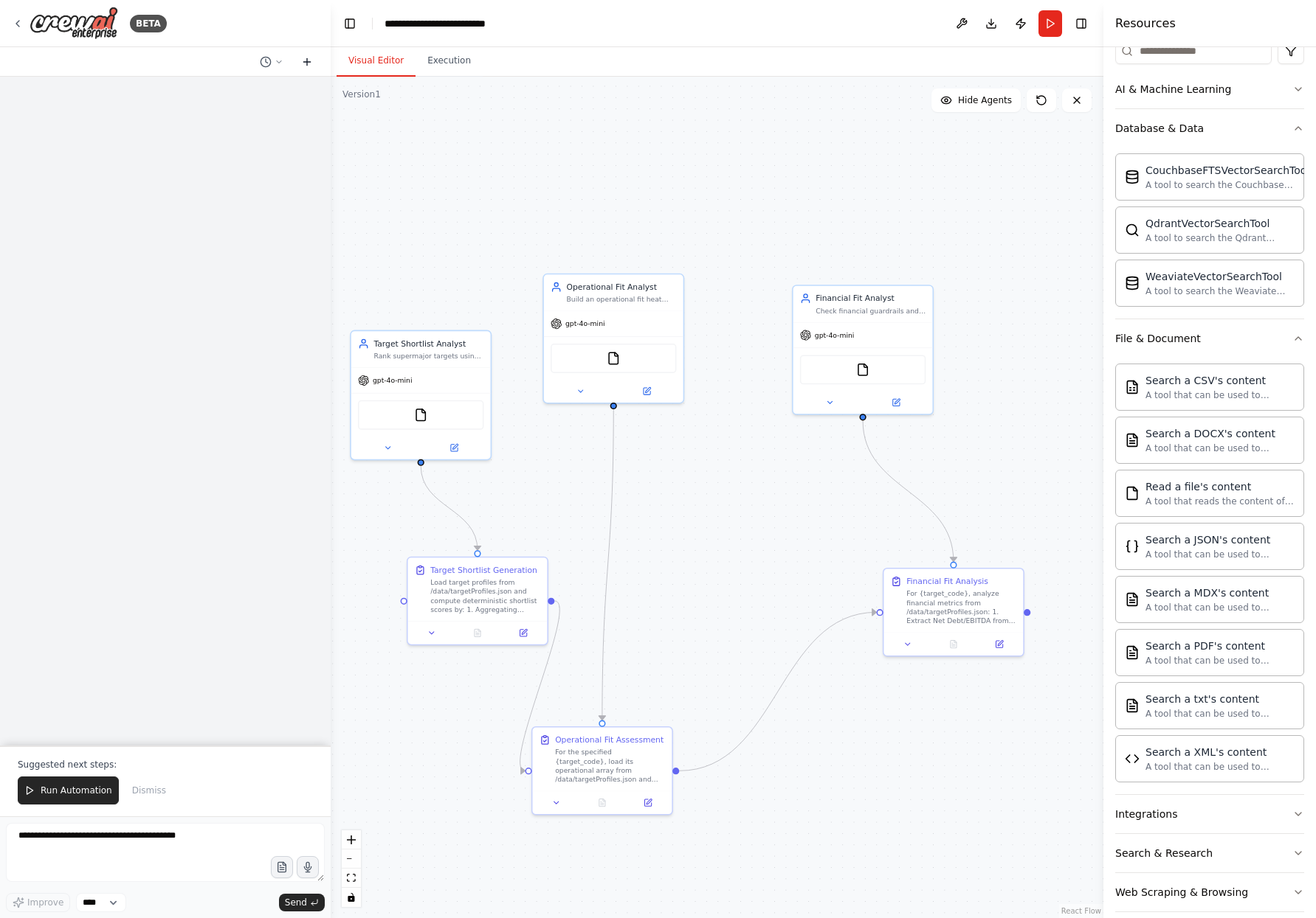
scroll to position [0, 0]
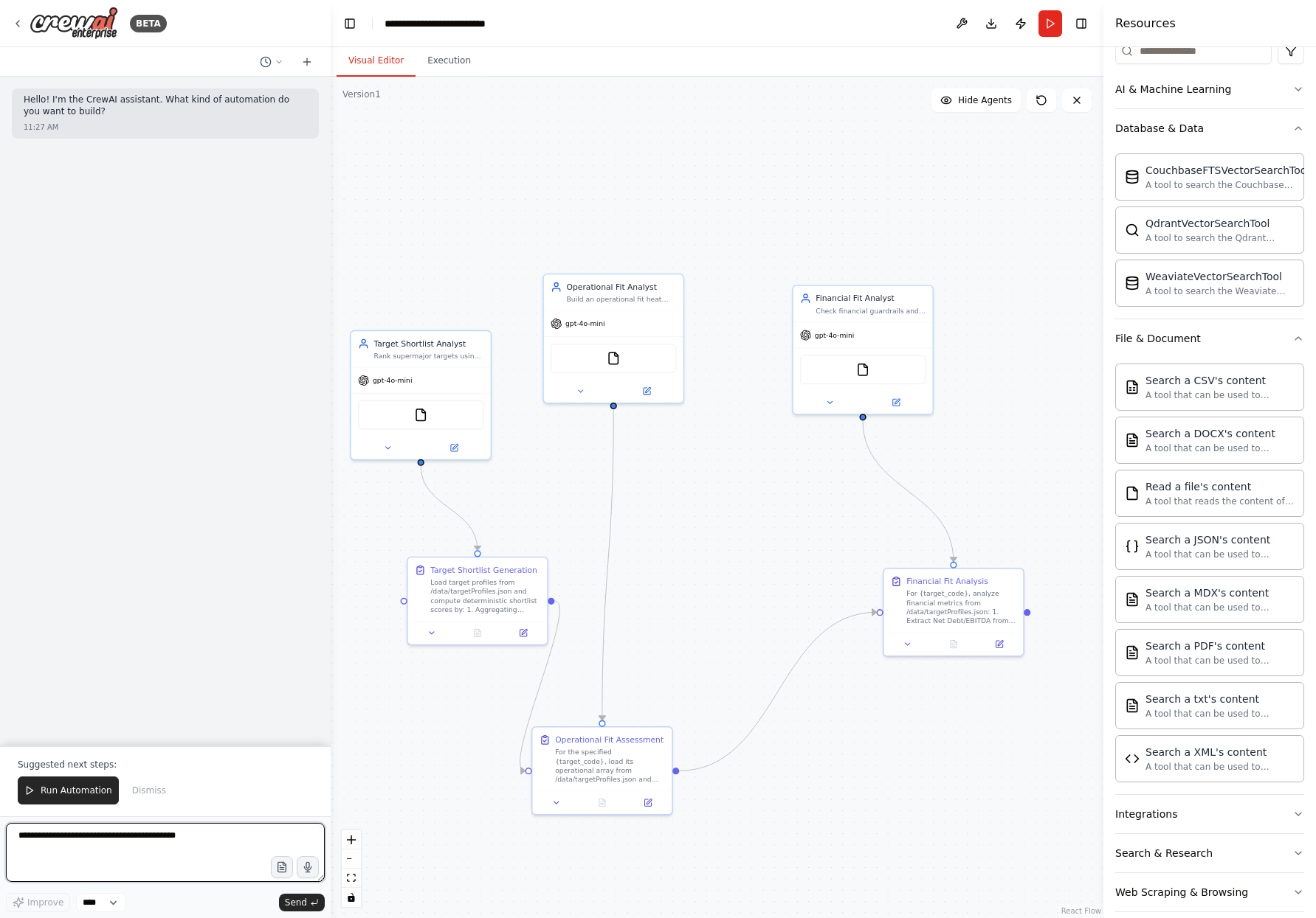
click at [128, 850] on textarea at bounding box center [165, 853] width 319 height 59
click at [540, 244] on div ".deletable-edge-delete-btn { width: 20px; height: 20px; border: 0px solid #ffff…" at bounding box center [717, 498] width 773 height 842
click at [16, 25] on icon at bounding box center [18, 24] width 12 height 12
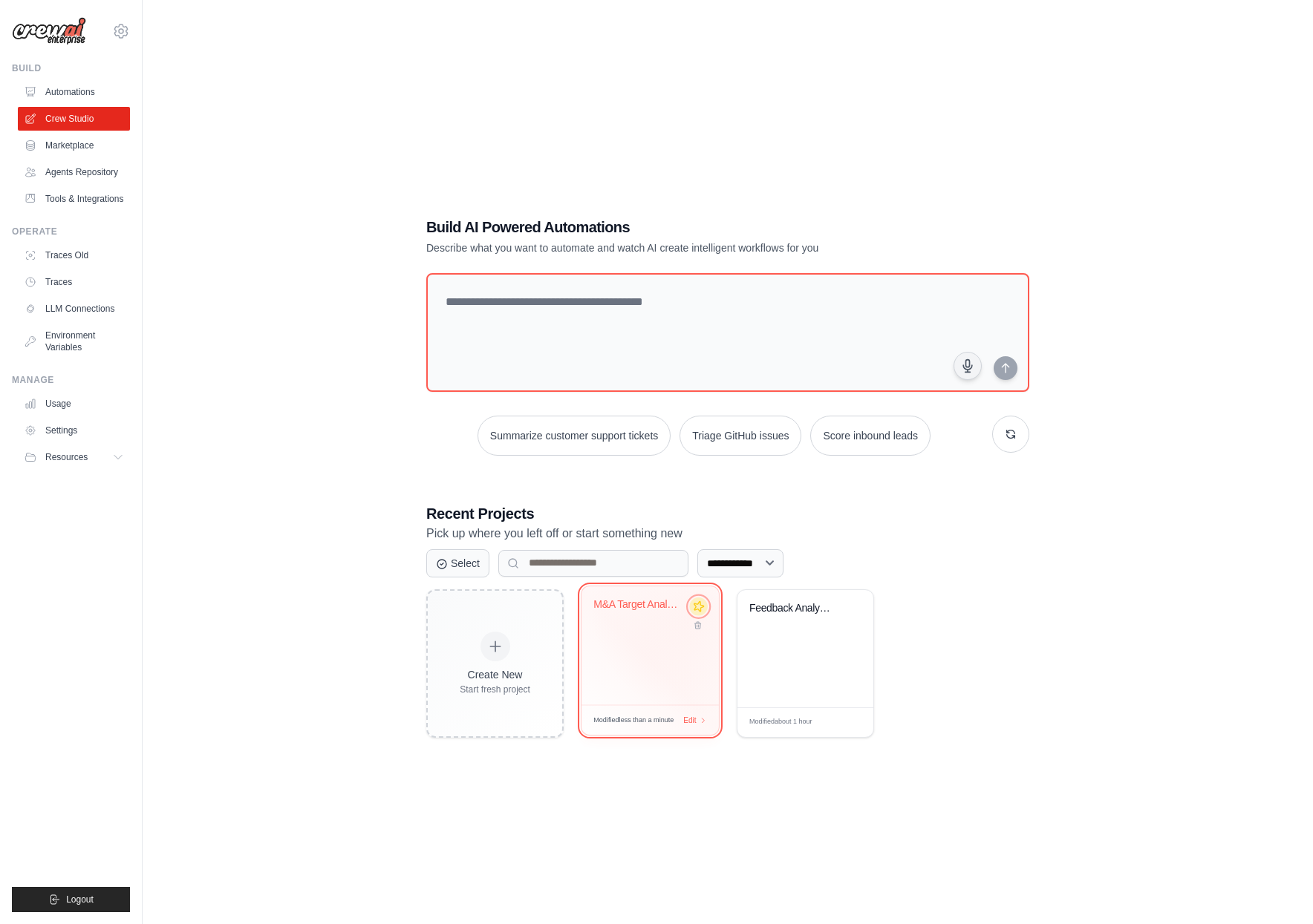
click at [701, 608] on icon at bounding box center [699, 606] width 12 height 12
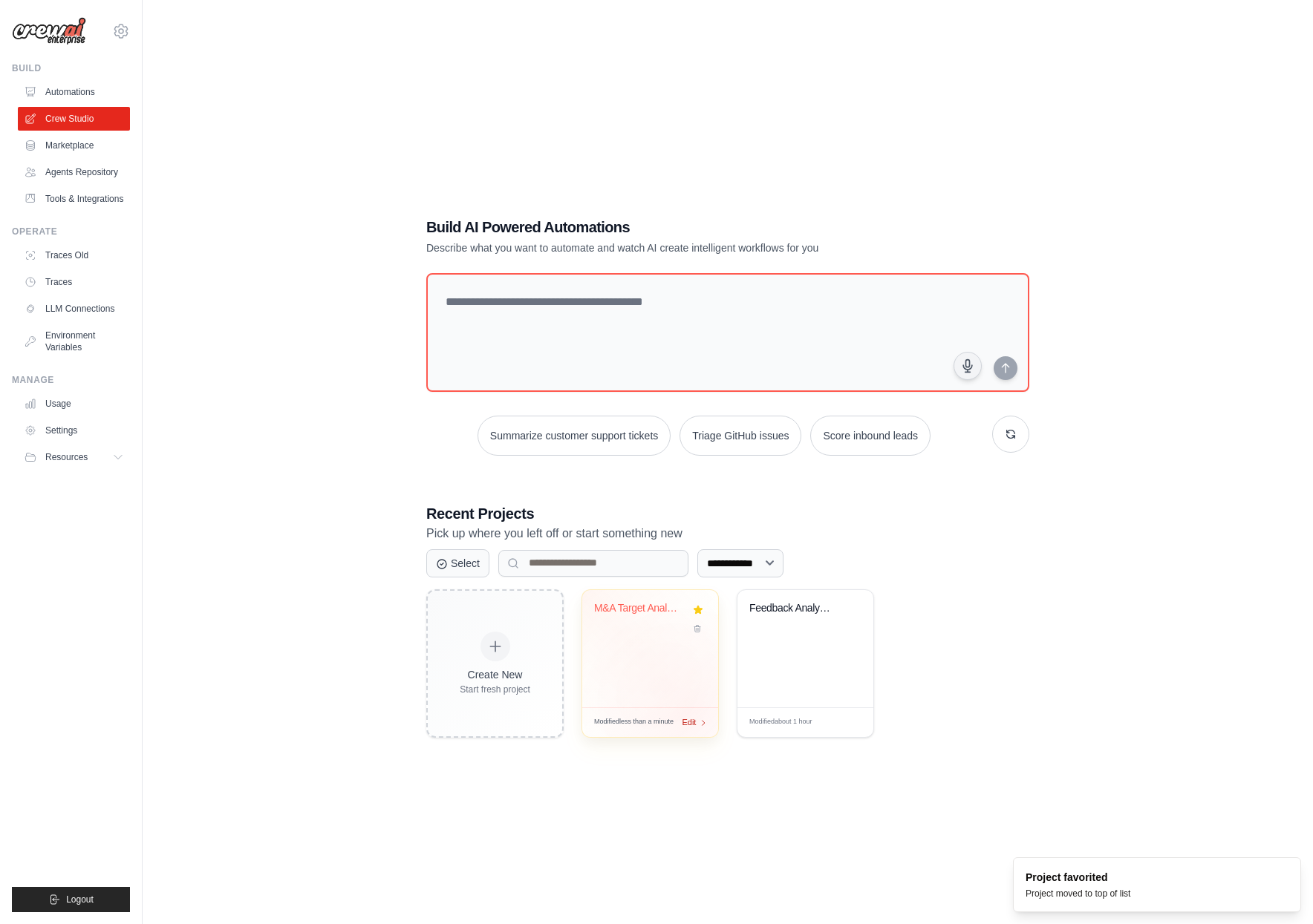
click at [688, 716] on span "Edit" at bounding box center [689, 722] width 14 height 12
click at [638, 644] on div "M&A Target Analysis Backend" at bounding box center [650, 648] width 136 height 117
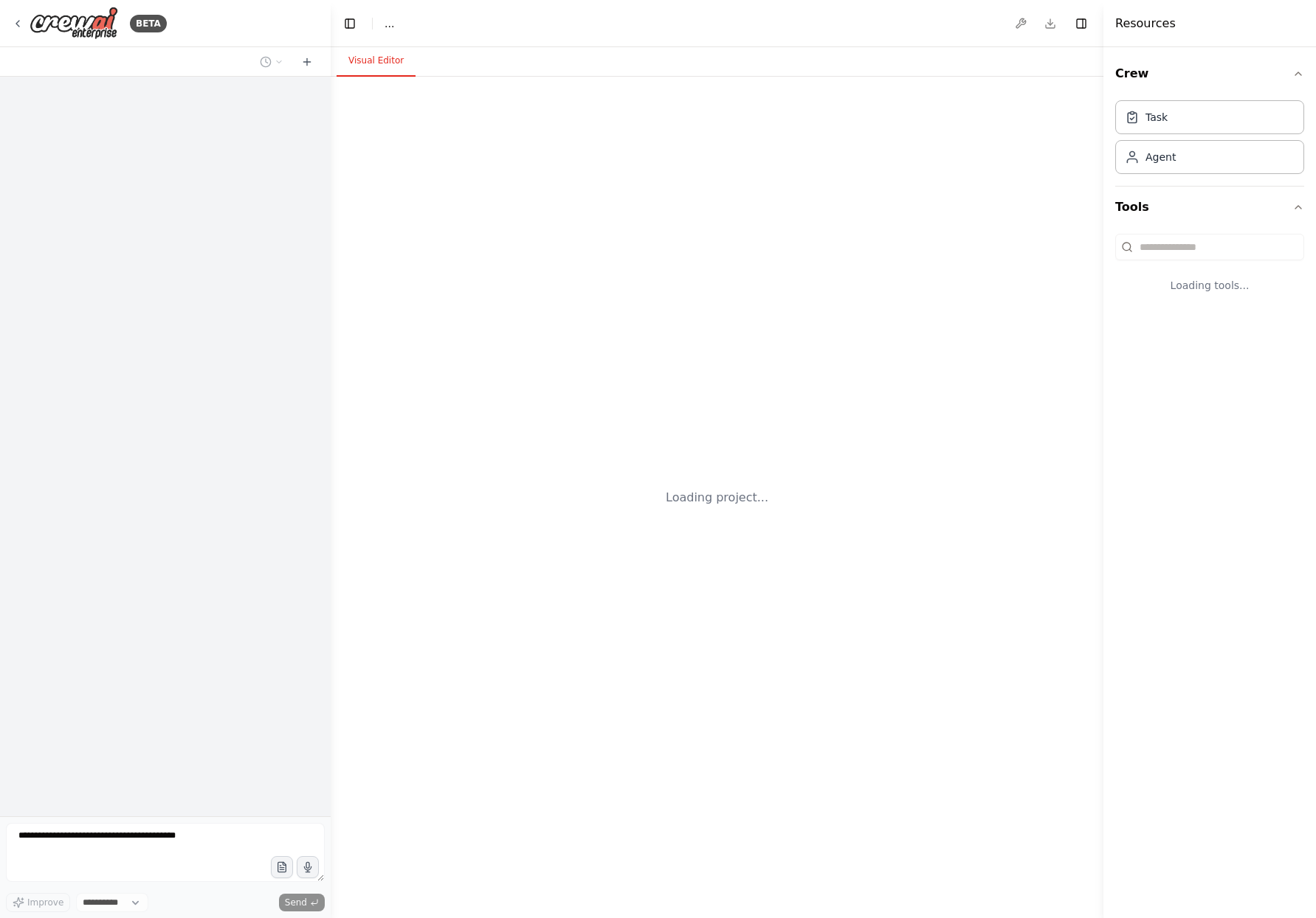
select select "****"
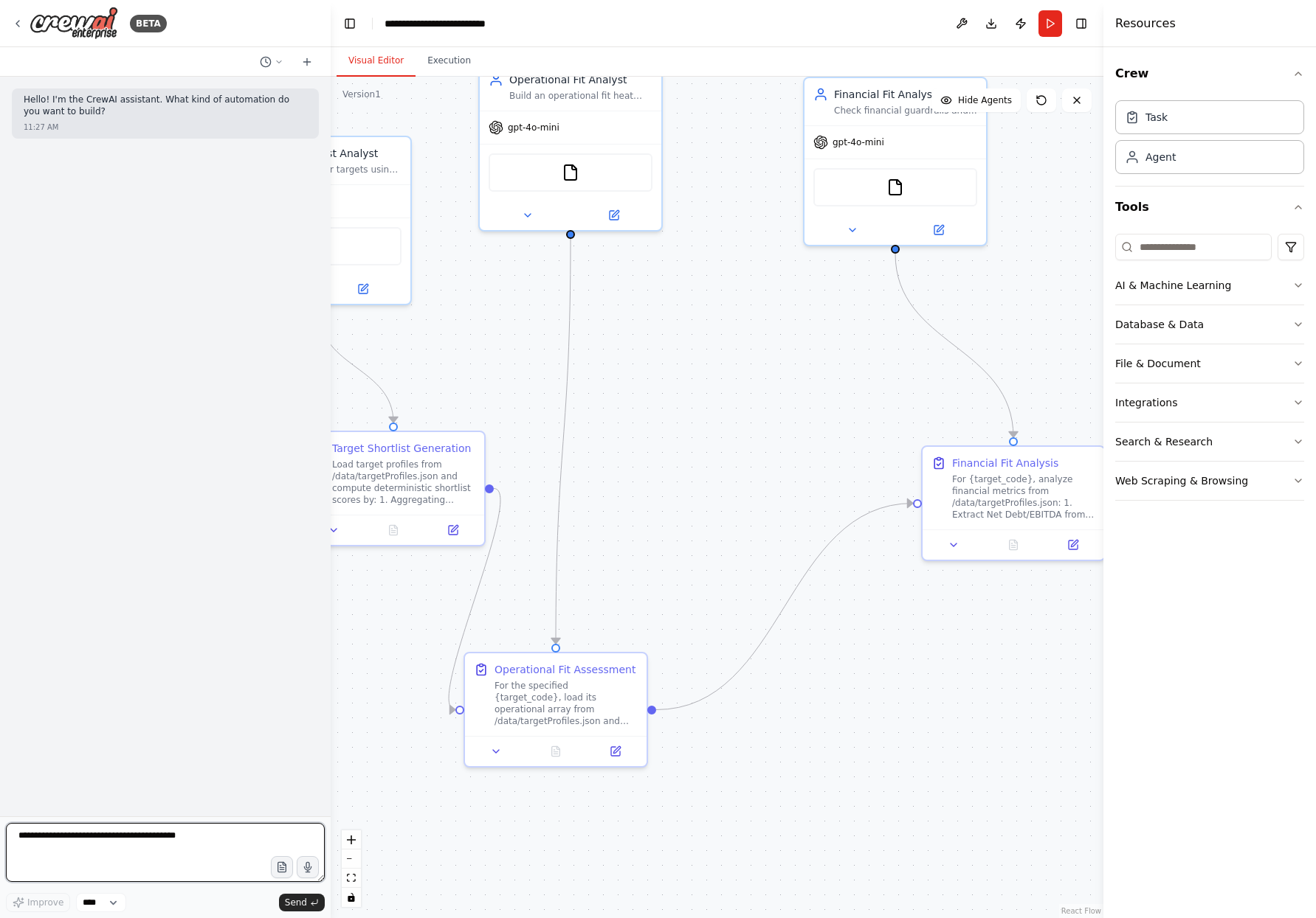
click at [101, 846] on textarea at bounding box center [165, 853] width 319 height 59
type textarea "**********"
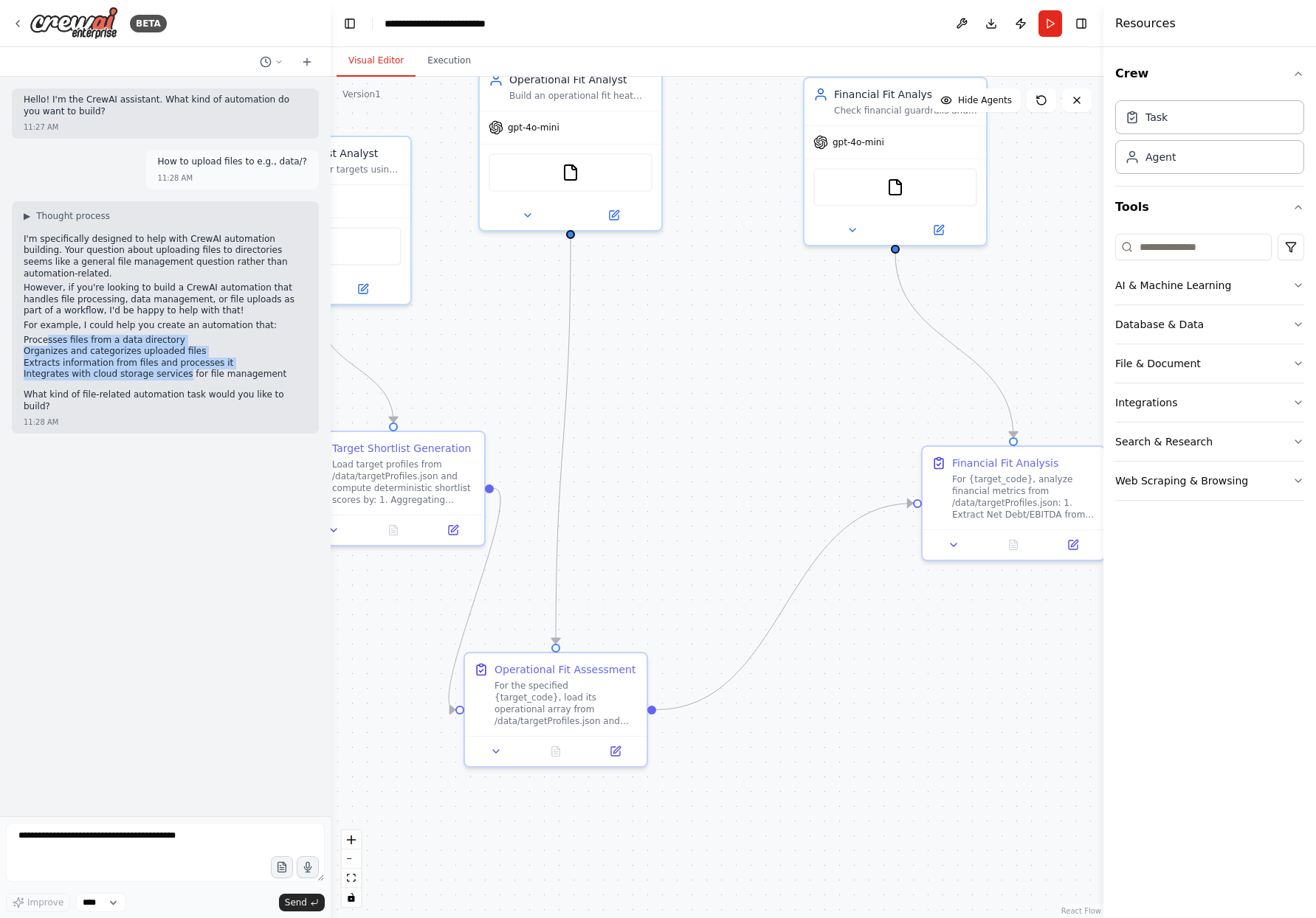
drag, startPoint x: 46, startPoint y: 332, endPoint x: 187, endPoint y: 372, distance: 146.6
click at [180, 371] on ul "Processes files from a data directory Organizes and categorizes uploaded files …" at bounding box center [165, 358] width 283 height 46
click at [123, 390] on p "What kind of file-related automation task would you like to build?" at bounding box center [165, 401] width 283 height 23
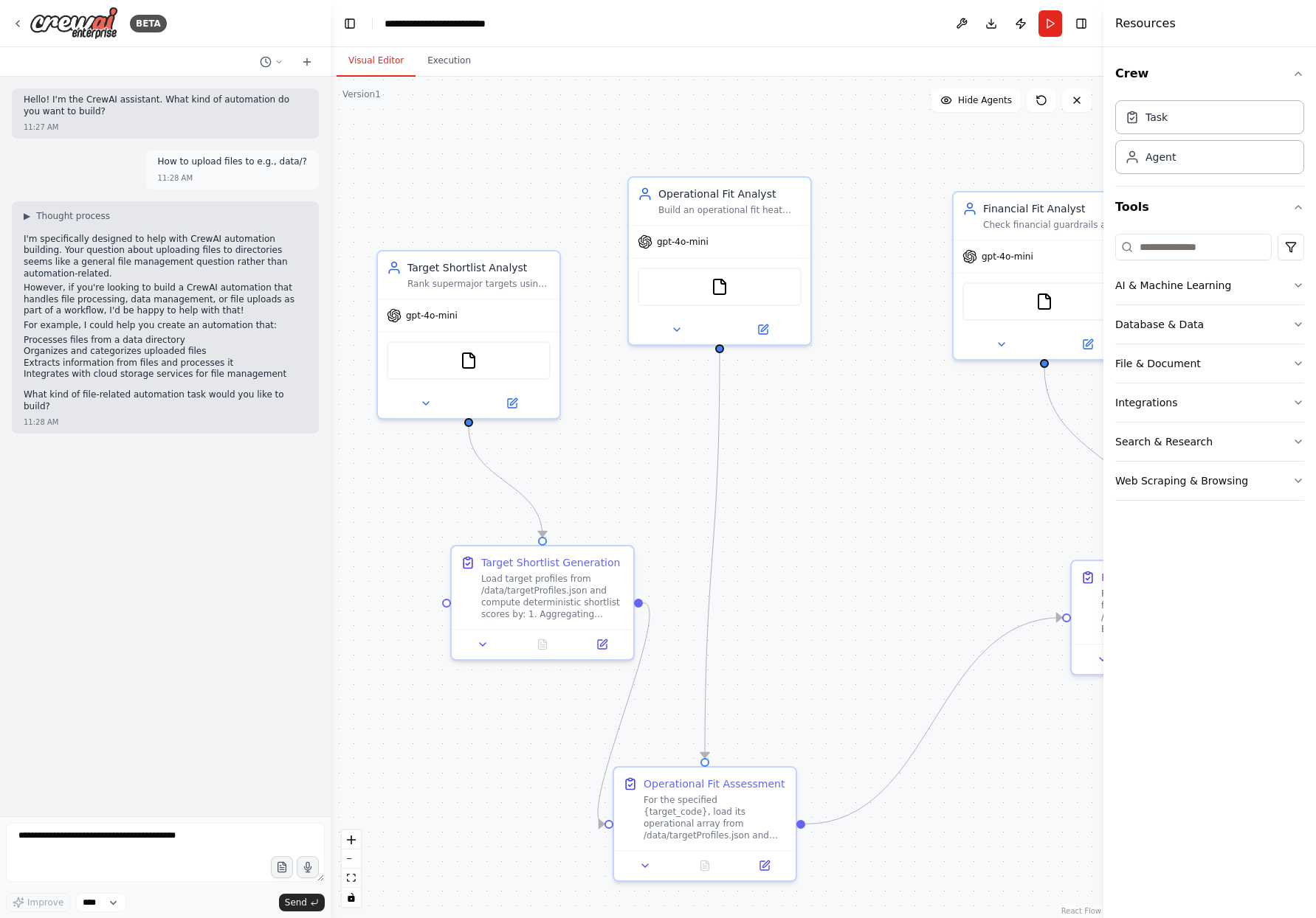
drag, startPoint x: 516, startPoint y: 326, endPoint x: 666, endPoint y: 441, distance: 189.0
click at [666, 441] on div ".deletable-edge-delete-btn { width: 20px; height: 20px; border: 0px solid #ffff…" at bounding box center [717, 498] width 773 height 842
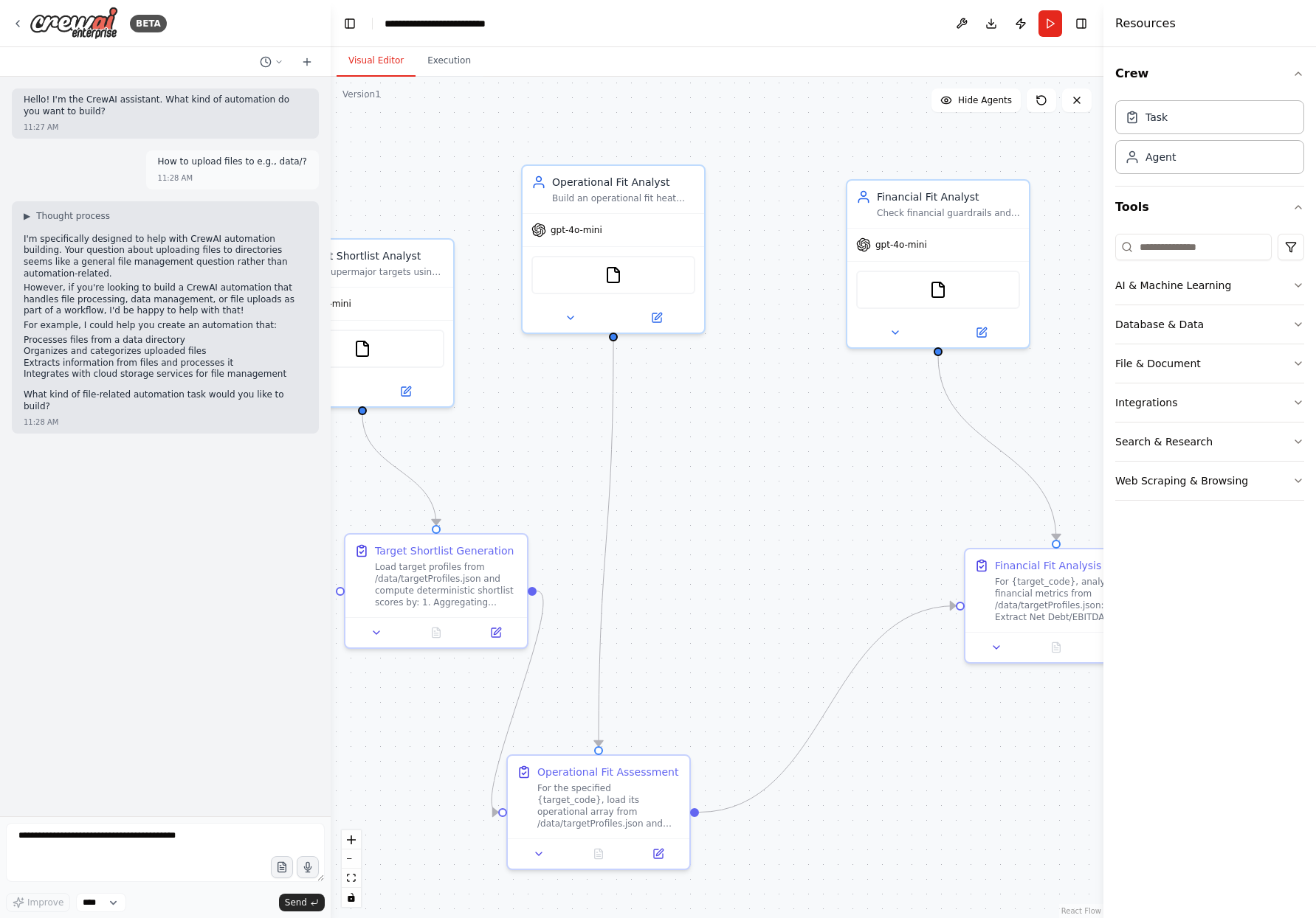
drag, startPoint x: 821, startPoint y: 144, endPoint x: 714, endPoint y: 132, distance: 107.7
click at [714, 132] on div ".deletable-edge-delete-btn { width: 20px; height: 20px; border: 0px solid #ffff…" at bounding box center [717, 498] width 773 height 842
drag, startPoint x: 719, startPoint y: 132, endPoint x: 786, endPoint y: 130, distance: 67.0
click at [786, 130] on div ".deletable-edge-delete-btn { width: 20px; height: 20px; border: 0px solid #ffff…" at bounding box center [717, 498] width 773 height 842
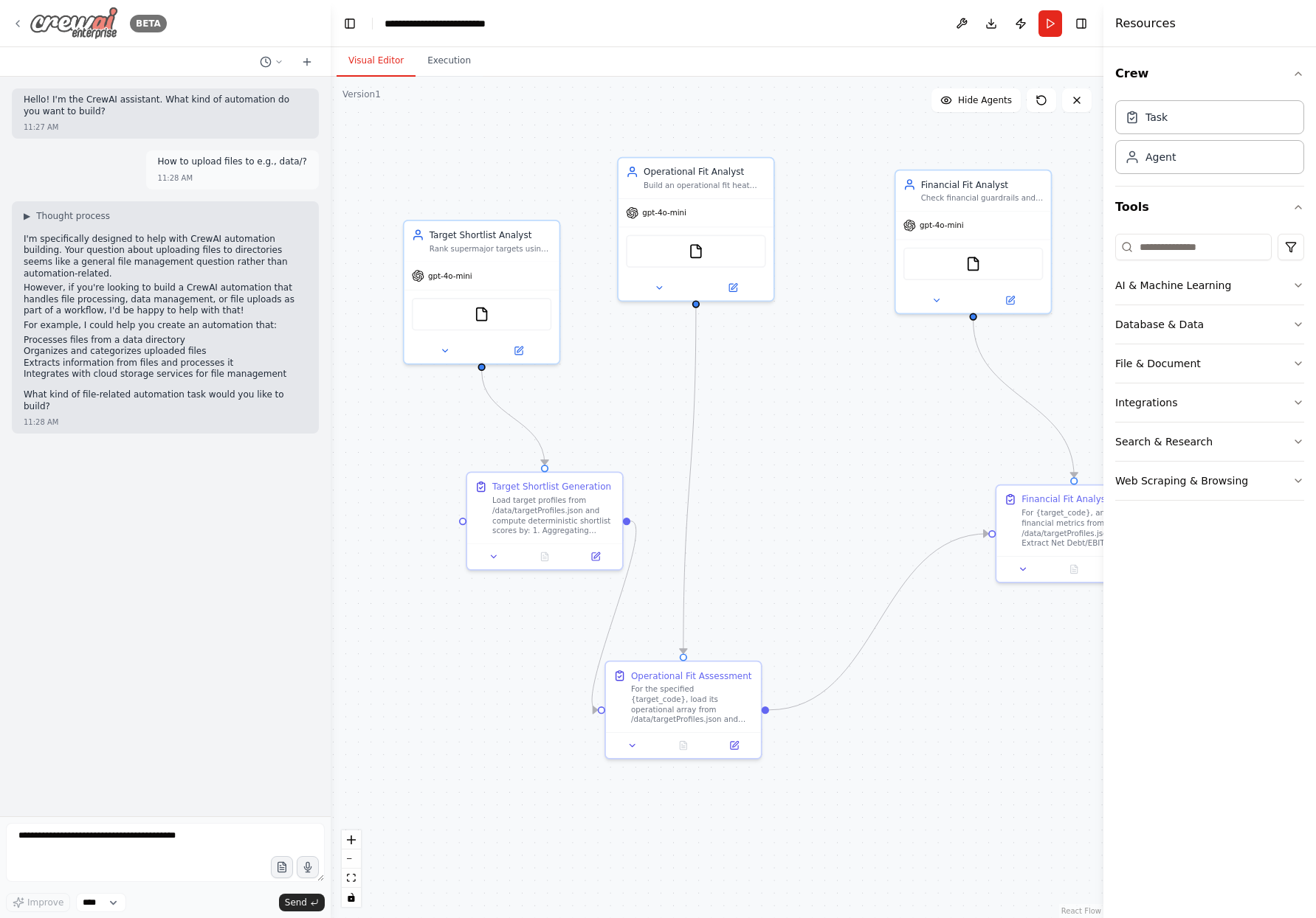
click at [17, 24] on icon at bounding box center [18, 24] width 3 height 6
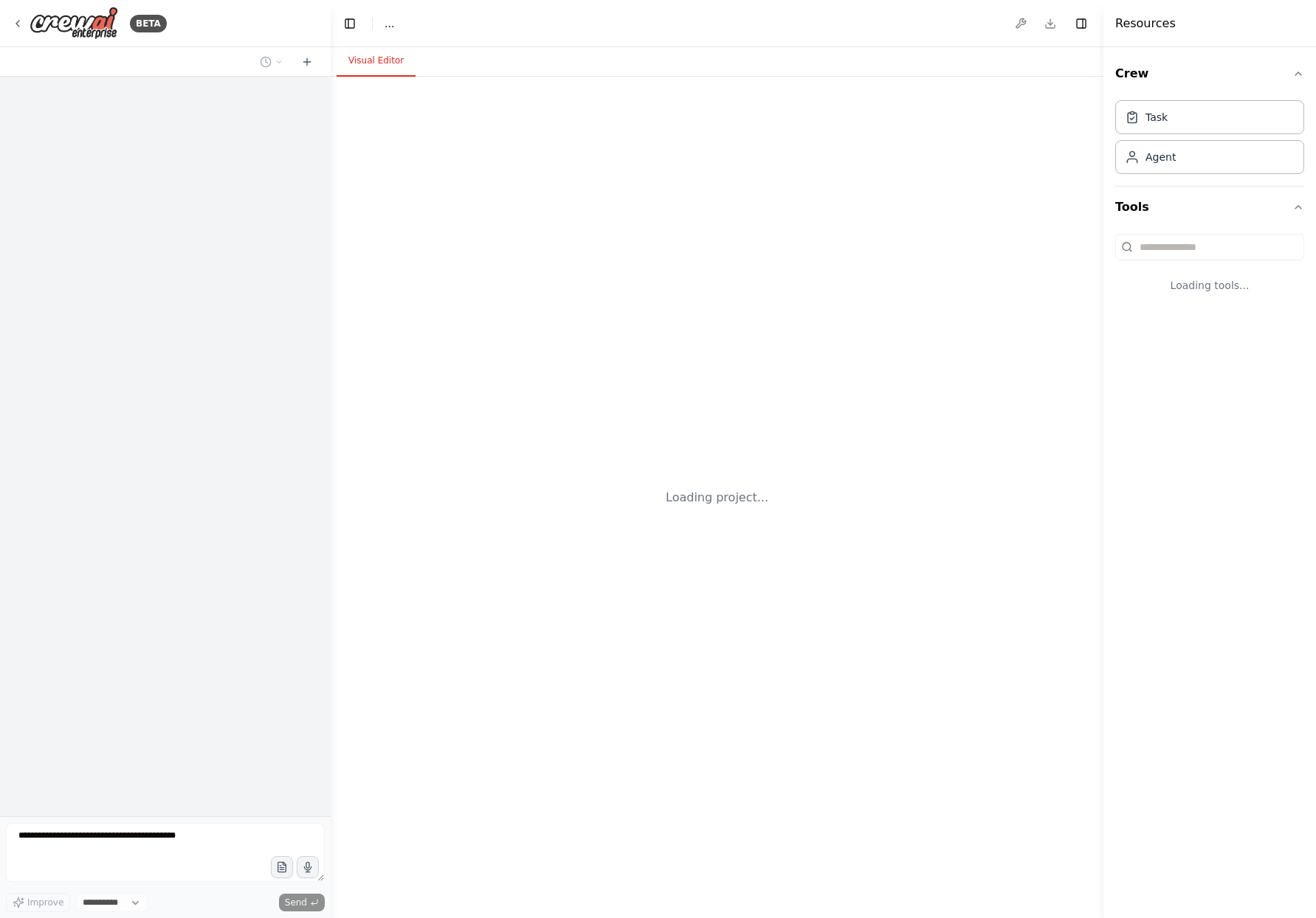
select select "****"
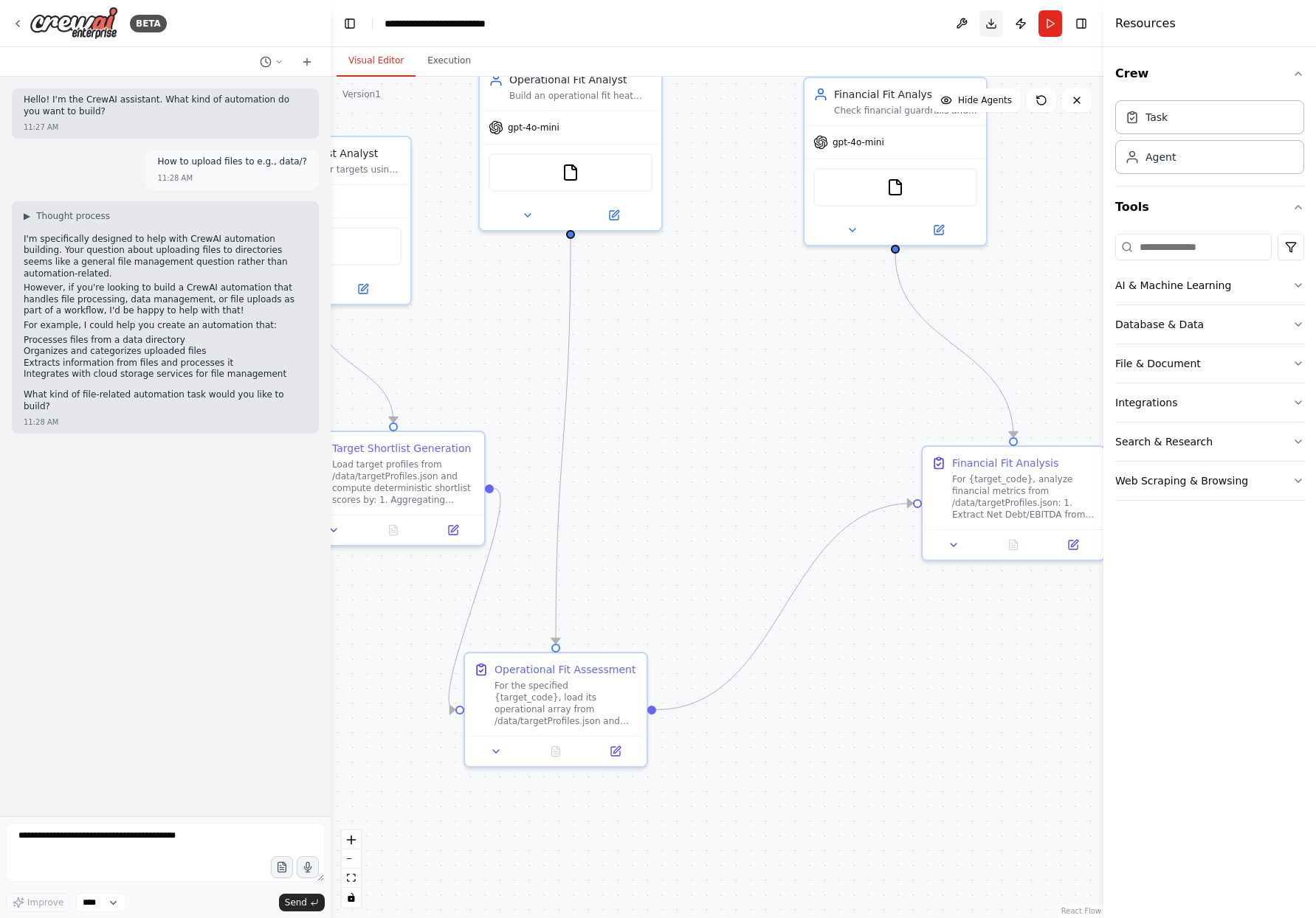
click at [985, 25] on button "Download" at bounding box center [991, 24] width 24 height 27
click at [958, 16] on button at bounding box center [961, 24] width 24 height 27
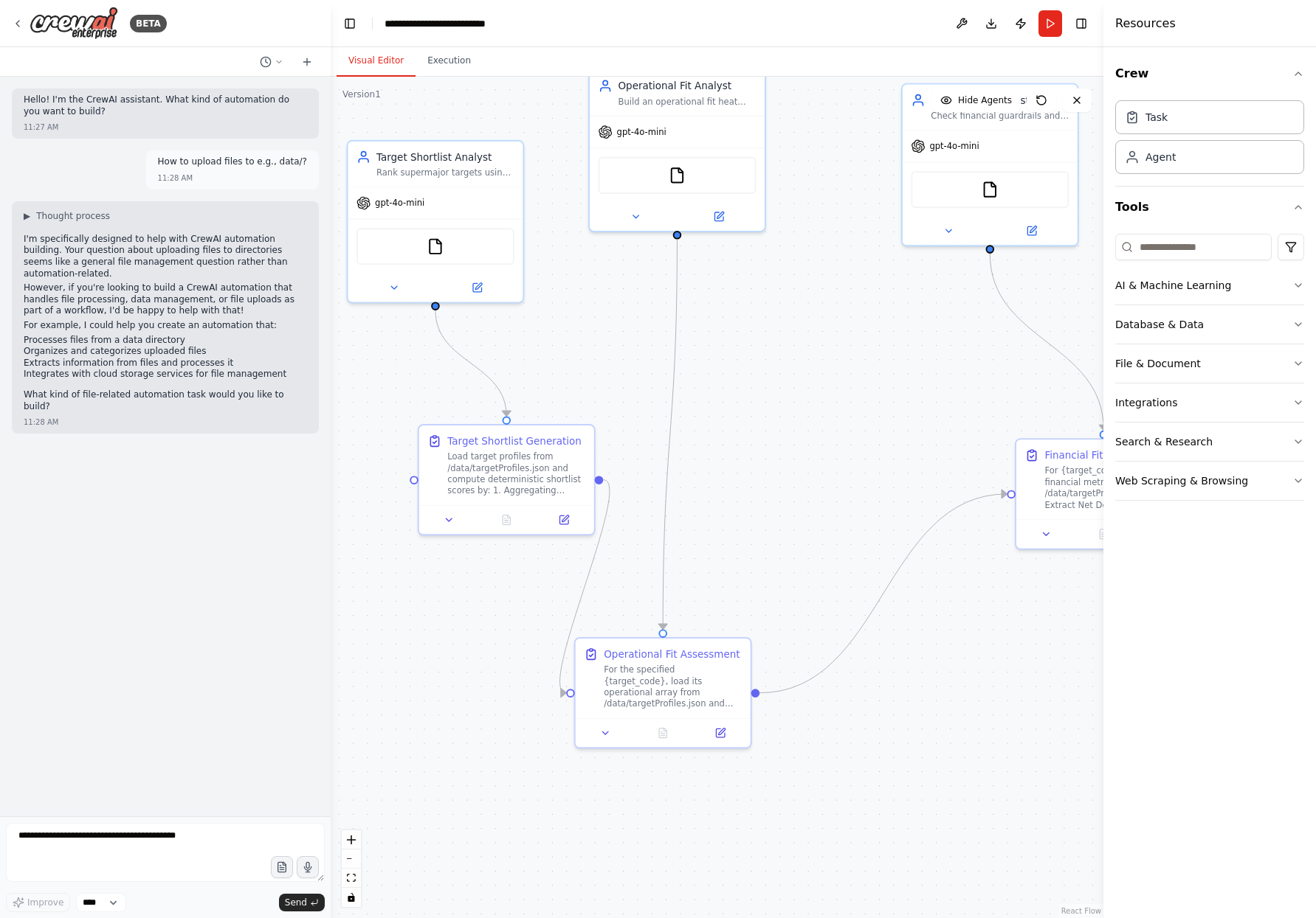
drag, startPoint x: 418, startPoint y: 191, endPoint x: 531, endPoint y: 193, distance: 113.0
click at [531, 193] on div ".deletable-edge-delete-btn { width: 20px; height: 20px; border: 0px solid #ffff…" at bounding box center [717, 498] width 773 height 842
click at [487, 279] on button at bounding box center [478, 285] width 81 height 17
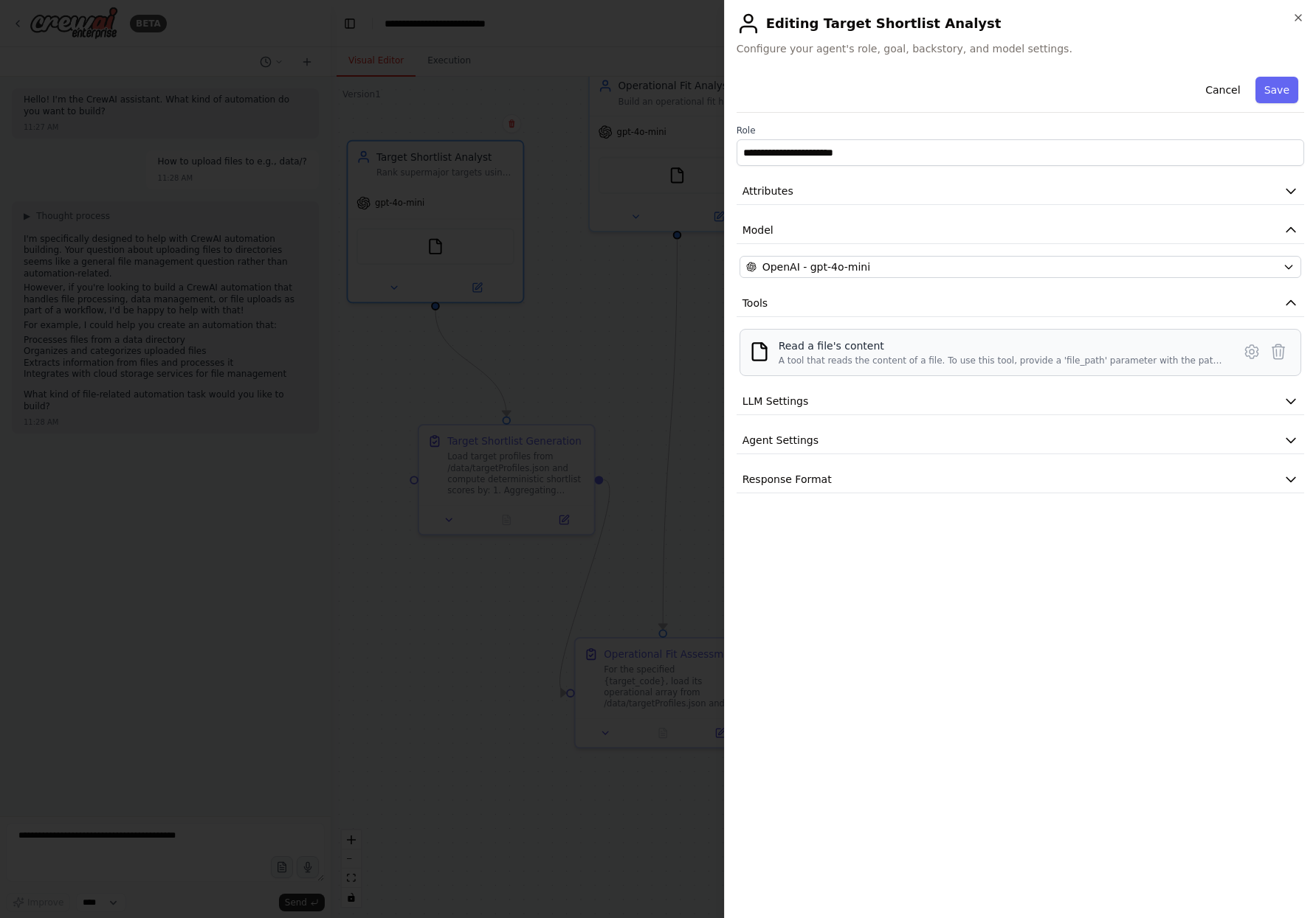
click at [825, 356] on div "A tool that reads the content of a file. To use this tool, provide a 'file_path…" at bounding box center [1001, 361] width 445 height 12
click at [1247, 343] on button at bounding box center [1251, 352] width 27 height 27
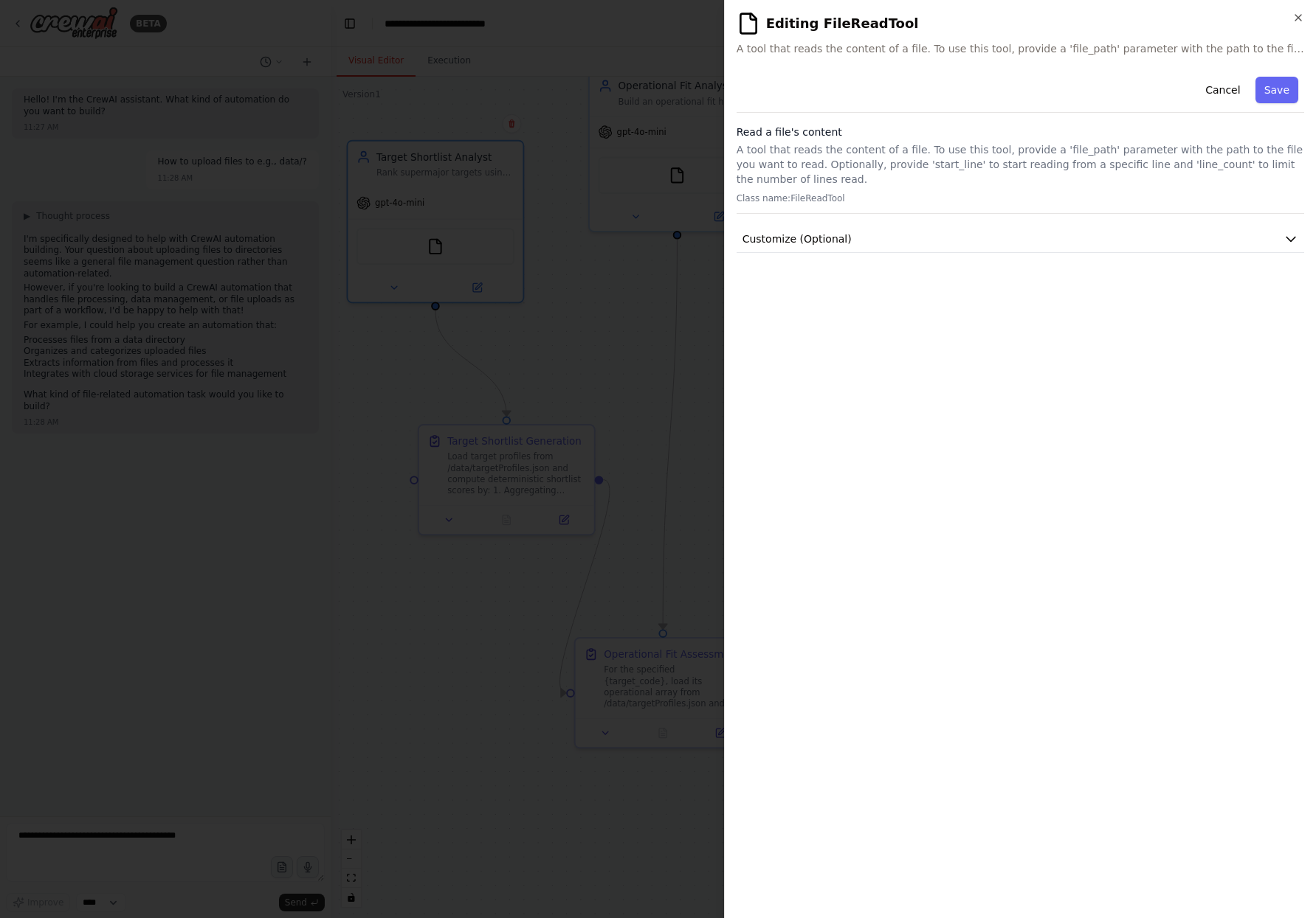
click at [853, 224] on div "Cancel Save Read a file's content A tool that reads the content of a file. To u…" at bounding box center [1020, 161] width 567 height 182
click at [847, 227] on button "Customize (Optional)" at bounding box center [1020, 240] width 567 height 27
click at [1228, 78] on button "Cancel" at bounding box center [1222, 90] width 53 height 27
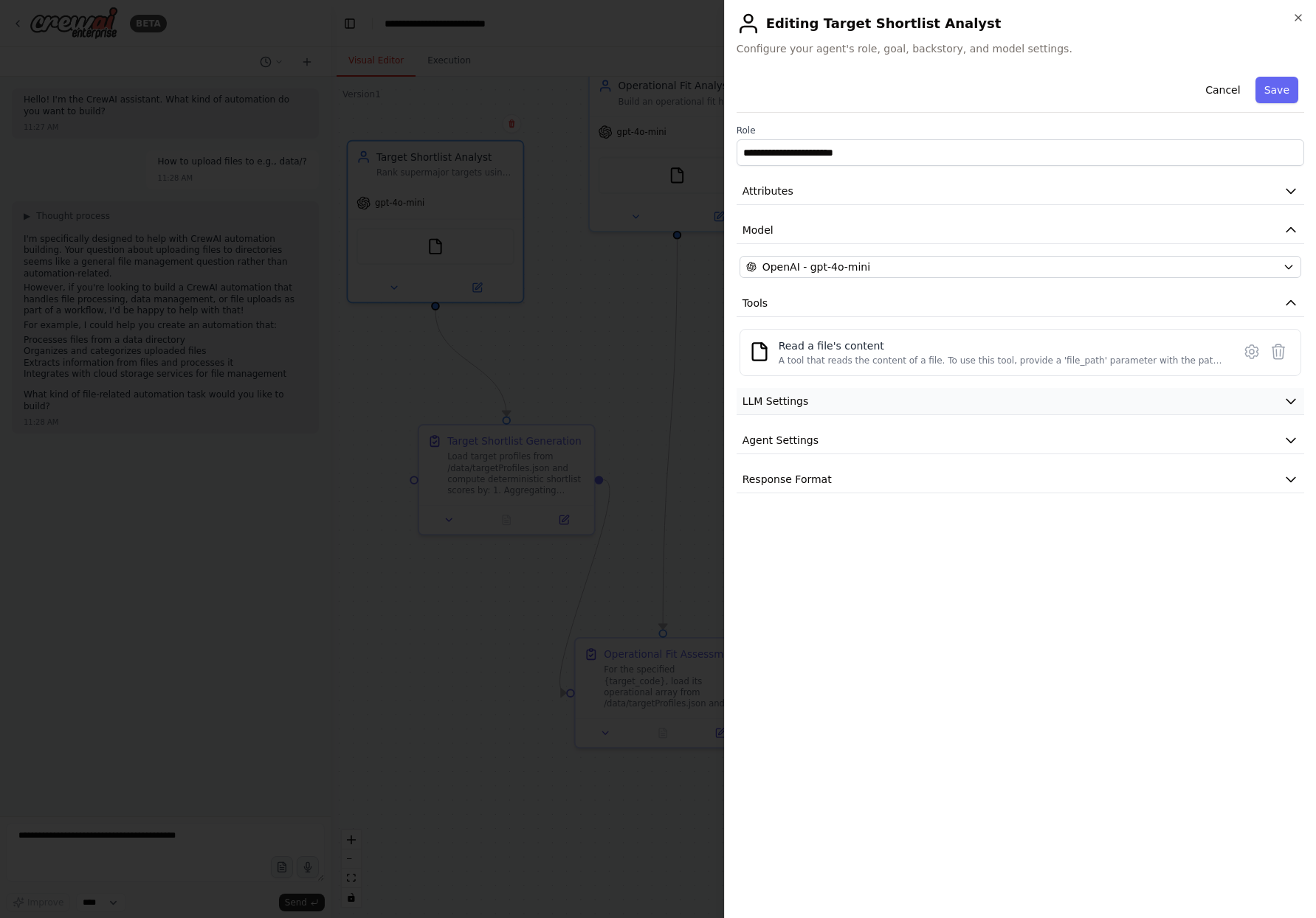
click at [810, 403] on button "LLM Settings" at bounding box center [1020, 402] width 567 height 27
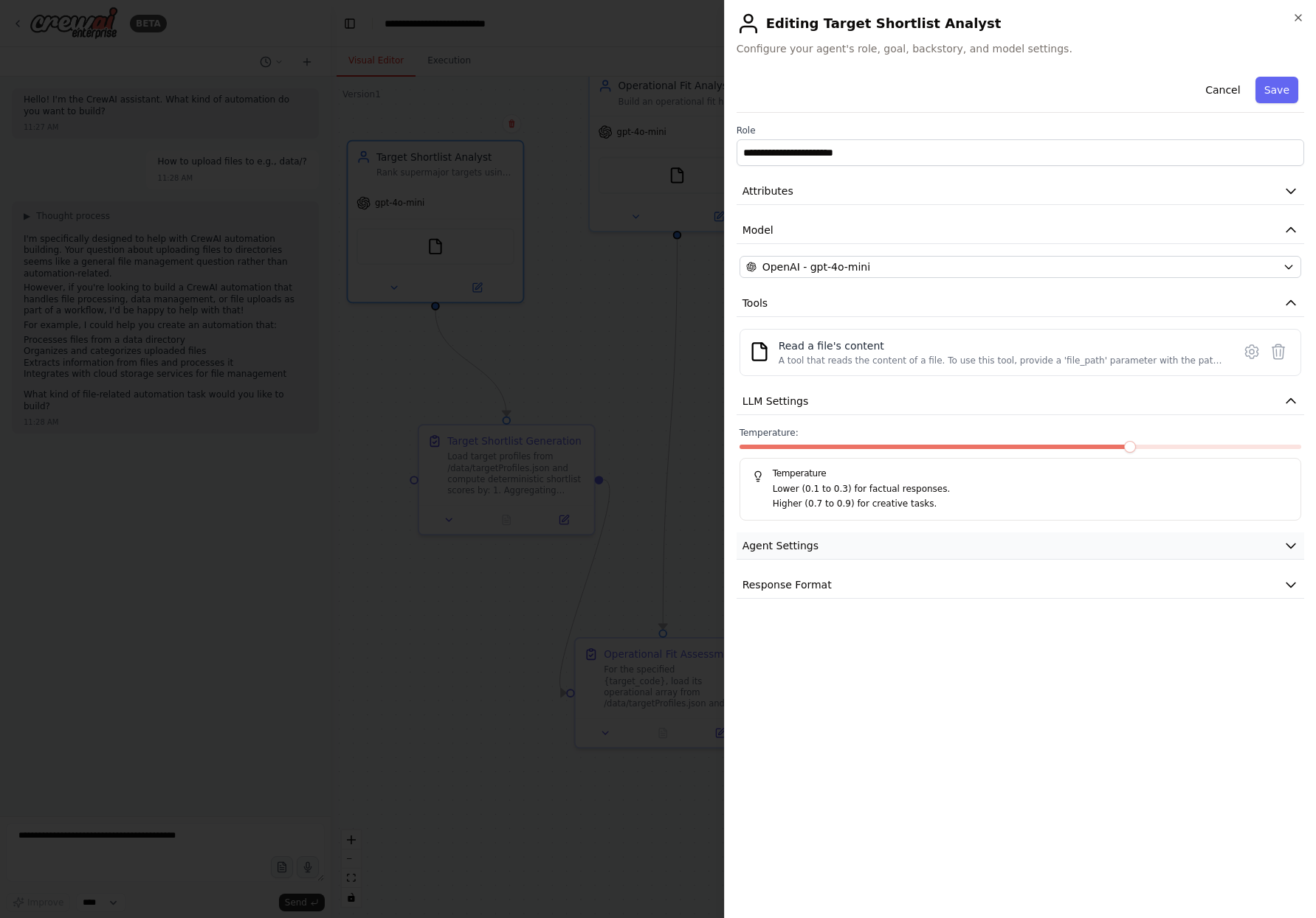
click at [844, 558] on button "Agent Settings" at bounding box center [1020, 547] width 567 height 27
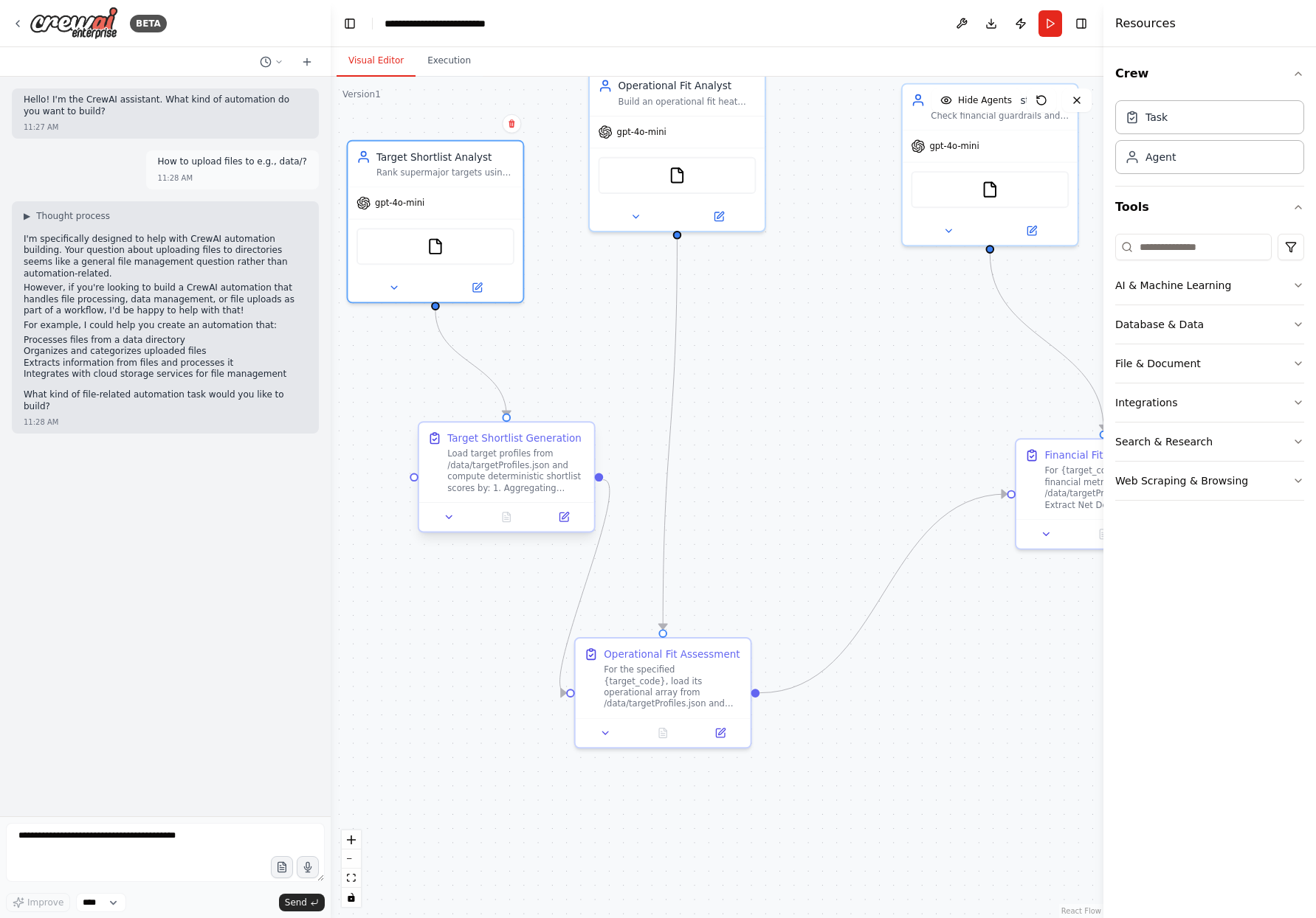
click at [492, 490] on div "Load target profiles from /data/targetProfiles.json and compute deterministic s…" at bounding box center [516, 471] width 138 height 46
click at [483, 466] on div "Load target profiles from /data/targetProfiles.json and compute deterministic s…" at bounding box center [516, 471] width 138 height 46
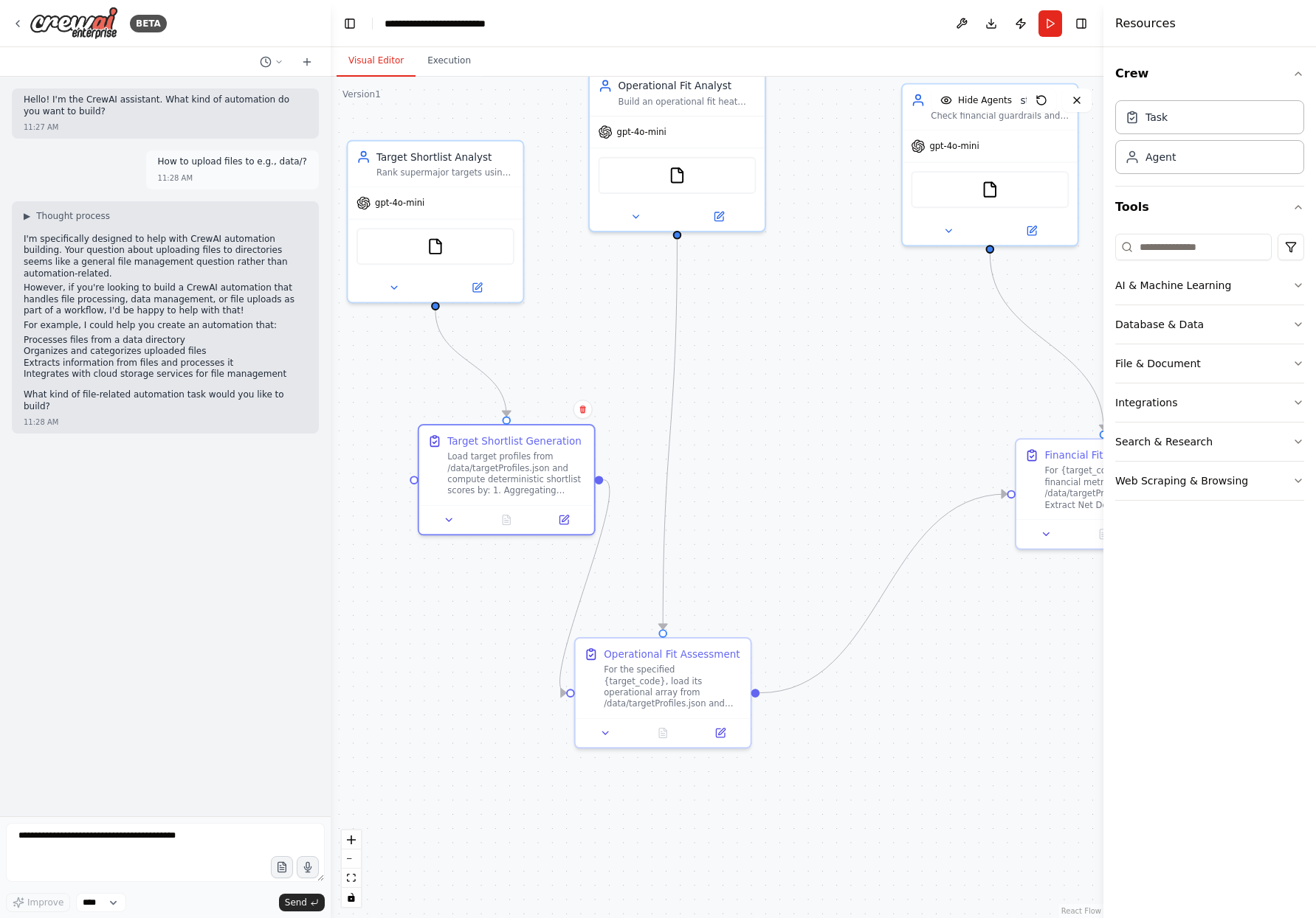
click at [387, 384] on div ".deletable-edge-delete-btn { width: 20px; height: 20px; border: 0px solid #ffff…" at bounding box center [717, 498] width 773 height 842
click at [445, 59] on button "Execution" at bounding box center [449, 61] width 67 height 31
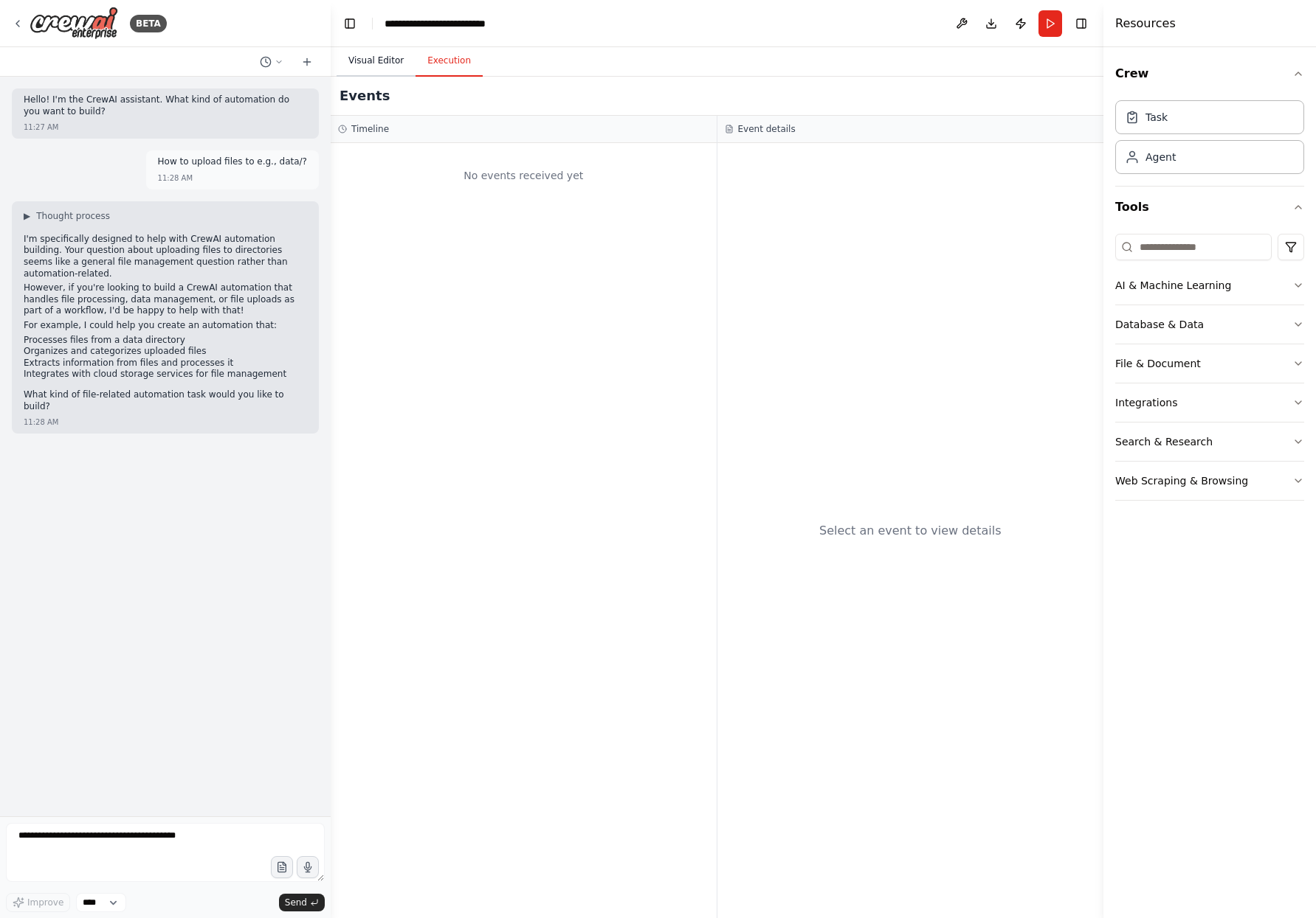
click at [363, 62] on button "Visual Editor" at bounding box center [376, 61] width 79 height 31
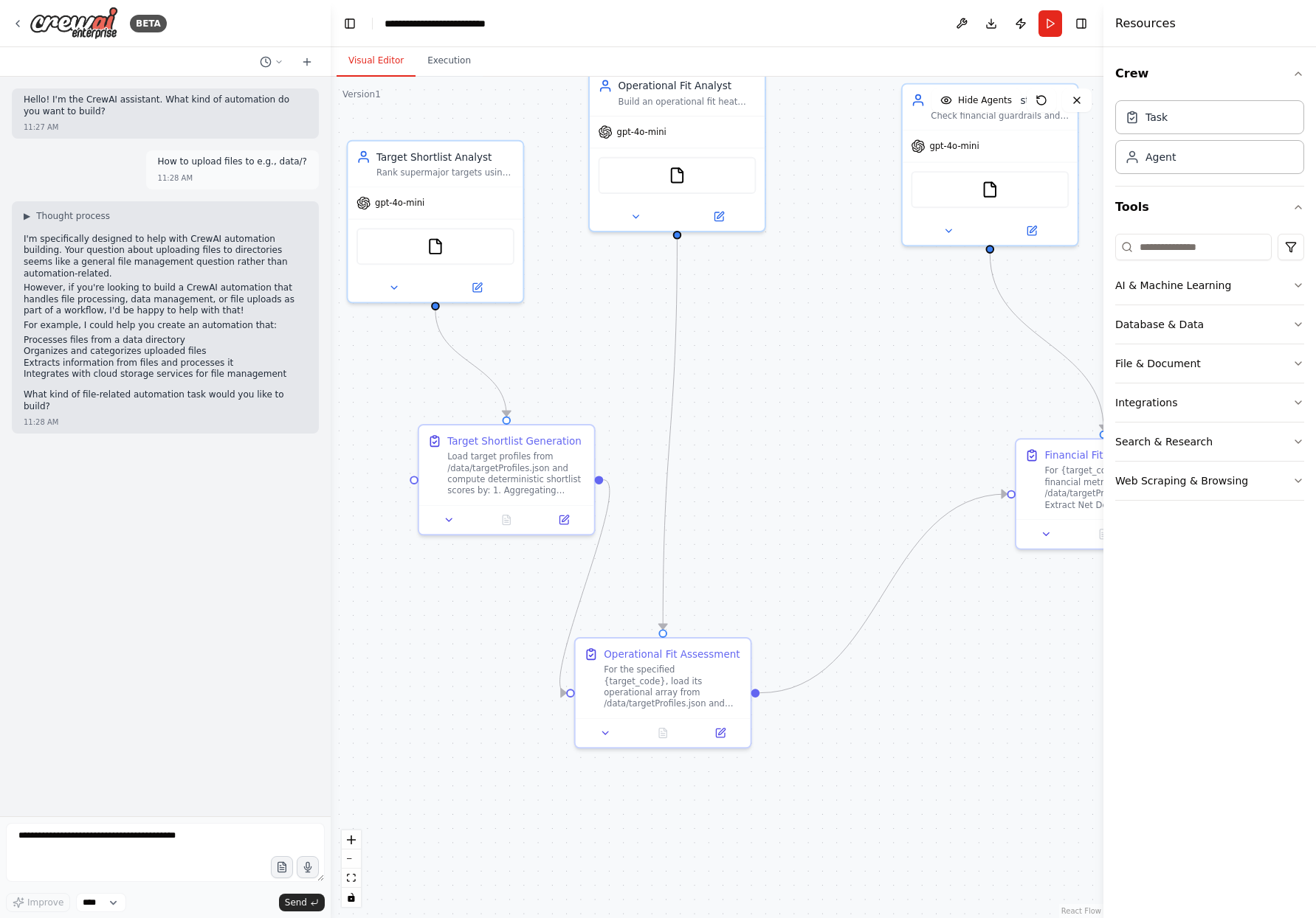
click at [732, 319] on div ".deletable-edge-delete-btn { width: 20px; height: 20px; border: 0px solid #ffff…" at bounding box center [717, 498] width 773 height 842
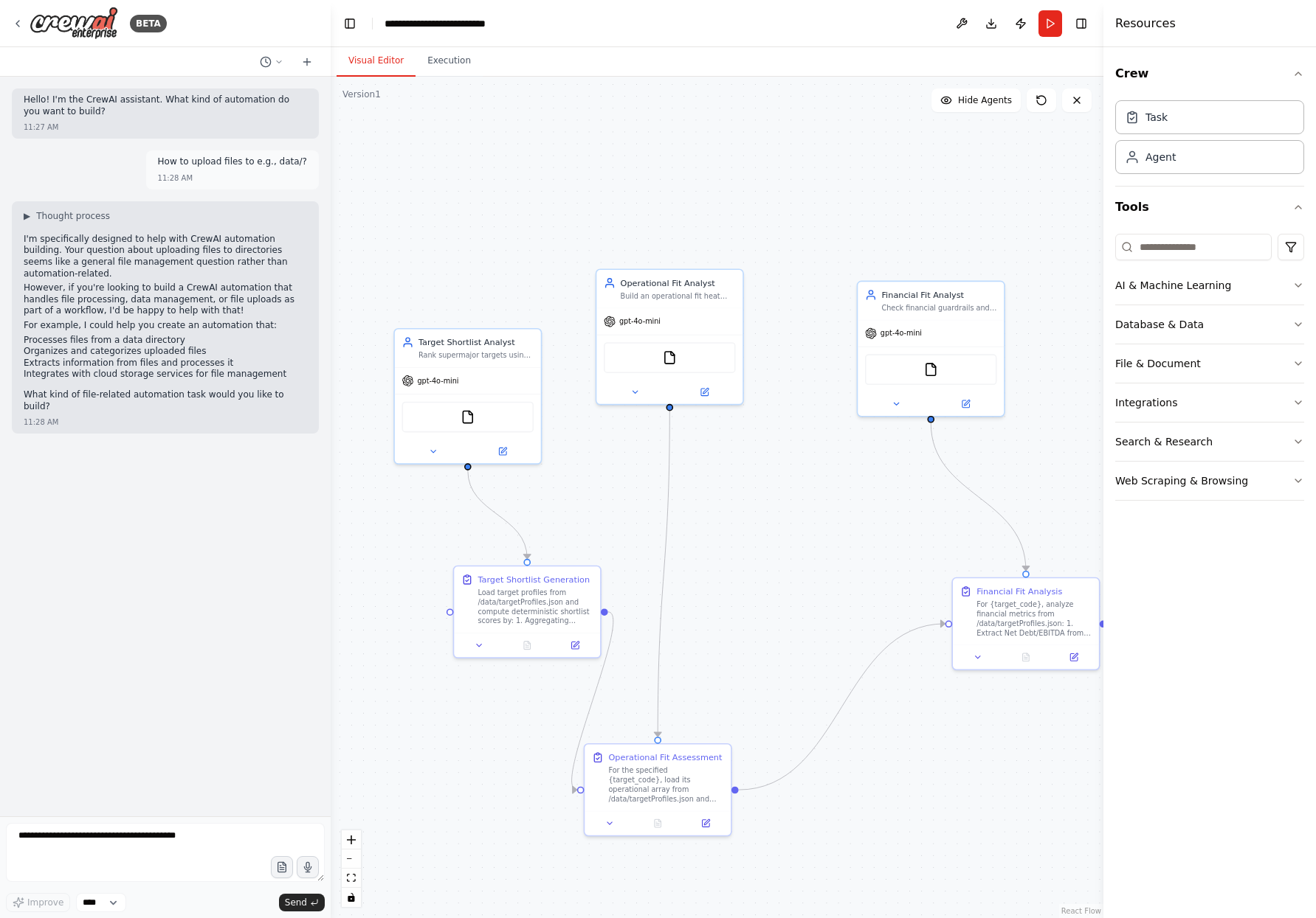
drag, startPoint x: 846, startPoint y: 283, endPoint x: 810, endPoint y: 442, distance: 163.0
click at [810, 443] on div ".deletable-edge-delete-btn { width: 20px; height: 20px; border: 0px solid #ffff…" at bounding box center [717, 498] width 773 height 842
drag, startPoint x: 483, startPoint y: 369, endPoint x: 430, endPoint y: 259, distance: 122.1
click at [430, 259] on div "gpt-4o-mini" at bounding box center [419, 272] width 146 height 26
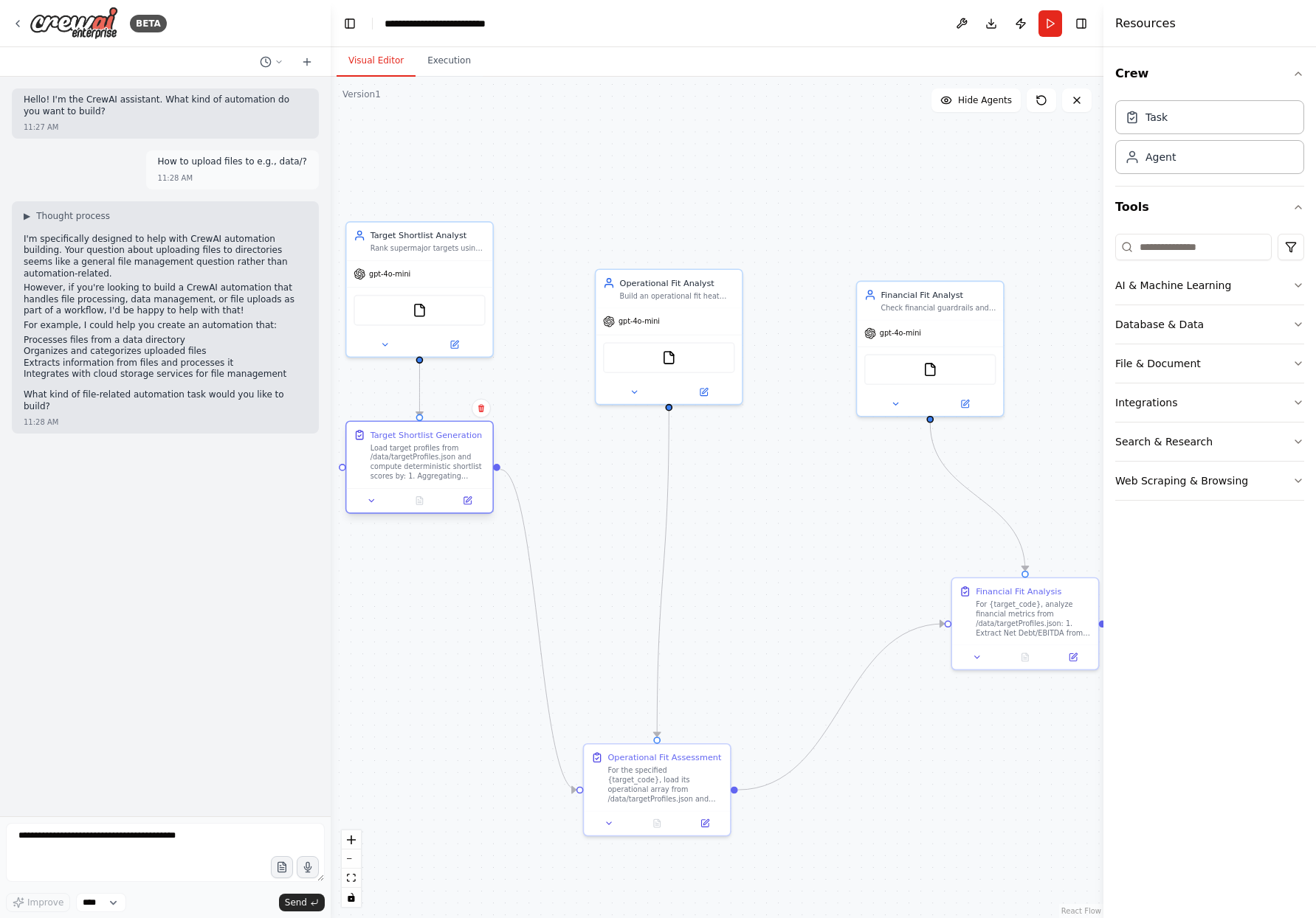
drag, startPoint x: 511, startPoint y: 596, endPoint x: 412, endPoint y: 483, distance: 150.2
click at [412, 481] on div "Load target profiles from /data/targetProfiles.json and compute deterministic s…" at bounding box center [427, 461] width 115 height 37
click at [387, 520] on icon at bounding box center [383, 524] width 10 height 10
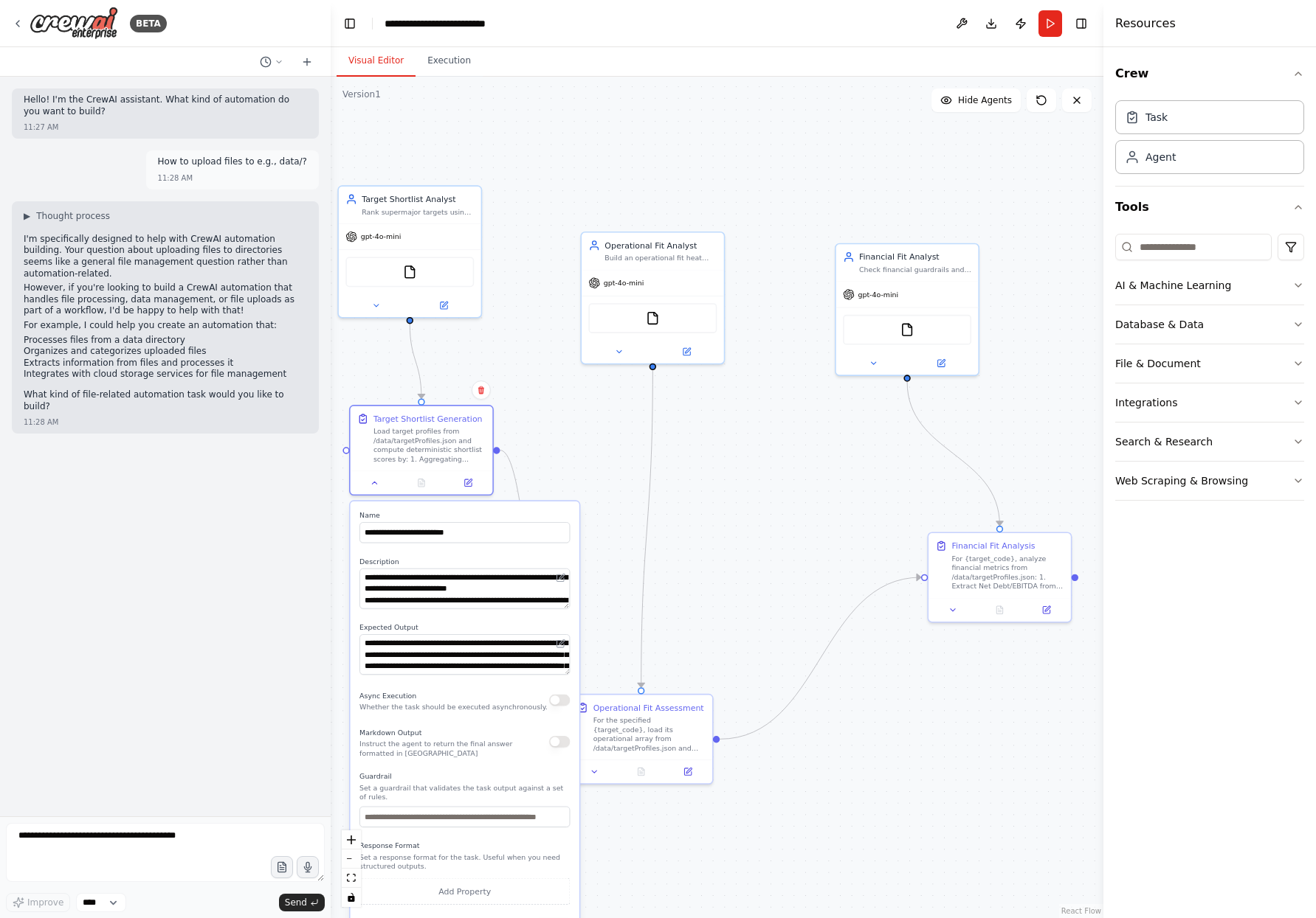
click at [520, 371] on div ".deletable-edge-delete-btn { width: 20px; height: 20px; border: 0px solid #ffff…" at bounding box center [717, 498] width 773 height 842
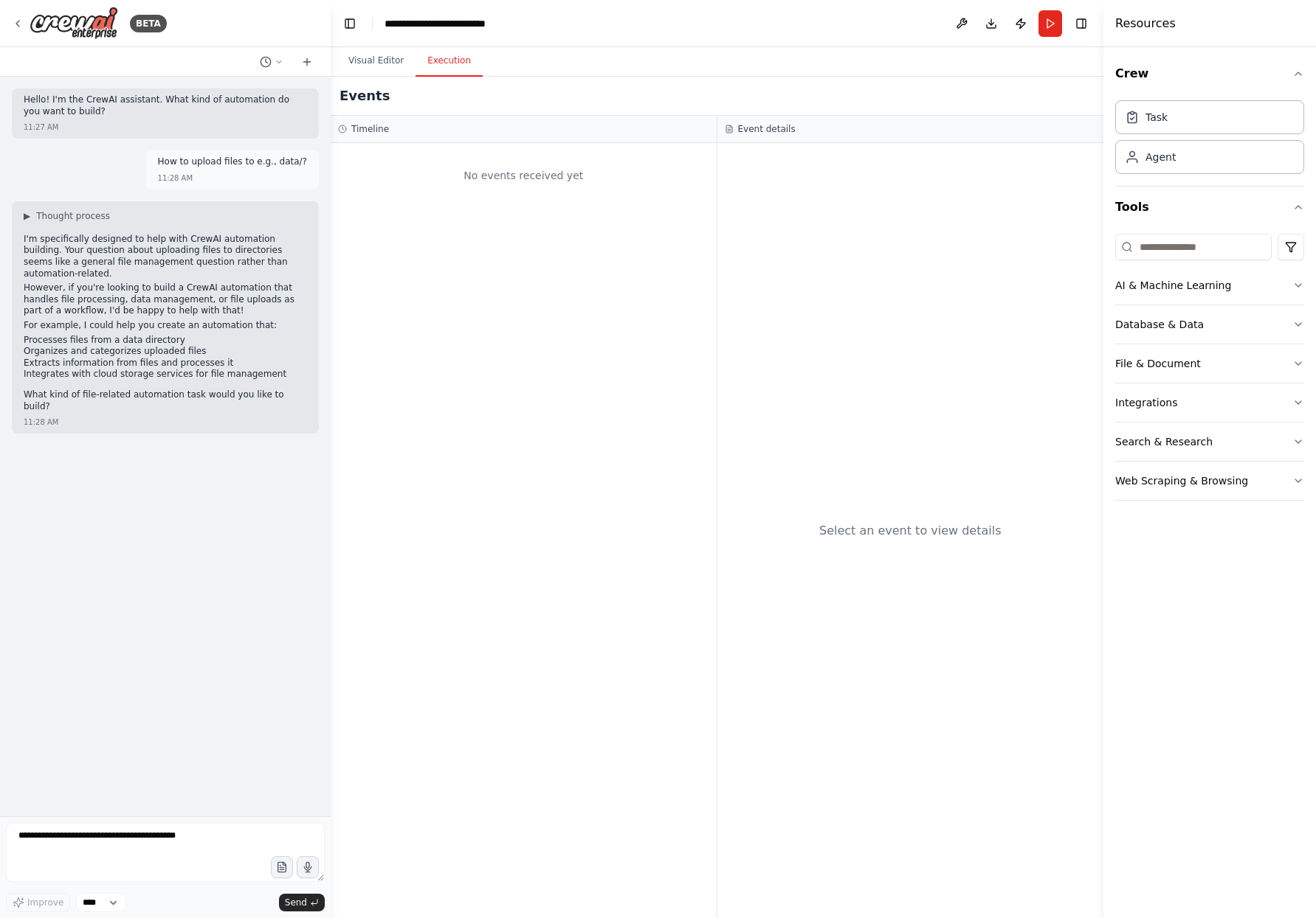
click at [466, 74] on button "Execution" at bounding box center [449, 61] width 67 height 31
click at [367, 59] on button "Visual Editor" at bounding box center [376, 61] width 79 height 31
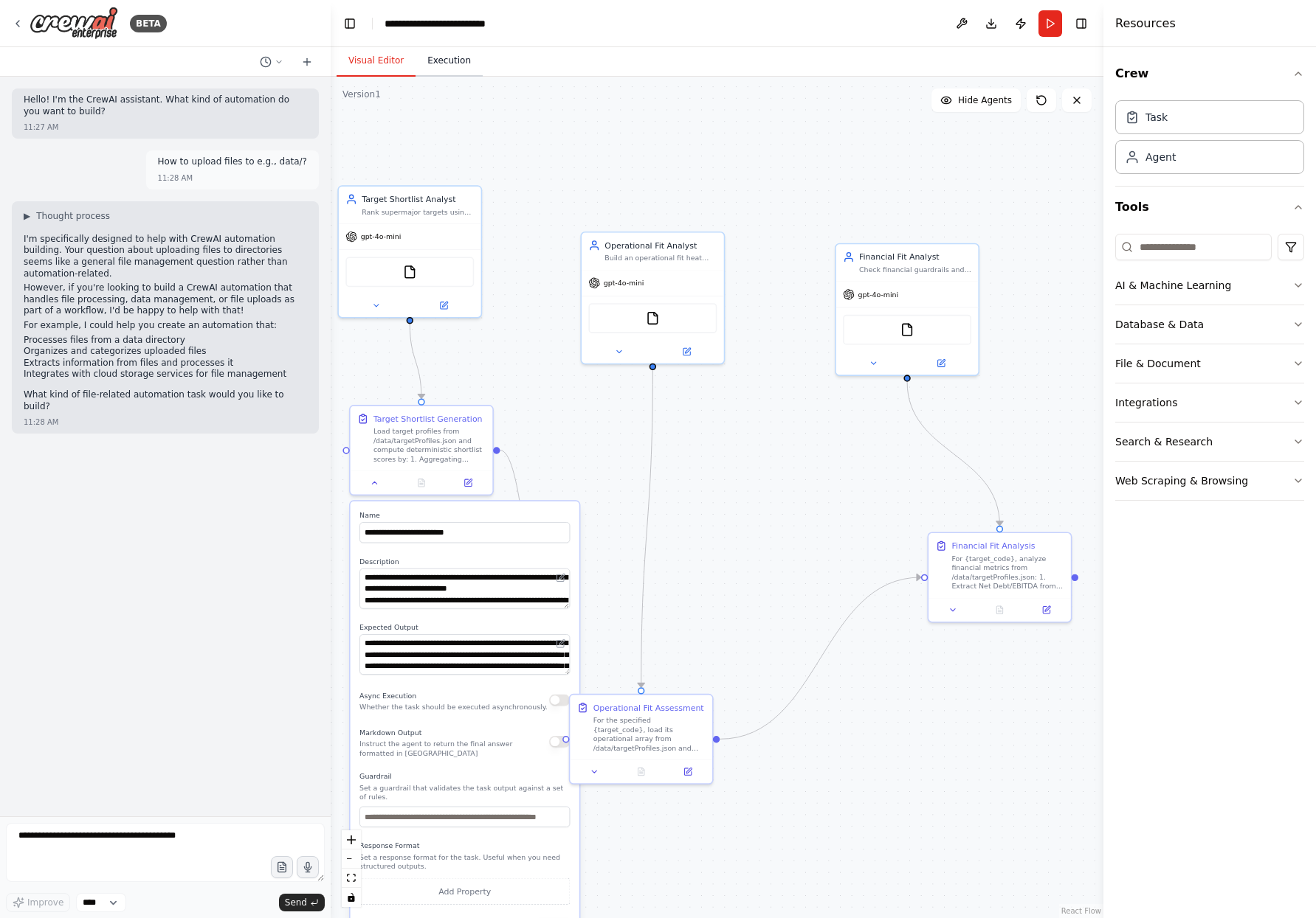
click at [462, 57] on button "Execution" at bounding box center [449, 61] width 67 height 31
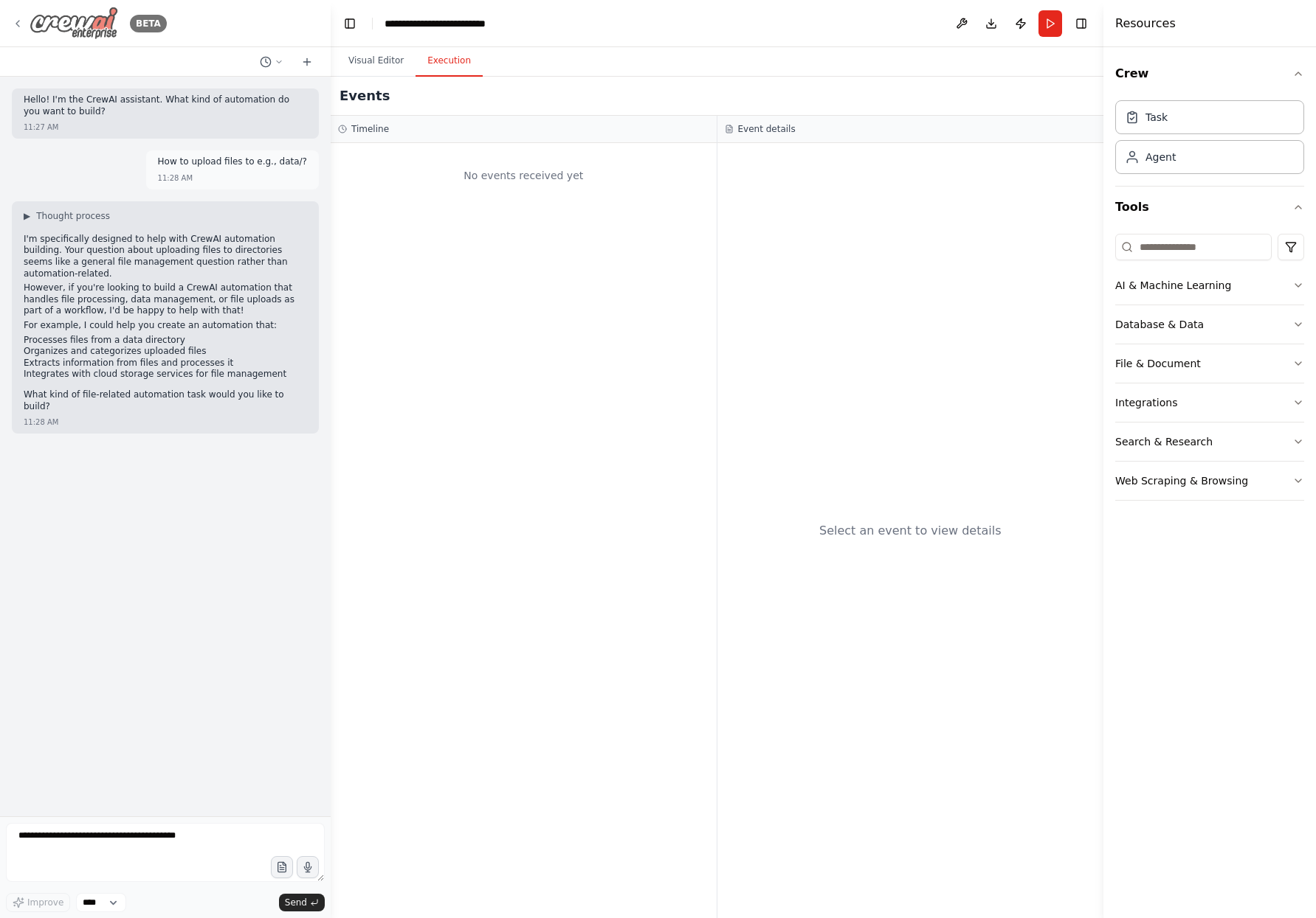
click at [19, 21] on icon at bounding box center [18, 24] width 12 height 12
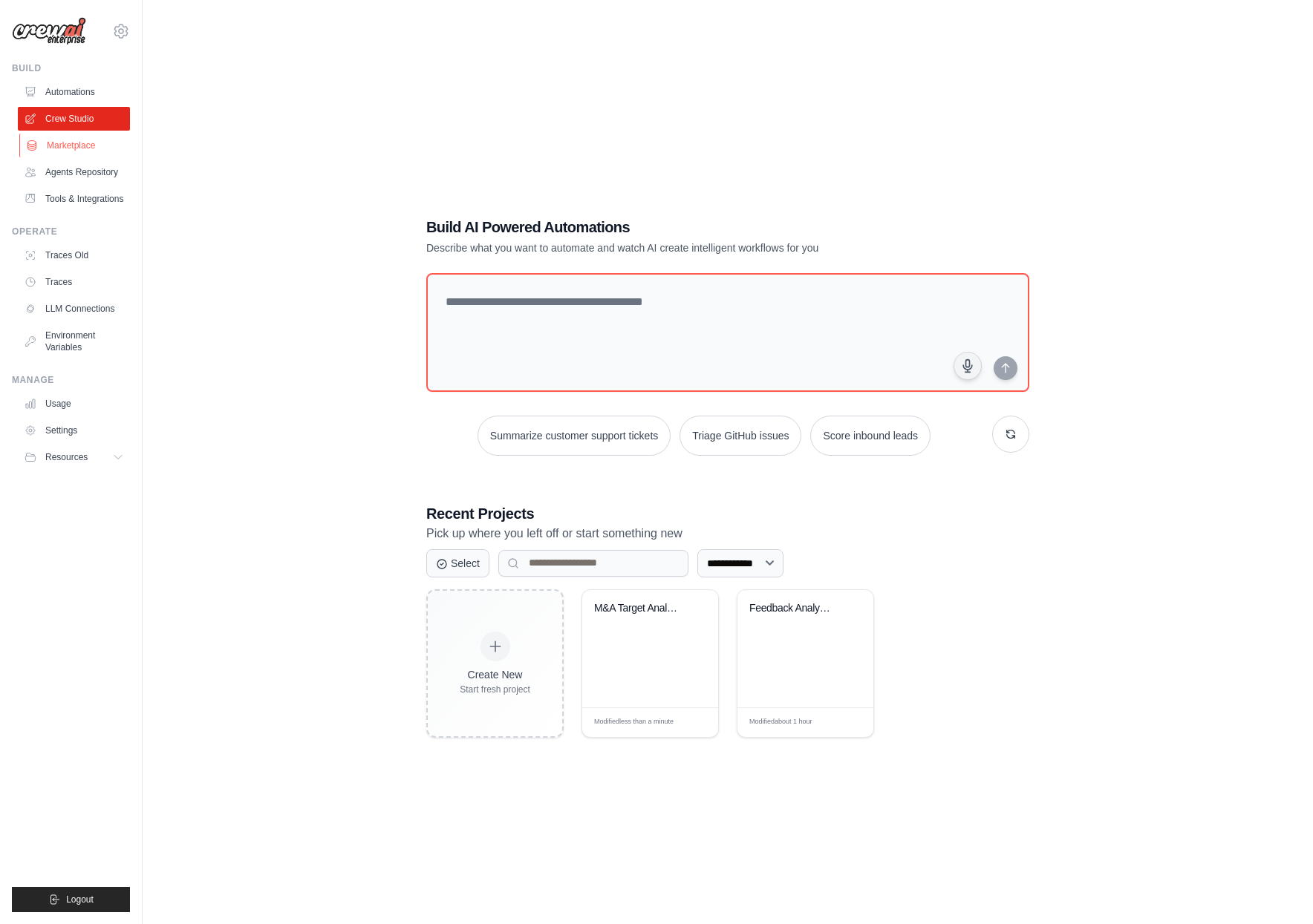
click at [82, 150] on link "Marketplace" at bounding box center [75, 145] width 112 height 24
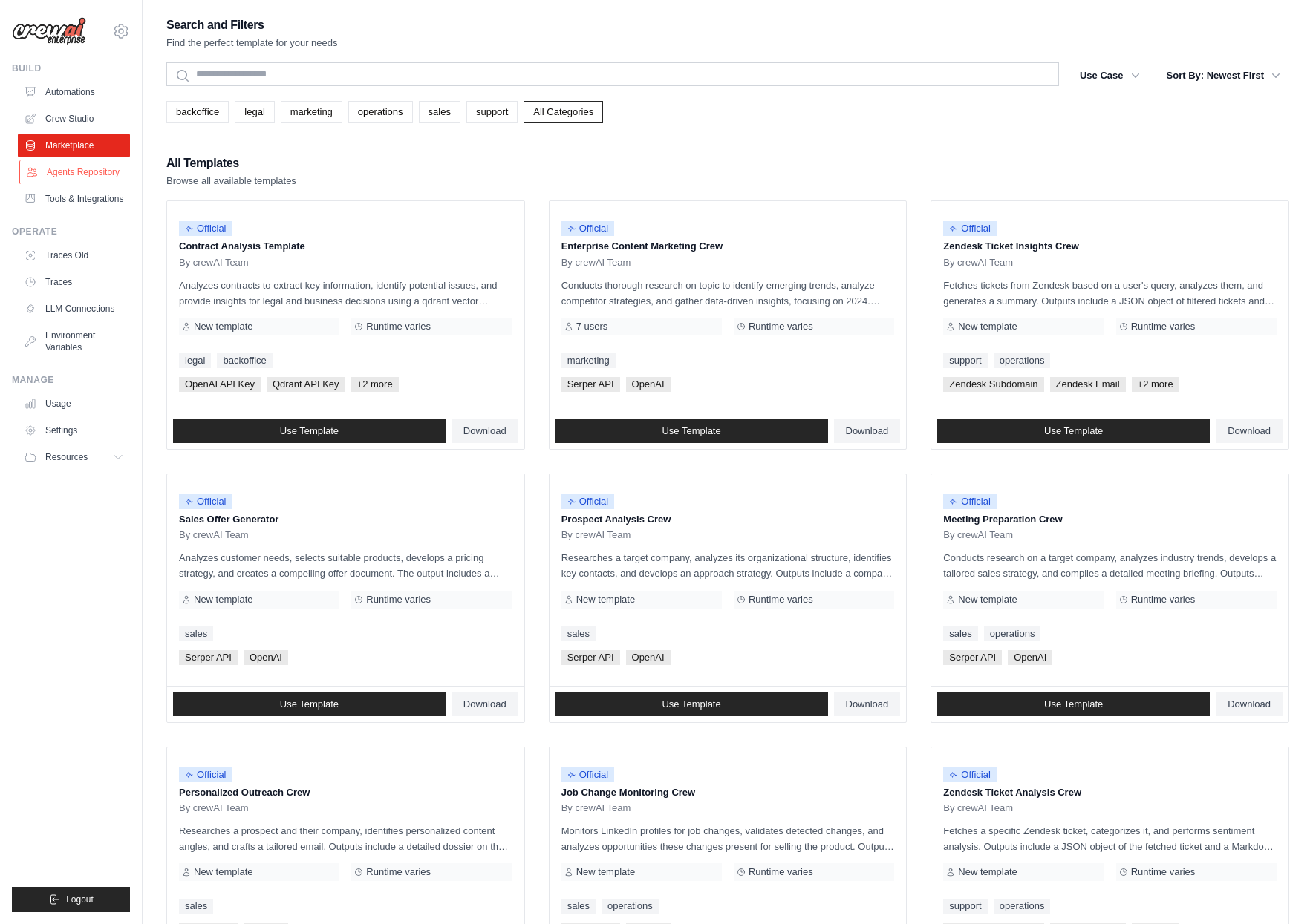
click at [71, 179] on link "Agents Repository" at bounding box center [75, 172] width 112 height 24
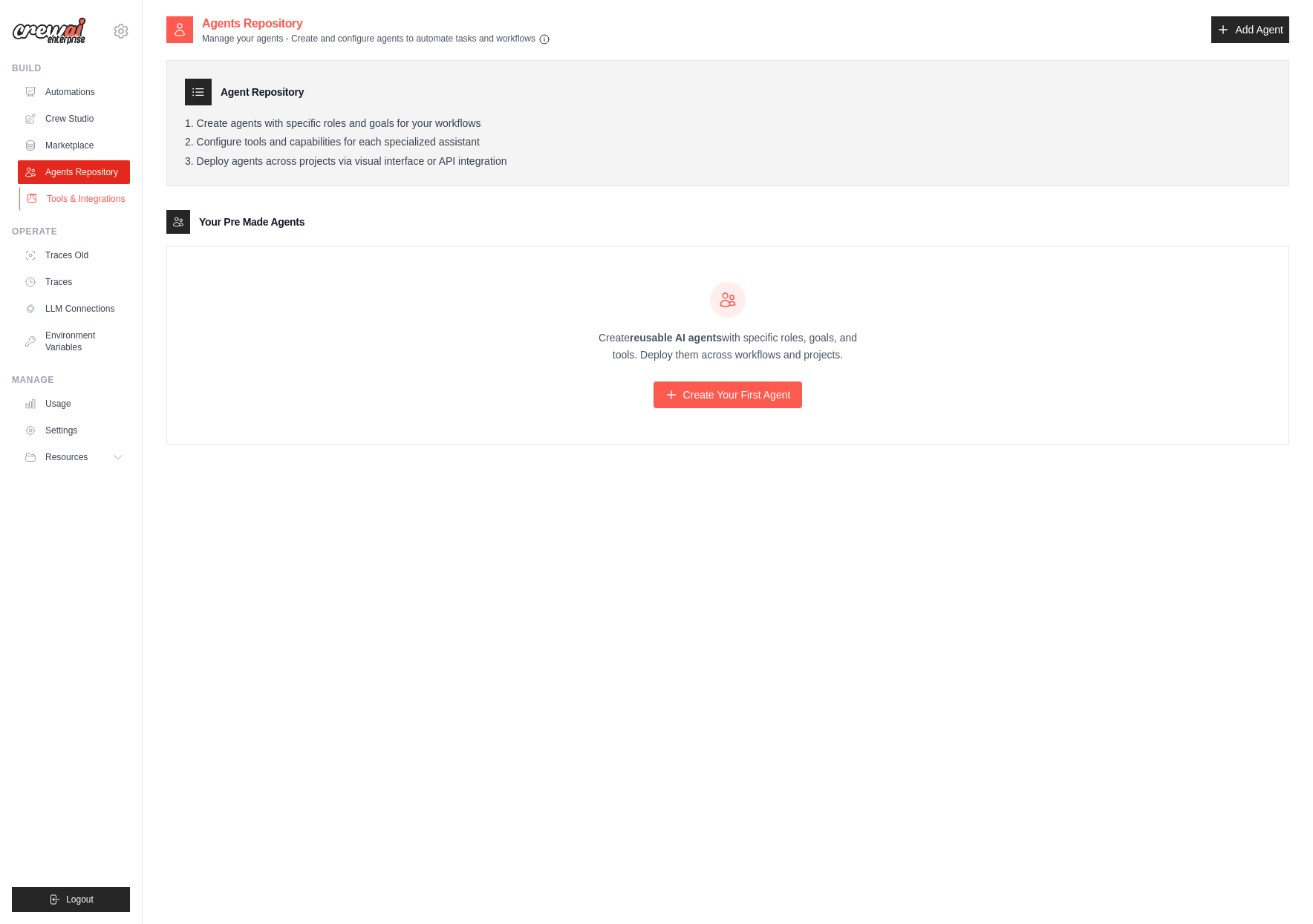
click at [82, 199] on link "Tools & Integrations" at bounding box center [75, 198] width 112 height 24
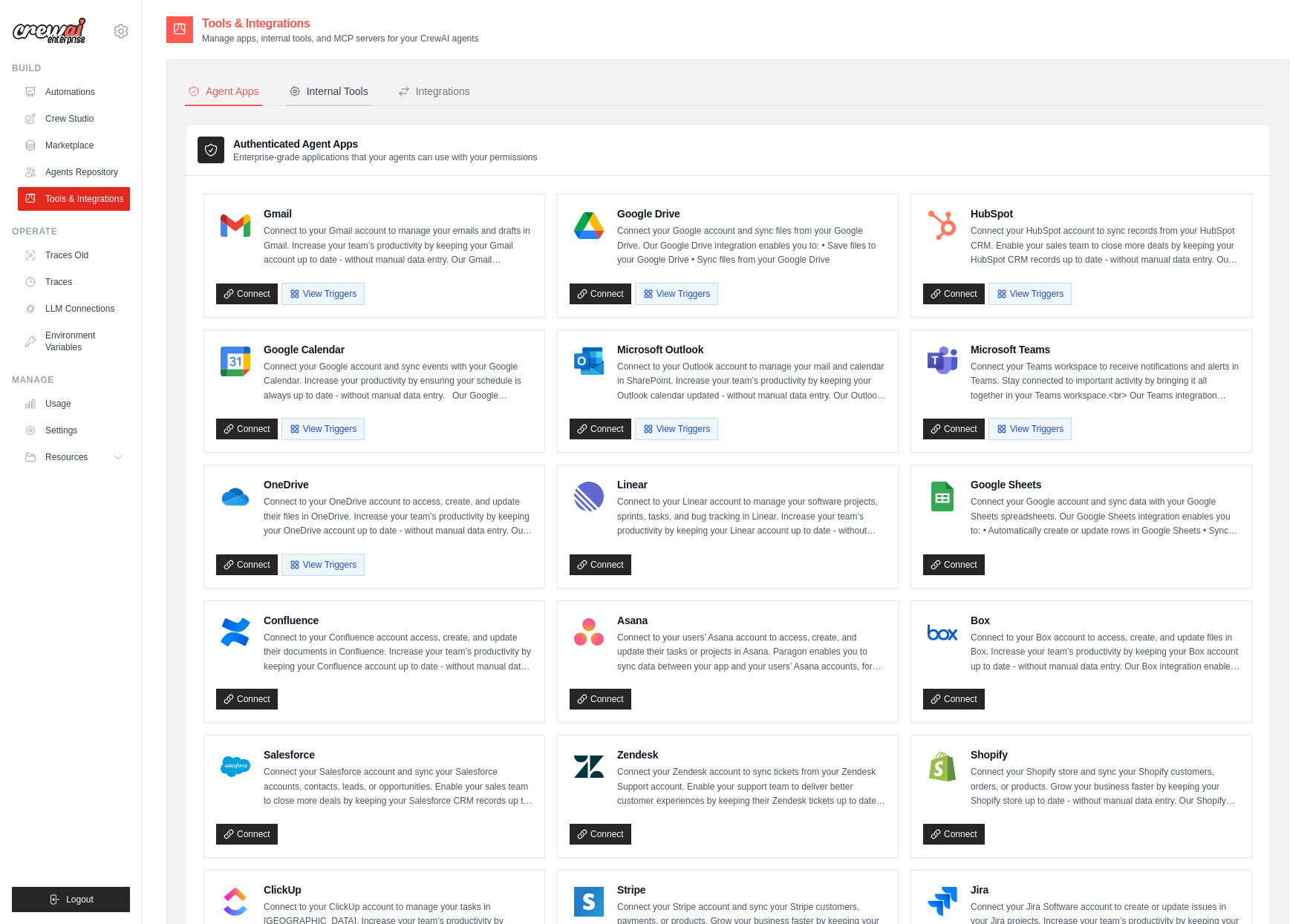
click at [347, 90] on div "Internal Tools" at bounding box center [329, 91] width 80 height 15
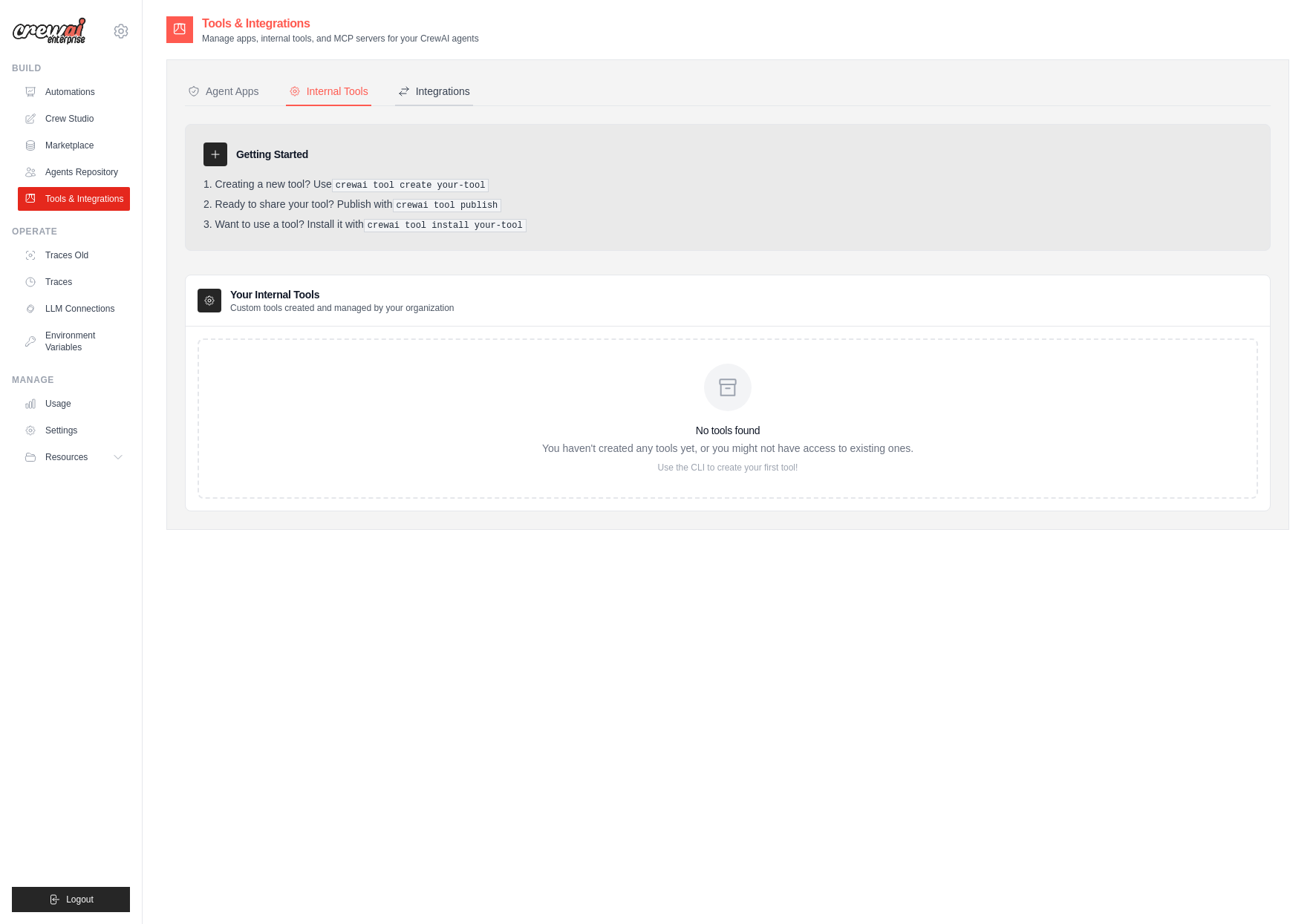
click at [451, 91] on div "Integrations" at bounding box center [434, 91] width 72 height 15
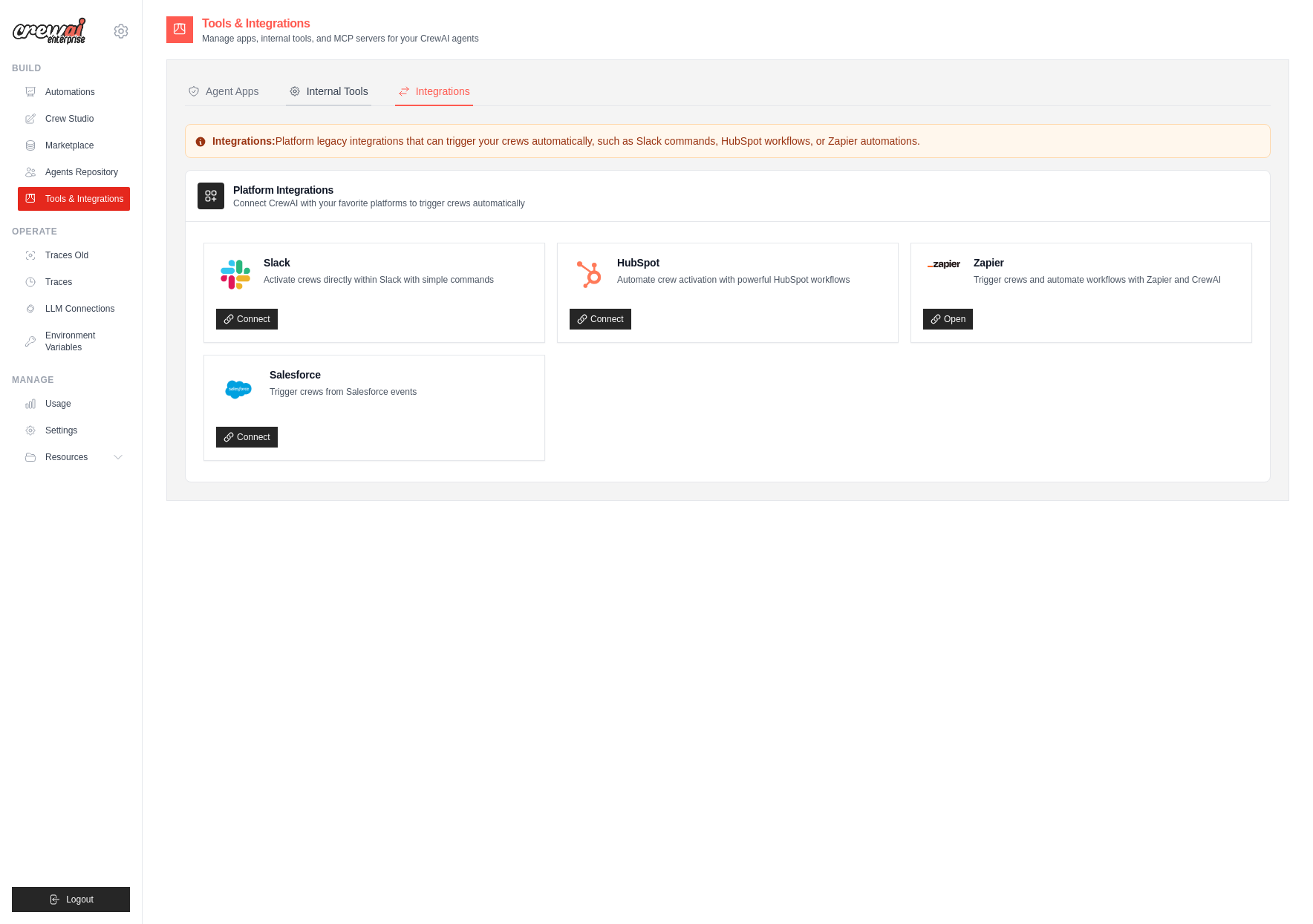
click at [330, 93] on div "Internal Tools" at bounding box center [329, 91] width 80 height 15
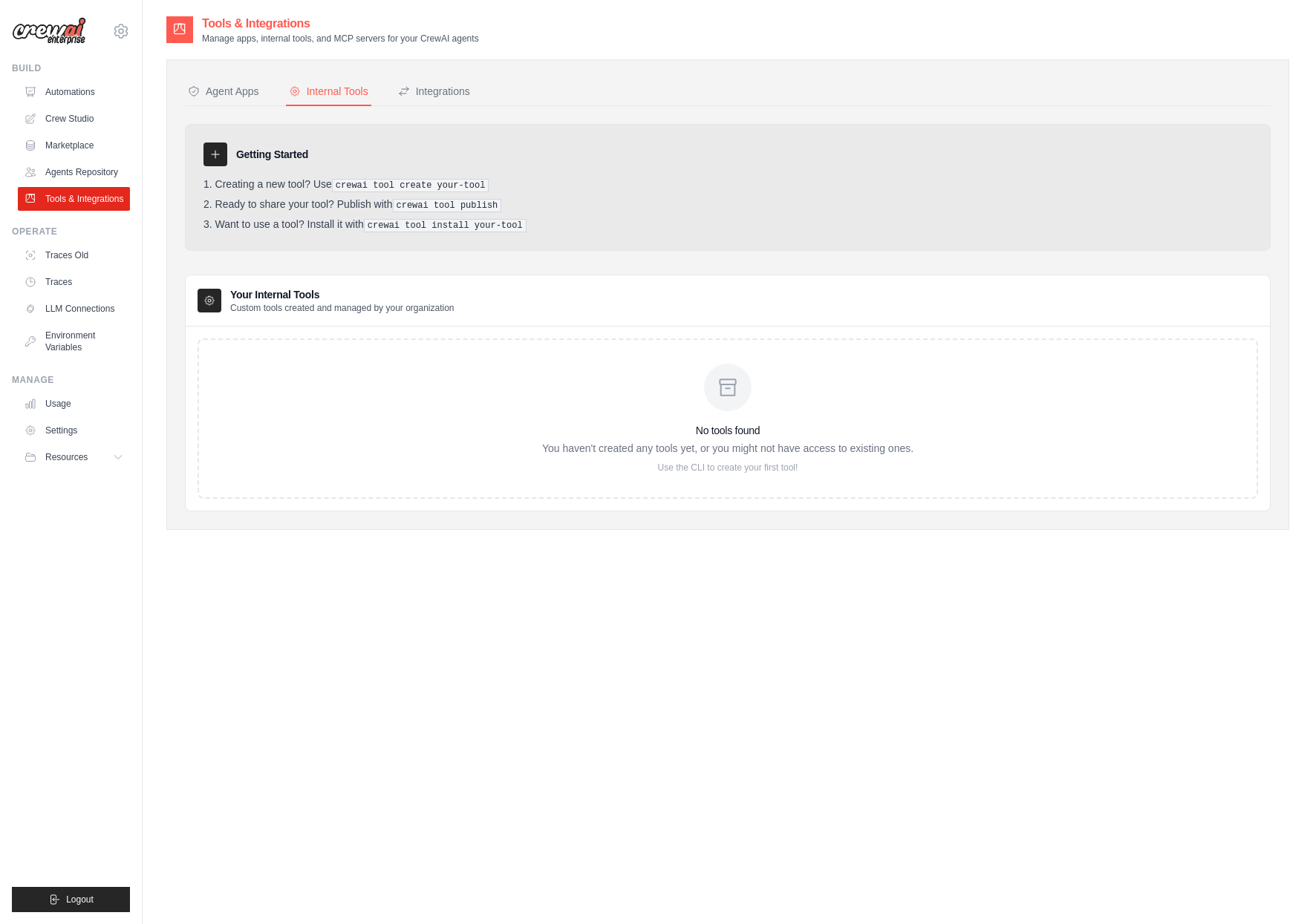
click at [363, 372] on div "No tools found You haven't created any tools yet, or you might not have access …" at bounding box center [728, 418] width 1061 height 160
click at [100, 260] on link "Traces Old" at bounding box center [75, 255] width 112 height 24
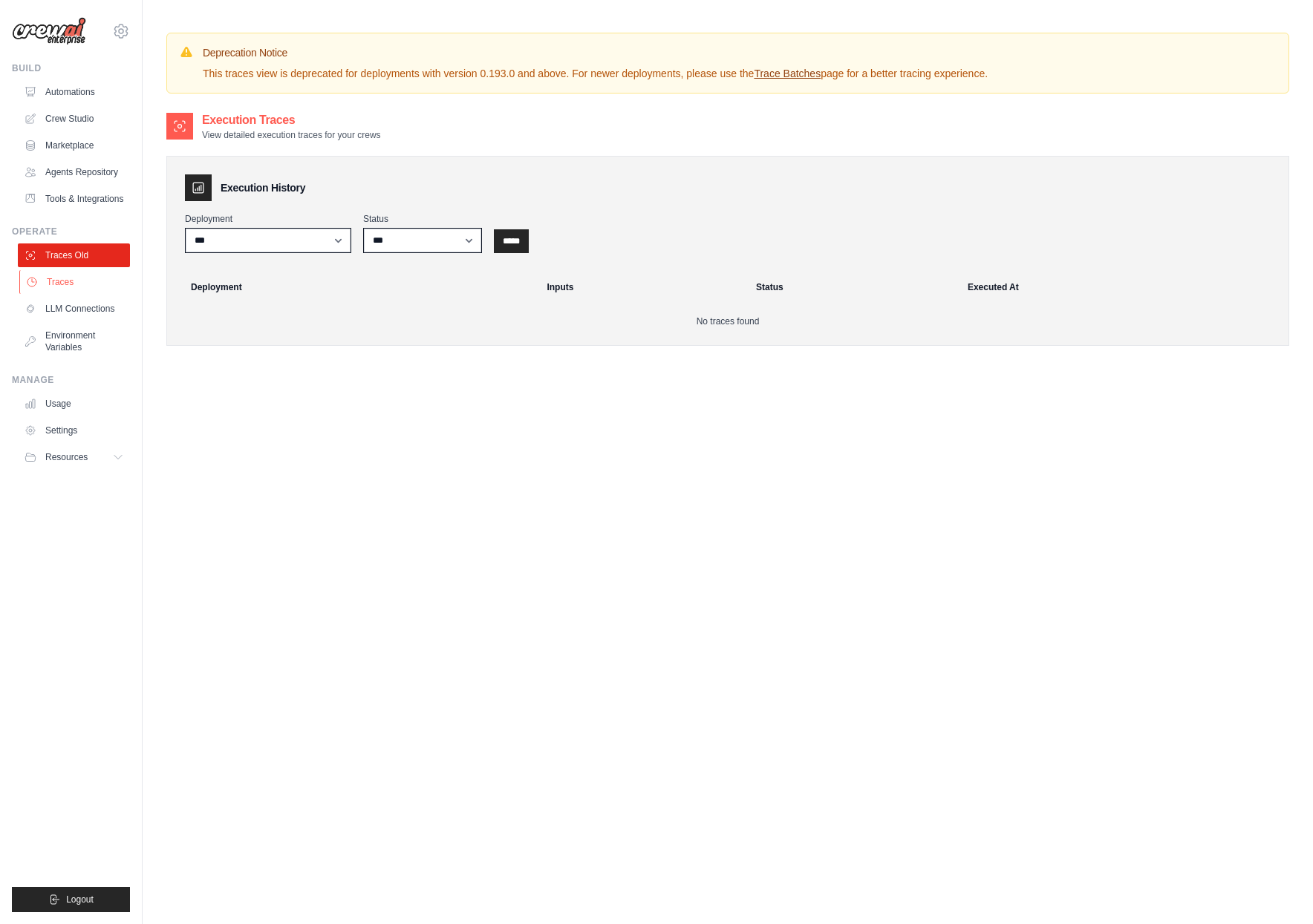
click at [59, 293] on link "Traces" at bounding box center [75, 282] width 112 height 24
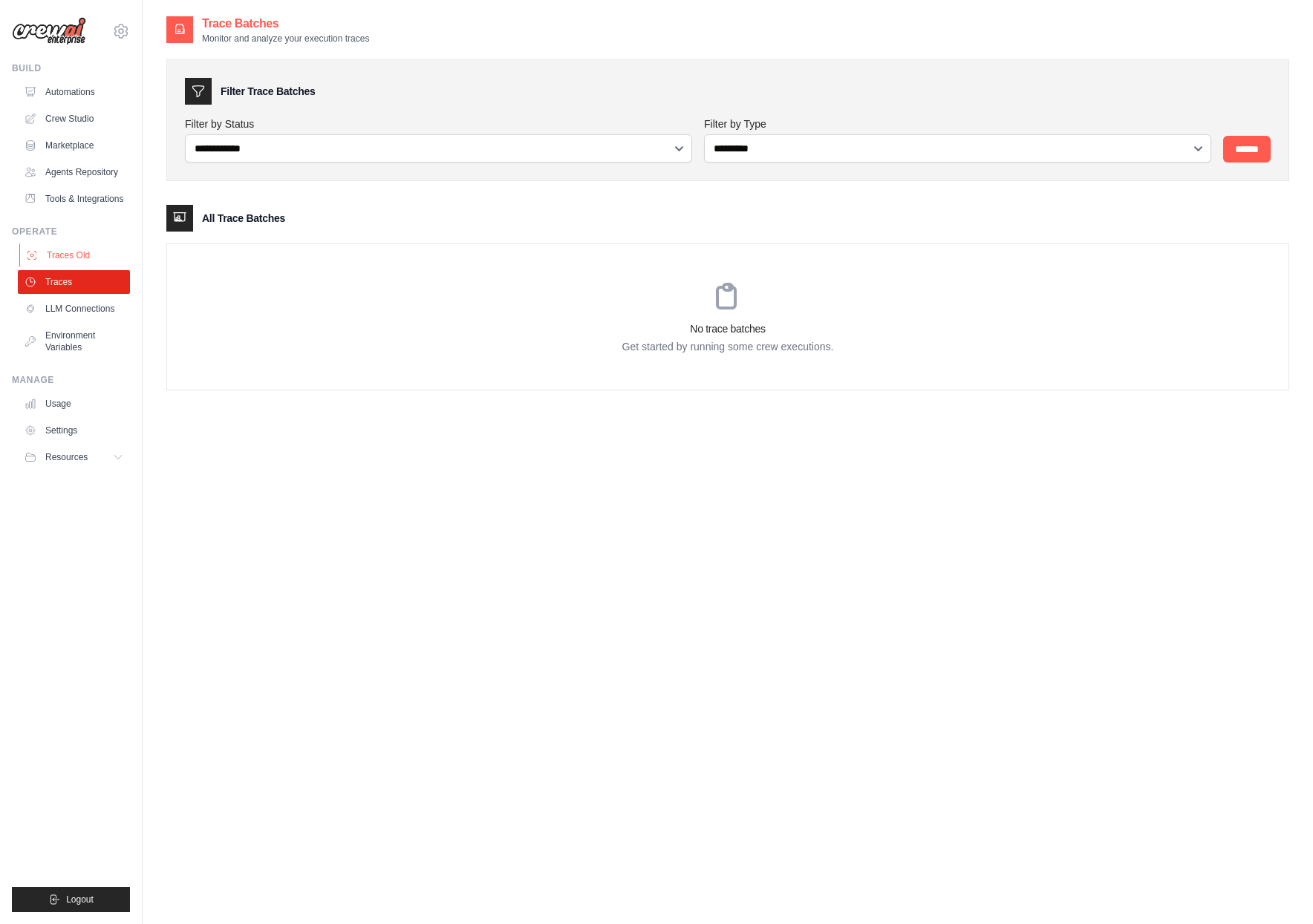
click at [69, 264] on link "Traces Old" at bounding box center [75, 255] width 112 height 24
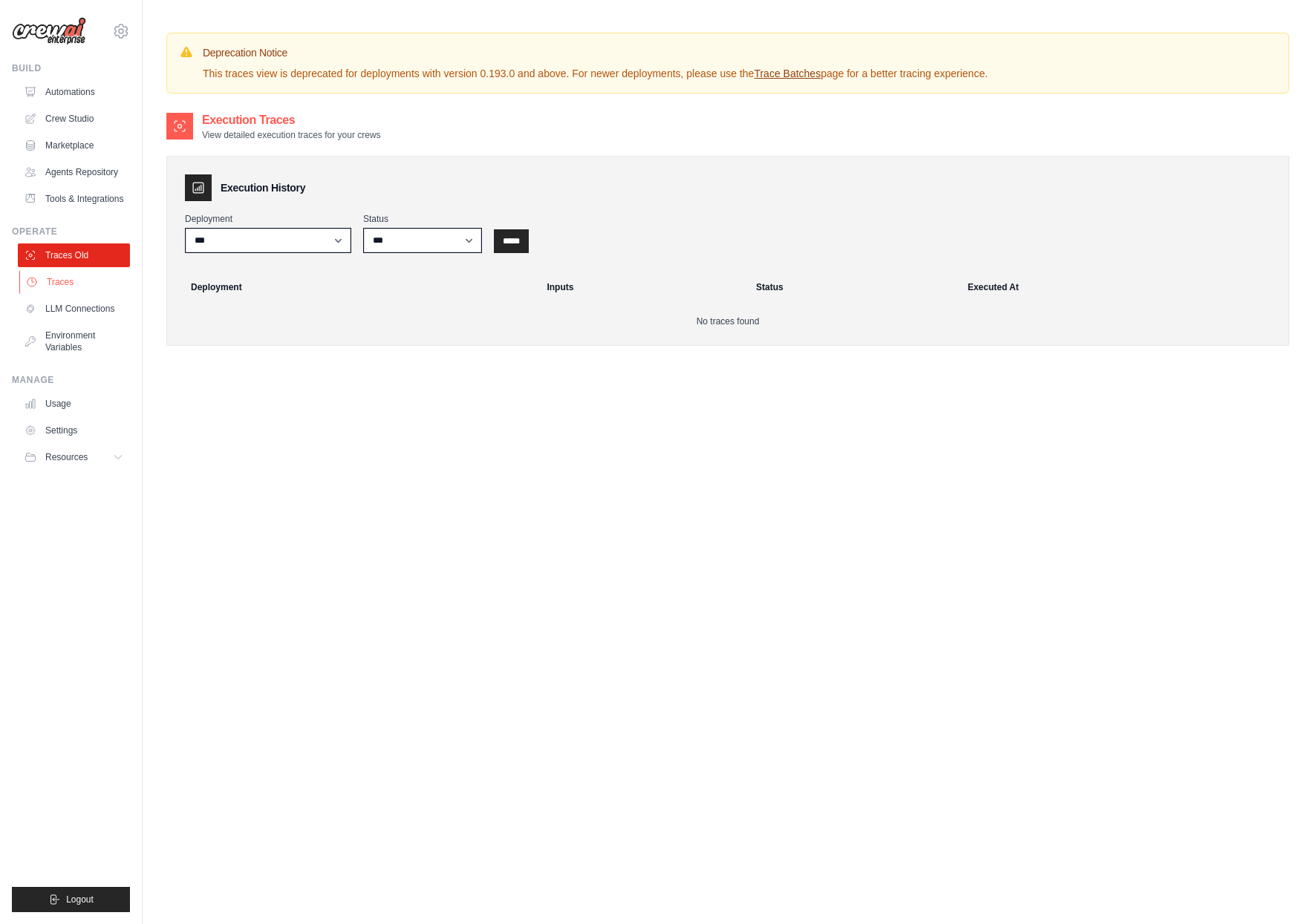
click at [77, 285] on link "Traces" at bounding box center [75, 282] width 112 height 24
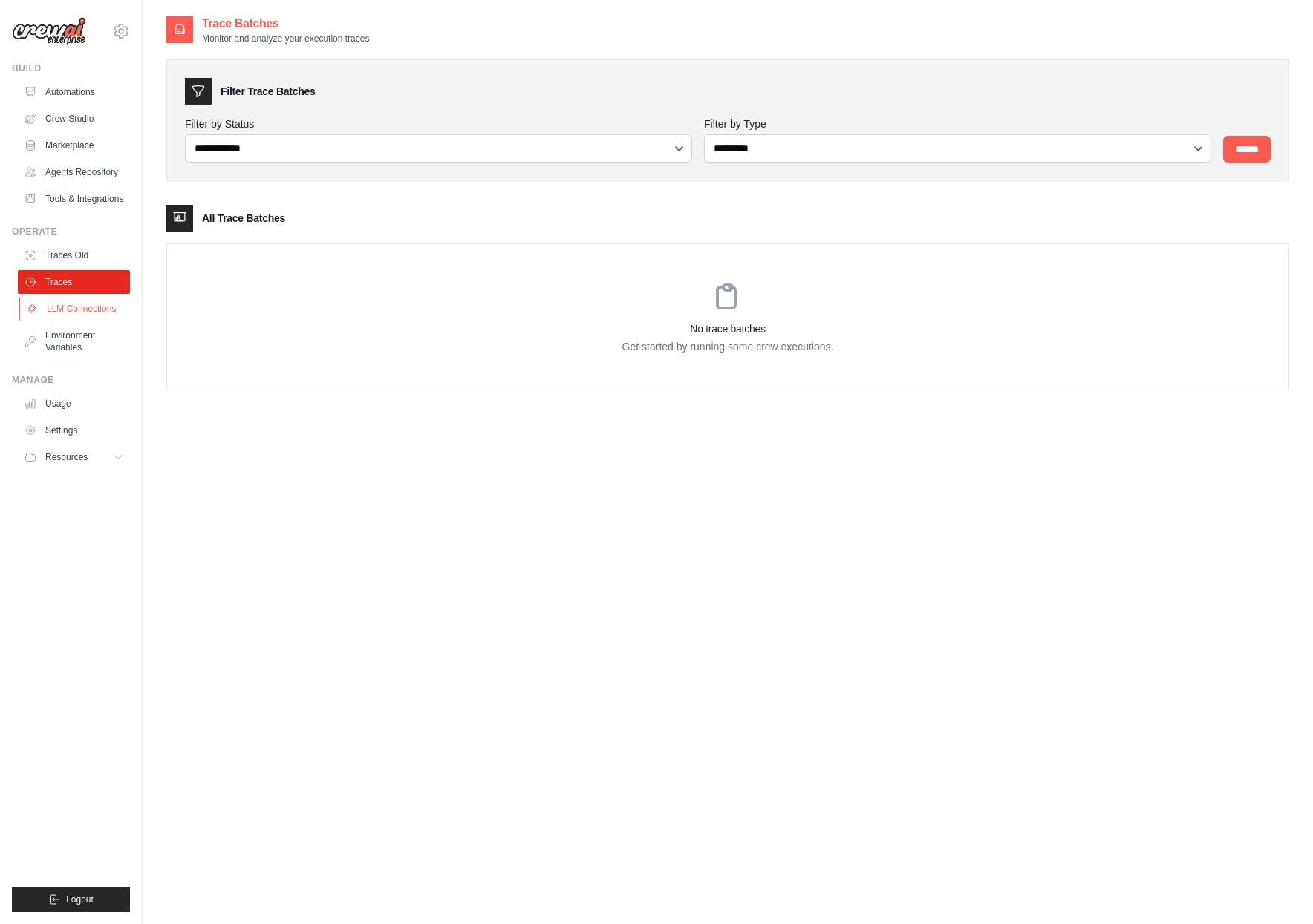
click at [98, 315] on link "LLM Connections" at bounding box center [75, 309] width 112 height 24
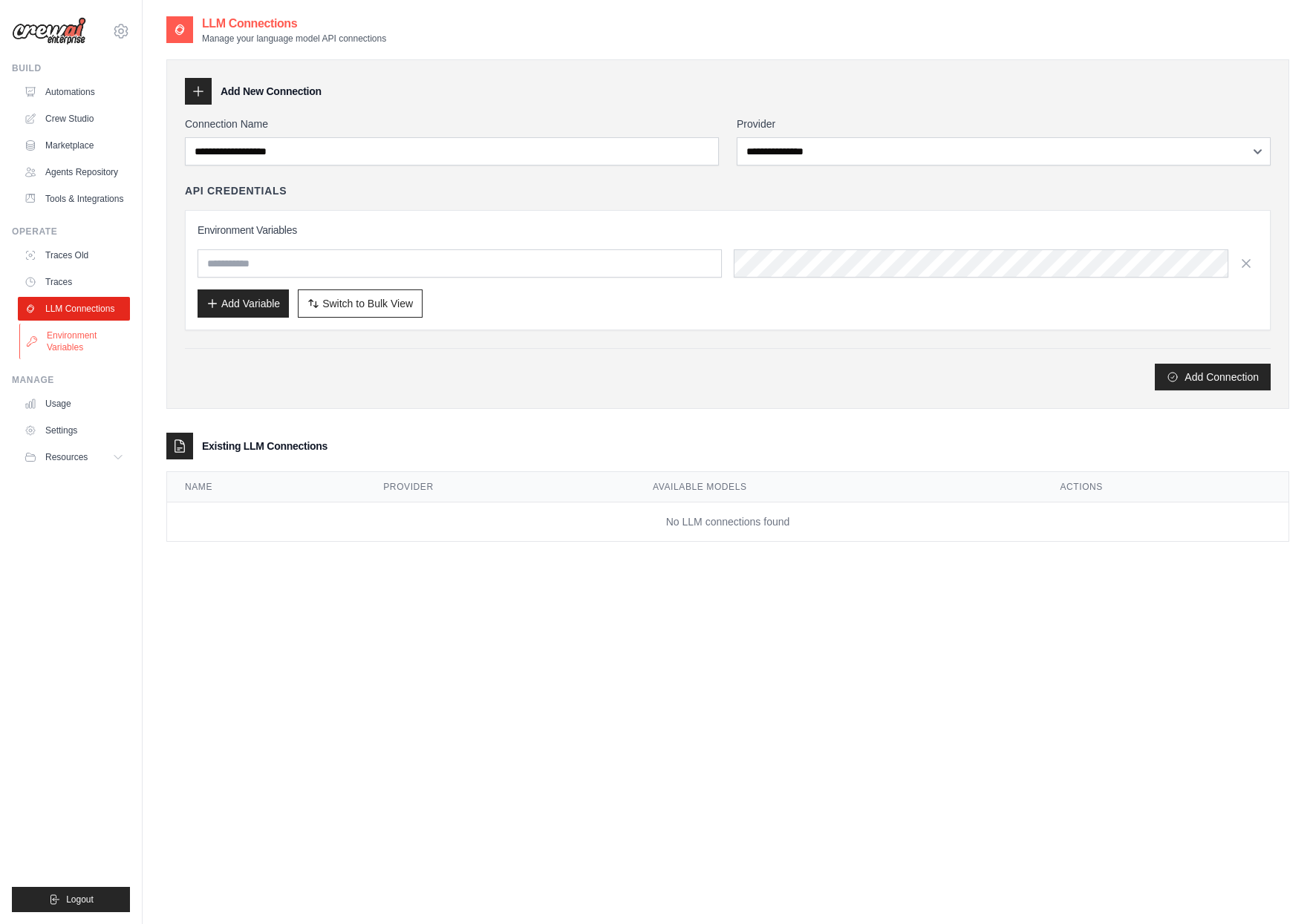
click at [56, 338] on link "Environment Variables" at bounding box center [75, 342] width 112 height 36
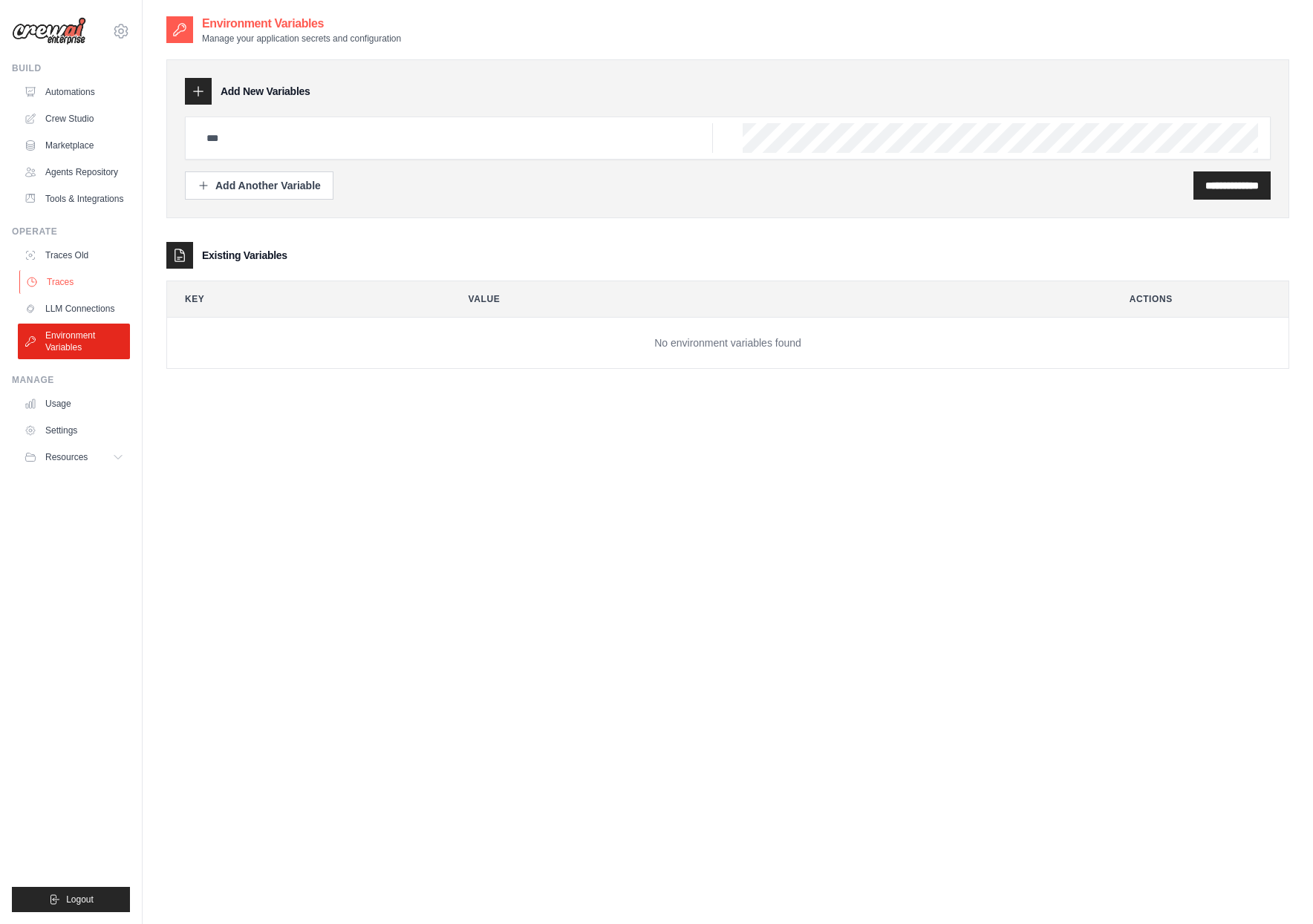
click at [75, 270] on link "Traces" at bounding box center [75, 282] width 112 height 24
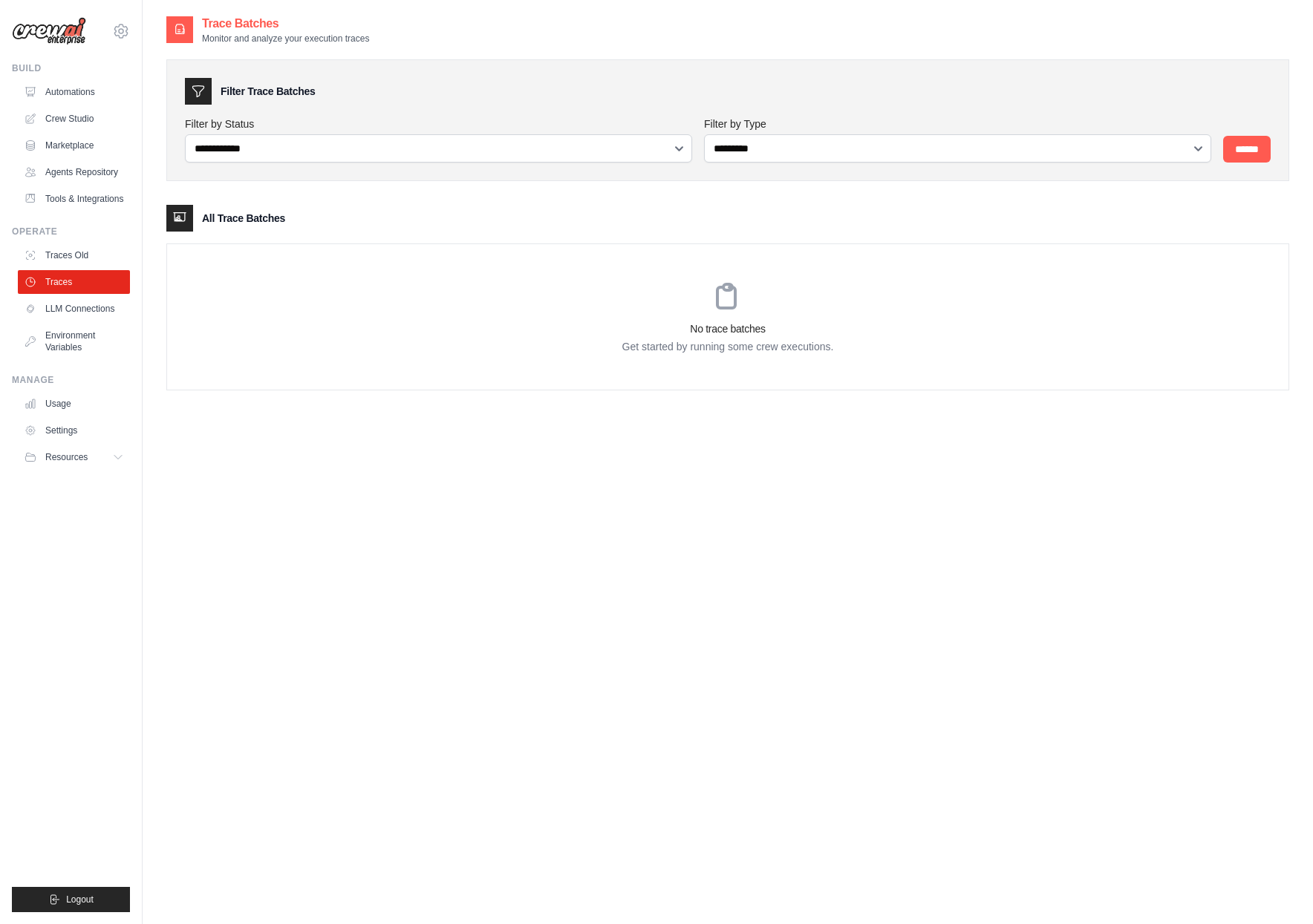
click at [434, 331] on h3 "No trace batches" at bounding box center [727, 329] width 1121 height 15
click at [1167, 156] on select "**********" at bounding box center [958, 148] width 507 height 28
select select "*****"
click at [704, 134] on select "**********" at bounding box center [958, 148] width 507 height 28
click at [491, 146] on select "**********" at bounding box center [438, 148] width 507 height 28
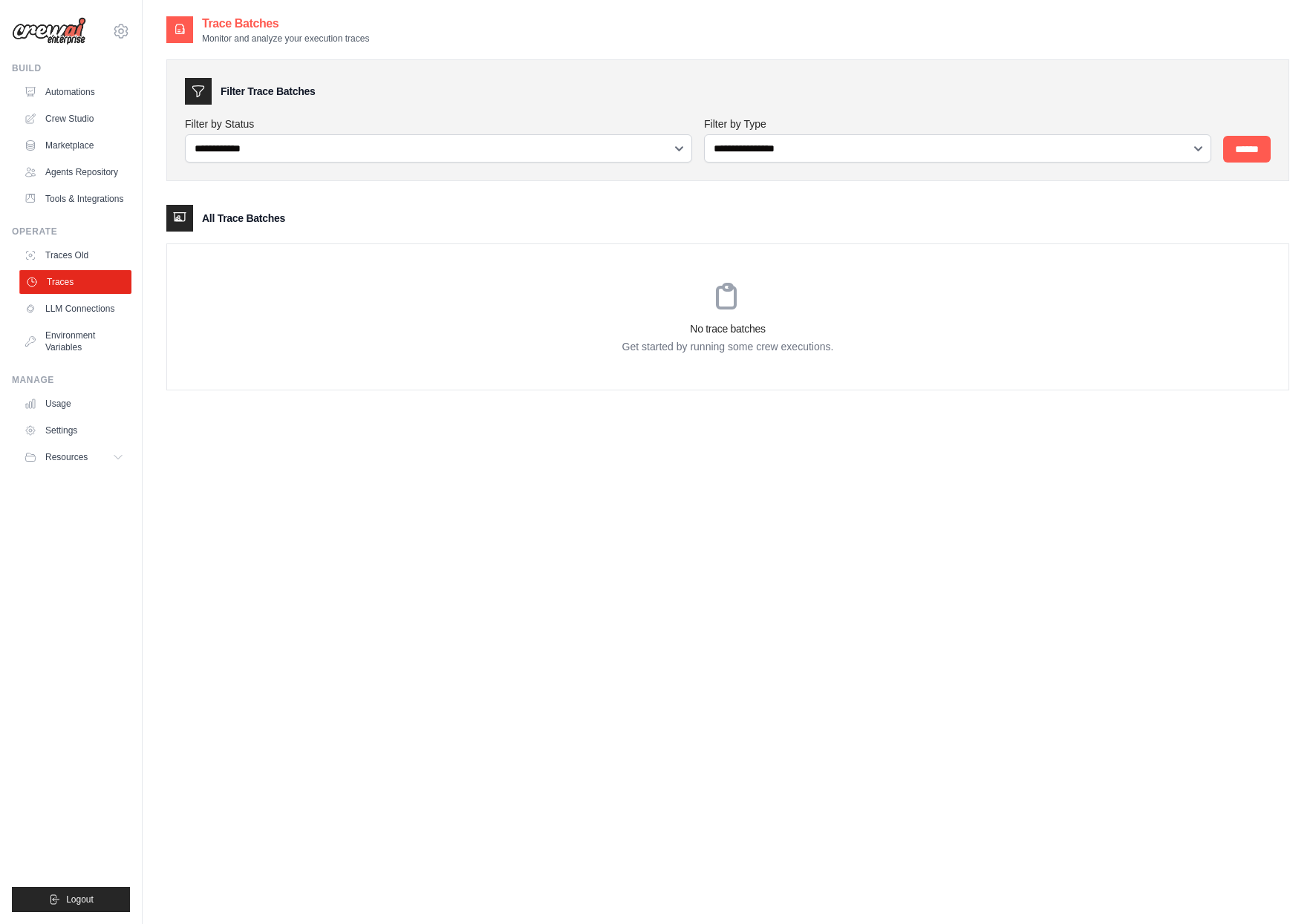
click at [51, 281] on link "Traces" at bounding box center [75, 282] width 112 height 24
click at [87, 257] on link "Traces Old" at bounding box center [75, 255] width 112 height 24
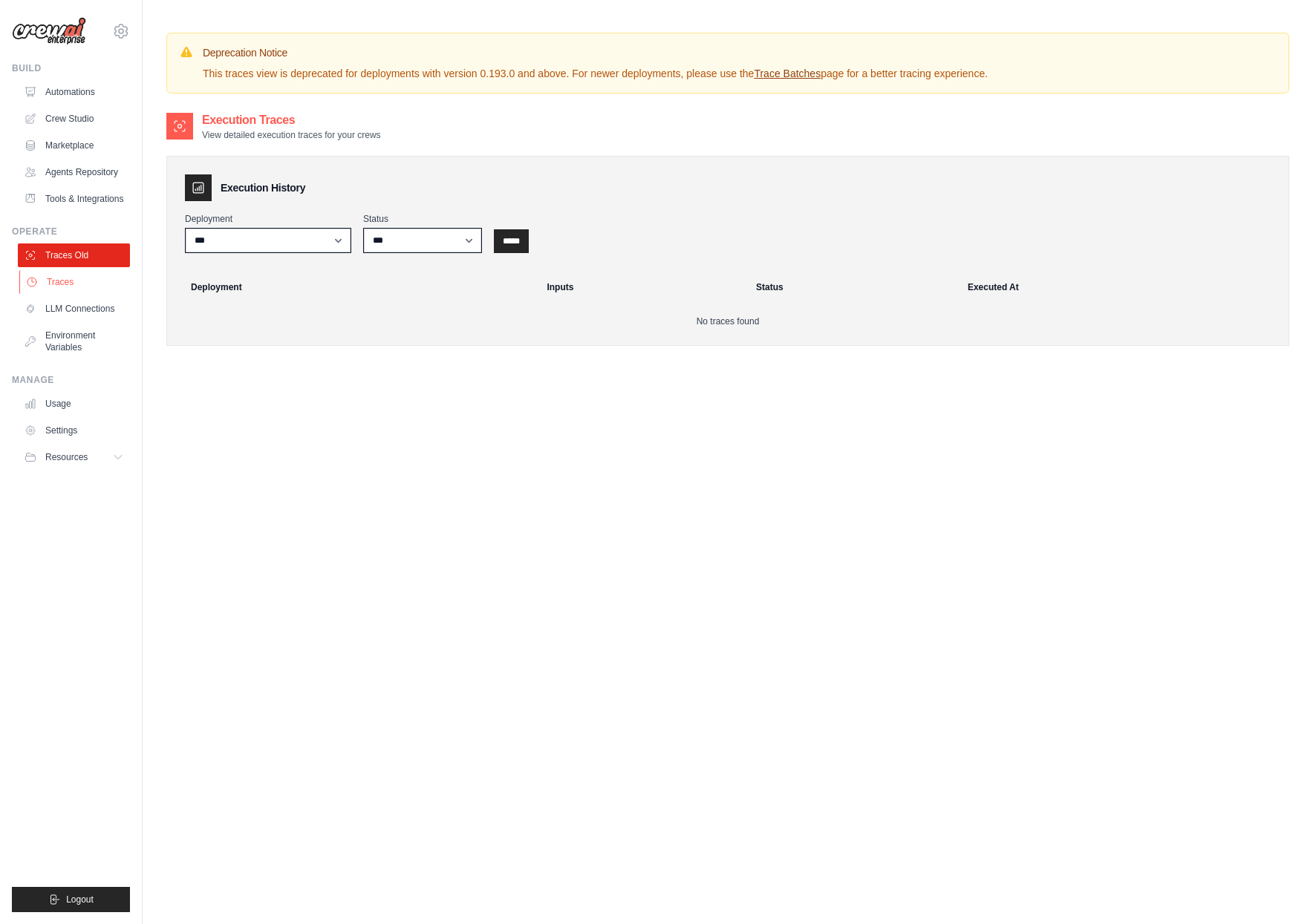
click at [56, 290] on link "Traces" at bounding box center [75, 282] width 112 height 24
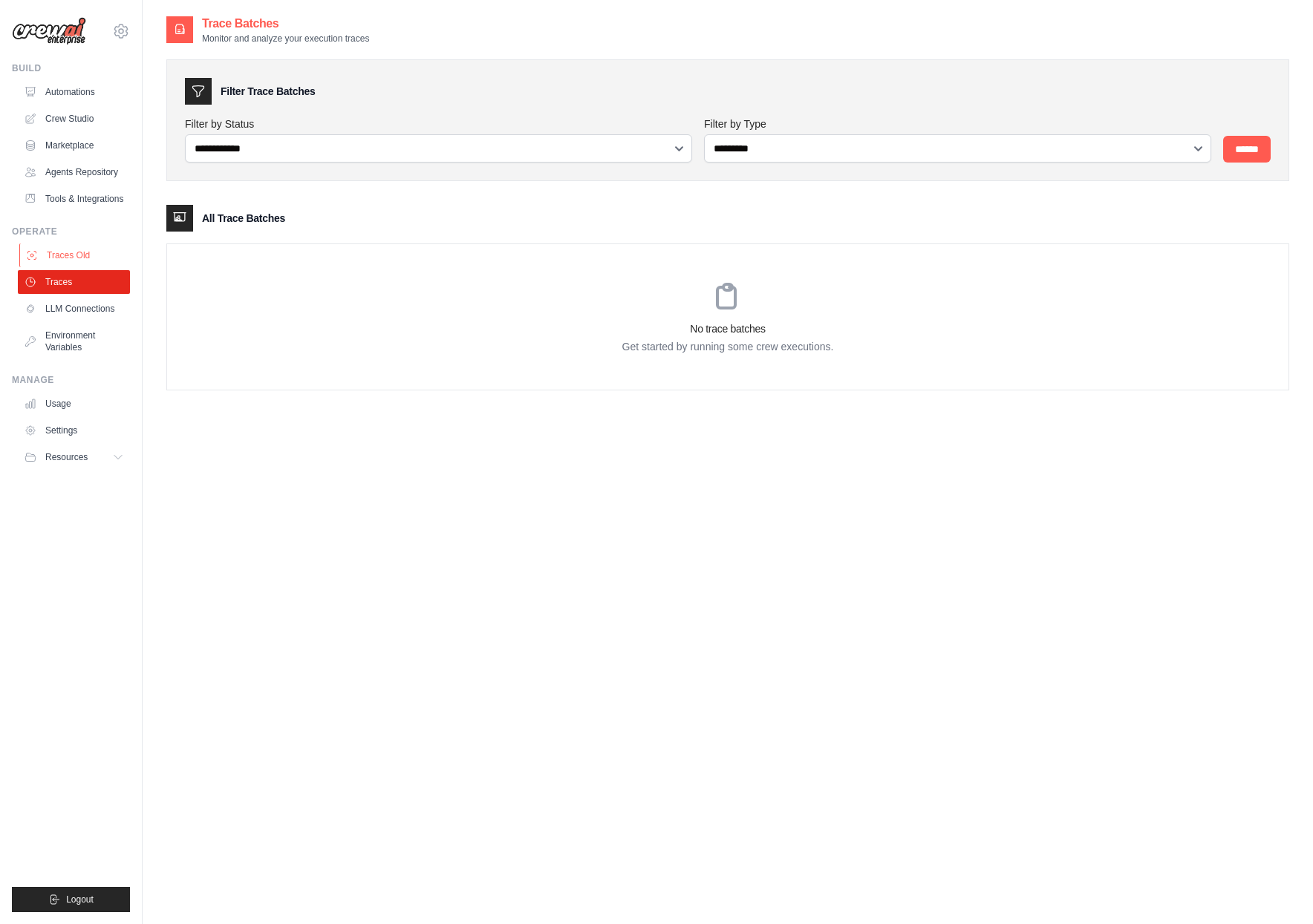
click at [101, 261] on link "Traces Old" at bounding box center [75, 255] width 112 height 24
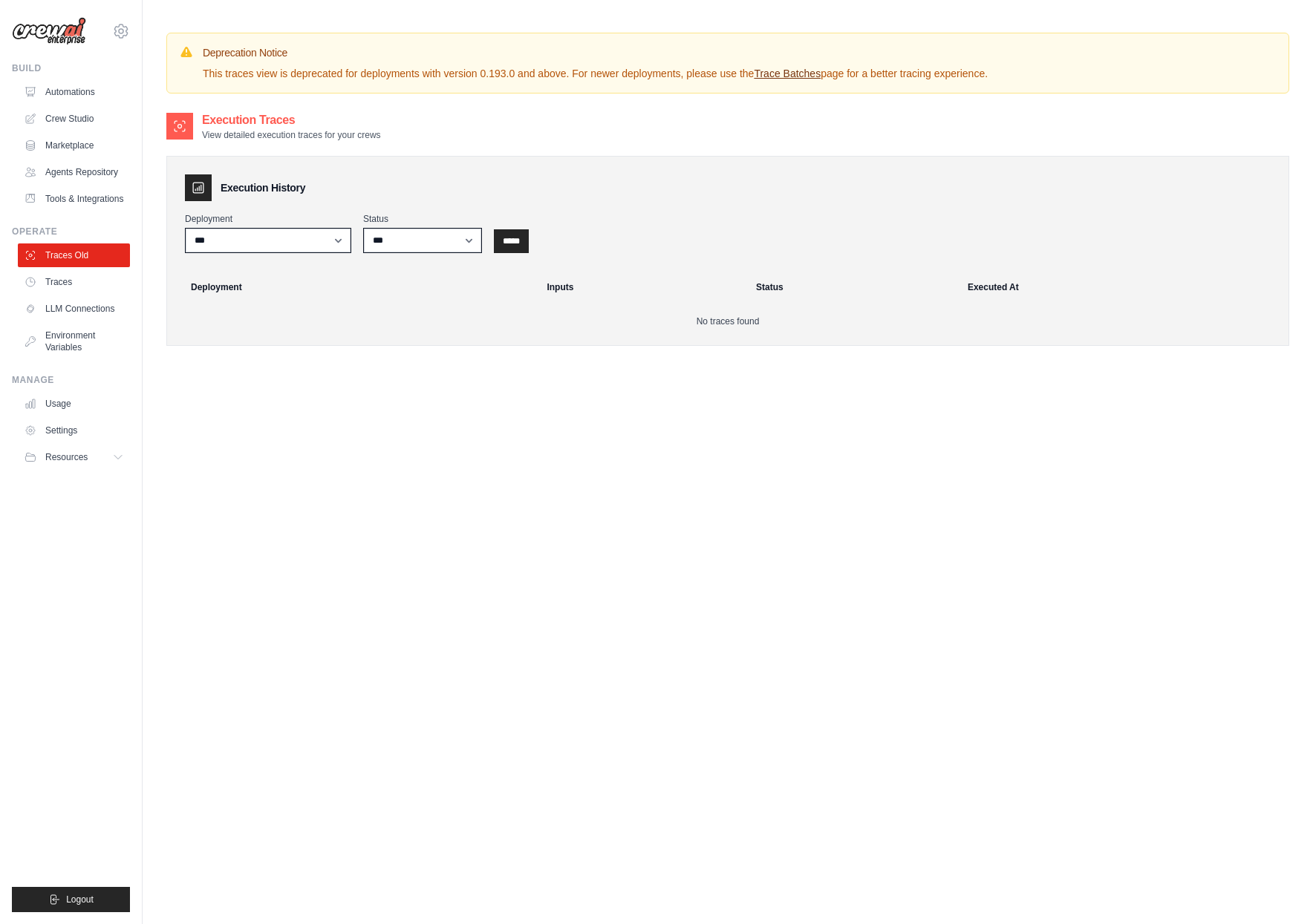
click at [793, 78] on link "Trace Batches" at bounding box center [787, 74] width 67 height 12
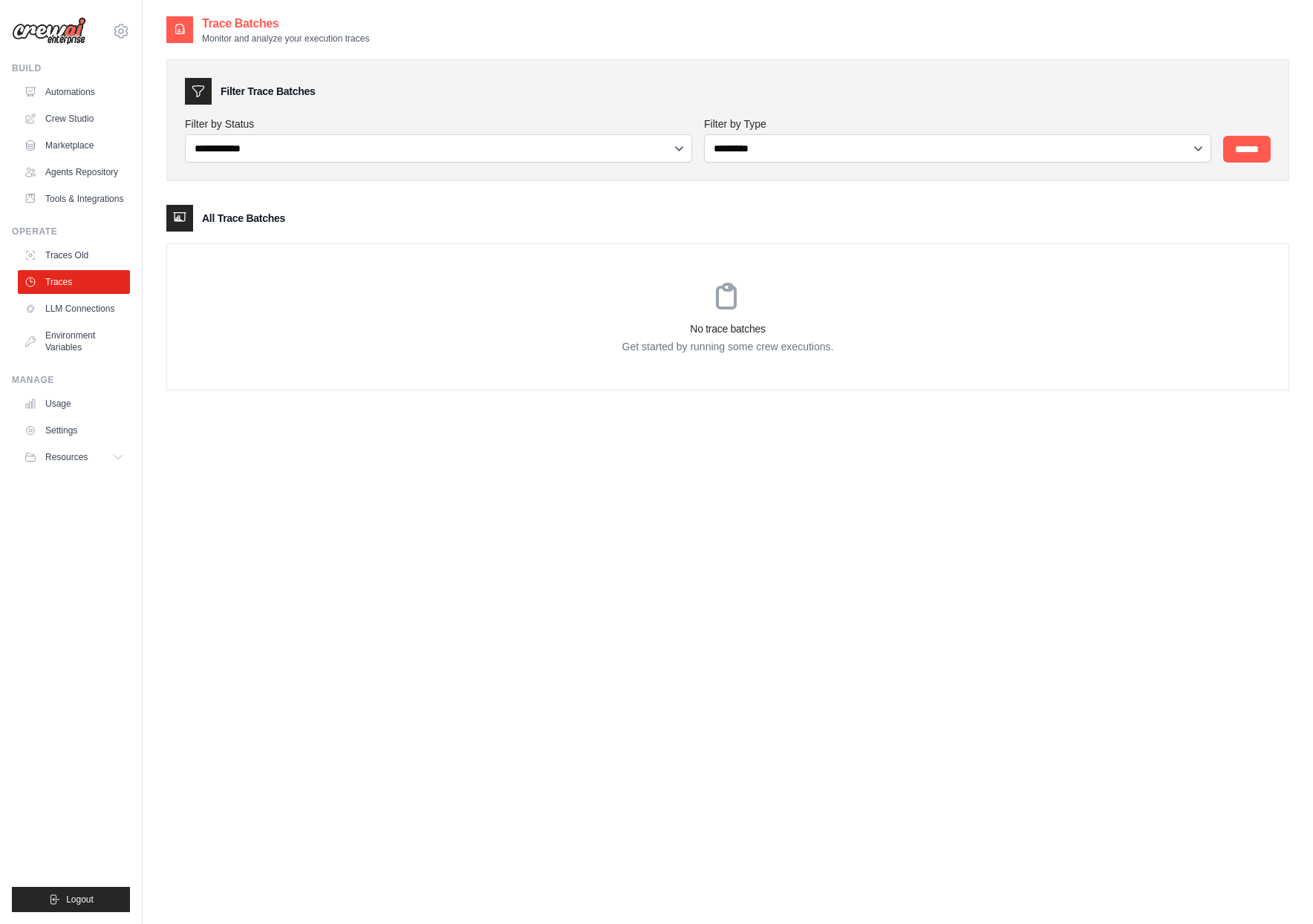
click at [588, 322] on h3 "No trace batches" at bounding box center [727, 329] width 1121 height 15
click at [93, 120] on link "Crew Studio" at bounding box center [75, 119] width 112 height 24
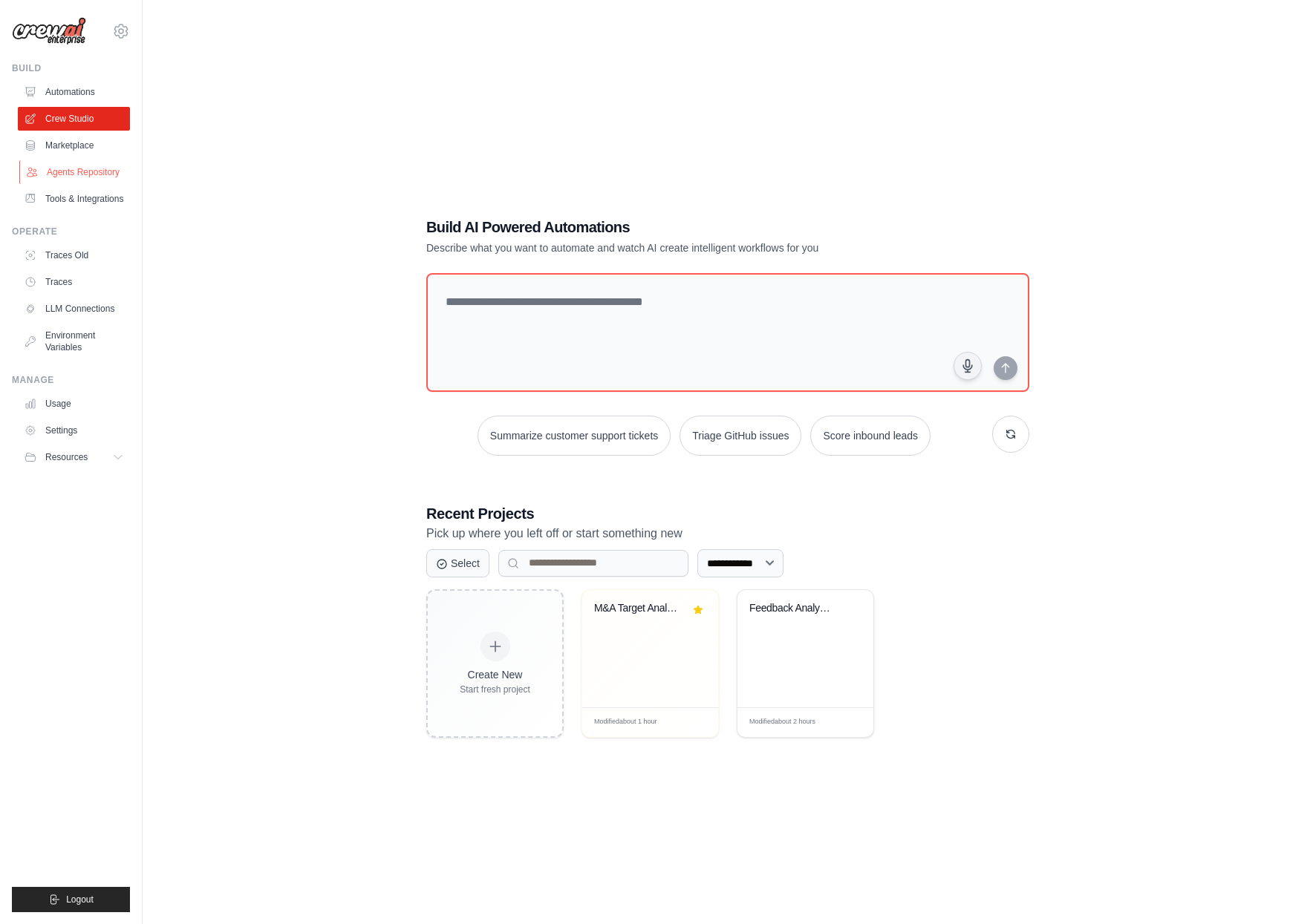
click at [86, 163] on link "Agents Repository" at bounding box center [75, 172] width 112 height 24
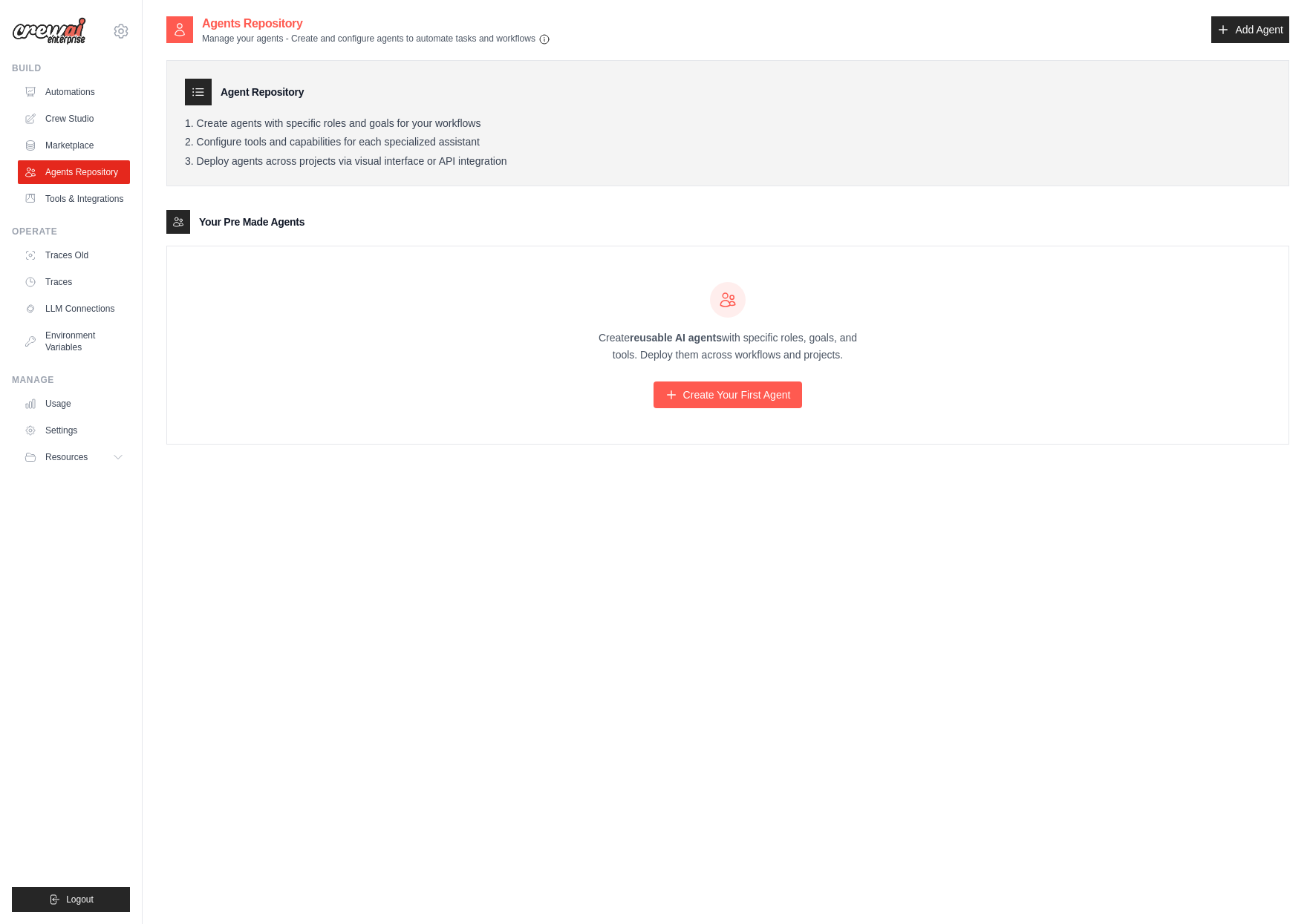
click at [132, 26] on div "[PERSON_NAME][EMAIL_ADDRESS] Settings Build Automations" at bounding box center [71, 462] width 143 height 924
click at [116, 28] on icon at bounding box center [120, 31] width 18 height 18
click at [157, 94] on span "Settings" at bounding box center [184, 91] width 117 height 15
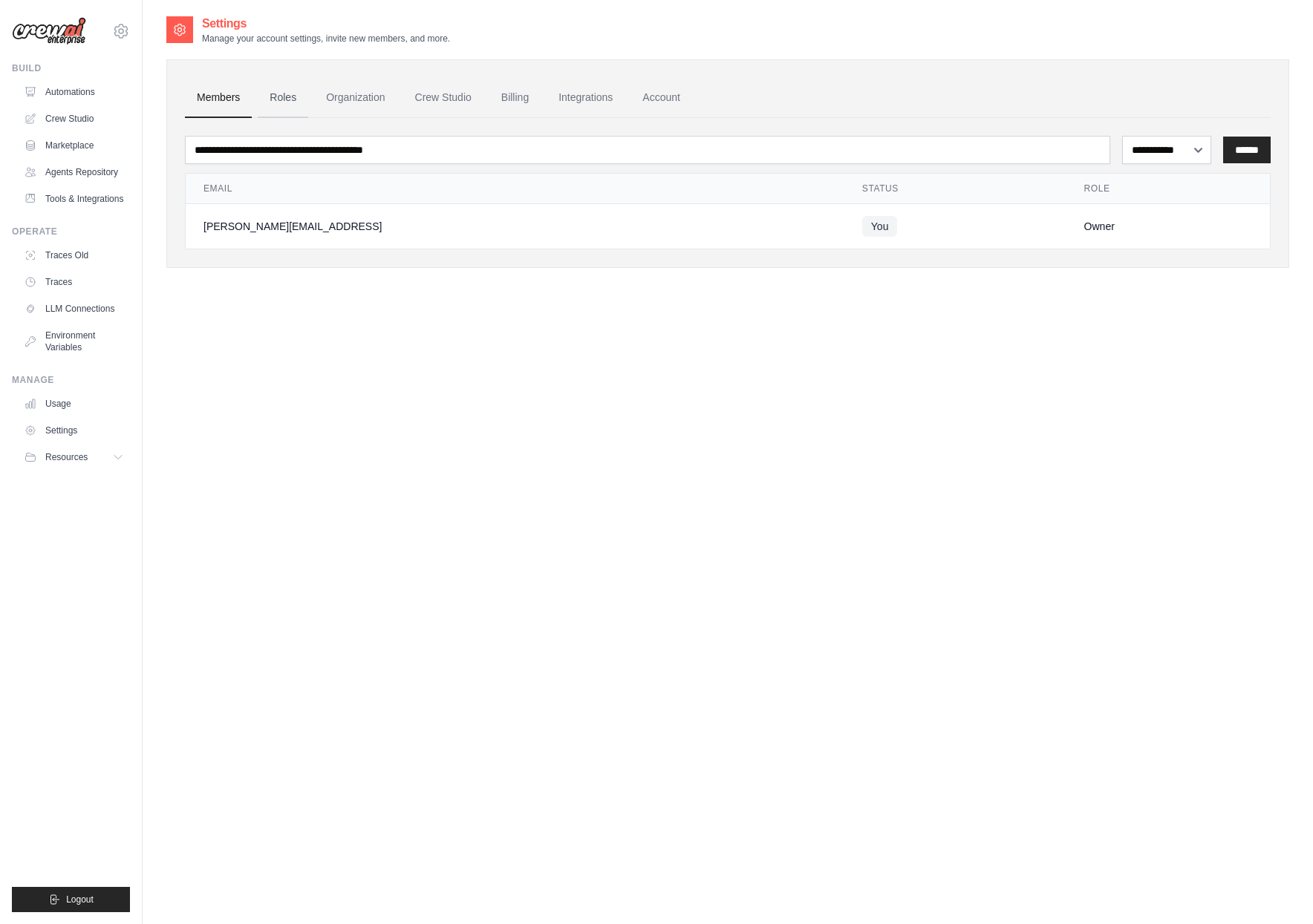
click at [287, 101] on link "Roles" at bounding box center [283, 98] width 51 height 40
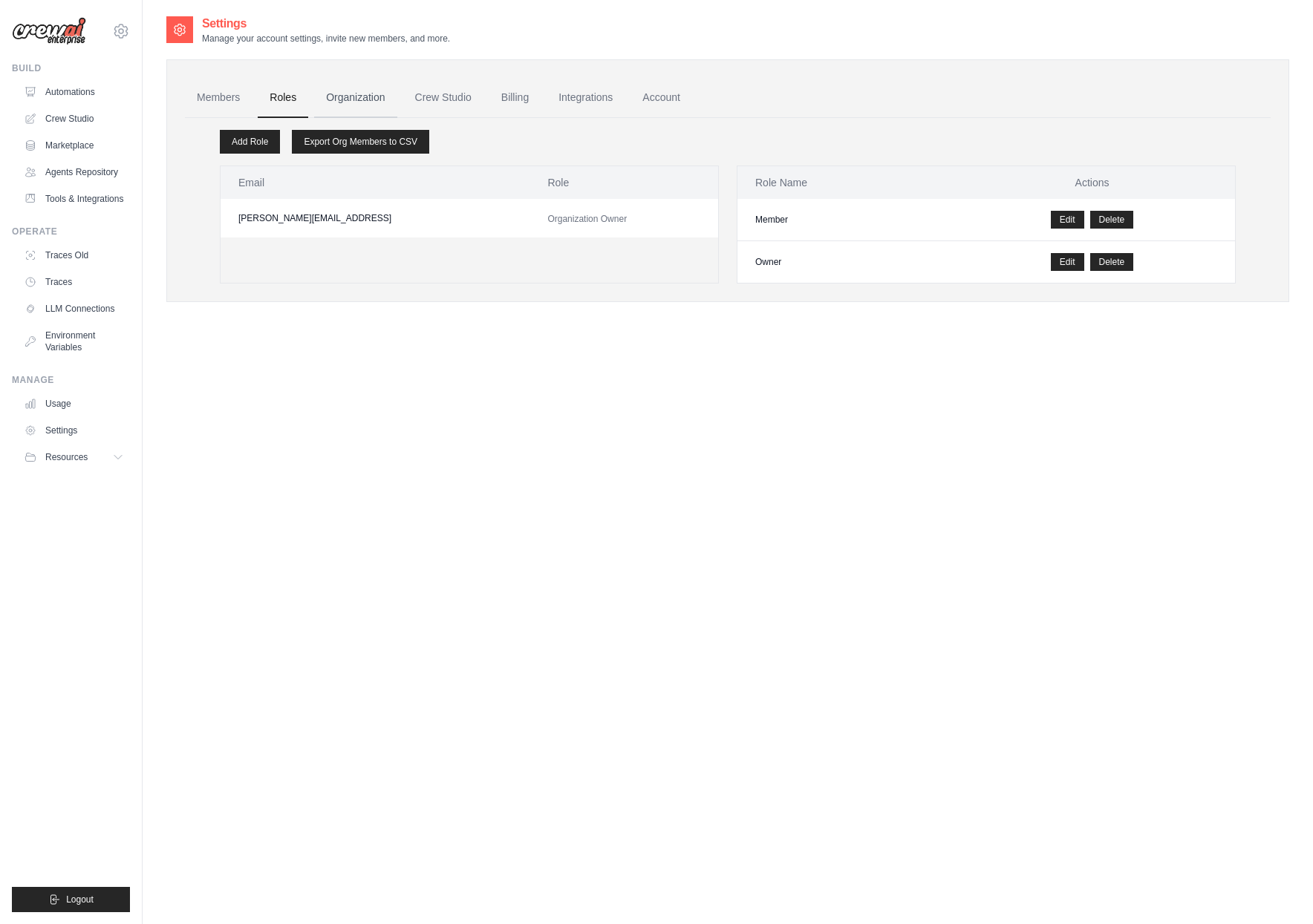
click at [327, 101] on link "Organization" at bounding box center [356, 98] width 83 height 40
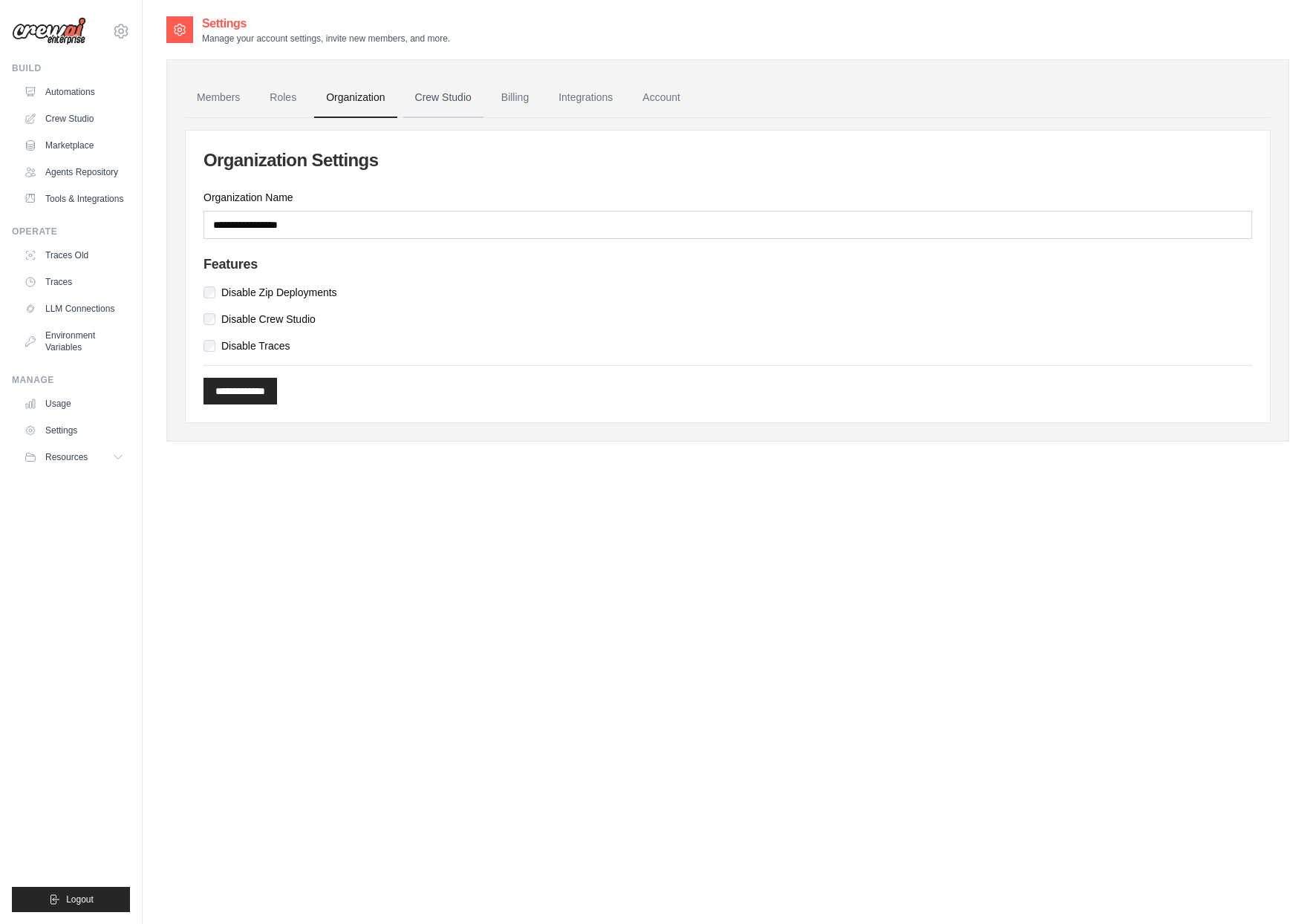
click at [419, 104] on link "Crew Studio" at bounding box center [443, 98] width 80 height 40
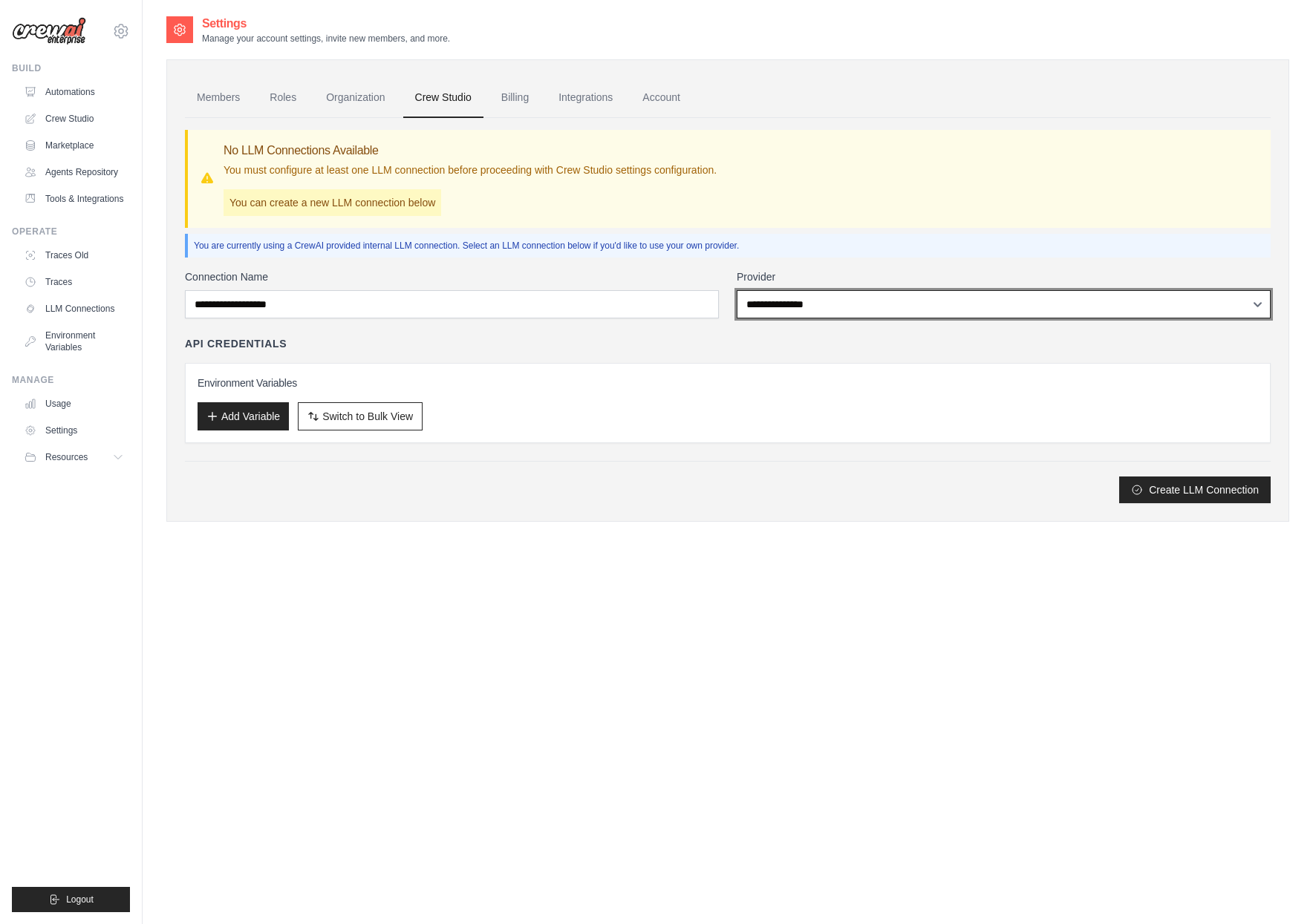
click at [820, 312] on select "**********" at bounding box center [1003, 304] width 534 height 28
click at [526, 100] on link "Billing" at bounding box center [515, 98] width 51 height 40
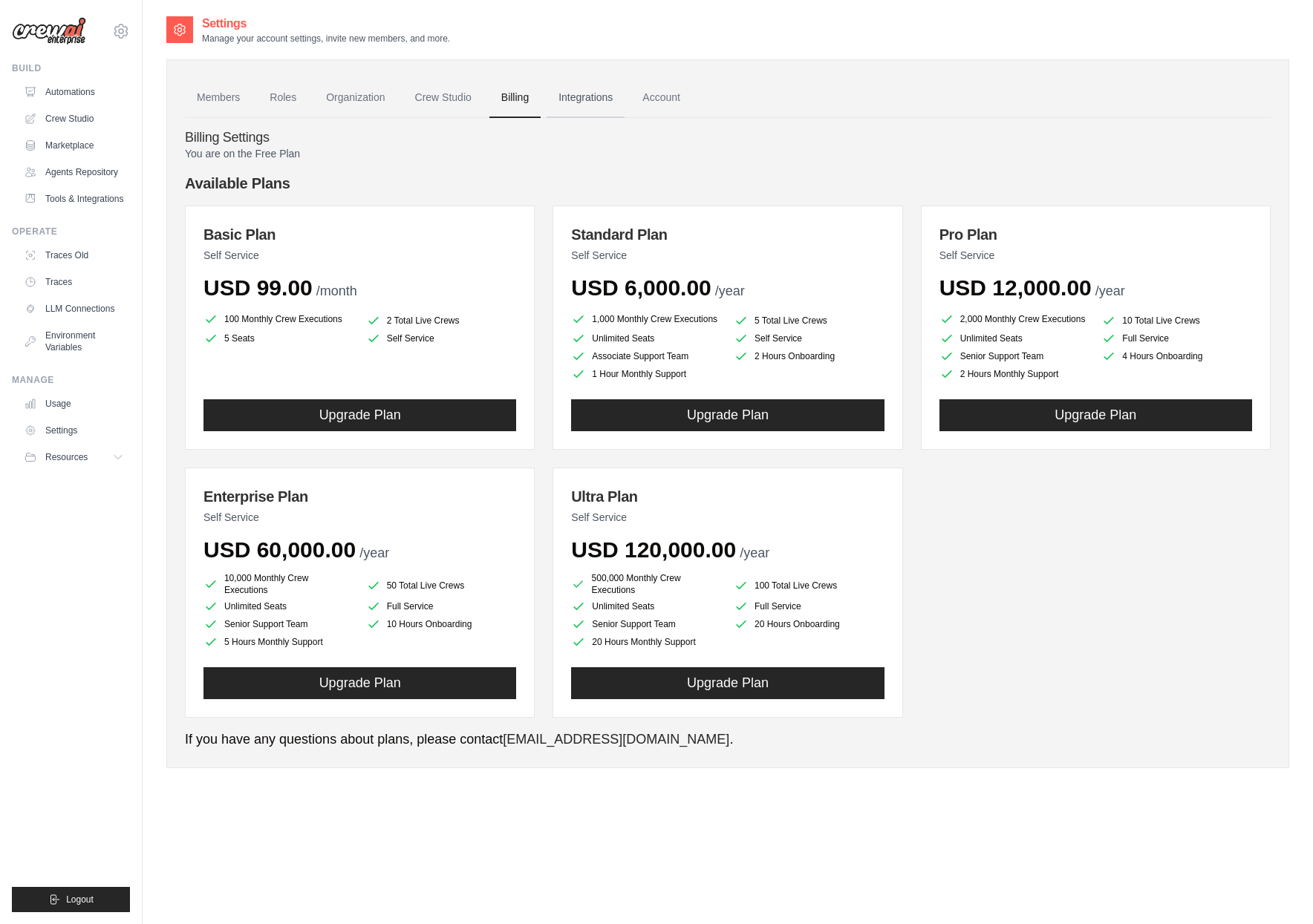
click at [568, 106] on link "Integrations" at bounding box center [586, 98] width 78 height 40
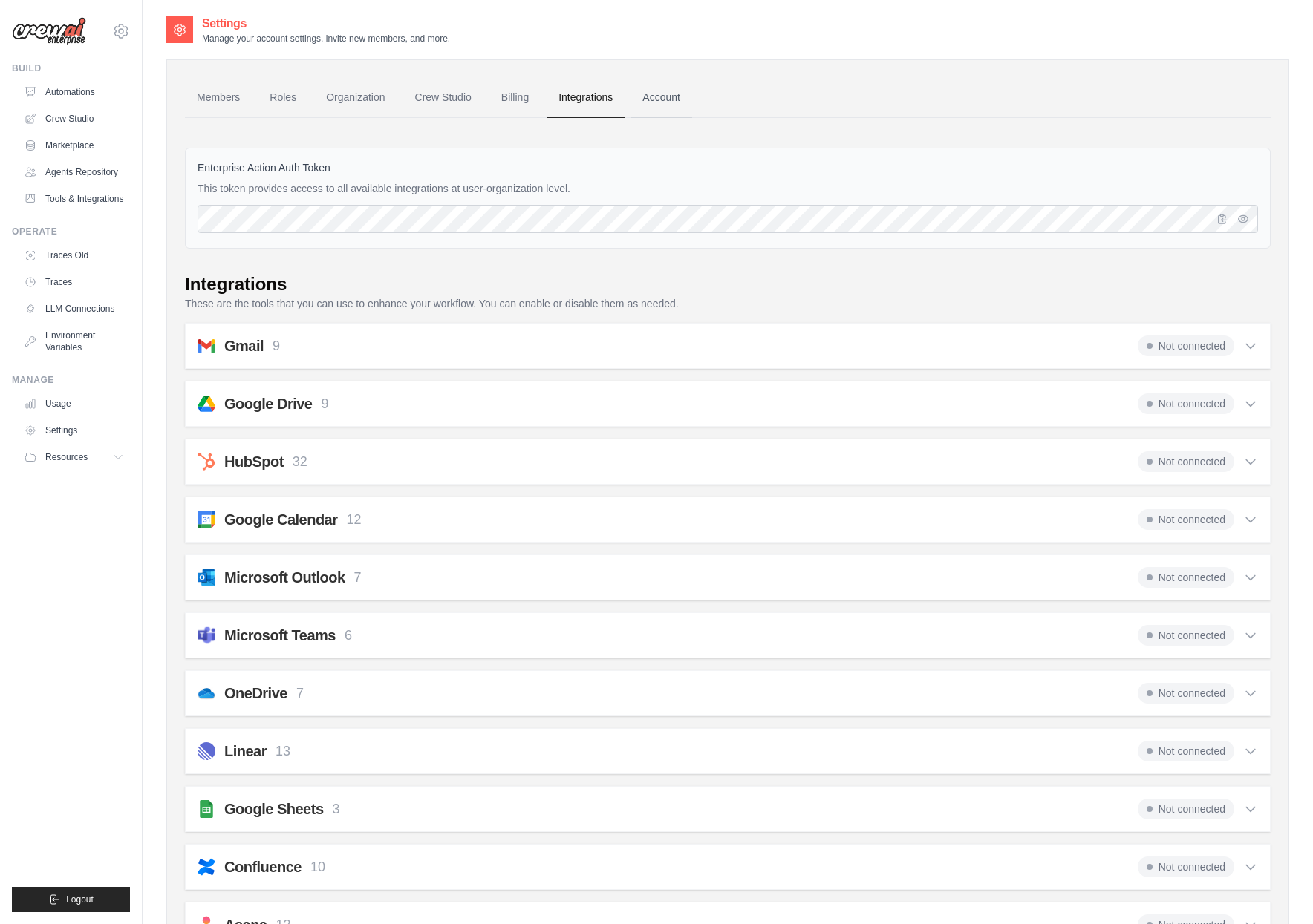
click at [650, 105] on link "Account" at bounding box center [661, 98] width 61 height 40
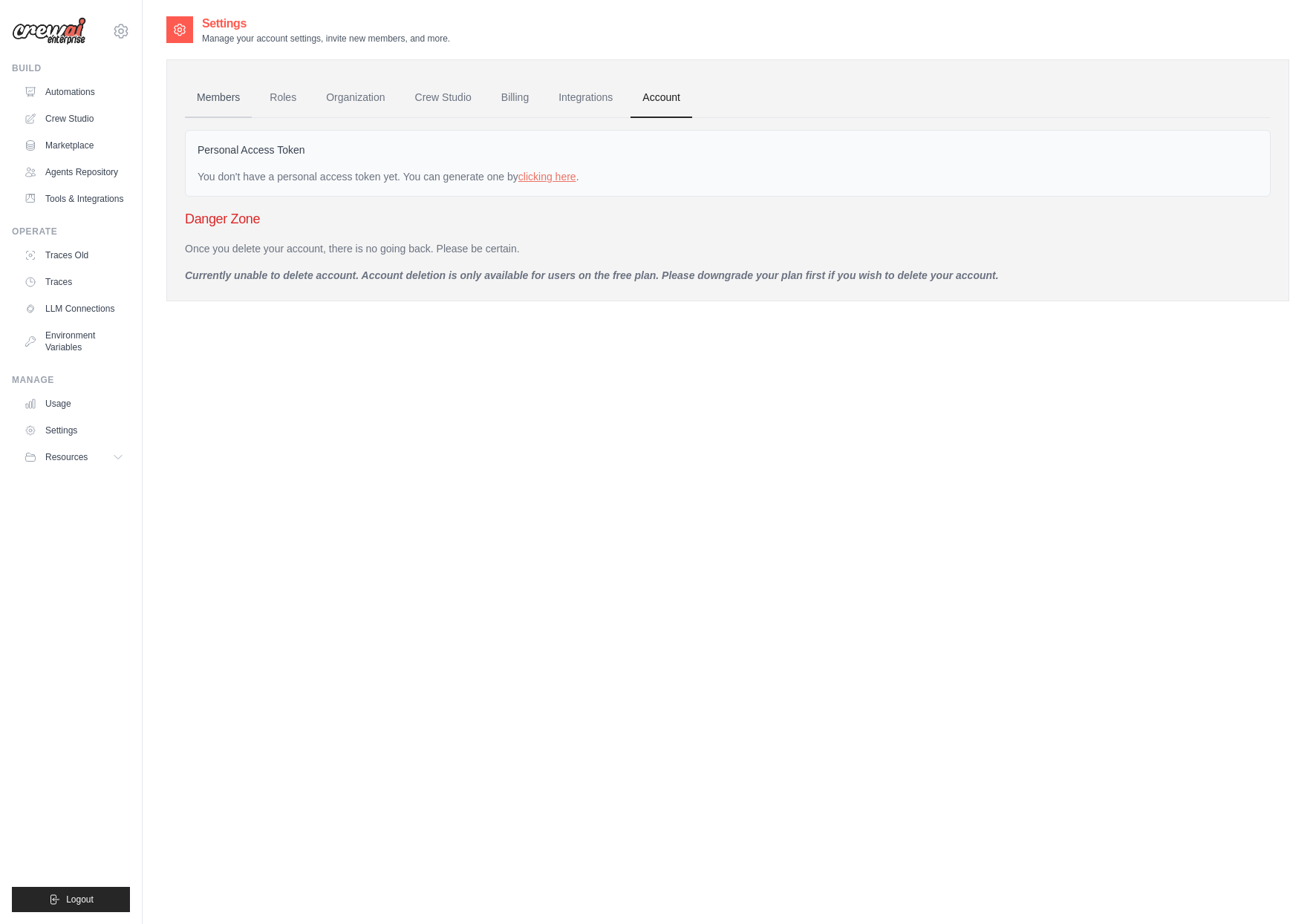
click at [231, 97] on link "Members" at bounding box center [218, 98] width 67 height 40
